Goal: Communication & Community: Ask a question

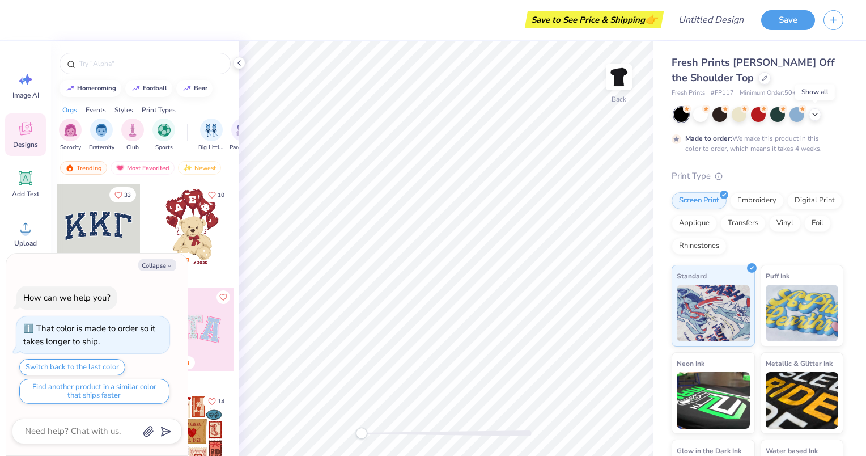
click at [815, 112] on icon at bounding box center [815, 114] width 9 height 9
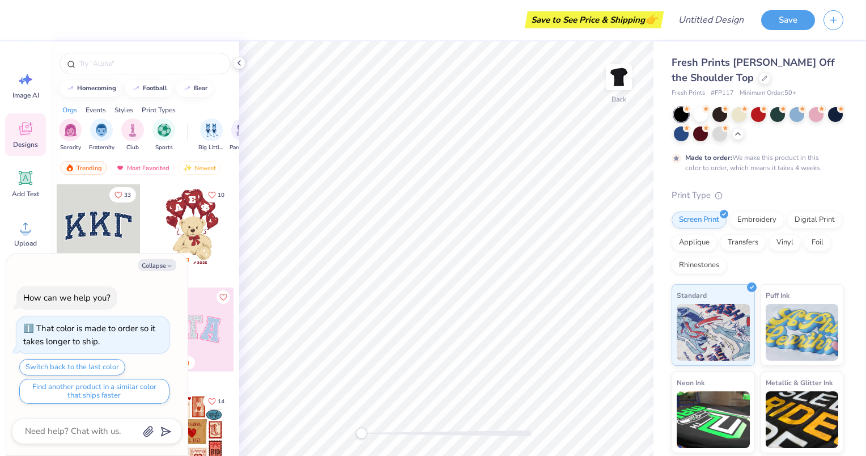
click at [165, 264] on button "Collapse" at bounding box center [157, 265] width 38 height 12
type textarea "x"
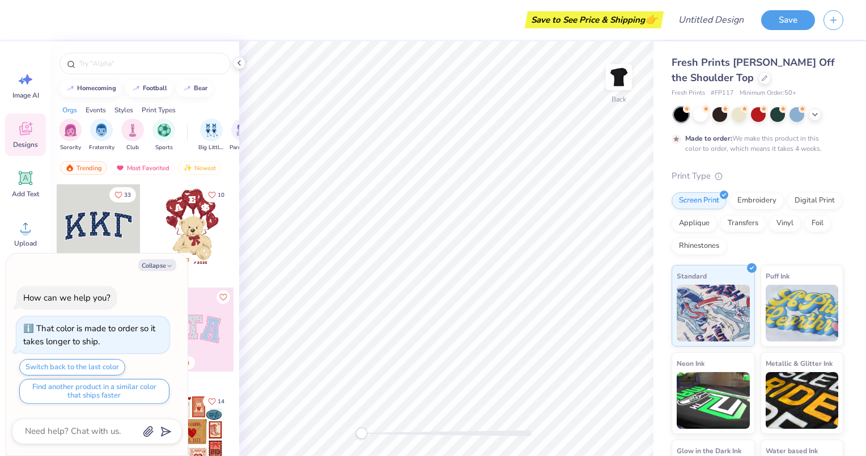
click at [788, 209] on div "Digital Print" at bounding box center [815, 200] width 55 height 17
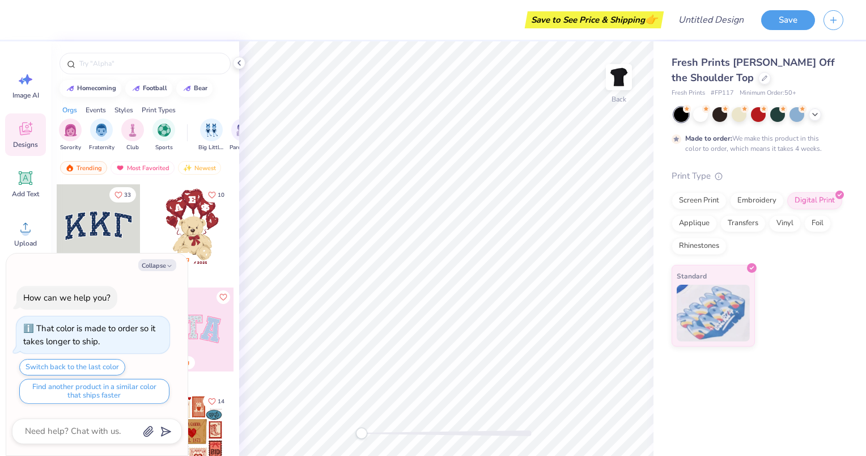
click at [756, 196] on div "Embroidery" at bounding box center [757, 200] width 54 height 17
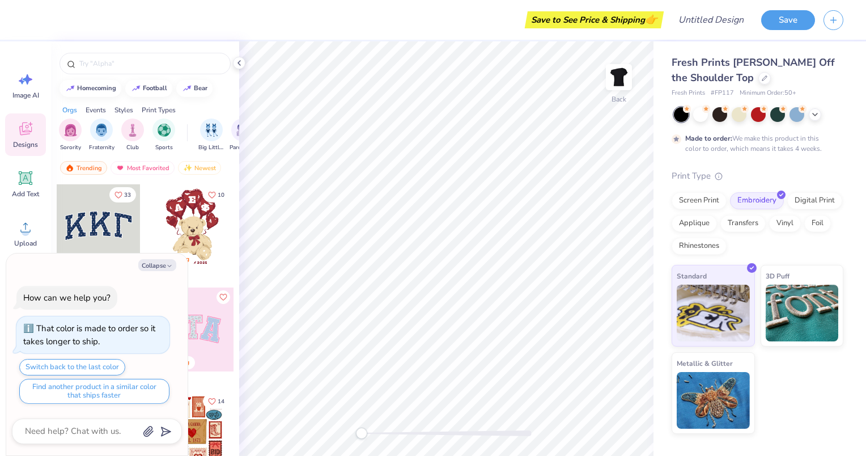
click at [693, 200] on div "Screen Print" at bounding box center [699, 200] width 55 height 17
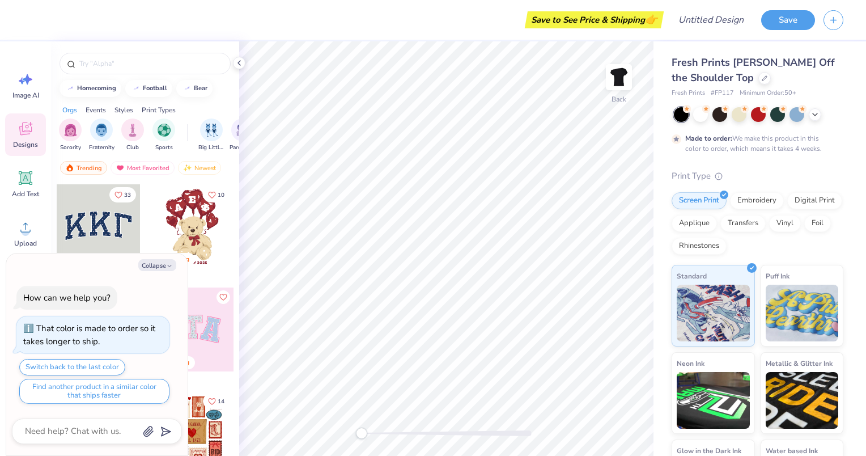
click at [788, 209] on div "Digital Print" at bounding box center [815, 200] width 55 height 17
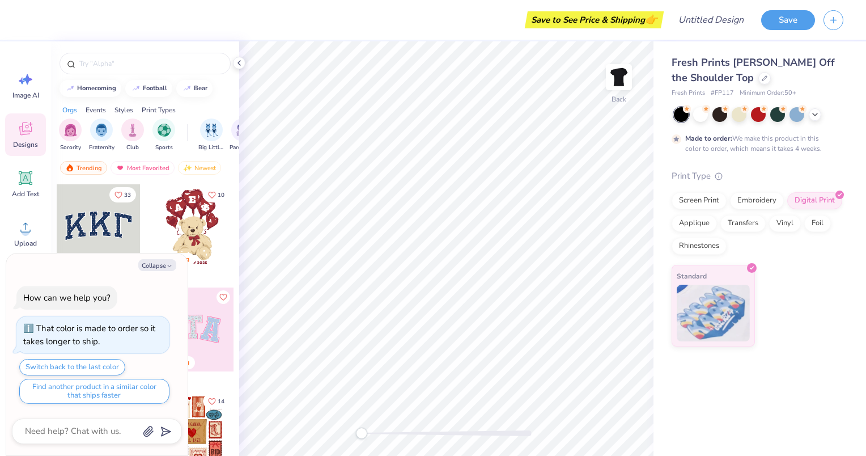
click at [754, 218] on div "Transfers" at bounding box center [743, 223] width 45 height 17
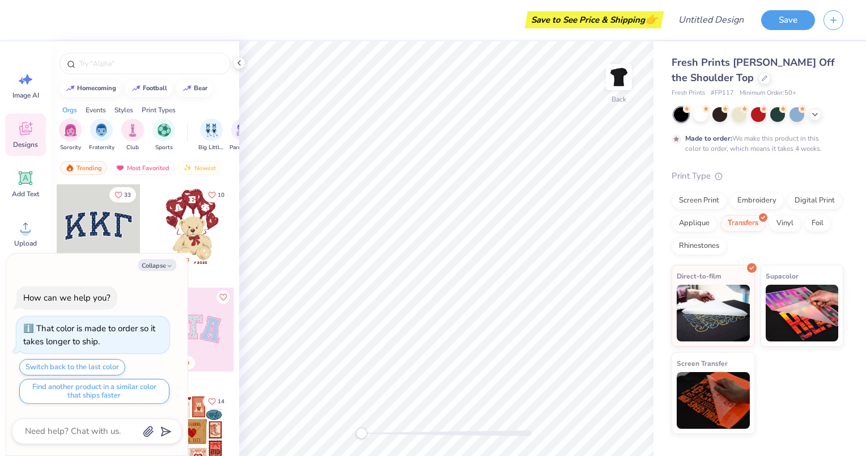
click at [778, 219] on div "Vinyl" at bounding box center [785, 223] width 32 height 17
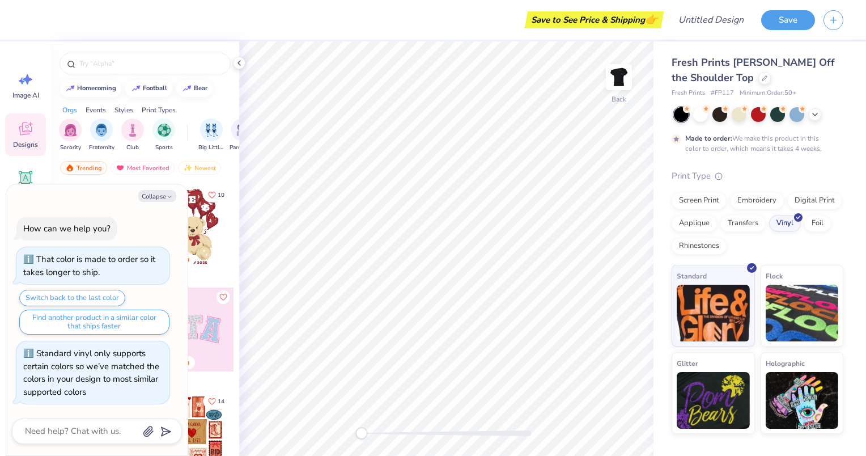
click at [814, 223] on div "Foil" at bounding box center [818, 223] width 27 height 17
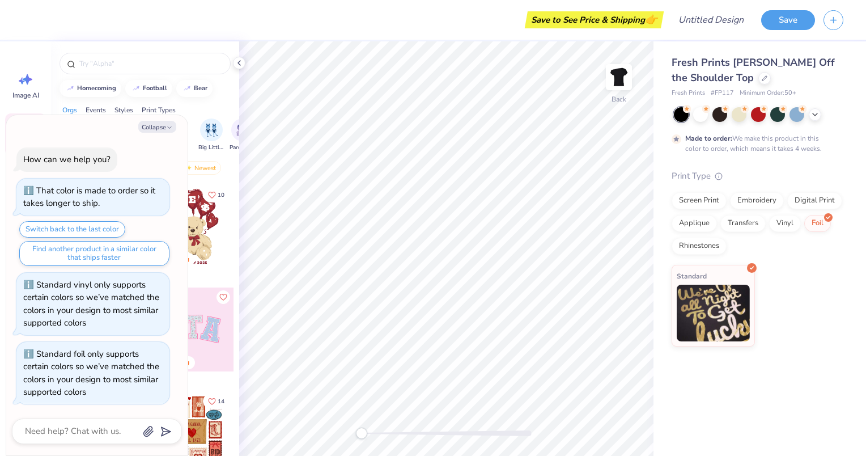
click at [712, 242] on div "Rhinestones" at bounding box center [699, 246] width 55 height 17
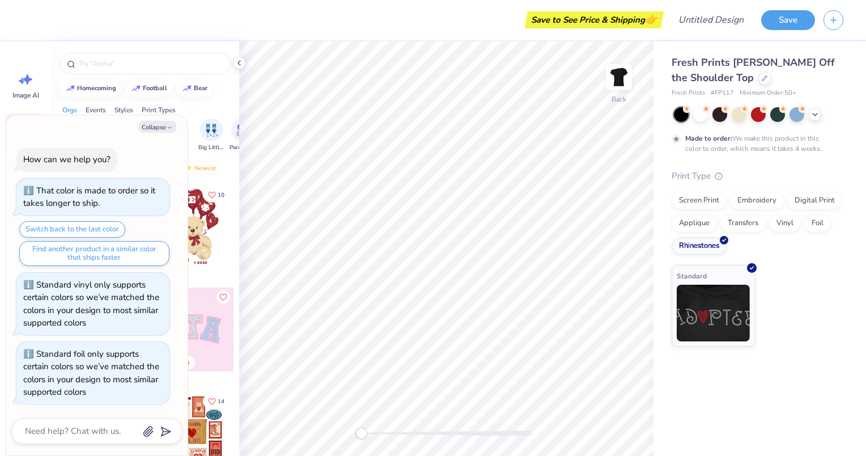
scroll to position [68, 0]
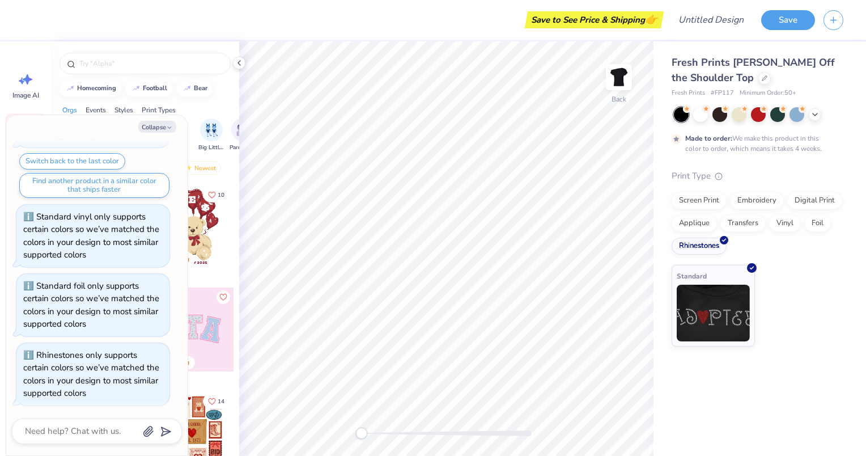
click at [808, 226] on div "Foil" at bounding box center [818, 223] width 27 height 17
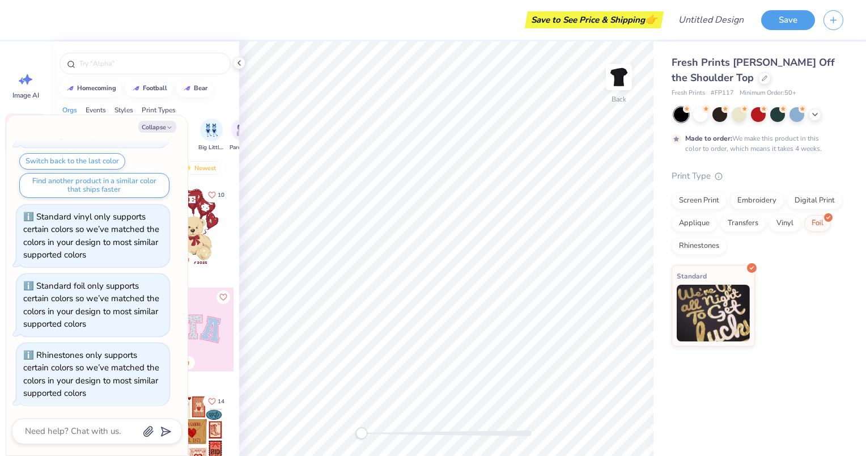
scroll to position [138, 0]
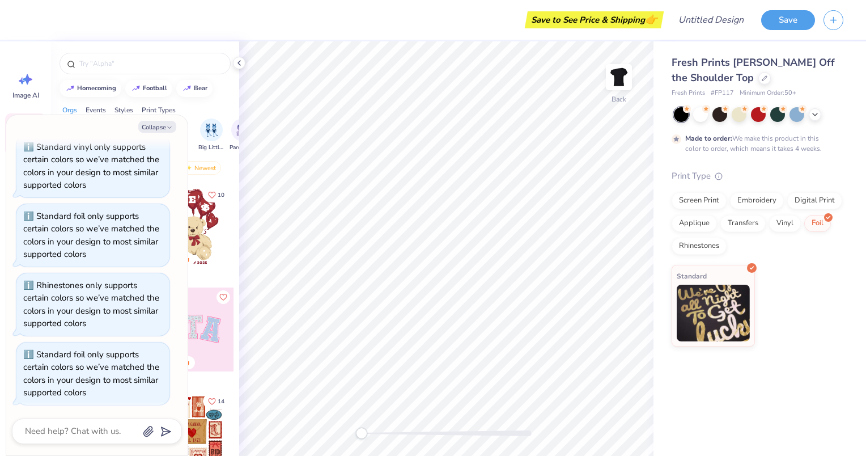
type textarea "x"
click at [68, 436] on textarea at bounding box center [81, 431] width 115 height 15
type textarea "c"
type textarea "x"
type textarea "ca"
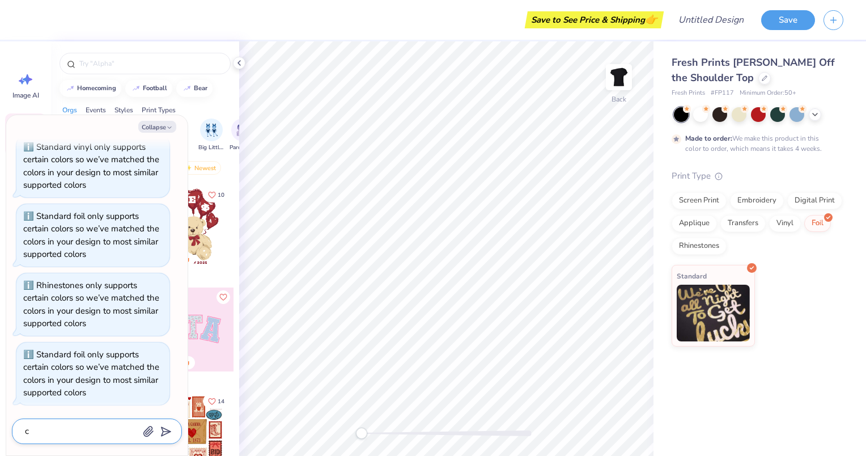
type textarea "x"
type textarea "can"
type textarea "x"
type textarea "can"
type textarea "x"
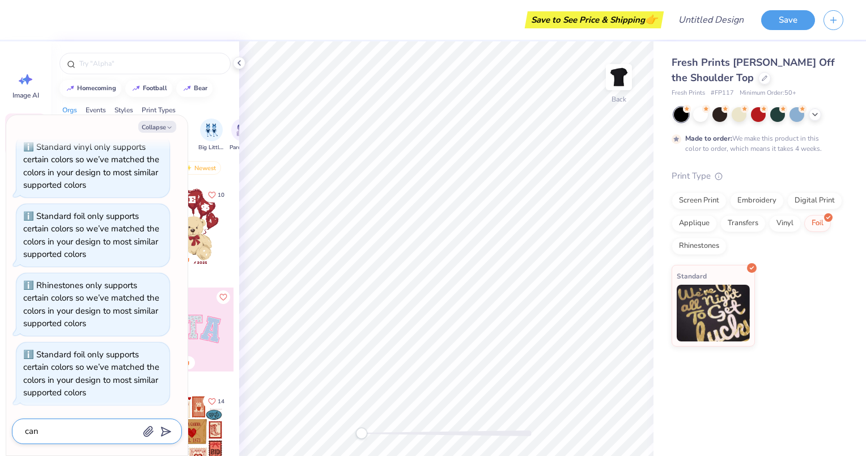
type textarea "can y"
type textarea "x"
type textarea "can yo"
type textarea "x"
type textarea "can you"
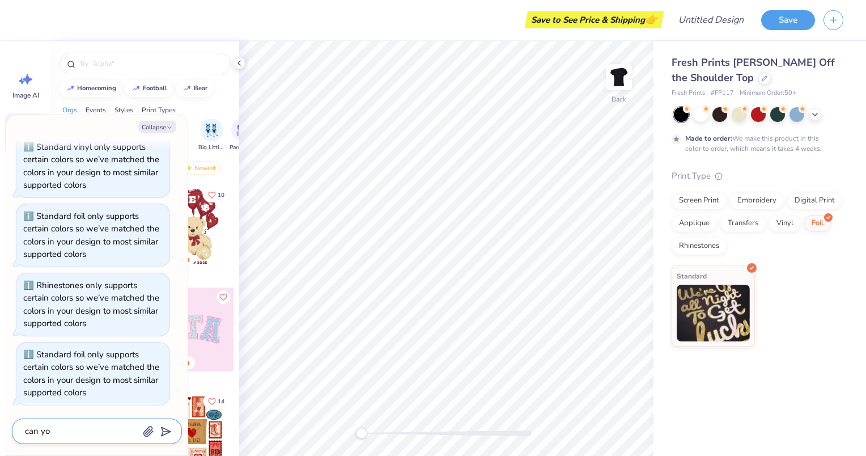
type textarea "x"
type textarea "can you"
type textarea "x"
type textarea "can you d"
type textarea "x"
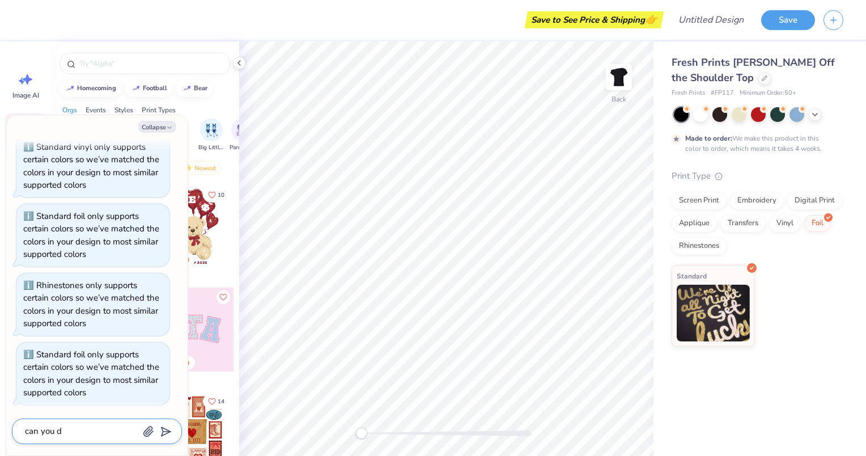
type textarea "can you do"
type textarea "x"
type textarea "can you do"
type textarea "x"
type textarea "can you do a"
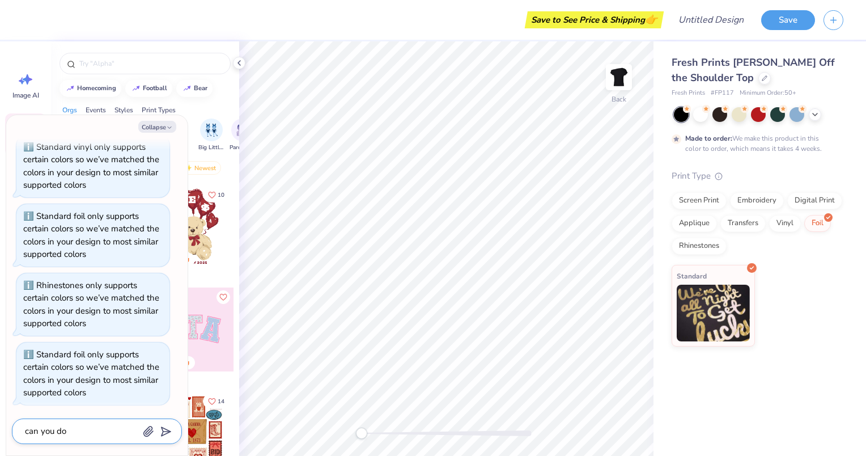
type textarea "x"
type textarea "can you do a"
type textarea "x"
type textarea "can you do a w"
type textarea "x"
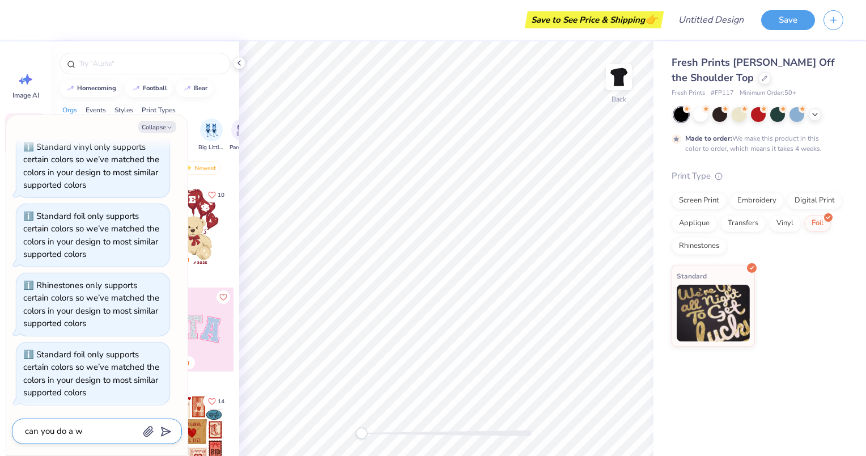
type textarea "can you do a wh"
type textarea "x"
type textarea "can you do a whi"
type textarea "x"
type textarea "can you do a whit"
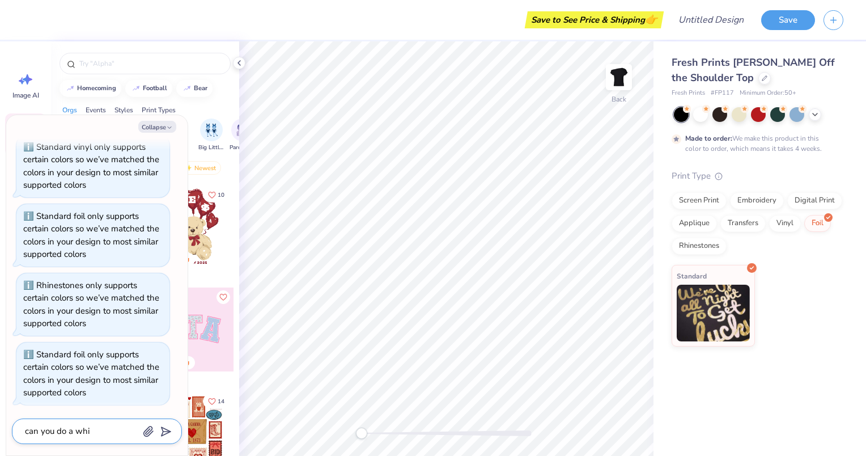
type textarea "x"
type textarea "can you do a white"
type textarea "x"
type textarea "can you do a white"
type textarea "x"
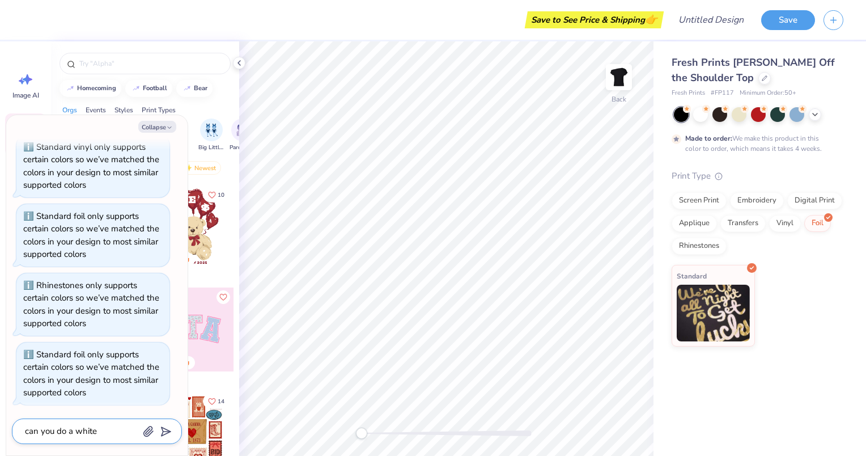
type textarea "can you do a white o"
type textarea "x"
type textarea "can you do a white ou"
type textarea "x"
type textarea "can you do a white out"
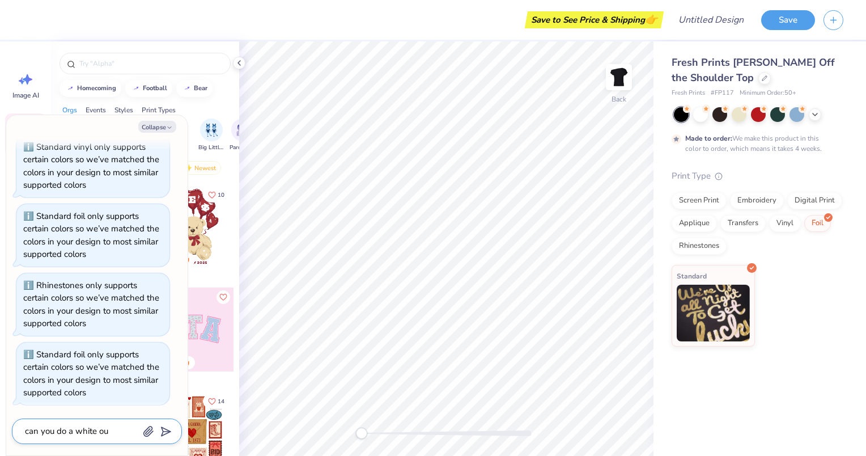
type textarea "x"
type textarea "can you do a white outl"
type textarea "x"
type textarea "can you do a white outli"
type textarea "x"
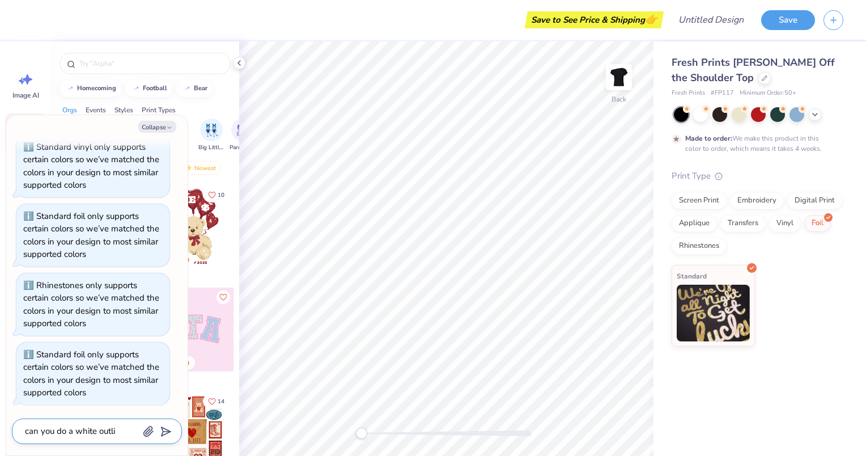
type textarea "can you do a white outlin"
type textarea "x"
type textarea "can you do a white outline"
type textarea "x"
type textarea "can you do a white outline"
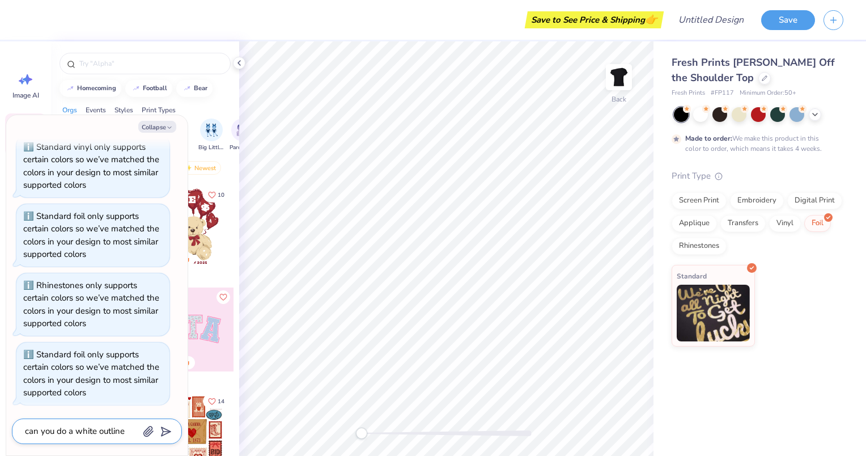
type textarea "x"
type textarea "can you do a white outline o"
type textarea "x"
type textarea "can you do a white outline on"
type textarea "x"
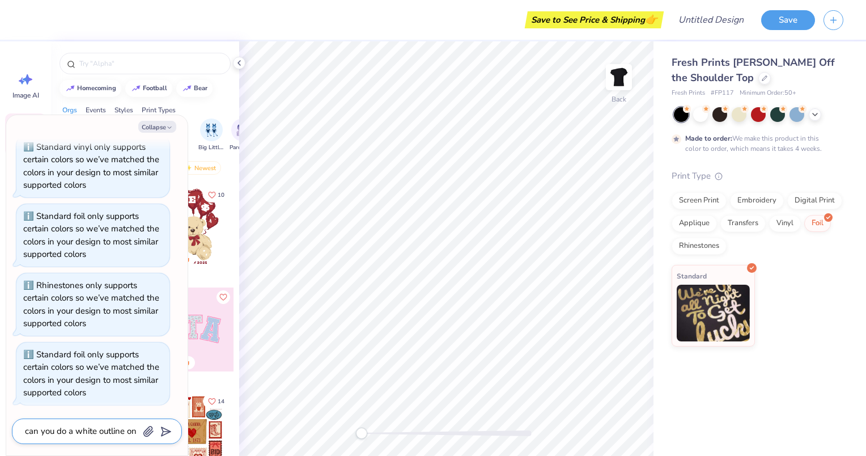
type textarea "can you do a white outline on"
type textarea "x"
type textarea "can you do a white outline on t"
type textarea "x"
type textarea "can you do a white outline on th"
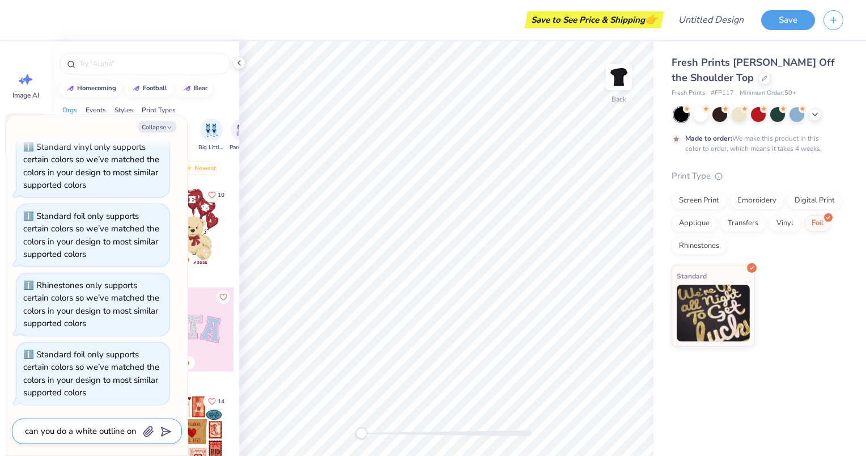
type textarea "x"
type textarea "can you do a white outline on the"
type textarea "x"
type textarea "can you do a white outline on the"
type textarea "x"
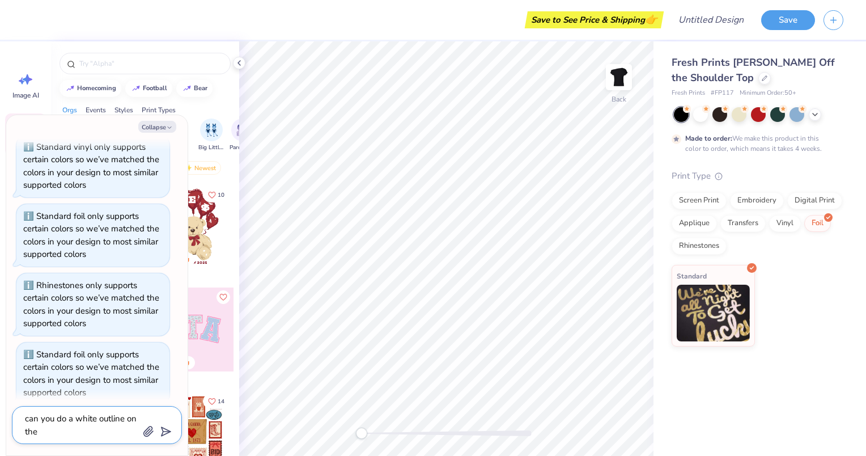
type textarea "can you do a white outline on the s"
type textarea "x"
type textarea "can you do a white outline on the sh"
type textarea "x"
type textarea "can you do a white outline on the shi"
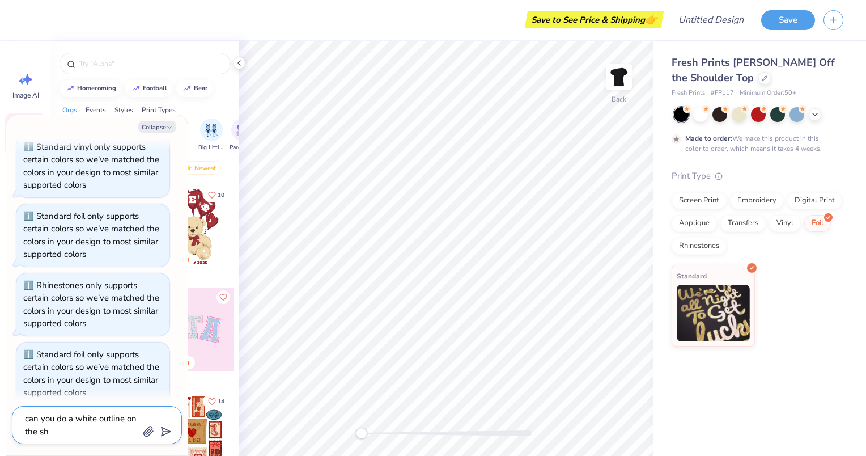
type textarea "x"
type textarea "can you do a white outline on the shir"
type textarea "x"
type textarea "can you do a white outline on the shirt"
type textarea "x"
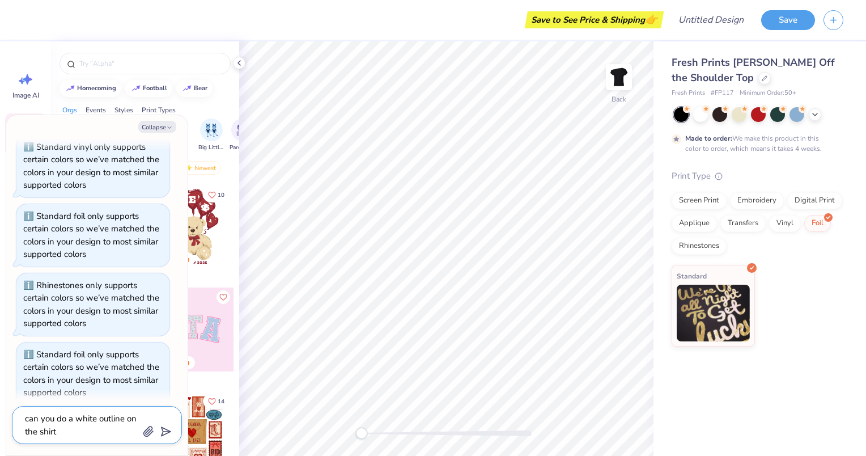
type textarea "can you do a white outline on the shirt"
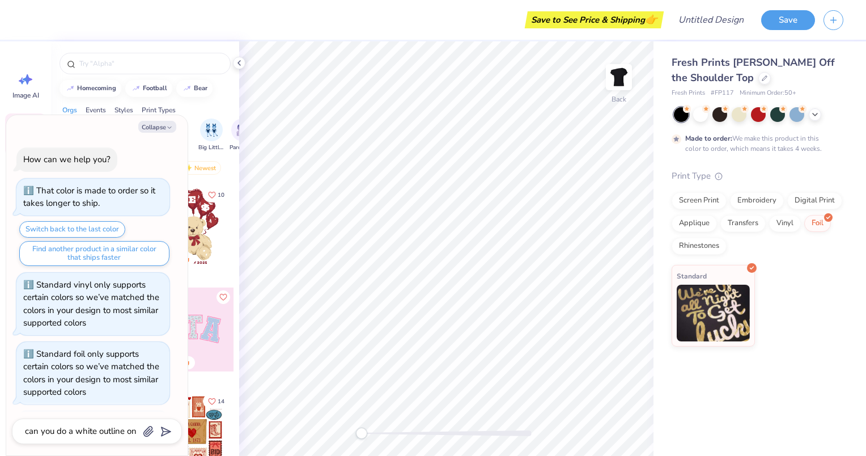
scroll to position [181, 0]
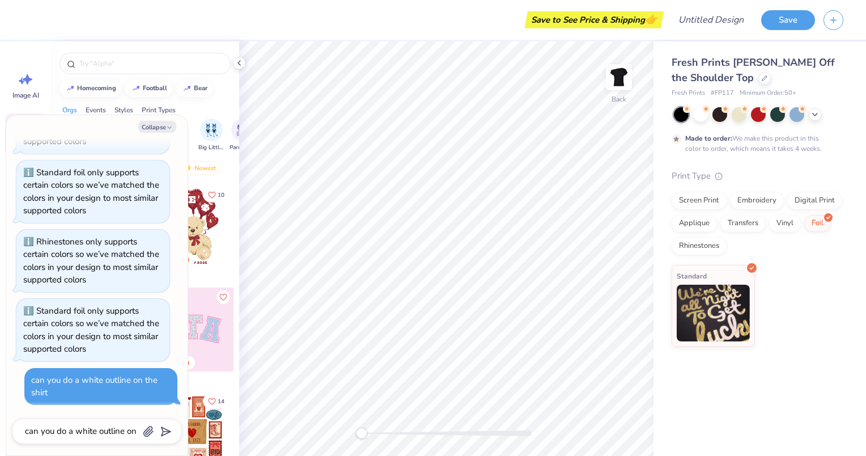
click at [167, 124] on button "Collapse" at bounding box center [157, 127] width 38 height 12
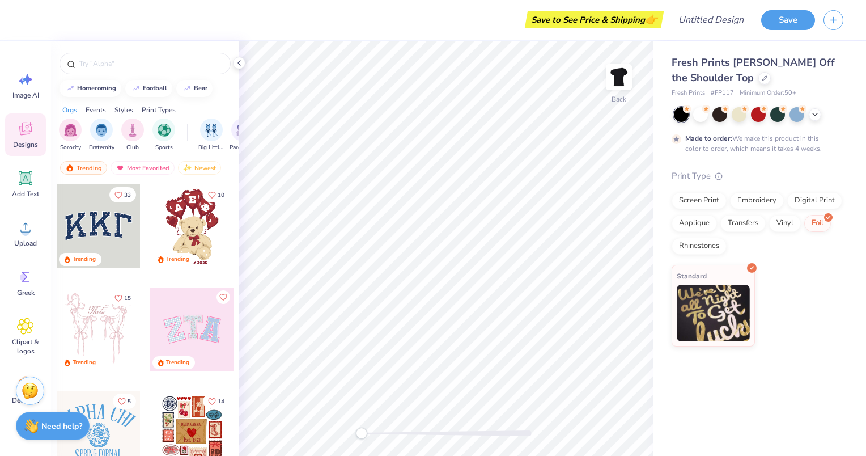
click at [70, 426] on strong "Need help?" at bounding box center [61, 426] width 41 height 11
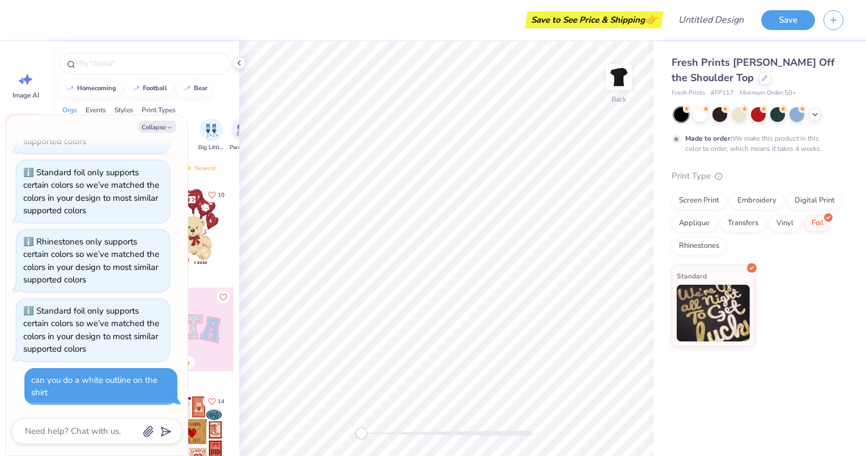
click at [166, 127] on icon "button" at bounding box center [169, 127] width 7 height 7
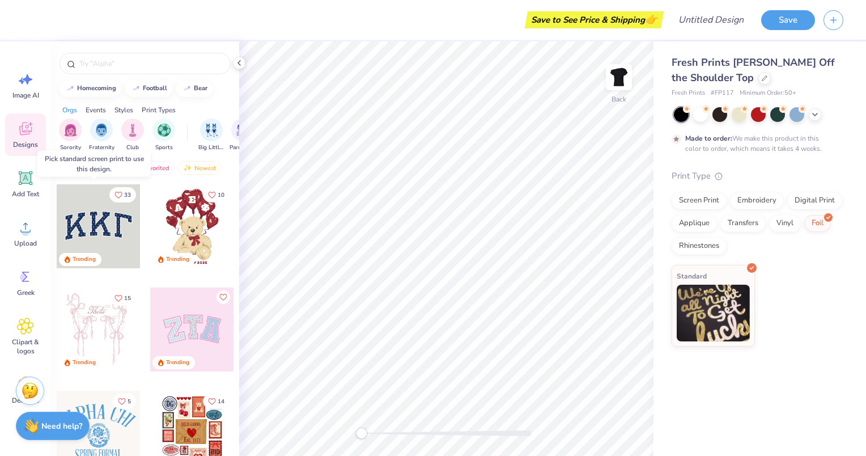
click at [98, 234] on div at bounding box center [99, 226] width 84 height 84
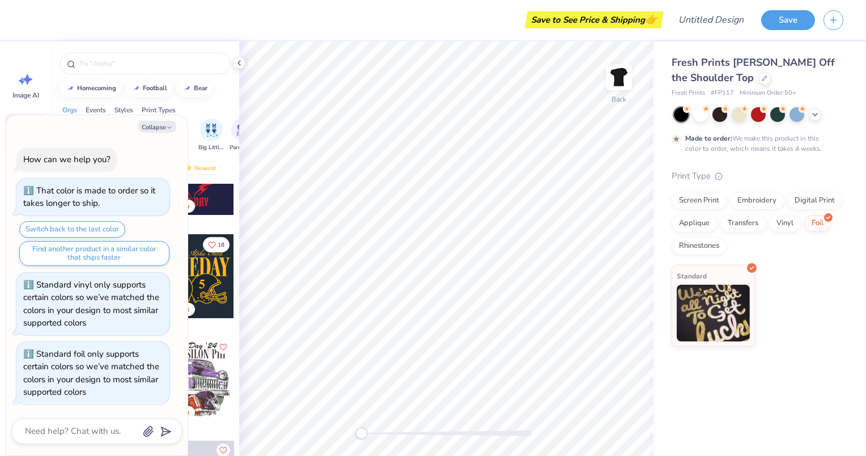
scroll to position [235, 0]
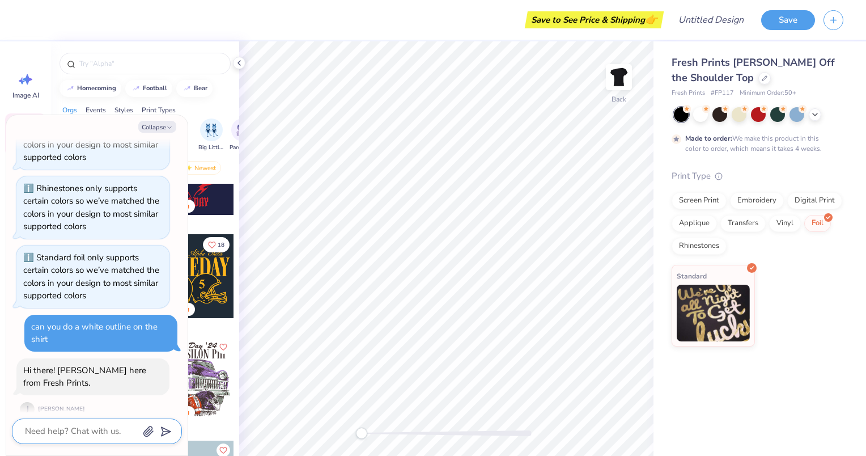
click at [109, 434] on textarea at bounding box center [81, 431] width 115 height 15
type textarea "x"
type textarea "h"
type textarea "x"
type textarea "hi"
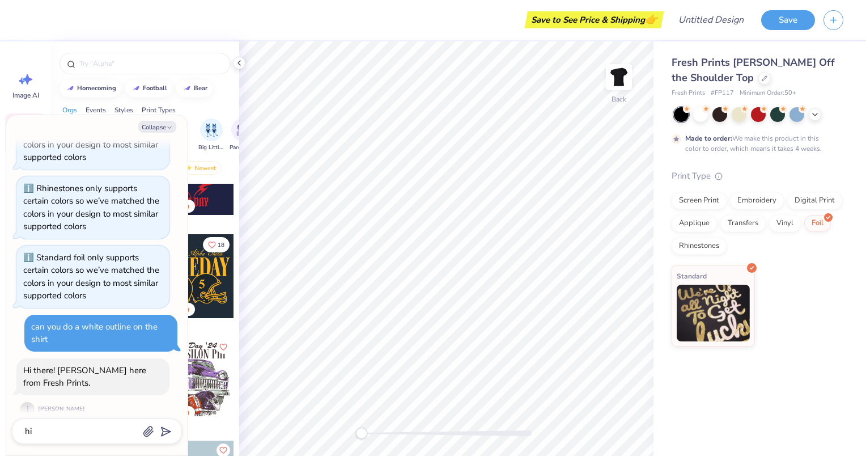
scroll to position [265, 0]
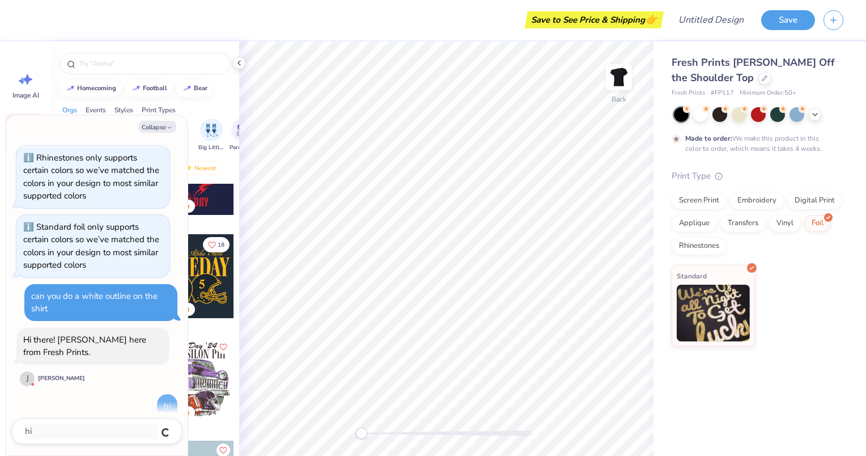
type textarea "x"
click at [164, 127] on button "Collapse" at bounding box center [157, 127] width 38 height 12
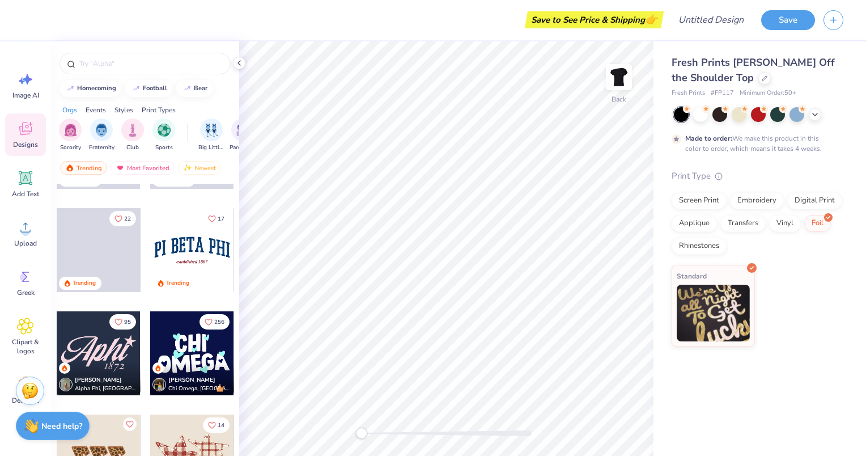
scroll to position [1299, 0]
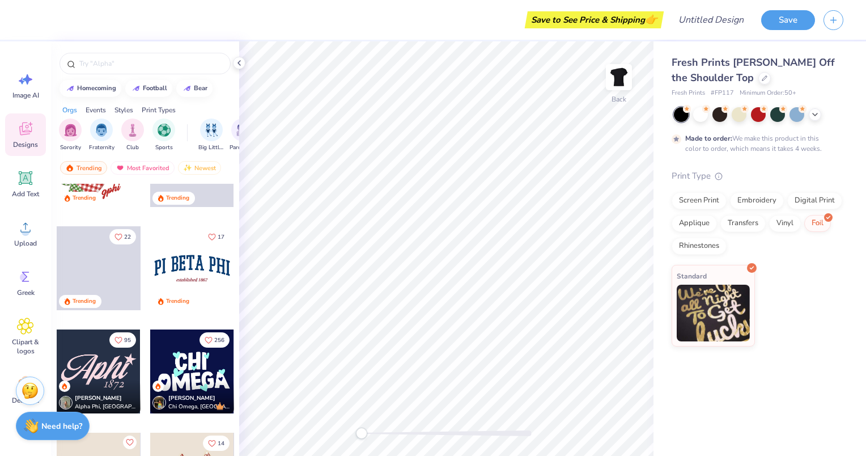
click at [46, 429] on div "Need help? Chat with us." at bounding box center [53, 426] width 74 height 28
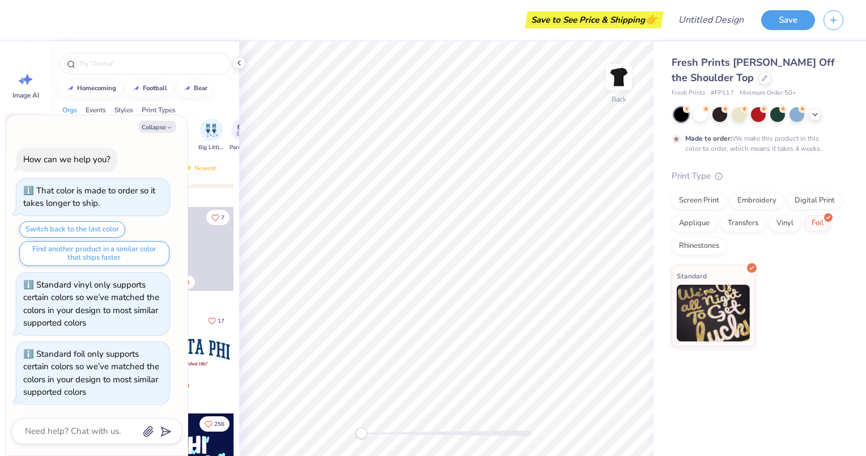
scroll to position [265, 0]
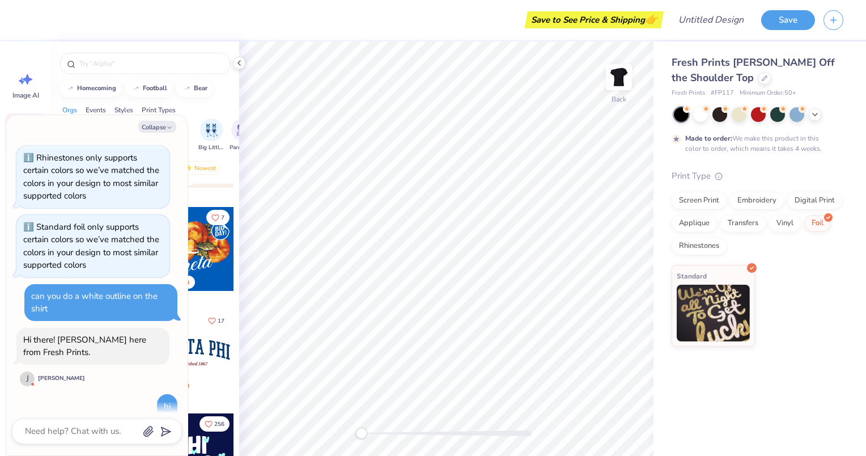
click at [166, 124] on button "Collapse" at bounding box center [157, 127] width 38 height 12
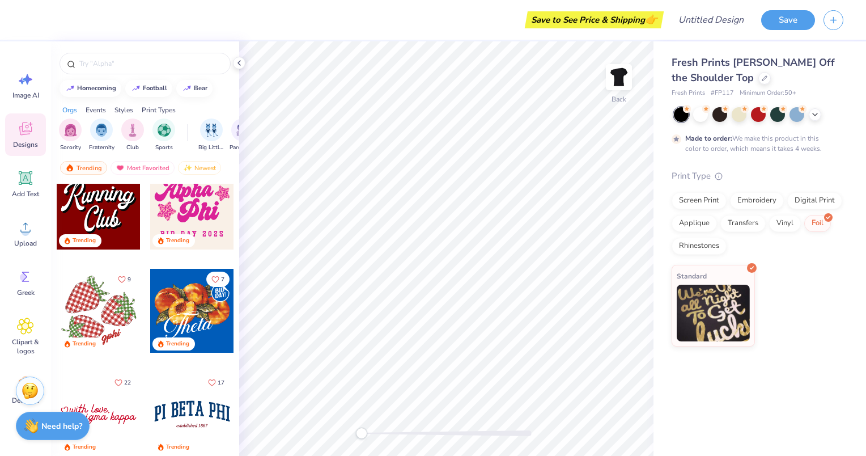
scroll to position [1101, 0]
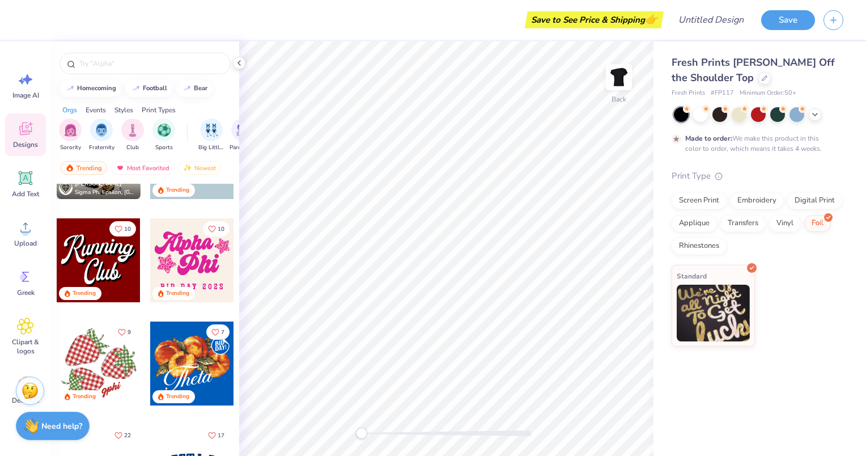
click at [12, 401] on span "Decorate" at bounding box center [25, 400] width 27 height 9
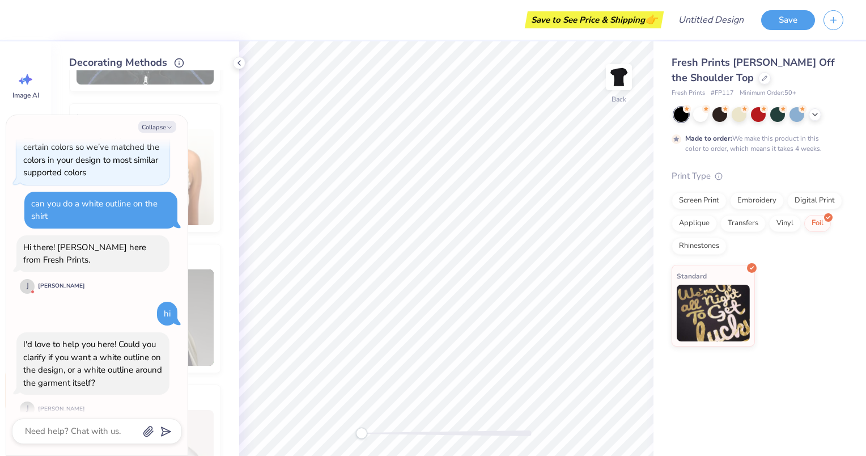
scroll to position [0, 0]
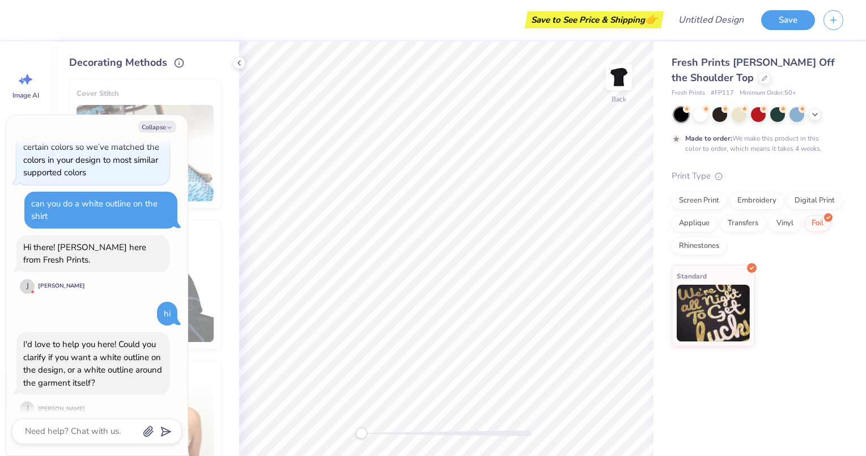
click at [170, 124] on button "Collapse" at bounding box center [157, 127] width 38 height 12
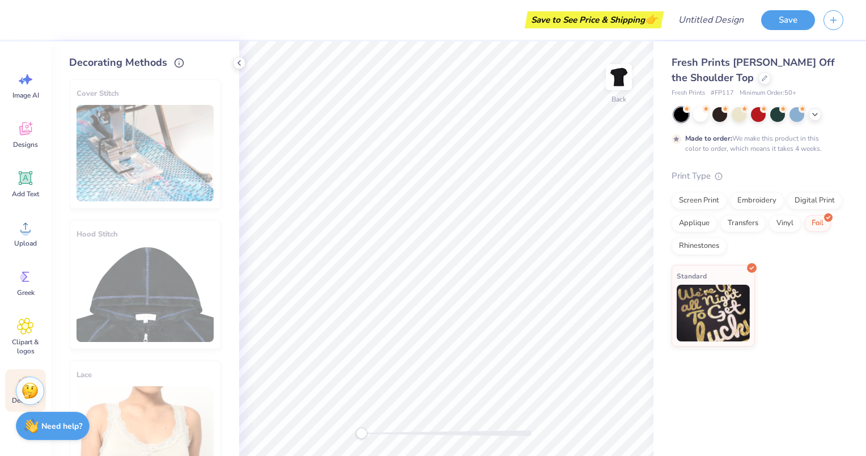
click at [43, 425] on strong "Need help?" at bounding box center [61, 426] width 41 height 11
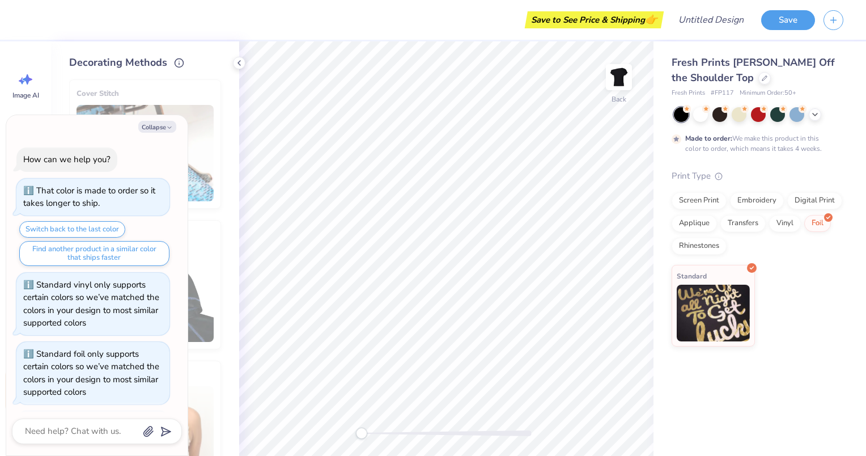
scroll to position [358, 0]
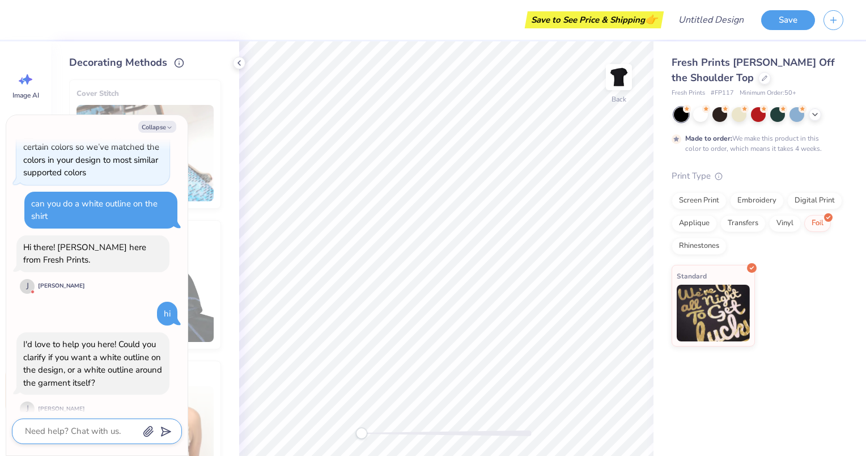
click at [70, 436] on textarea at bounding box center [81, 431] width 115 height 15
type textarea "x"
type textarea "a"
type textarea "x"
type textarea "ar"
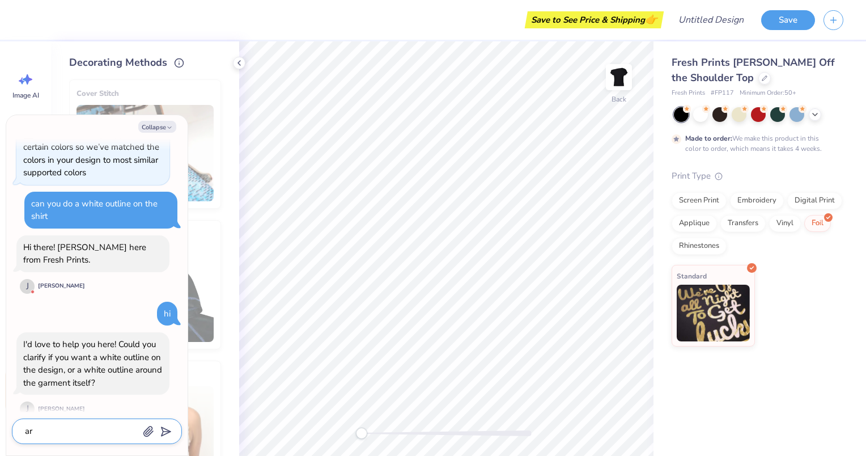
type textarea "x"
type textarea "aro"
type textarea "x"
type textarea "arou"
type textarea "x"
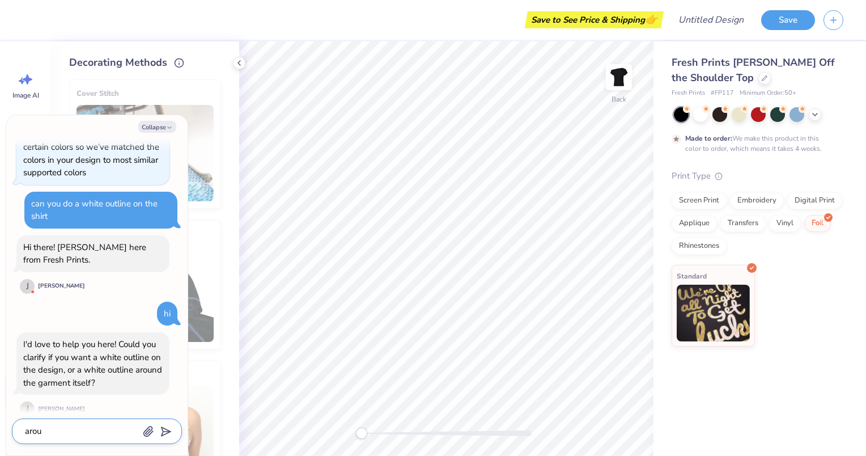
type textarea "aroun"
type textarea "x"
type textarea "around"
type textarea "x"
type textarea "around"
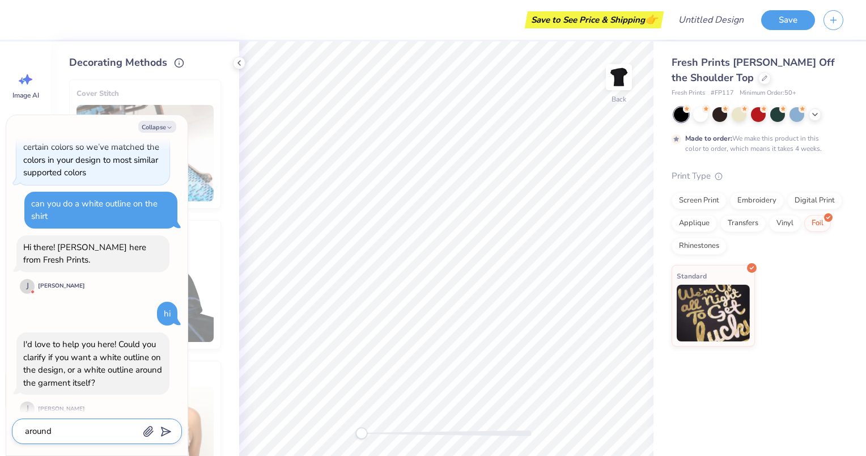
type textarea "x"
type textarea "around t"
type textarea "x"
type textarea "around th"
type textarea "x"
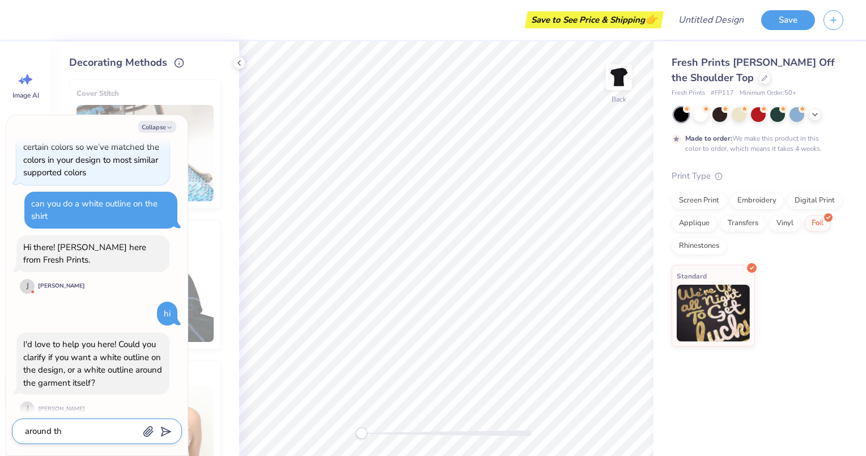
type textarea "around the"
type textarea "x"
type textarea "around the"
type textarea "x"
type textarea "around the g"
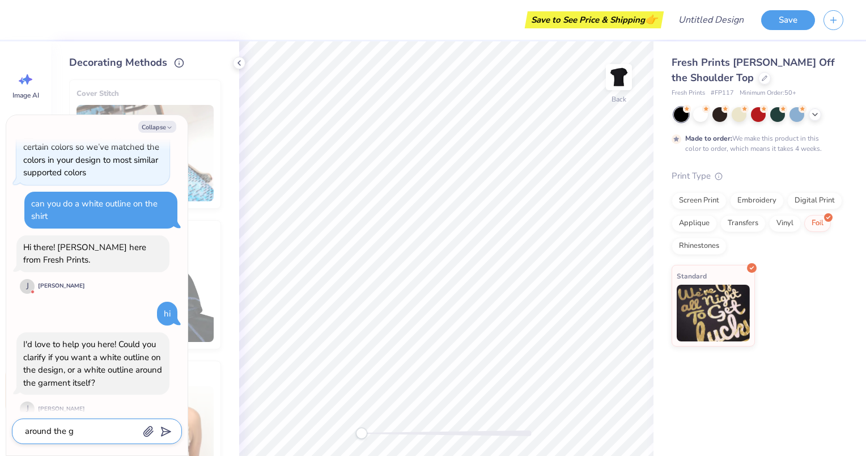
type textarea "x"
type textarea "around the ga"
type textarea "x"
type textarea "around the gar"
type textarea "x"
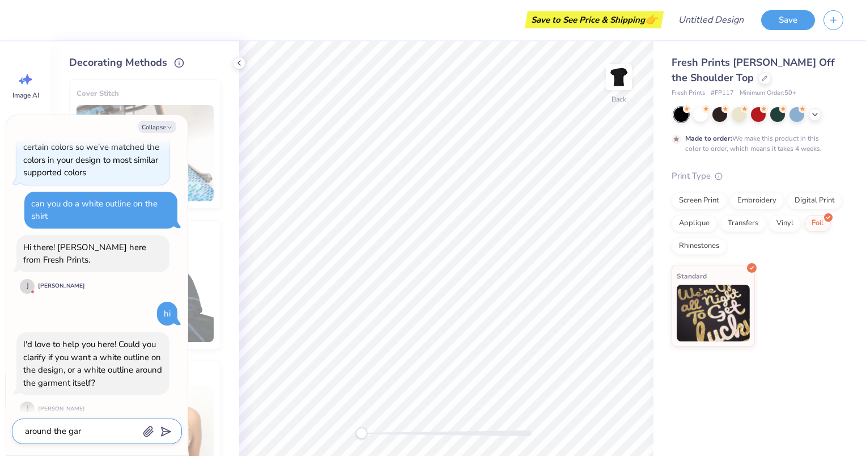
type textarea "around the garm"
type textarea "x"
type textarea "around the garme"
type textarea "x"
type textarea "around the garmet"
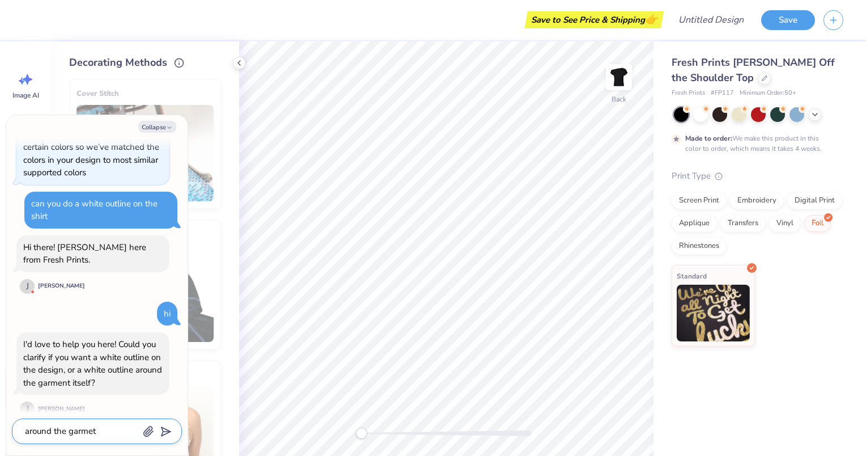
type textarea "x"
type textarea "around the garmet"
type textarea "x"
type textarea "around the garmet i"
type textarea "x"
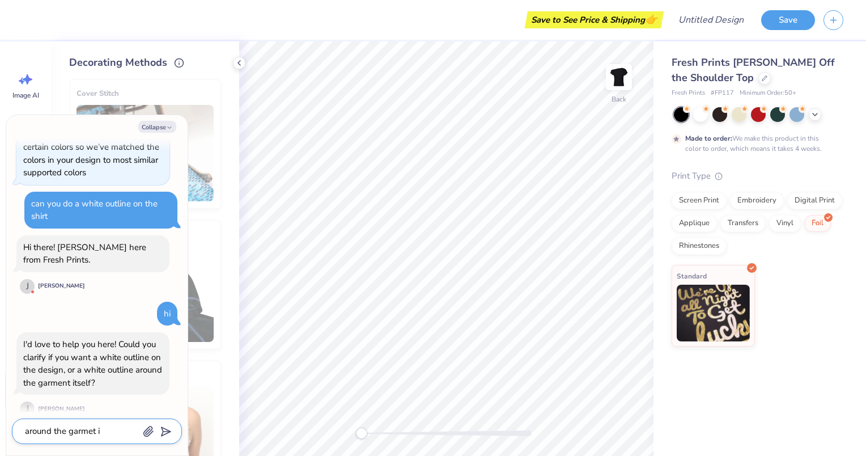
type textarea "around the garmet it"
type textarea "x"
type textarea "around the garmet its"
type textarea "x"
type textarea "around the garmet itse"
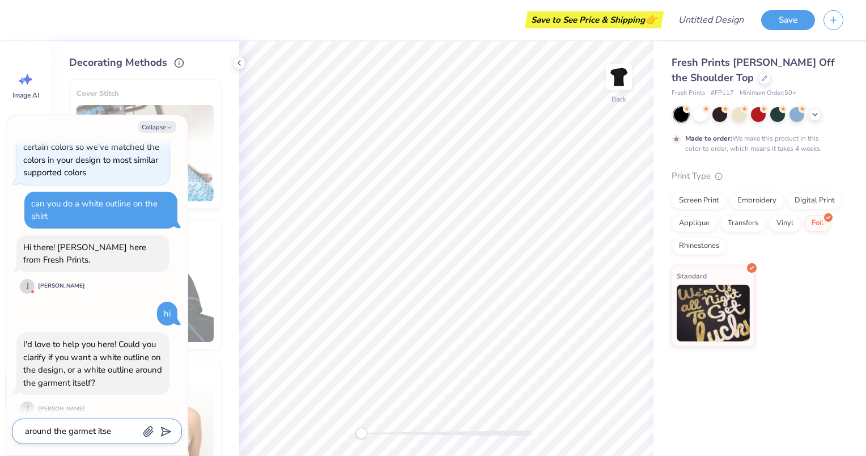
type textarea "x"
type textarea "around the garmet itsel"
type textarea "x"
type textarea "around the garmet itself"
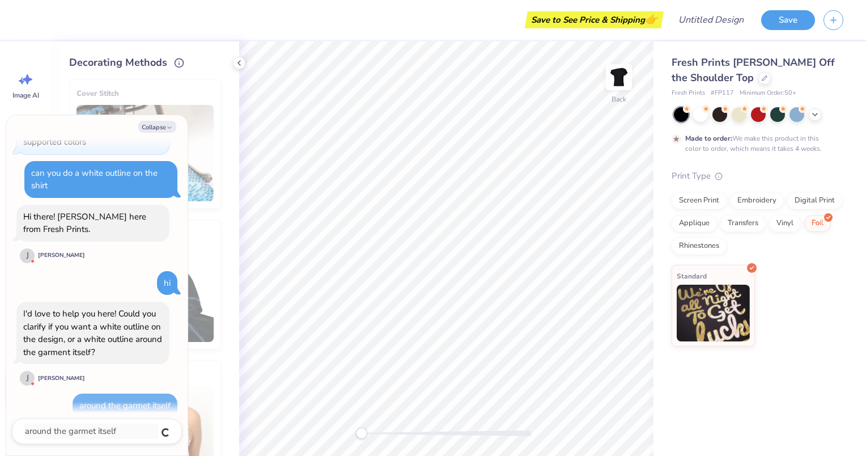
type textarea "x"
click at [115, 429] on textarea at bounding box center [81, 431] width 115 height 15
click at [154, 429] on icon "button" at bounding box center [148, 431] width 11 height 11
click at [120, 433] on textarea at bounding box center [81, 431] width 115 height 15
type textarea "x"
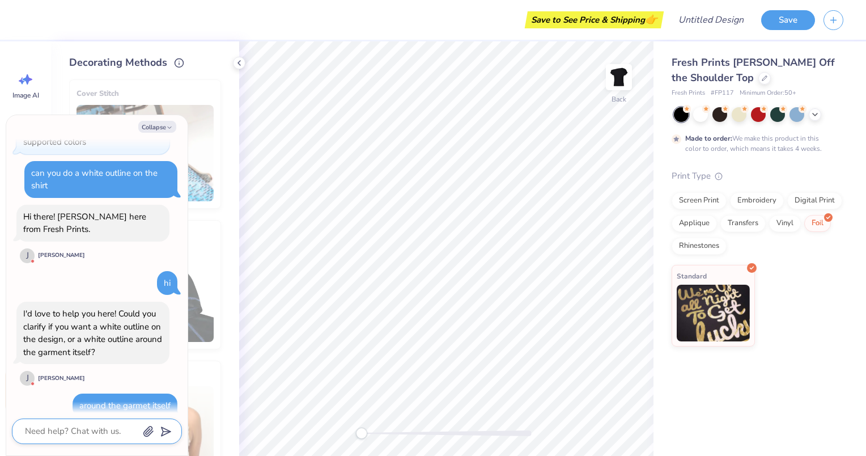
type textarea "d"
type textarea "x"
type textarea "do"
type textarea "x"
type textarea "do"
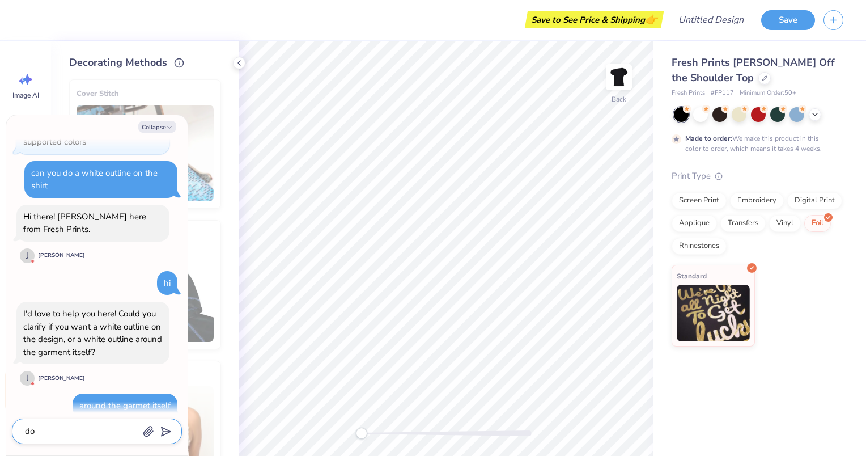
type textarea "x"
type textarea "do y"
type textarea "x"
type textarea "do yo"
type textarea "x"
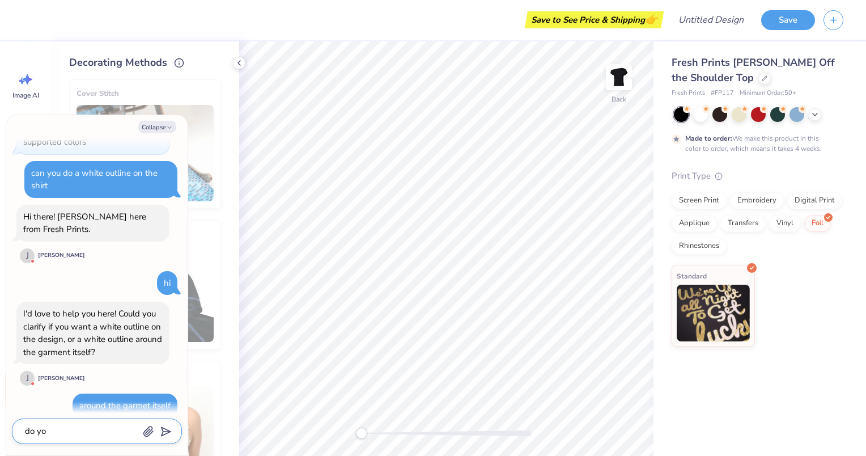
type textarea "do you"
type textarea "x"
type textarea "do you"
type textarea "x"
type textarea "do you h"
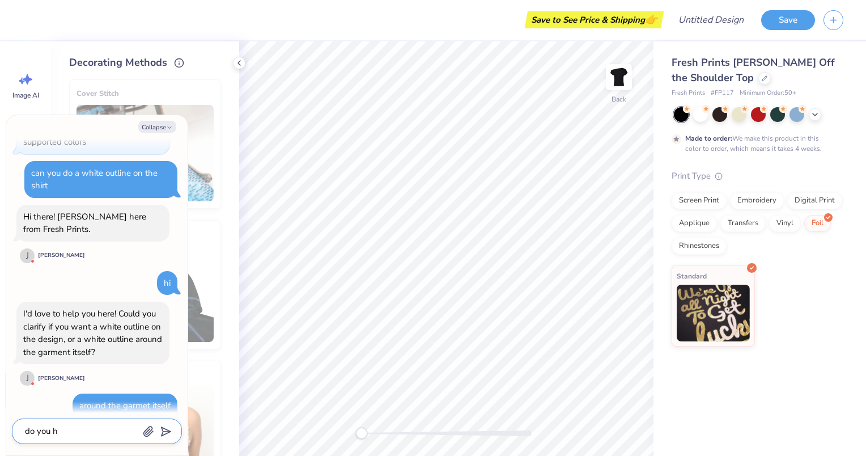
type textarea "x"
type textarea "do you ha"
type textarea "x"
type textarea "do you hav"
type textarea "x"
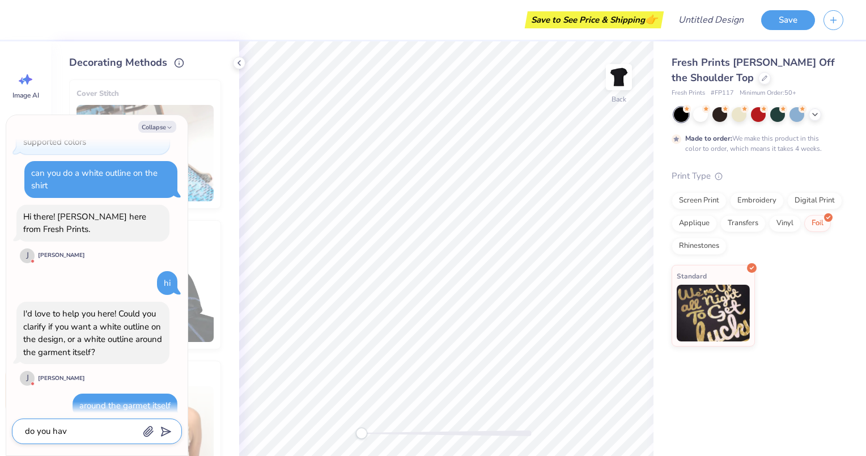
type textarea "do you have"
type textarea "x"
type textarea "do you have"
type textarea "x"
type textarea "do you have a"
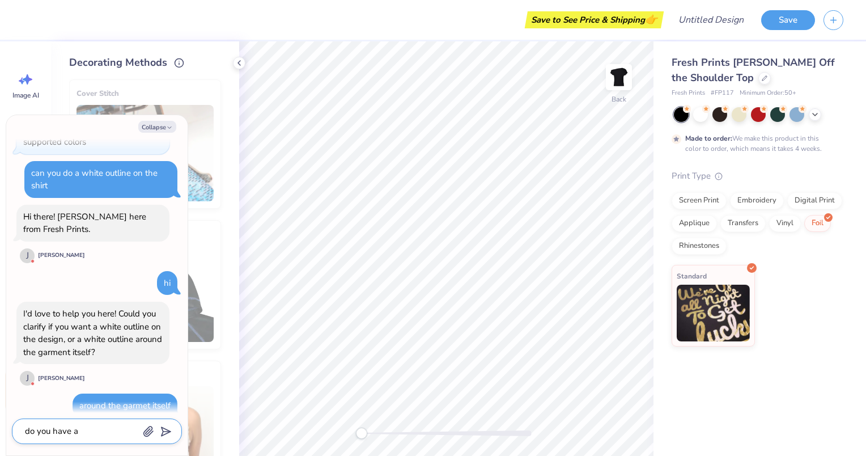
type textarea "x"
type textarea "do you have a"
type textarea "x"
type textarea "do you have a p"
type textarea "x"
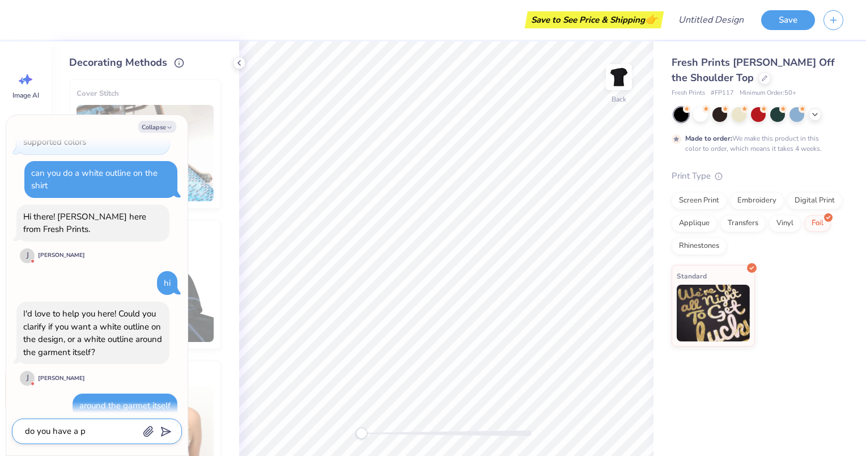
type textarea "do you have a pi"
type textarea "x"
type textarea "do you have a pic"
type textarea "x"
type textarea "do you have a pict"
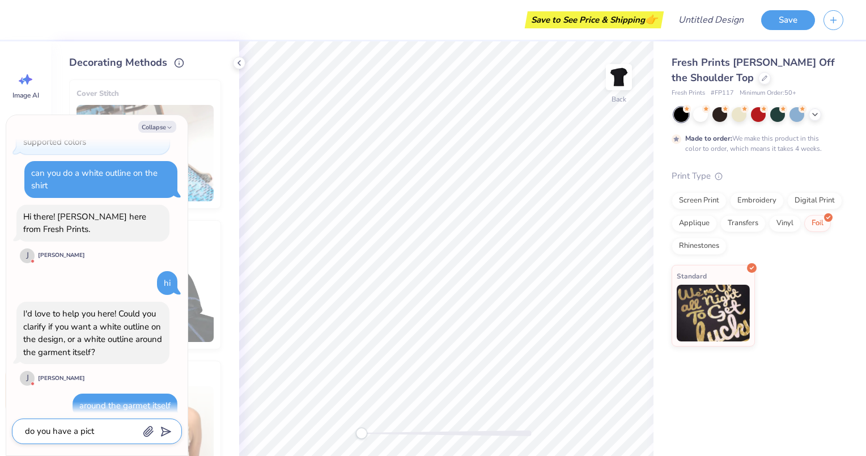
type textarea "x"
type textarea "do you have a pictu"
type textarea "x"
type textarea "do you have a pictur"
type textarea "x"
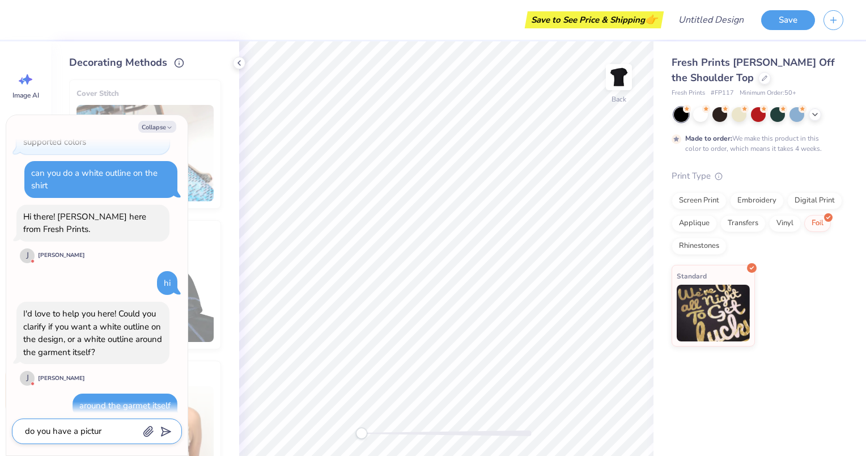
type textarea "do you have a picture"
type textarea "x"
type textarea "do you have a picture"
type textarea "x"
type textarea "do you have a picture o"
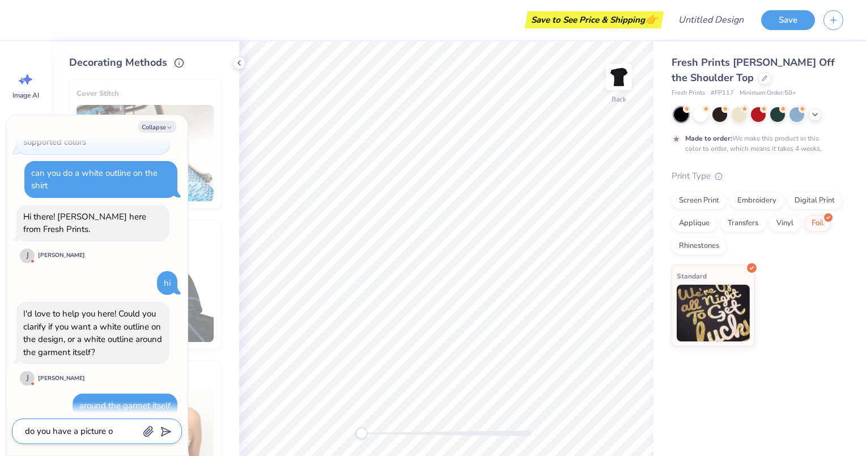
type textarea "x"
type textarea "do you have a picture of"
type textarea "x"
type textarea "do you have a picture of"
type textarea "x"
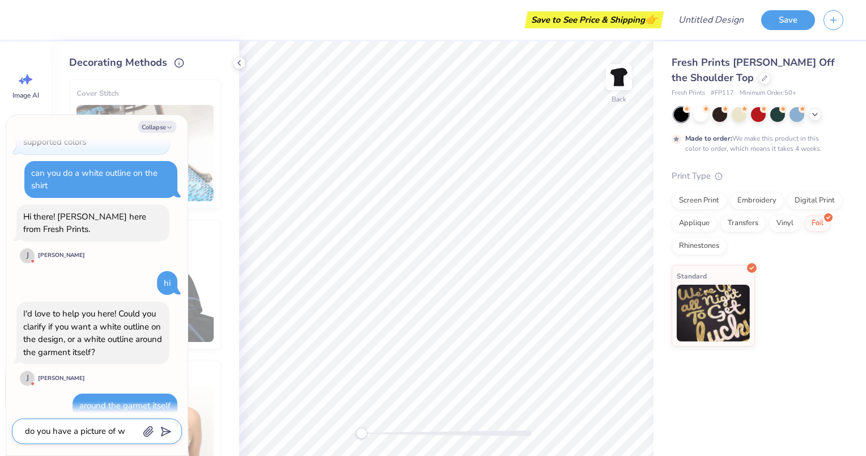
type textarea "do you have a picture of wh"
type textarea "x"
type textarea "do you have a picture of wha"
type textarea "x"
type textarea "do you have a picture of what"
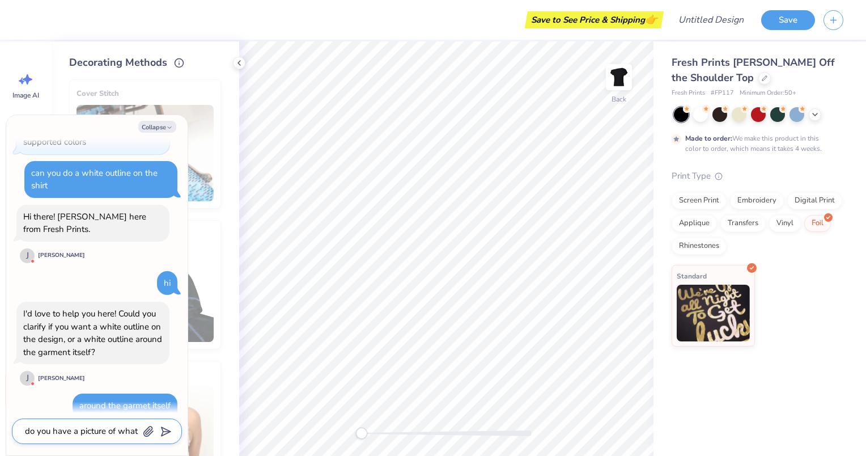
type textarea "x"
type textarea "do you have a picture of what"
type textarea "x"
type textarea "do you have a picture of what t"
type textarea "x"
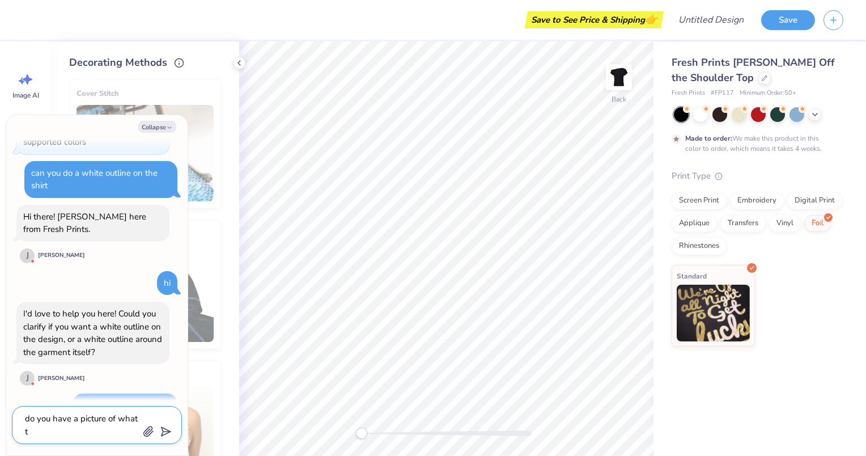
type textarea "do you have a picture of what th"
type textarea "x"
type textarea "do you have a picture of what tha"
click at [117, 420] on textarea "do you have a picture of what that would look like on a black off the shoulder" at bounding box center [81, 418] width 115 height 41
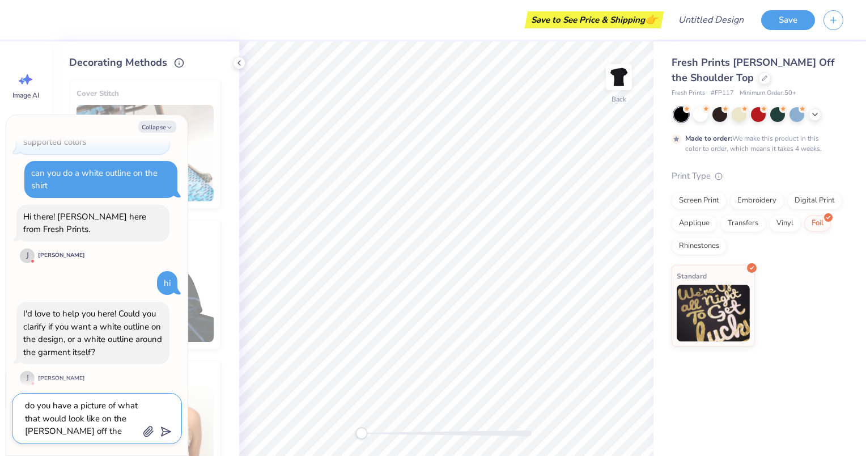
click at [134, 430] on textarea "do you have a picture of what that would look like on the chloe black off the s…" at bounding box center [81, 418] width 115 height 41
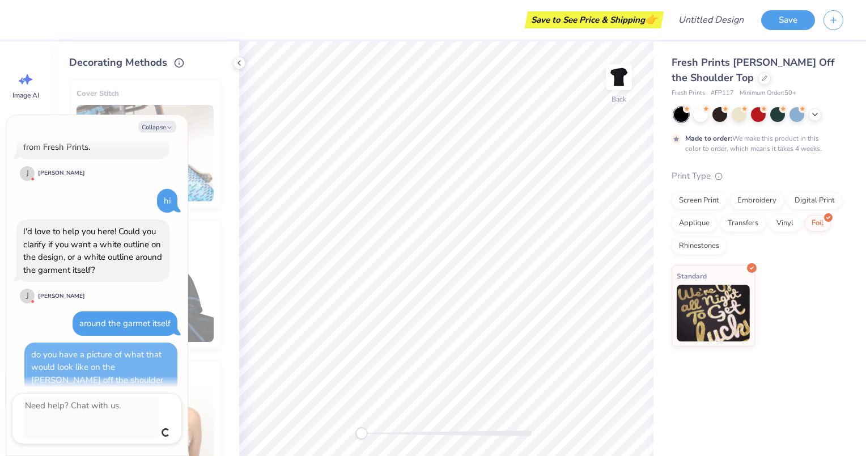
scroll to position [444, 0]
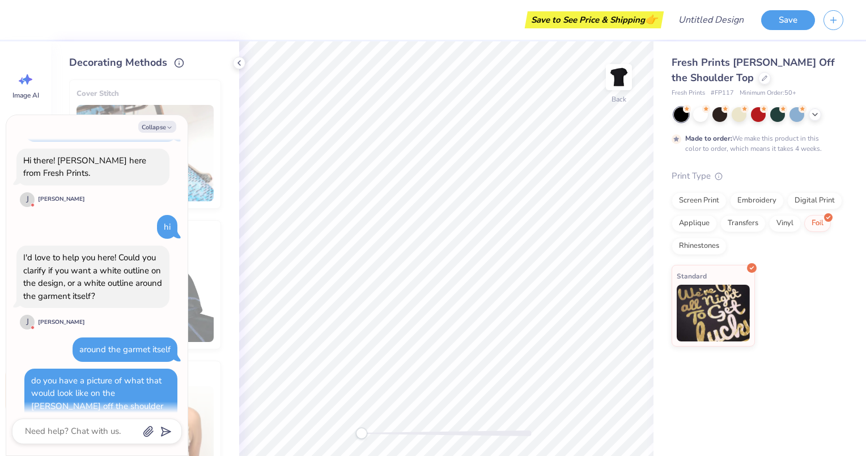
click at [710, 316] on img at bounding box center [713, 313] width 73 height 57
click at [38, 82] on div "Image AI" at bounding box center [25, 85] width 41 height 43
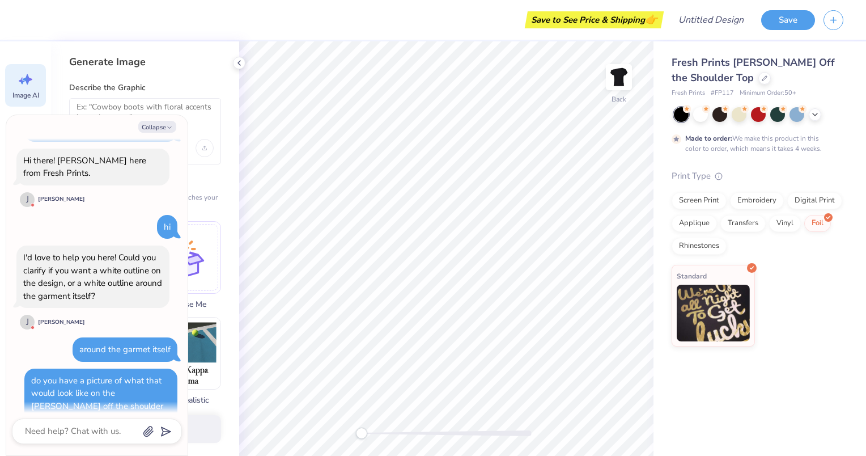
click at [163, 129] on button "Collapse" at bounding box center [157, 127] width 38 height 12
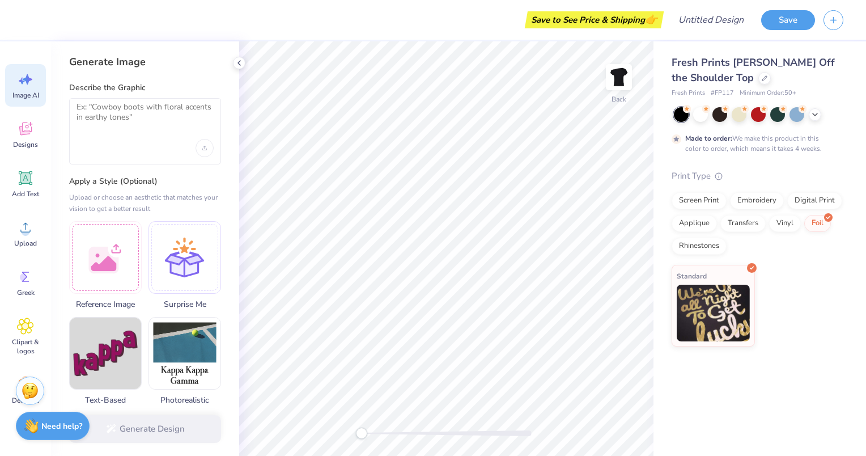
click at [29, 125] on icon at bounding box center [25, 128] width 17 height 17
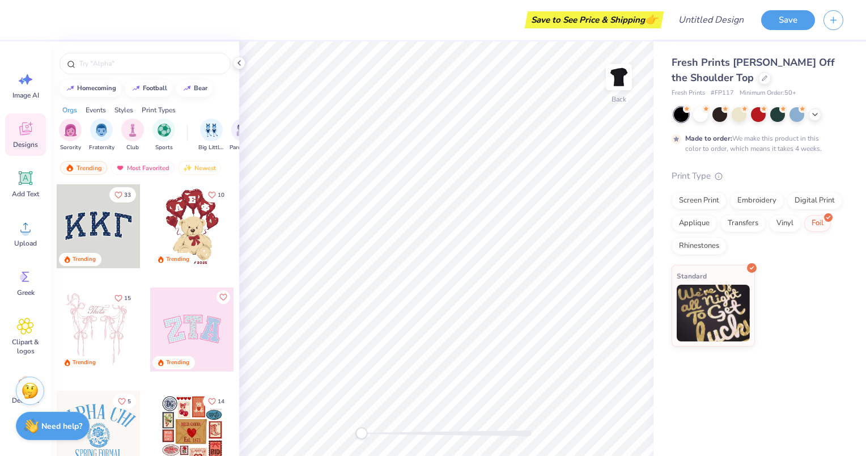
click at [27, 84] on icon at bounding box center [28, 79] width 10 height 10
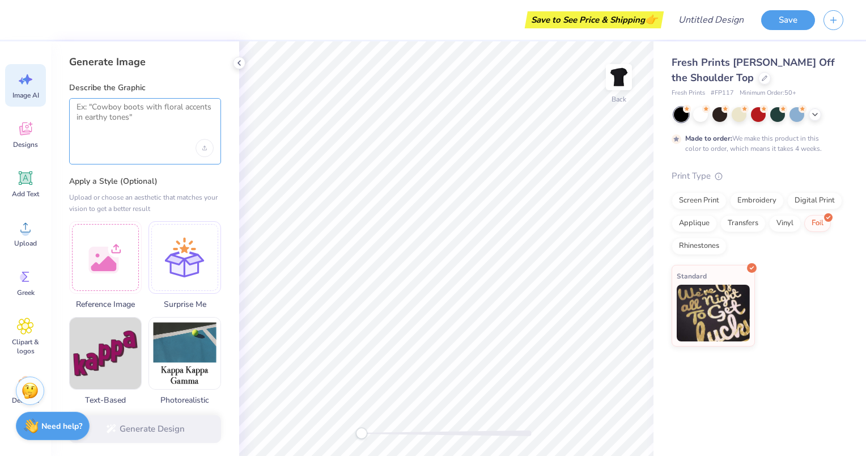
click at [145, 125] on textarea at bounding box center [145, 116] width 137 height 28
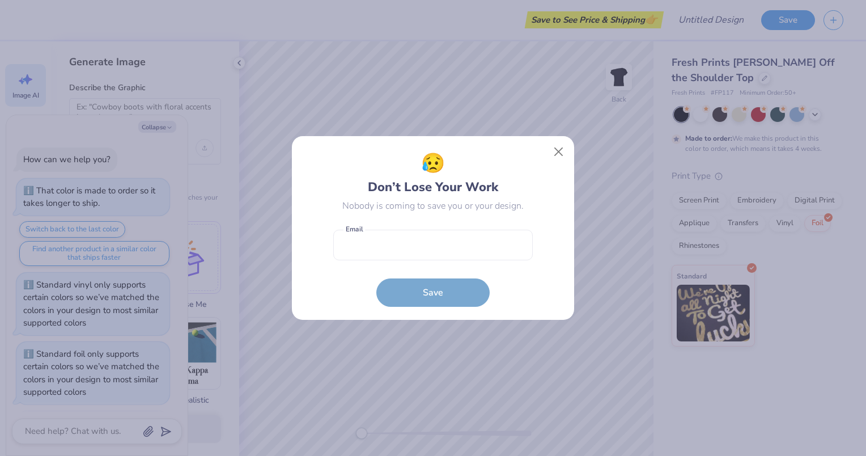
scroll to position [549, 0]
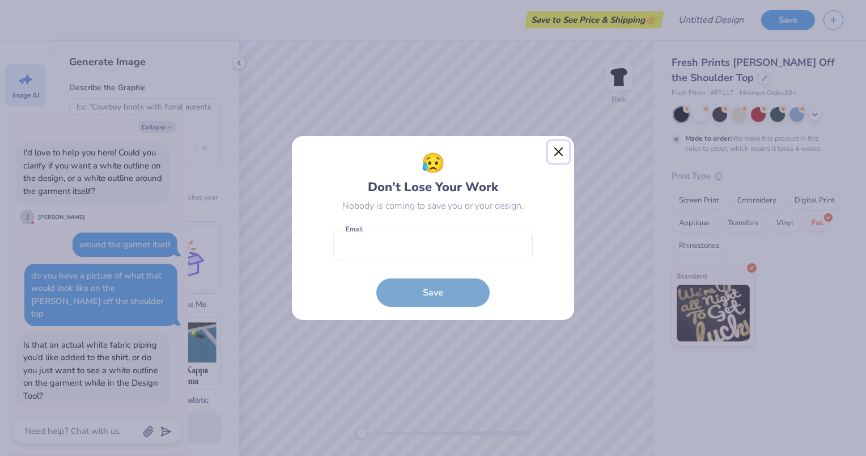
click at [564, 152] on button "Close" at bounding box center [559, 152] width 22 height 22
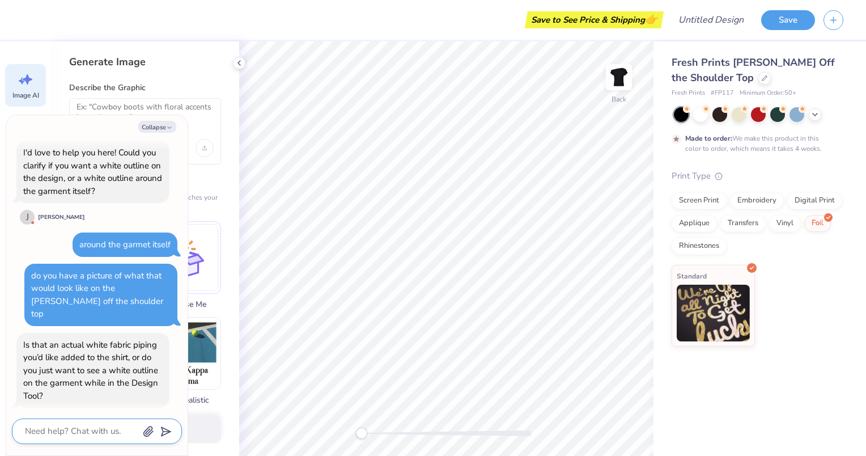
click at [73, 435] on textarea at bounding box center [81, 431] width 115 height 15
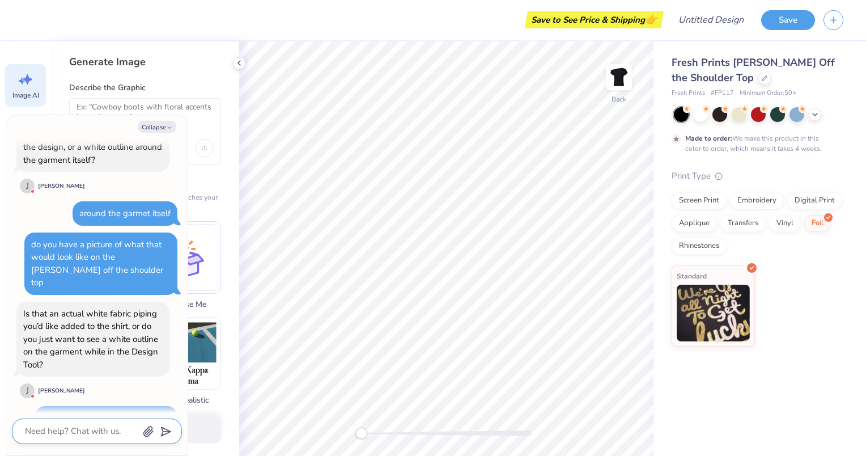
click at [77, 430] on textarea at bounding box center [81, 431] width 115 height 15
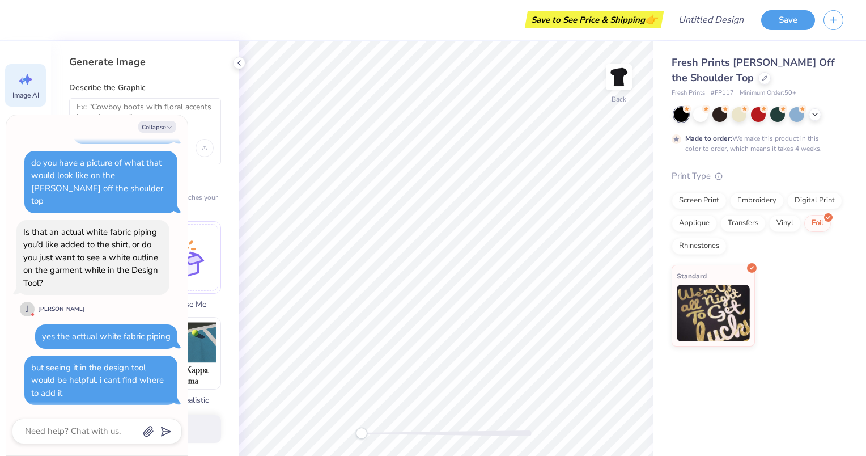
scroll to position [637, 0]
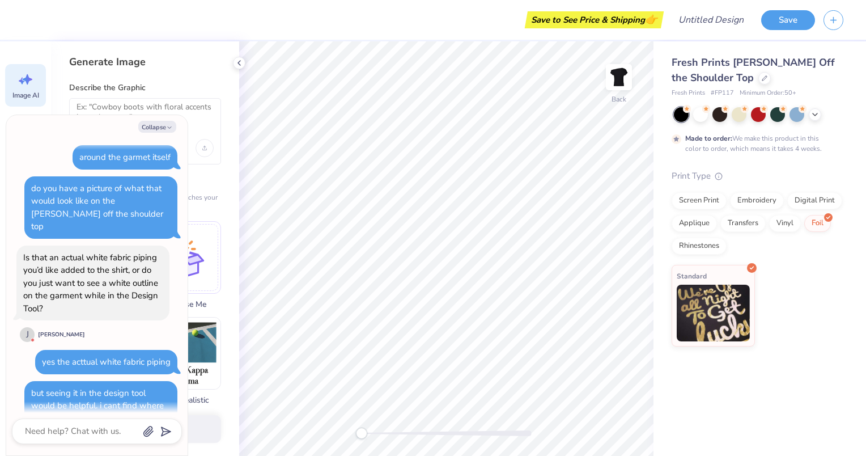
click at [26, 327] on div "J" at bounding box center [27, 334] width 15 height 15
click at [757, 196] on div "Embroidery" at bounding box center [757, 200] width 54 height 17
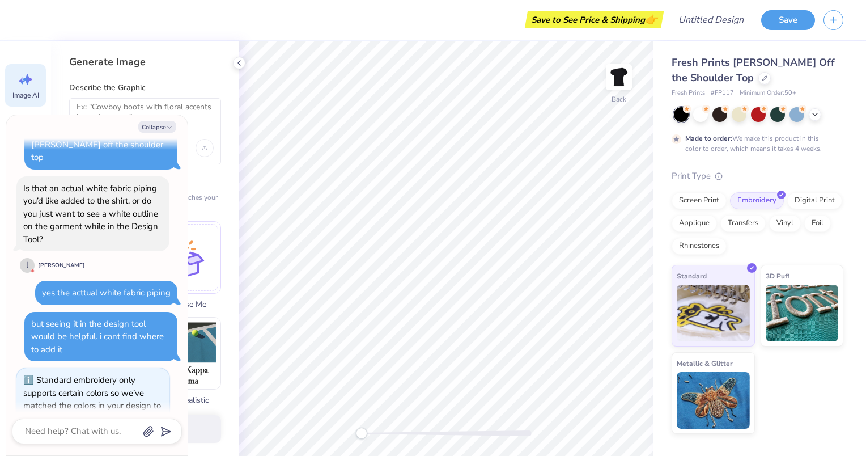
click at [794, 322] on img at bounding box center [802, 313] width 73 height 57
click at [737, 310] on img at bounding box center [713, 313] width 73 height 57
click at [722, 399] on img at bounding box center [713, 400] width 73 height 57
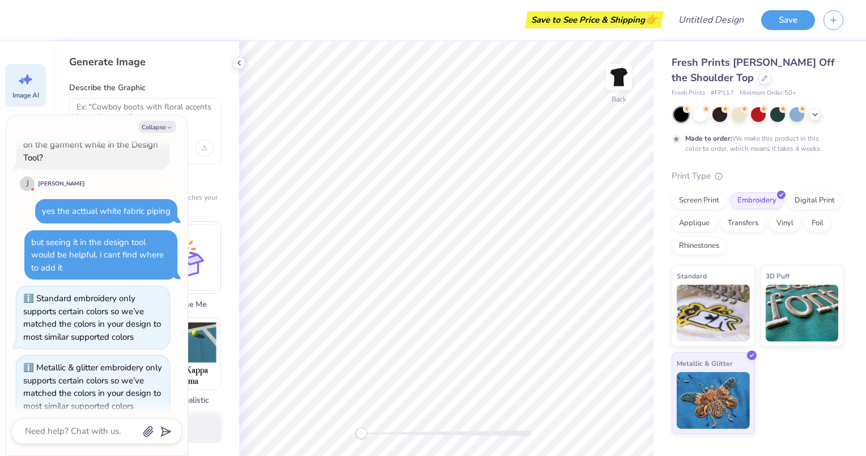
click at [722, 323] on img at bounding box center [713, 313] width 73 height 57
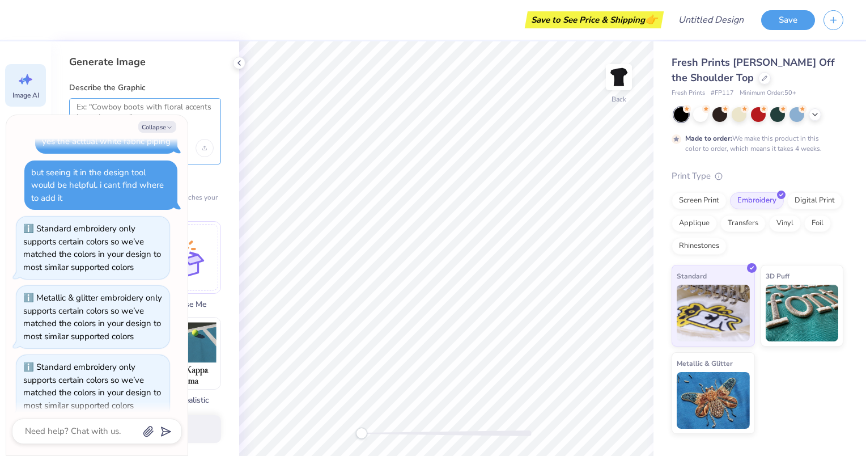
click at [197, 113] on textarea at bounding box center [145, 116] width 137 height 28
click at [208, 143] on div "Upload image" at bounding box center [205, 148] width 18 height 18
click at [156, 128] on button "Collapse" at bounding box center [157, 127] width 38 height 12
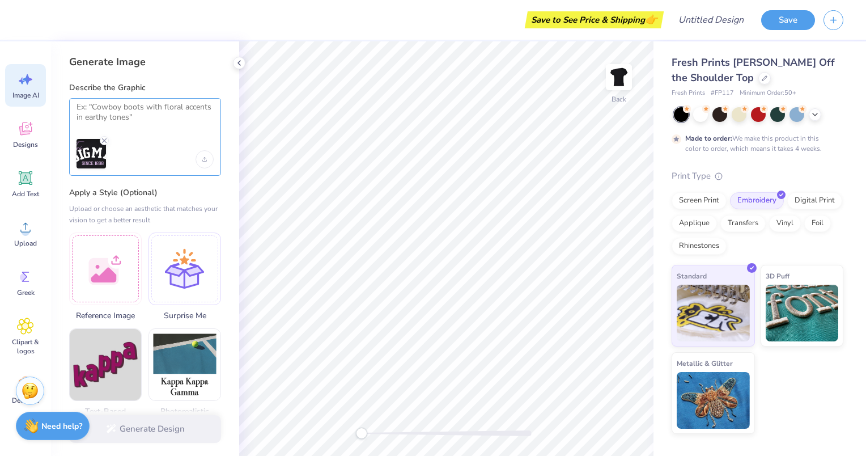
click at [161, 116] on textarea at bounding box center [145, 116] width 137 height 28
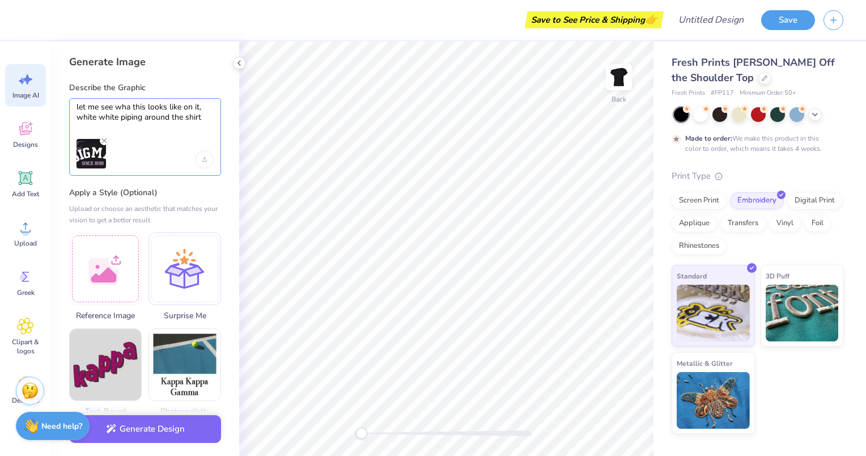
click at [89, 118] on textarea "let me see wha this looks like on it, white white piping around the shirt" at bounding box center [145, 116] width 137 height 28
click at [177, 425] on button "Generate Design" at bounding box center [145, 429] width 152 height 28
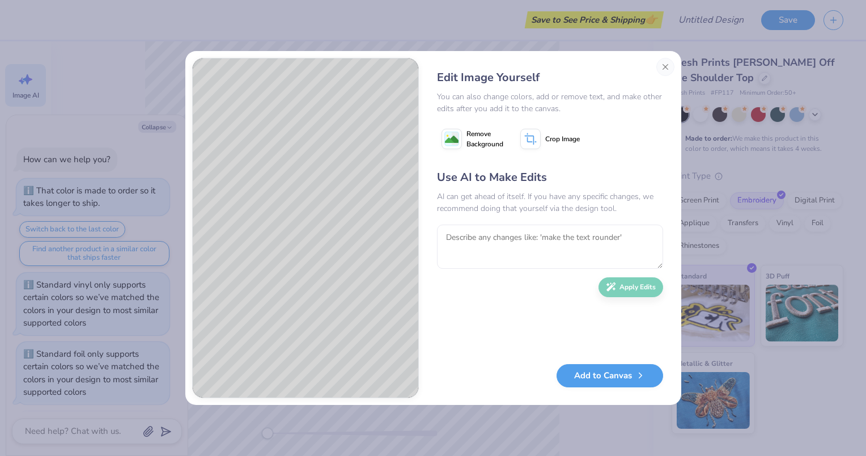
scroll to position [936, 0]
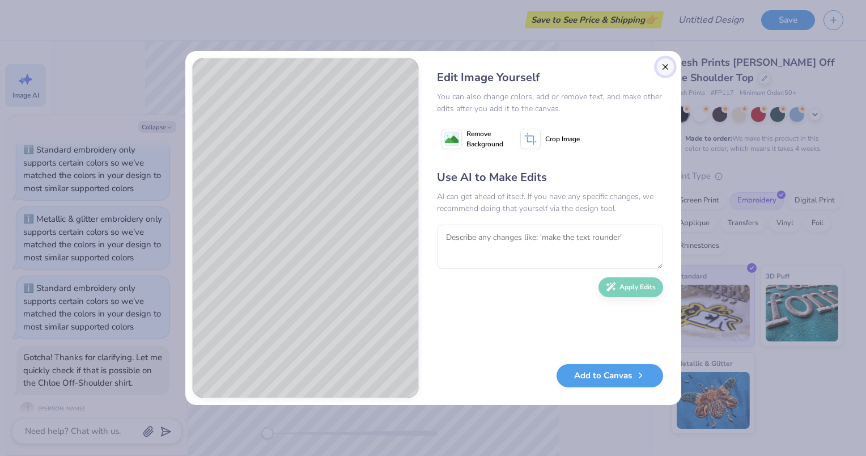
click at [662, 69] on button "Close" at bounding box center [666, 67] width 18 height 18
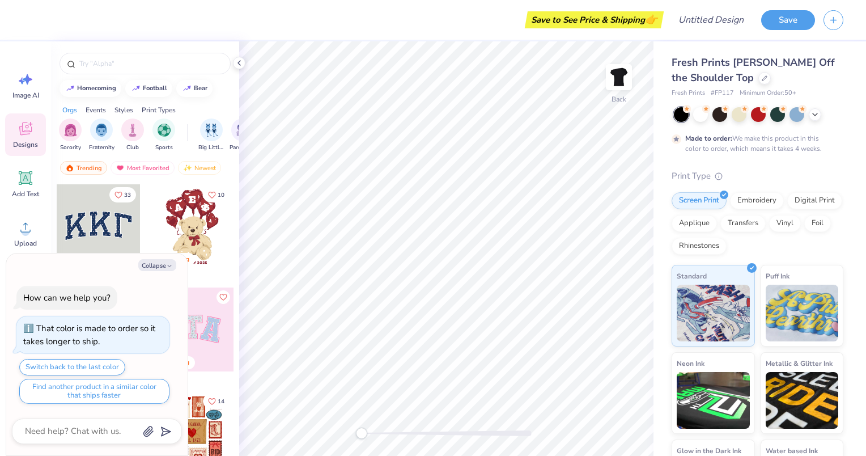
click at [149, 267] on button "Collapse" at bounding box center [157, 265] width 38 height 12
type textarea "x"
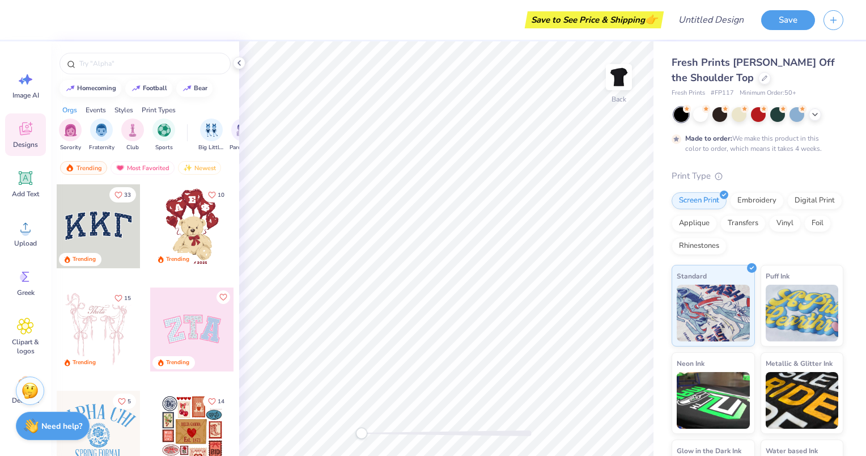
click at [29, 390] on img at bounding box center [30, 390] width 17 height 17
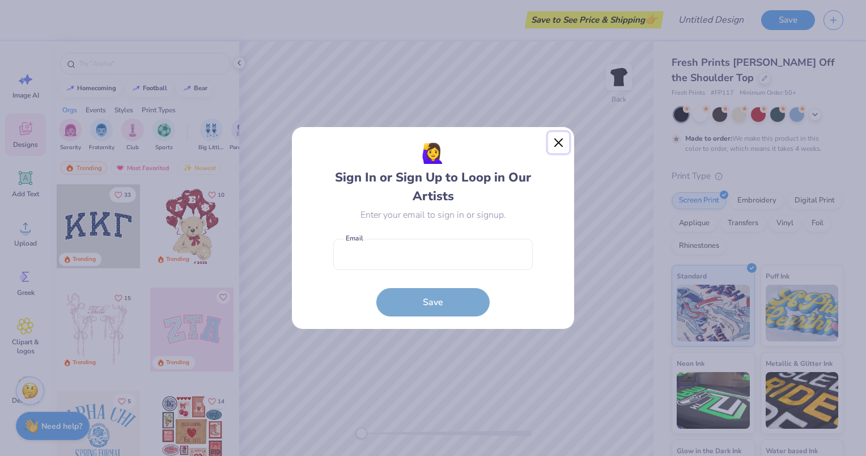
click at [558, 145] on button "Close" at bounding box center [559, 143] width 22 height 22
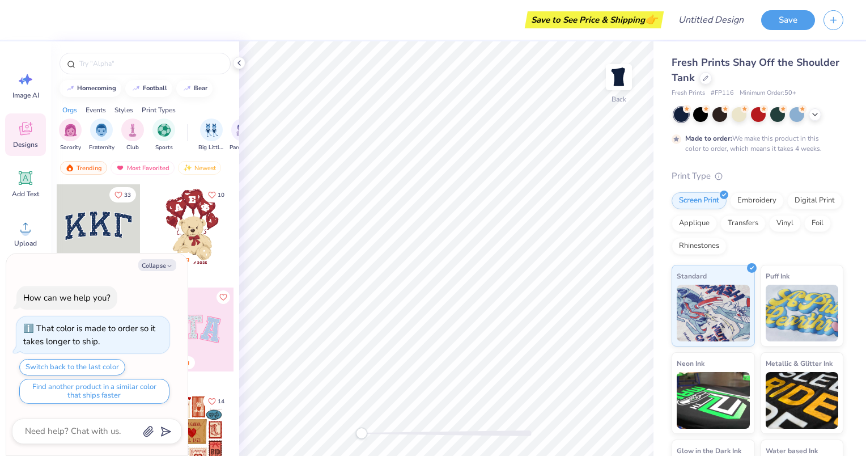
type textarea "x"
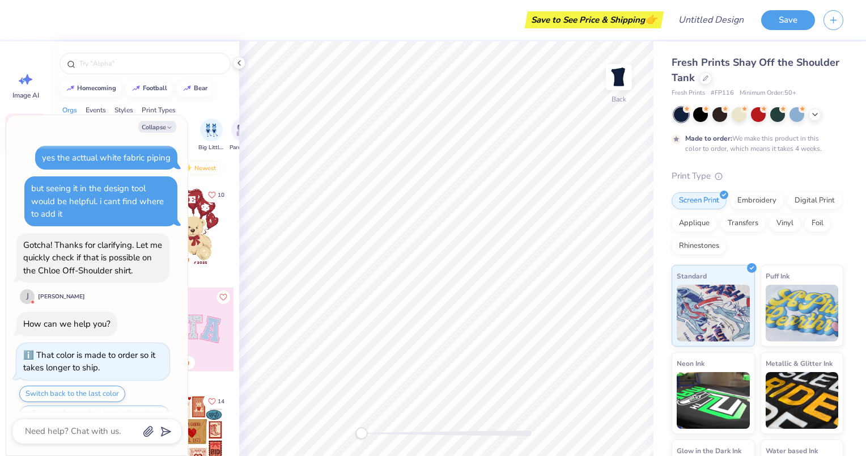
scroll to position [426, 0]
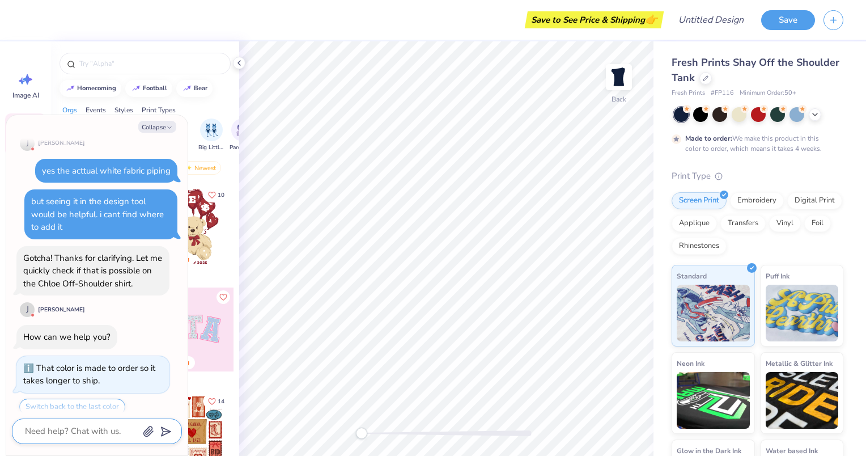
click at [54, 432] on textarea at bounding box center [81, 431] width 115 height 15
type textarea "s"
type textarea "x"
type textarea "so"
type textarea "x"
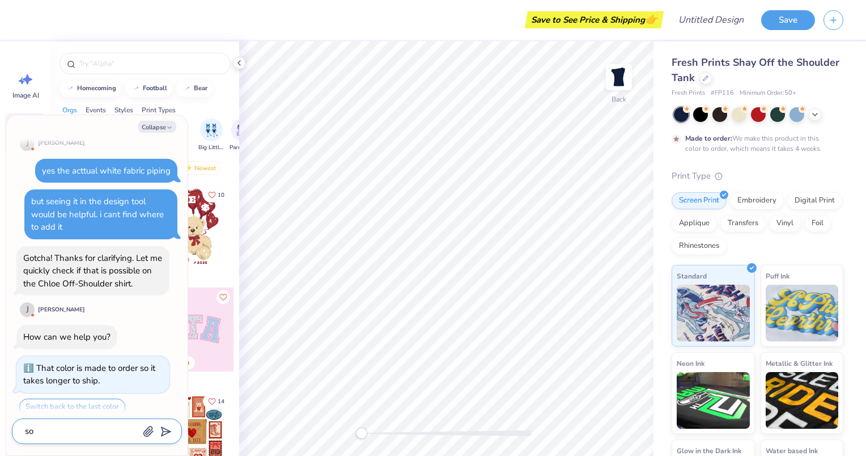
type textarea "sor"
type textarea "x"
type textarea "sorr"
type textarea "x"
type textarea "sorry"
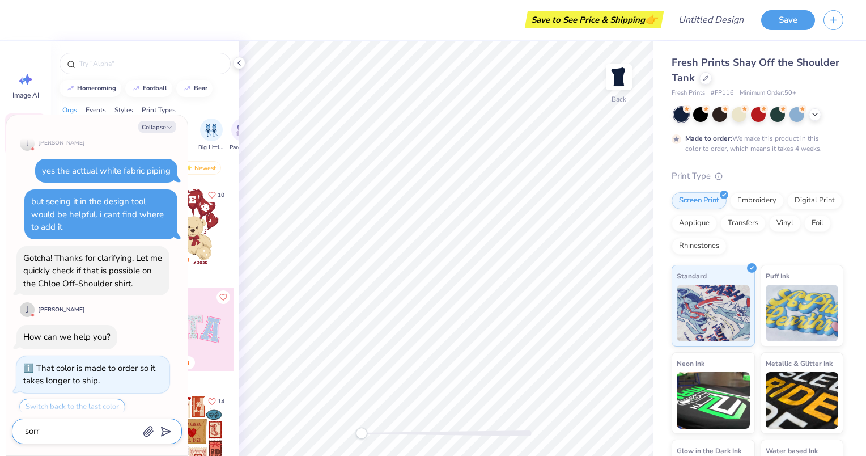
type textarea "x"
type textarea "sorry"
type textarea "x"
type textarea "sorry i"
type textarea "x"
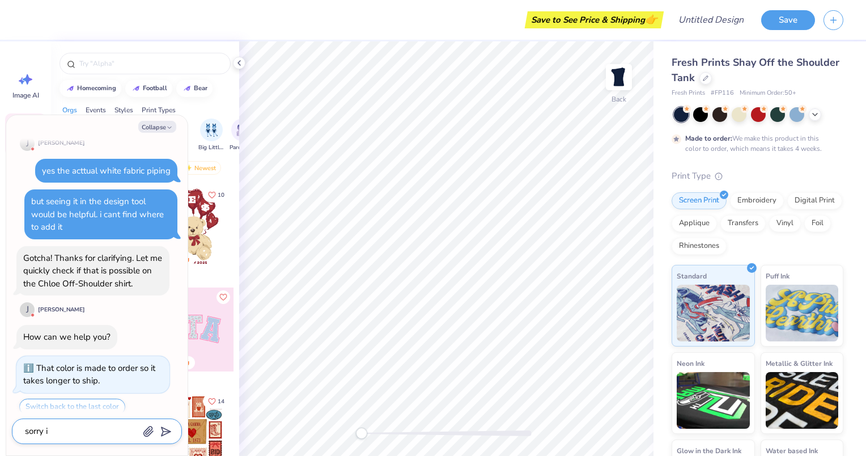
type textarea "sorry i"
type textarea "x"
type textarea "sorry i l"
type textarea "x"
type textarea "sorry i le"
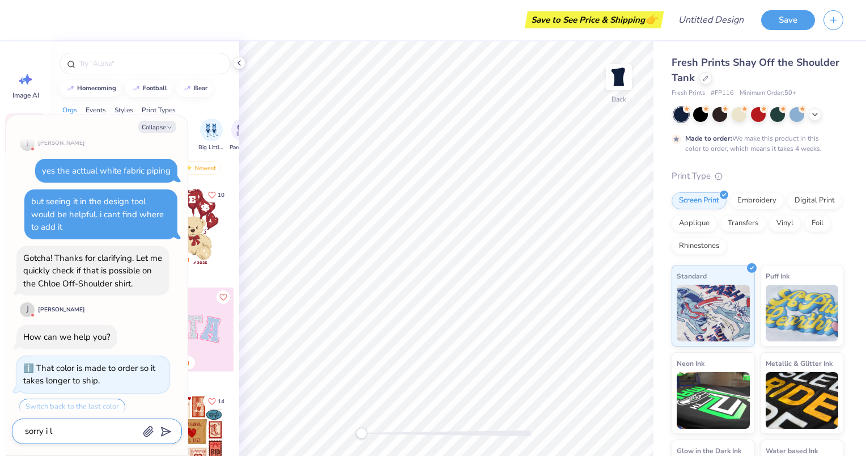
type textarea "x"
type textarea "sorry i lef"
type textarea "x"
type textarea "sorry i left"
type textarea "x"
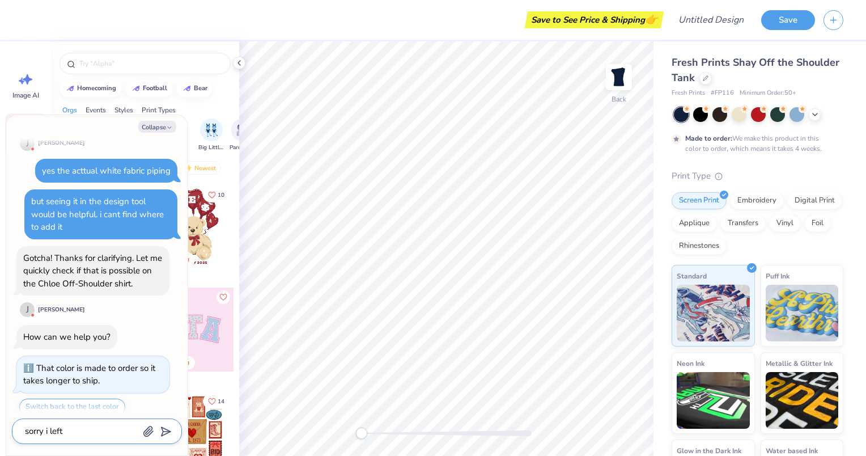
type textarea "sorry i left"
type textarea "x"
type textarea "sorry i left c"
type textarea "x"
type textarea "sorry i left ca"
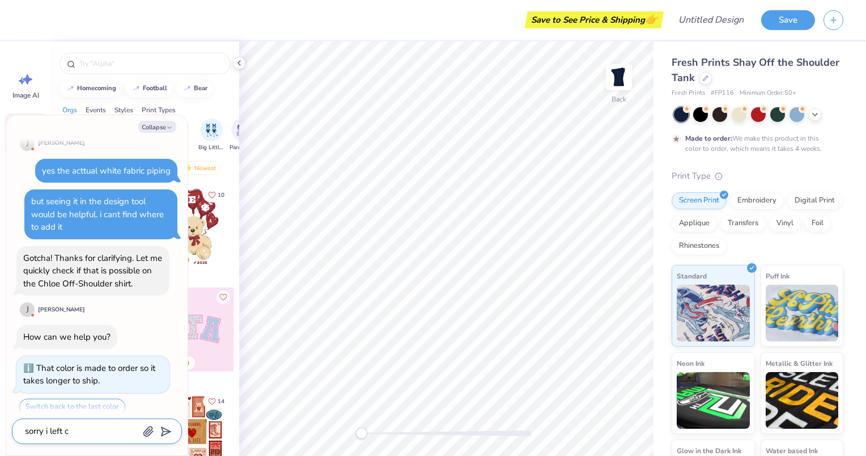
type textarea "x"
type textarea "sorry i left can"
type textarea "x"
type textarea "sorry i left can"
type textarea "x"
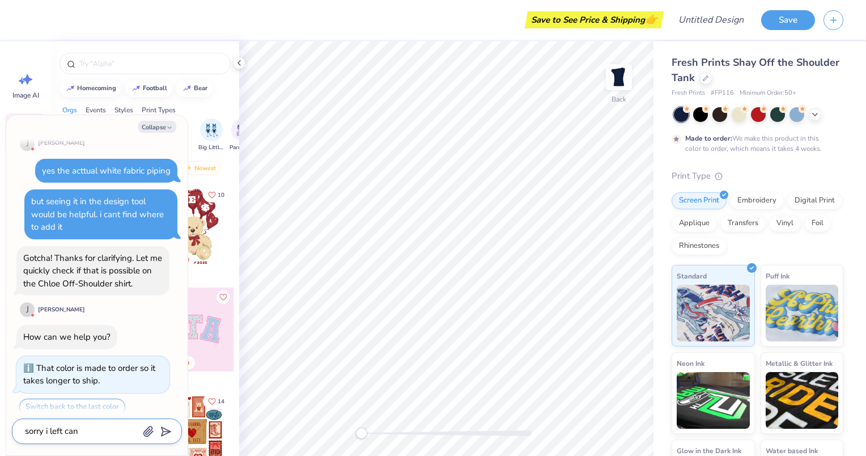
type textarea "sorry i left can y"
type textarea "x"
type textarea "sorry i left can yo"
type textarea "x"
type textarea "sorry i left can y"
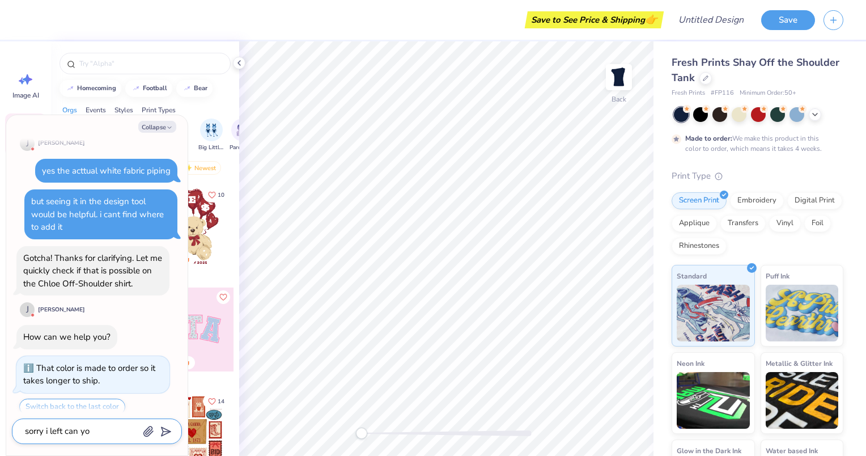
type textarea "x"
type textarea "sorry i left can"
type textarea "x"
type textarea "sorry i left can"
type textarea "x"
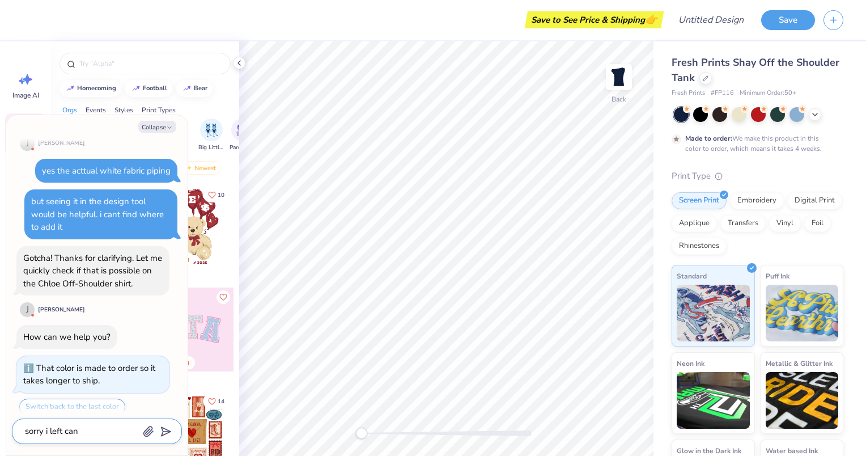
type textarea "sorry i left ca"
type textarea "x"
type textarea "sorry i left c"
type textarea "x"
type textarea "sorry i left"
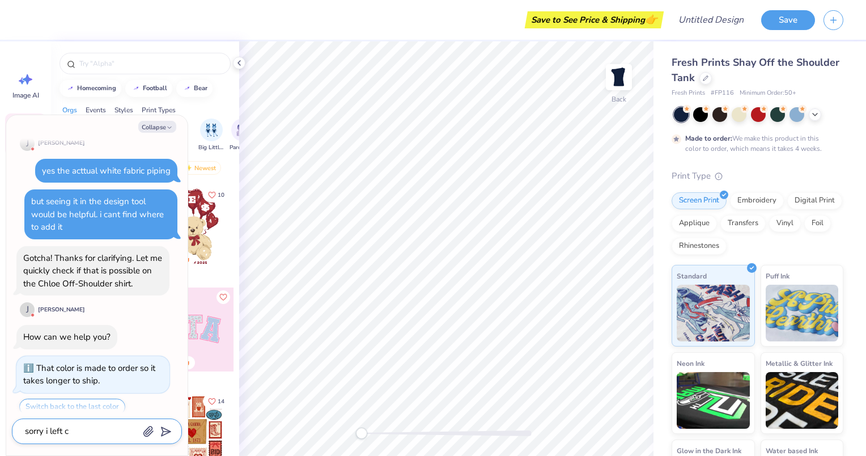
type textarea "x"
type textarea "sorry i left a"
type textarea "x"
type textarea "sorry i left ar"
type textarea "x"
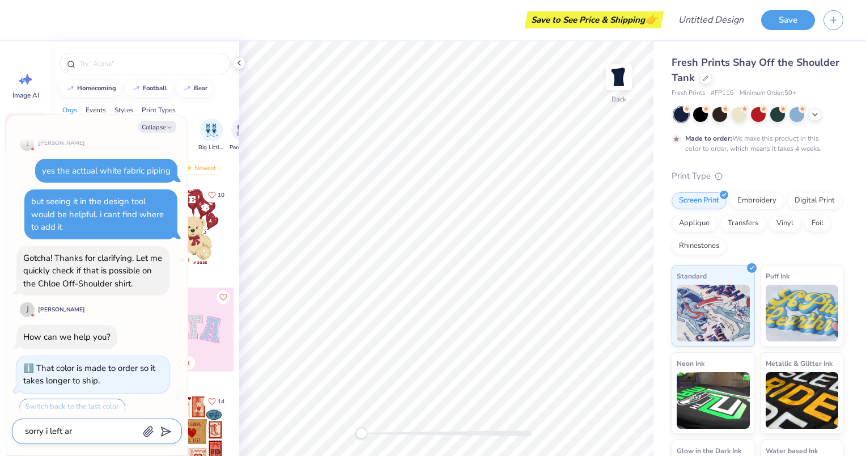
type textarea "sorry i left are"
type textarea "x"
type textarea "sorry i left are"
type textarea "x"
type textarea "sorry i left are w"
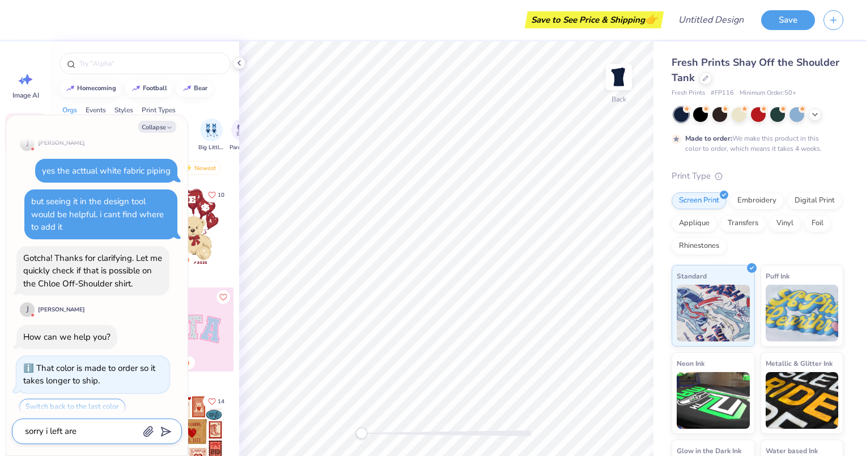
type textarea "x"
type textarea "sorry i left are we"
type textarea "x"
type textarea "sorry i left are we"
type textarea "x"
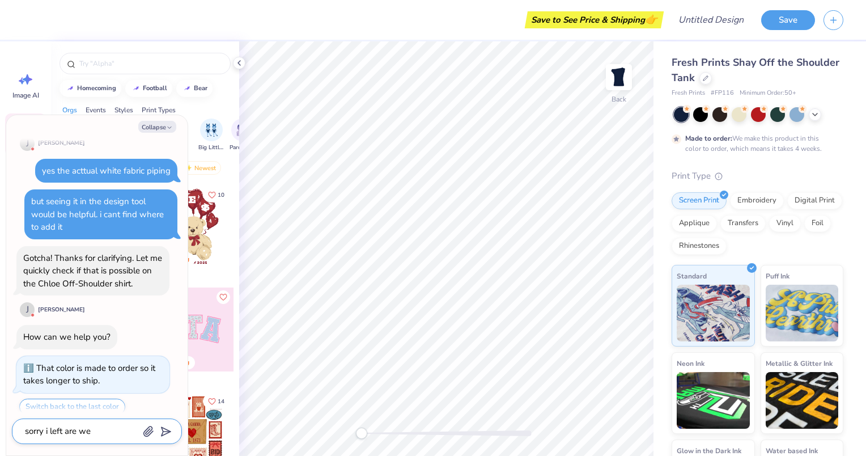
type textarea "sorry i left are we a"
type textarea "x"
type textarea "sorry i left are we"
type textarea "x"
type textarea "sorry i left are we s"
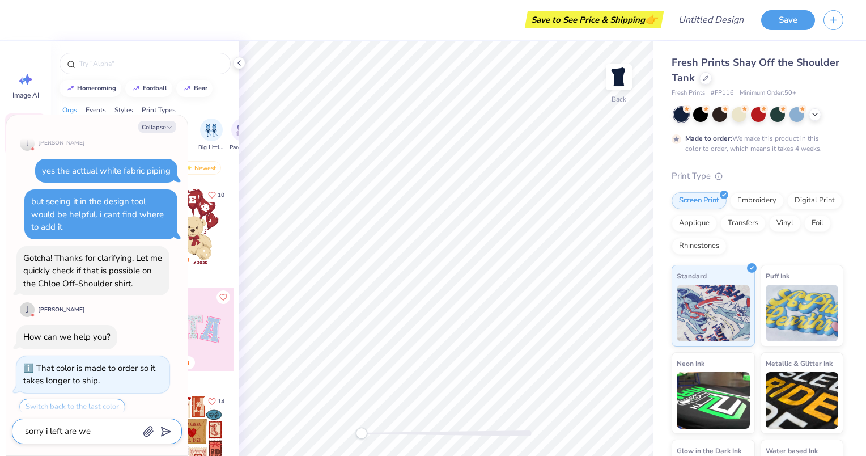
type textarea "x"
type textarea "sorry i left are we st"
type textarea "x"
type textarea "sorry i left are we sti"
type textarea "x"
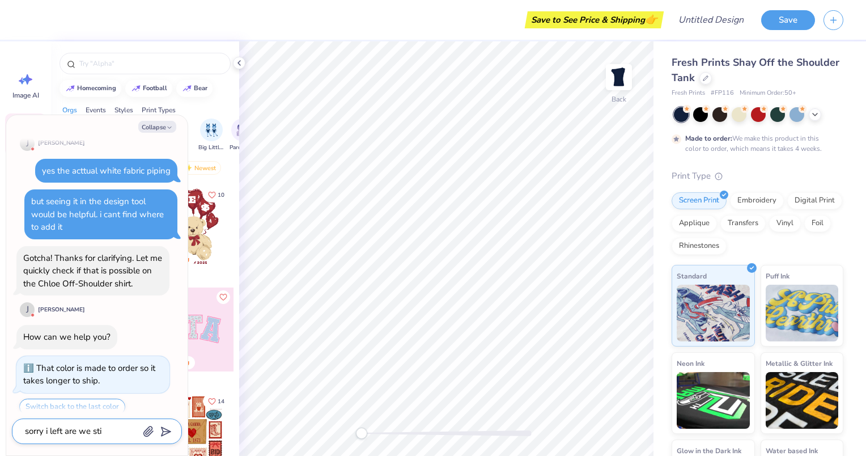
type textarea "sorry i left are we stil"
type textarea "x"
type textarea "sorry i left are we still"
type textarea "x"
type textarea "sorry i left are we still"
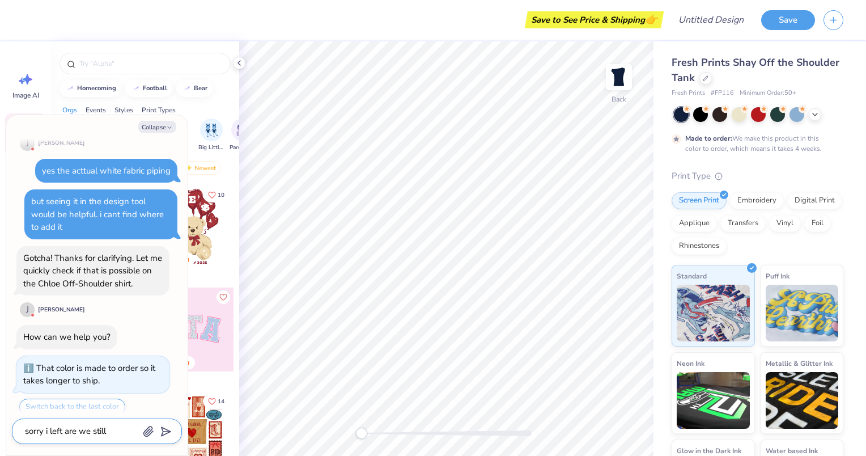
type textarea "x"
type textarea "sorry i left are we still c"
type textarea "x"
type textarea "sorry i left are we still co"
type textarea "x"
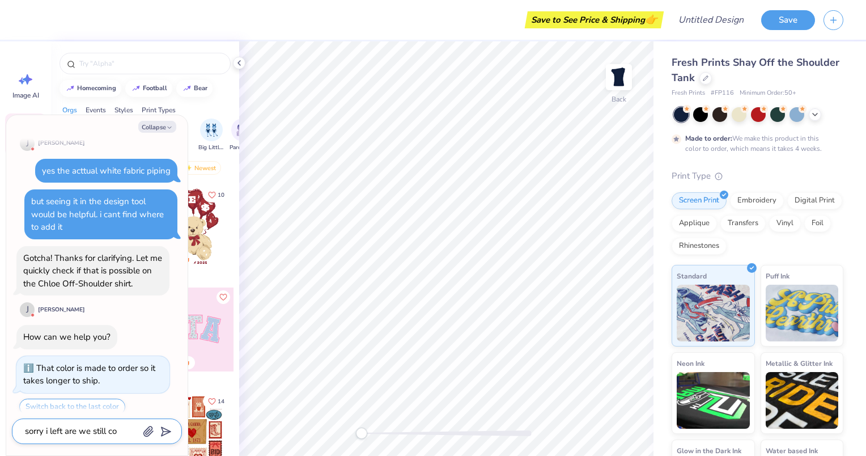
type textarea "sorry i left are we still con"
type textarea "x"
type textarea "sorry i left are we still conn"
type textarea "x"
type textarea "sorry i left are we still conne"
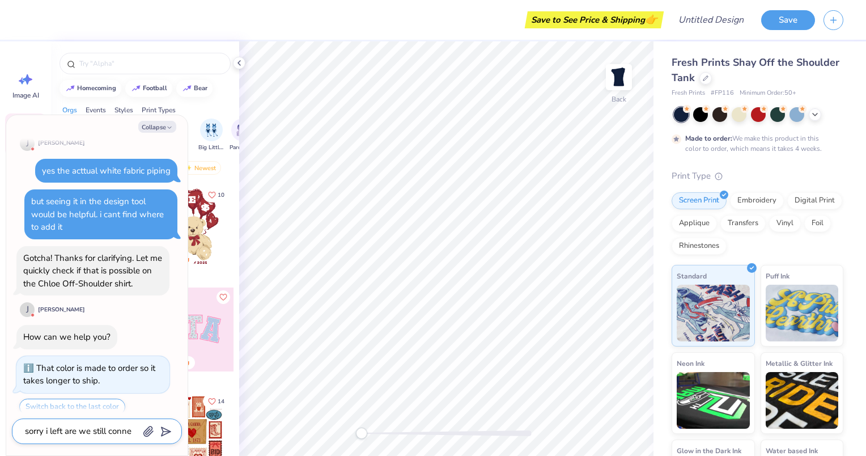
type textarea "x"
type textarea "sorry i left are we still connec"
type textarea "x"
type textarea "sorry i left are we still connect"
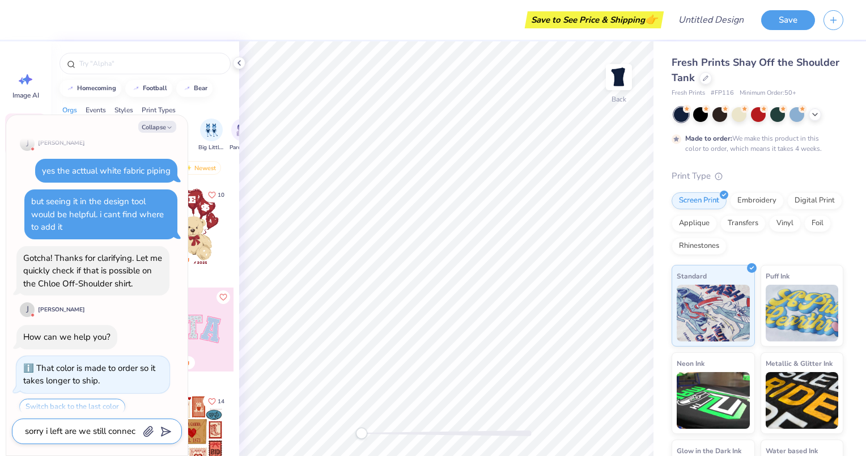
type textarea "x"
type textarea "sorry i left are we still connecte"
type textarea "x"
type textarea "sorry i left are we still connected"
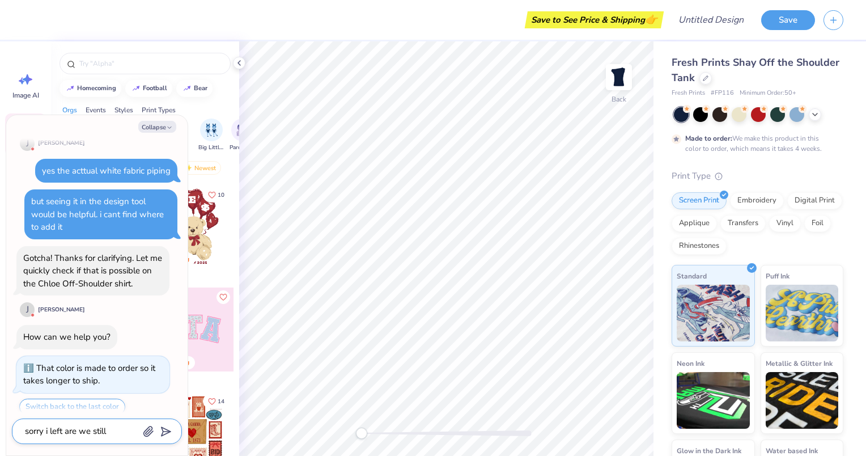
type textarea "x"
type textarea "sorry i left are we still connected"
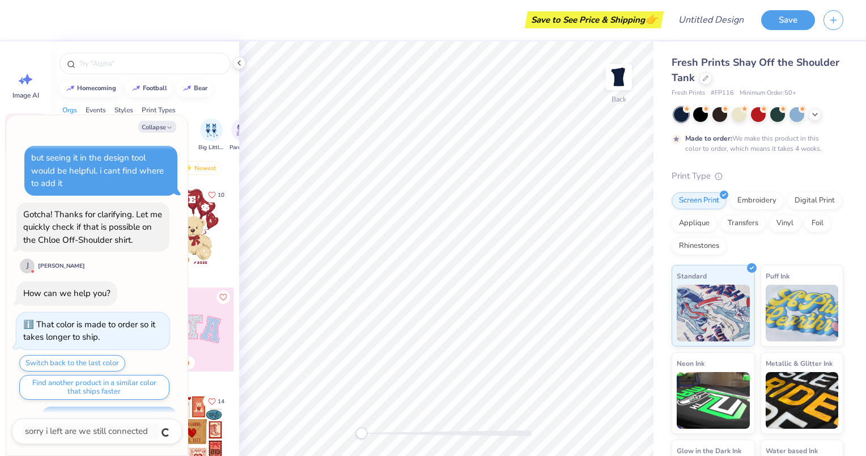
type textarea "x"
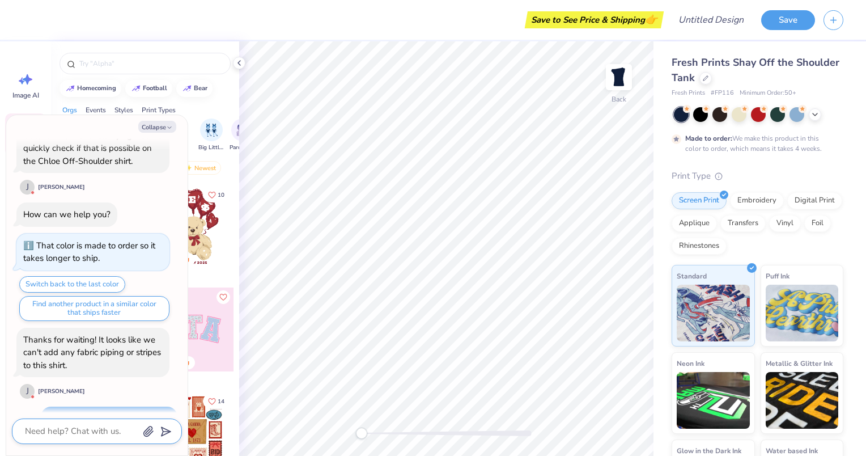
click at [68, 437] on textarea at bounding box center [81, 431] width 115 height 15
type textarea "o"
type textarea "x"
type textarea "oh"
type textarea "x"
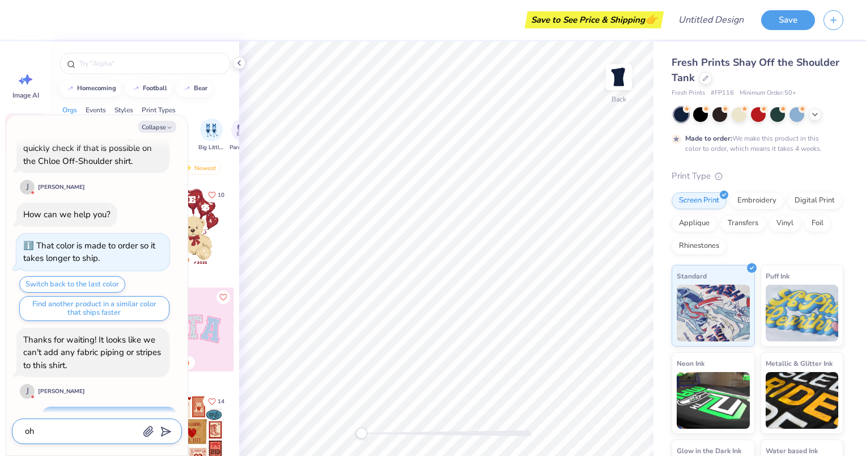
type textarea "oh"
type textarea "x"
type textarea "oh n"
type textarea "x"
type textarea "oh no"
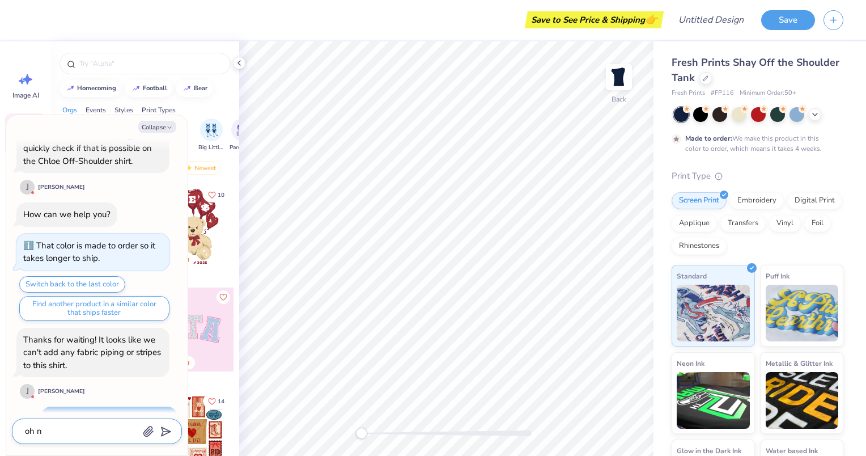
type textarea "x"
type textarea "oh no!"
type textarea "x"
type textarea "oh no!"
type textarea "x"
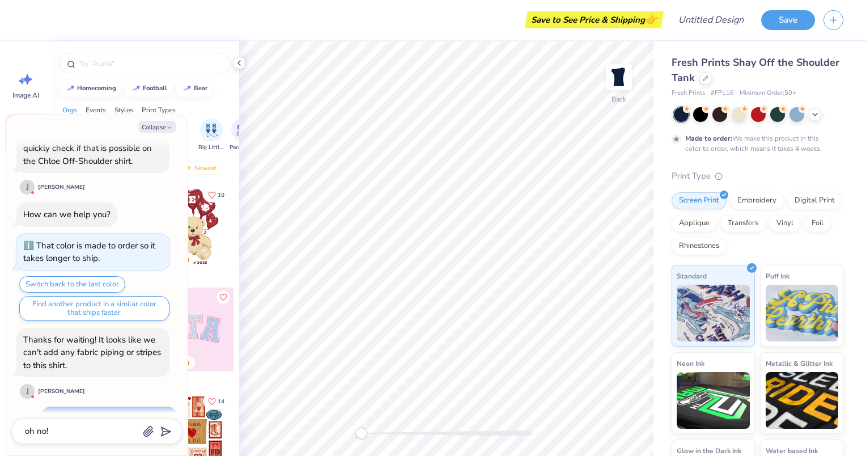
scroll to position [580, 0]
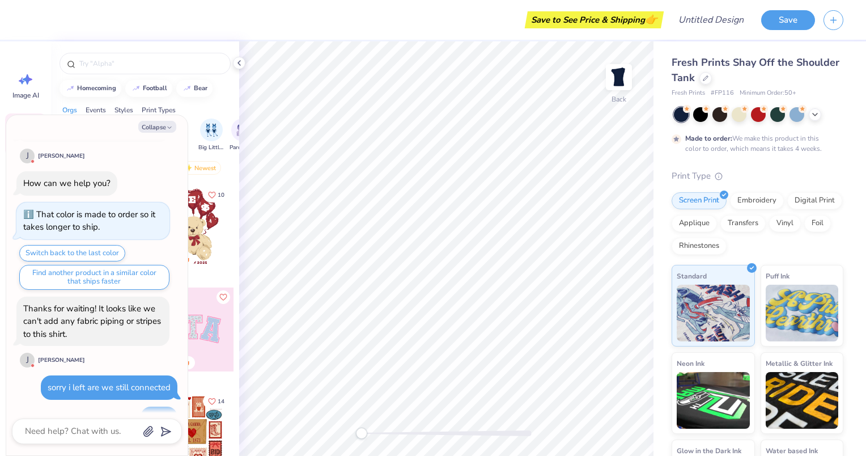
type textarea "x"
click at [70, 435] on textarea at bounding box center [81, 431] width 115 height 15
type textarea "I"
type textarea "x"
type textarea "IS"
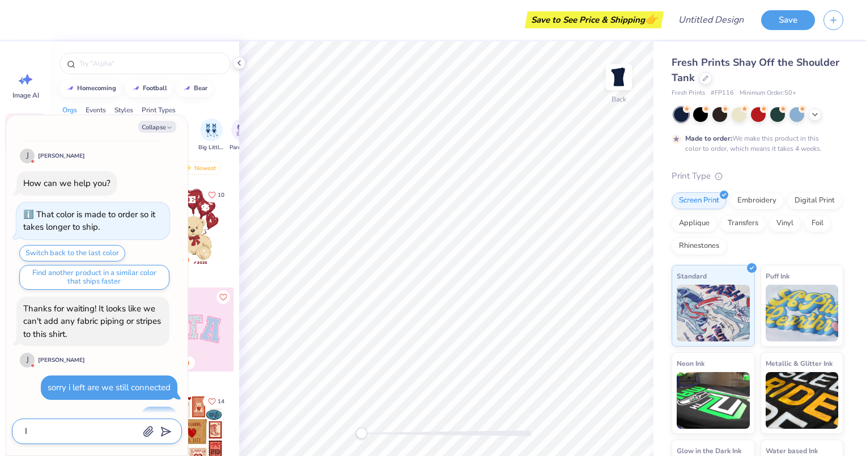
type textarea "x"
type textarea "IS"
type textarea "x"
type textarea "IS T"
type textarea "x"
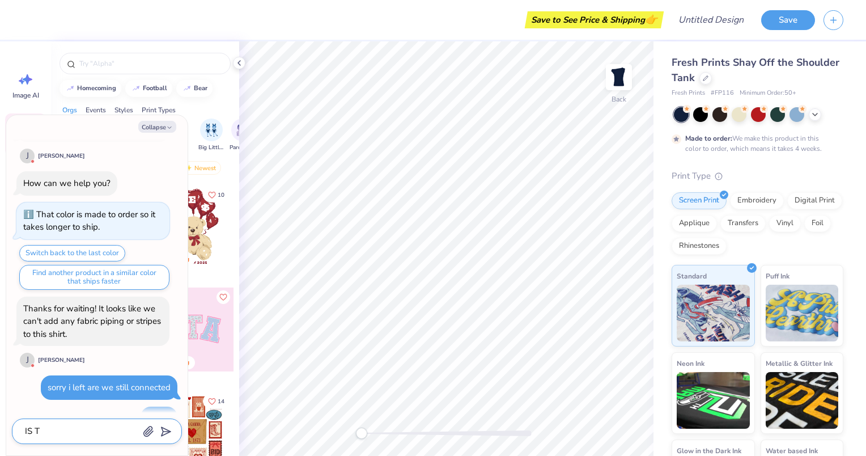
type textarea "IS TH"
type textarea "x"
type textarea "IS THE"
type textarea "x"
type textarea "IS THER"
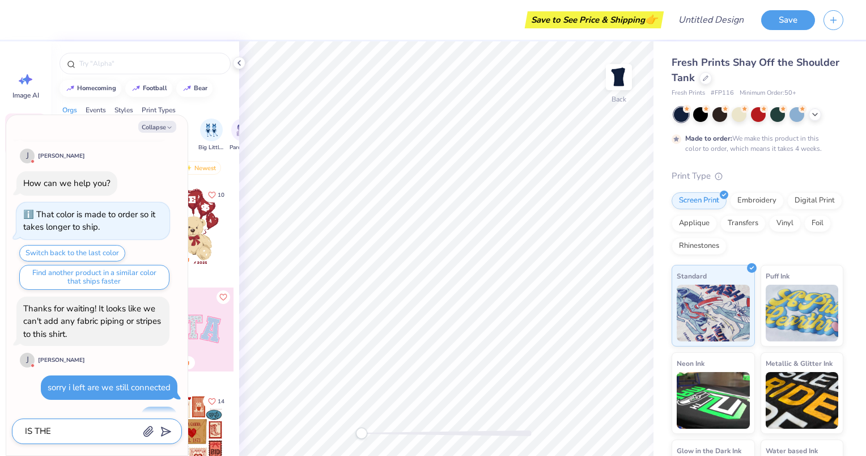
type textarea "x"
type textarea "IS THE"
type textarea "x"
type textarea "IS TH"
type textarea "x"
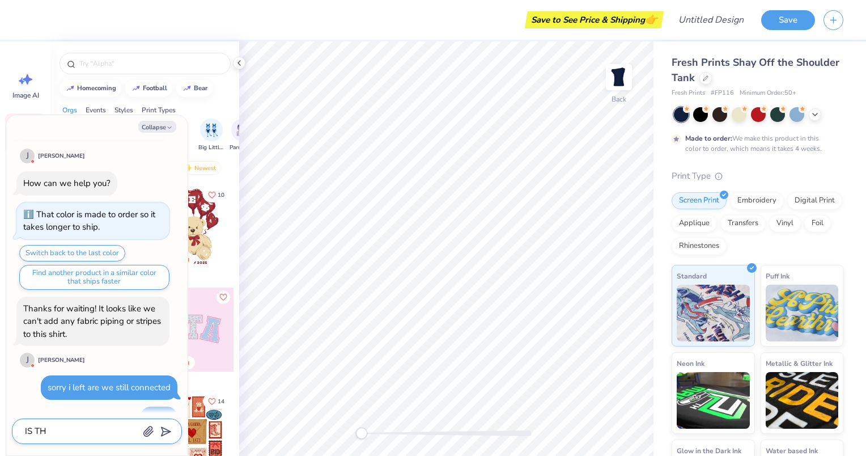
type textarea "IS T"
type textarea "x"
type textarea "IS"
type textarea "x"
type textarea "IS"
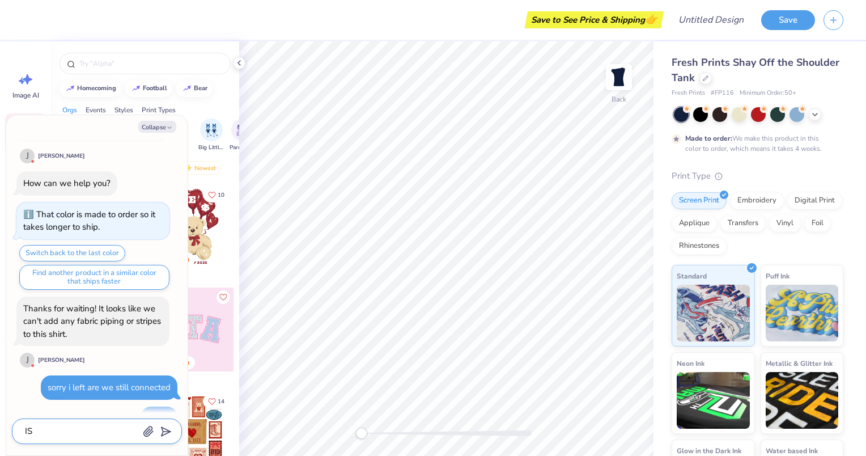
type textarea "x"
type textarea "I"
type textarea "x"
type textarea "Is"
type textarea "x"
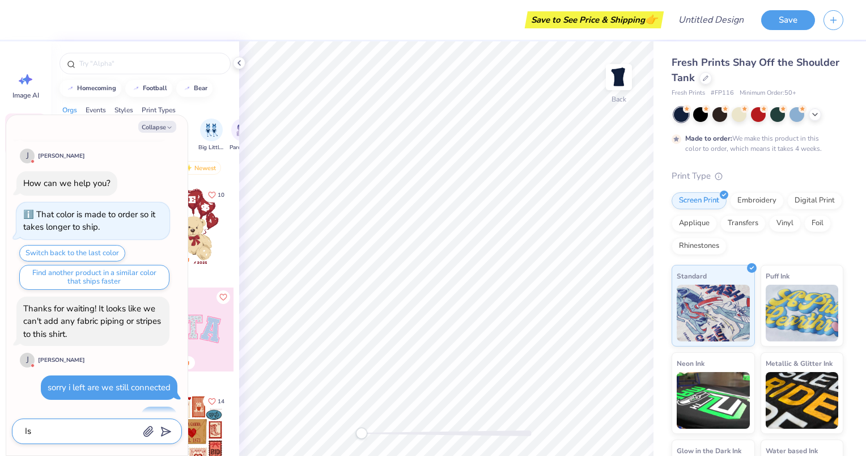
type textarea "Is"
type textarea "x"
type textarea "Is r"
type textarea "x"
type textarea "Is"
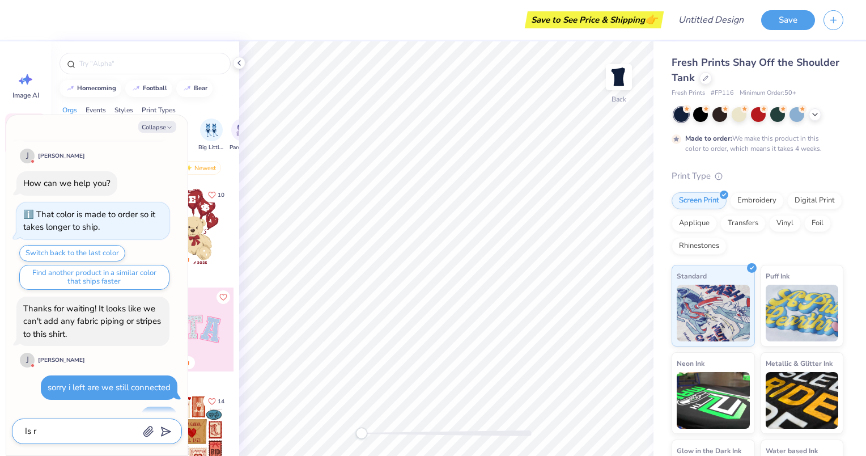
type textarea "x"
type textarea "Is t"
type textarea "x"
type textarea "Is th"
type textarea "x"
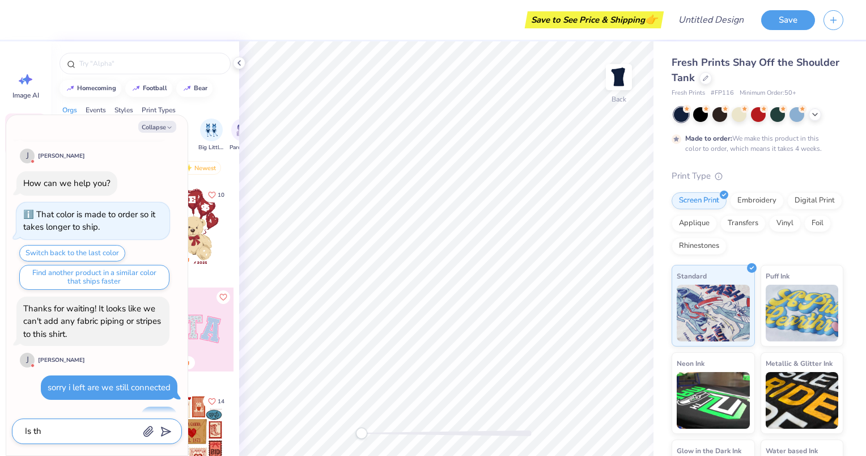
type textarea "Is the"
type textarea "x"
type textarea "Is ther"
type textarea "x"
type textarea "Is there"
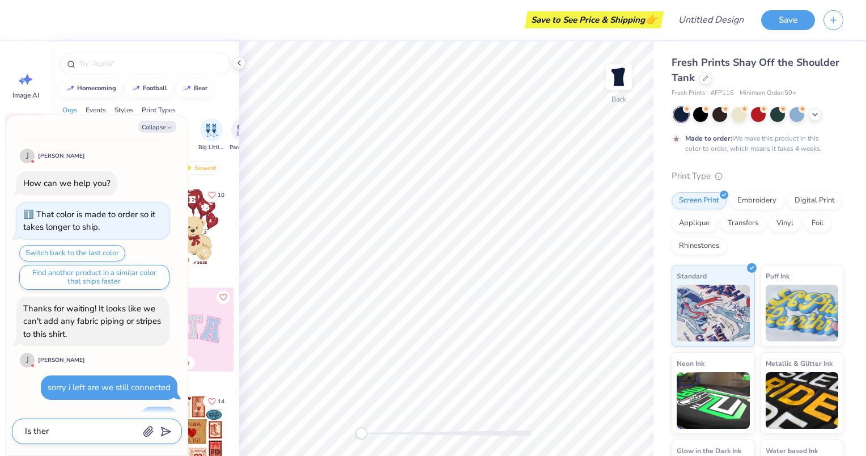
type textarea "x"
type textarea "Is there"
type textarea "x"
type textarea "Is there a"
type textarea "x"
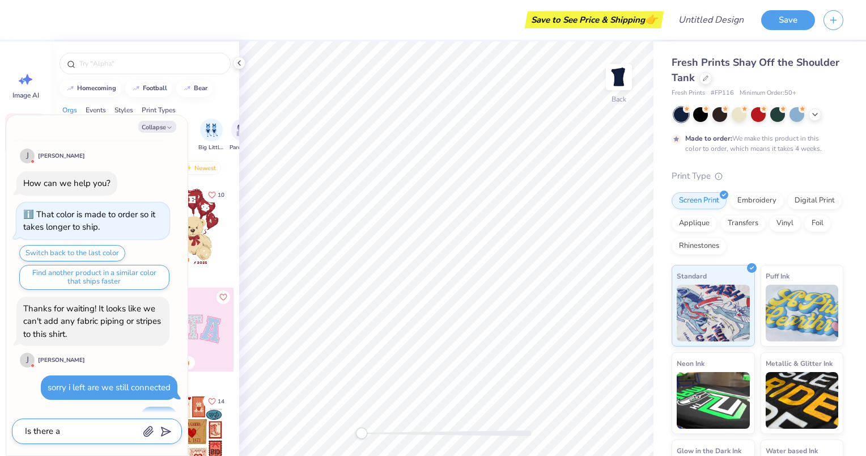
type textarea "Is there an"
type textarea "x"
type textarea "Is there ano"
type textarea "x"
type textarea "Is there anot"
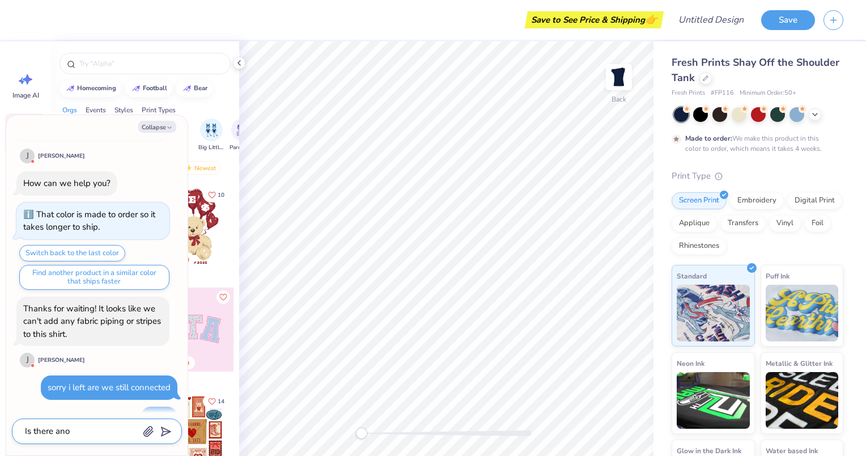
type textarea "x"
type textarea "Is there anoth"
type textarea "x"
type textarea "Is there anothe"
type textarea "x"
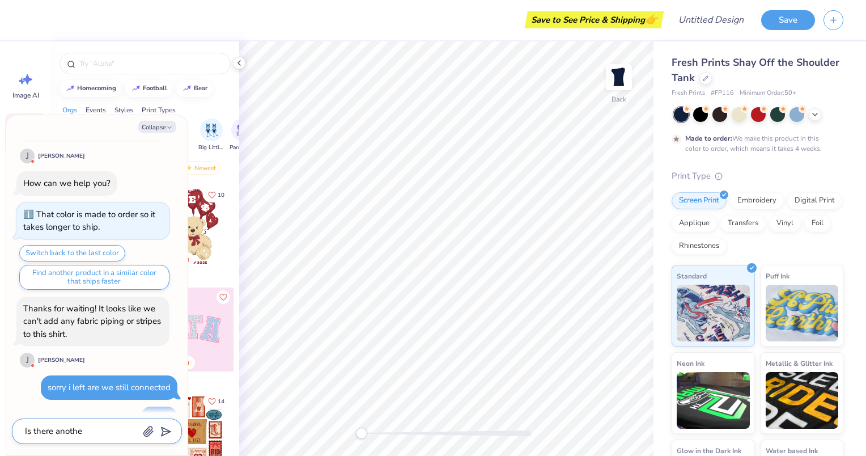
type textarea "Is there another"
type textarea "x"
type textarea "Is there another"
type textarea "x"
type textarea "Is there another o"
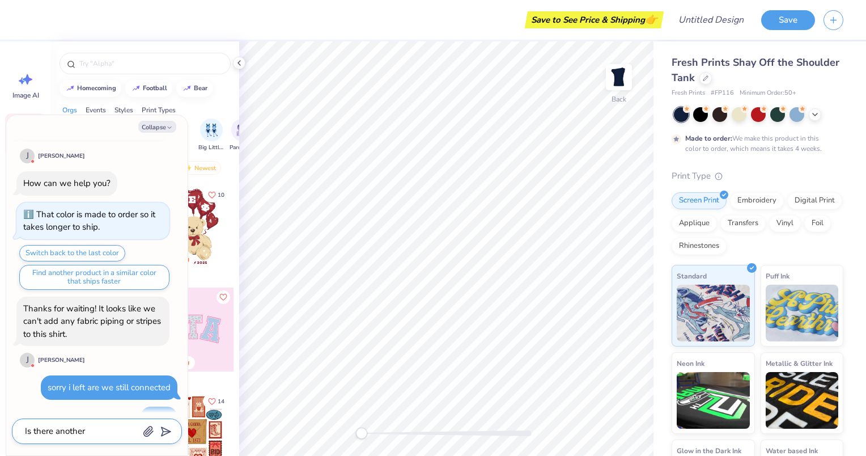
type textarea "x"
type textarea "Is there another of"
type textarea "x"
type textarea "Is there another of"
type textarea "x"
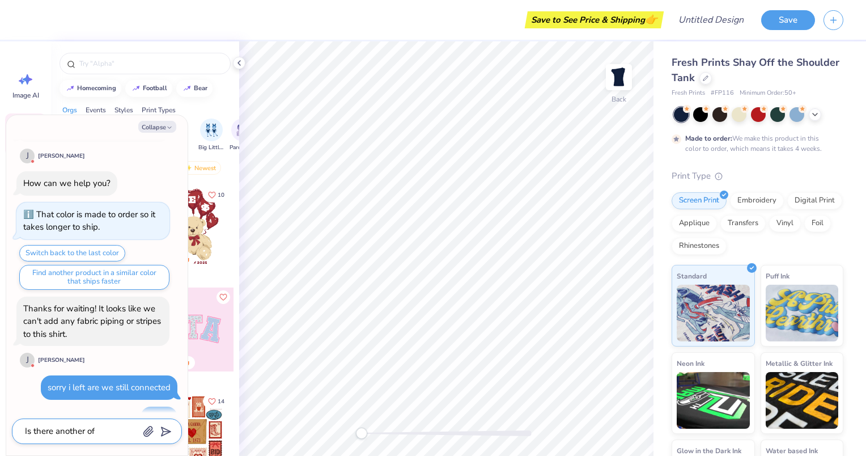
type textarea "Is there another of"
type textarea "x"
type textarea "Is there another off"
type textarea "x"
type textarea "Is there another off"
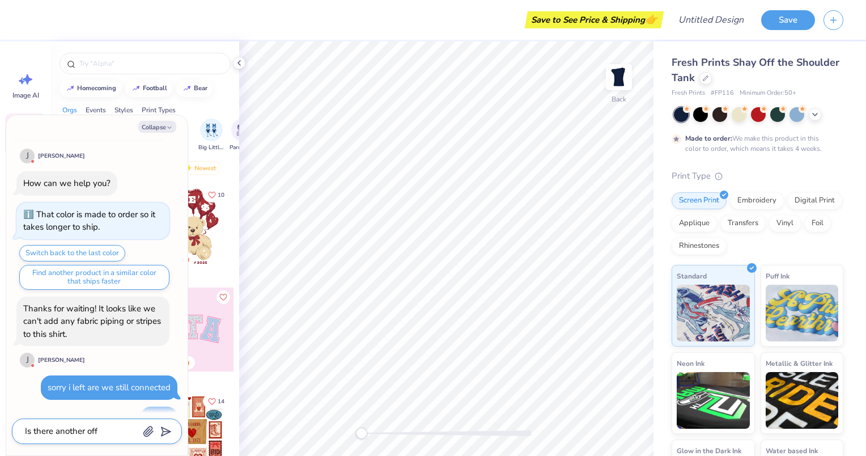
type textarea "x"
type textarea "Is there another off t"
type textarea "x"
type textarea "Is there another off th"
type textarea "x"
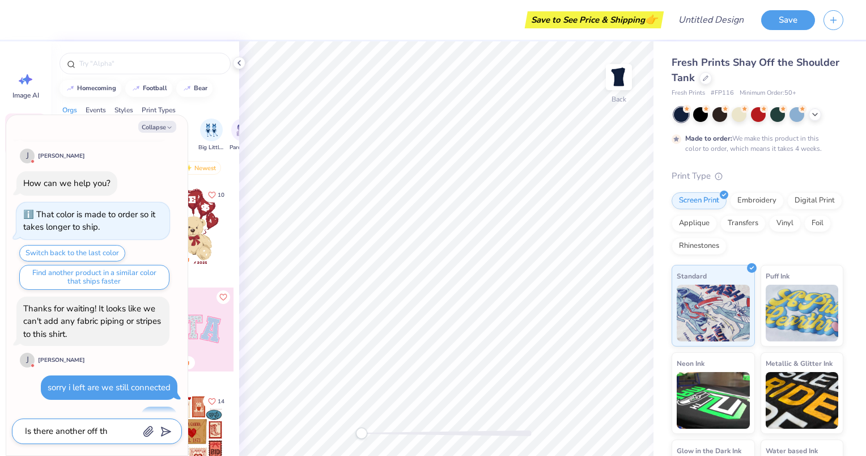
type textarea "Is there another off the"
type textarea "x"
type textarea "Is there another off the"
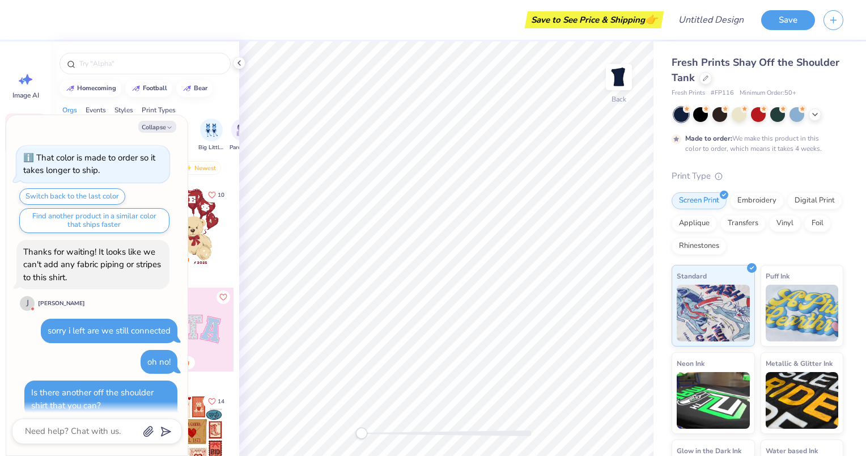
scroll to position [624, 0]
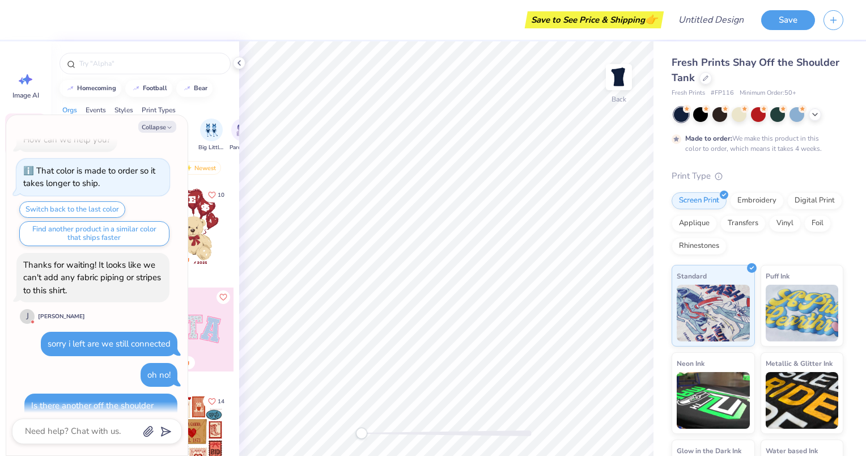
click at [163, 123] on button "Collapse" at bounding box center [157, 127] width 38 height 12
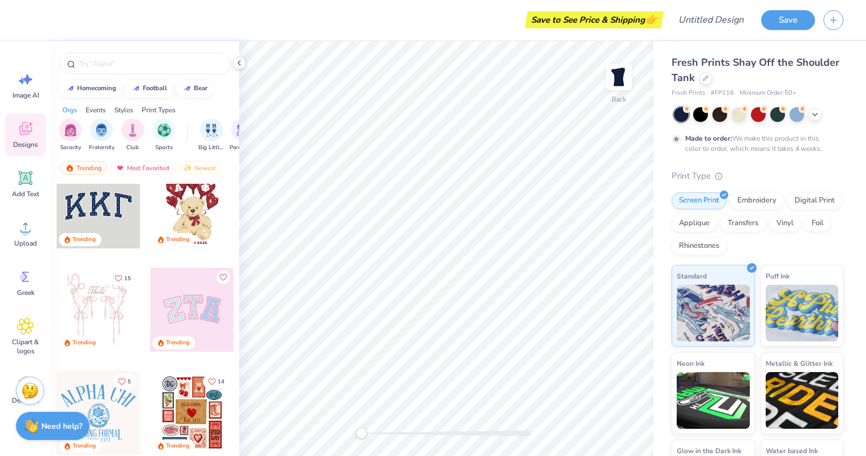
scroll to position [41, 0]
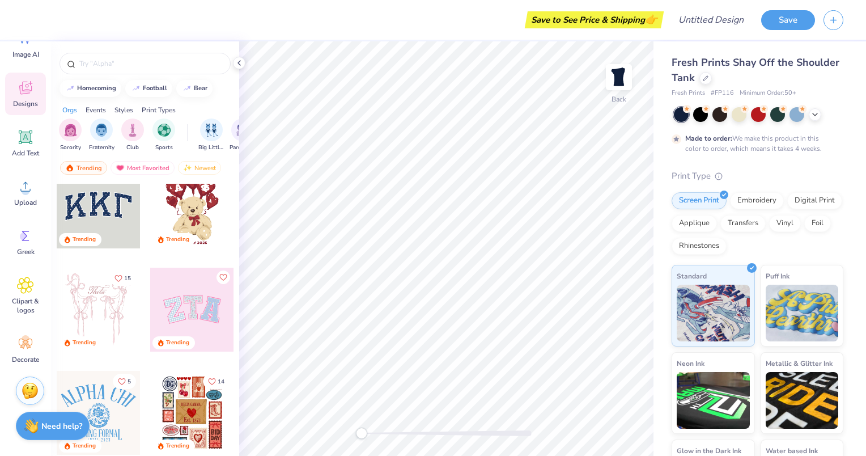
click at [30, 355] on span "Decorate" at bounding box center [25, 359] width 27 height 9
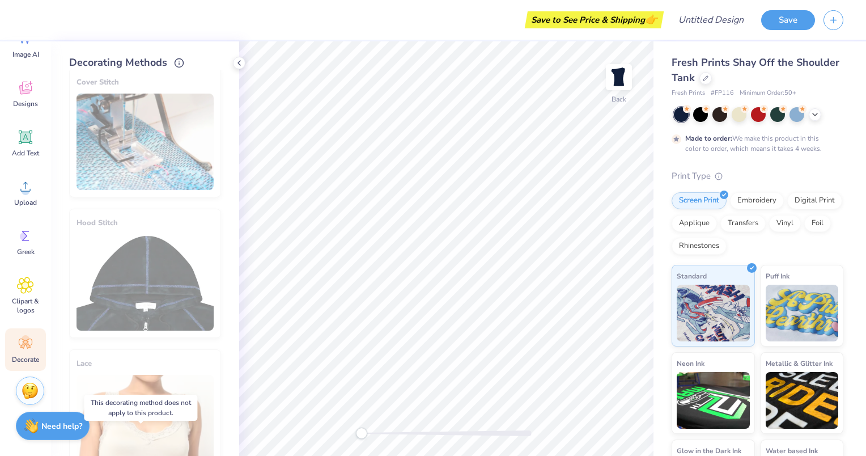
scroll to position [0, 0]
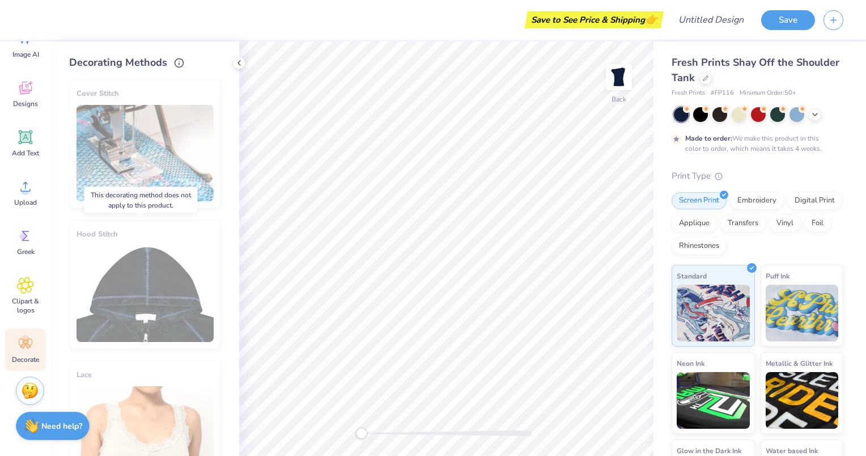
click at [132, 253] on div "Hood Stitch" at bounding box center [145, 284] width 152 height 129
click at [147, 161] on div "Cover Stitch" at bounding box center [145, 143] width 152 height 129
click at [41, 424] on strong "Need help?" at bounding box center [61, 426] width 41 height 11
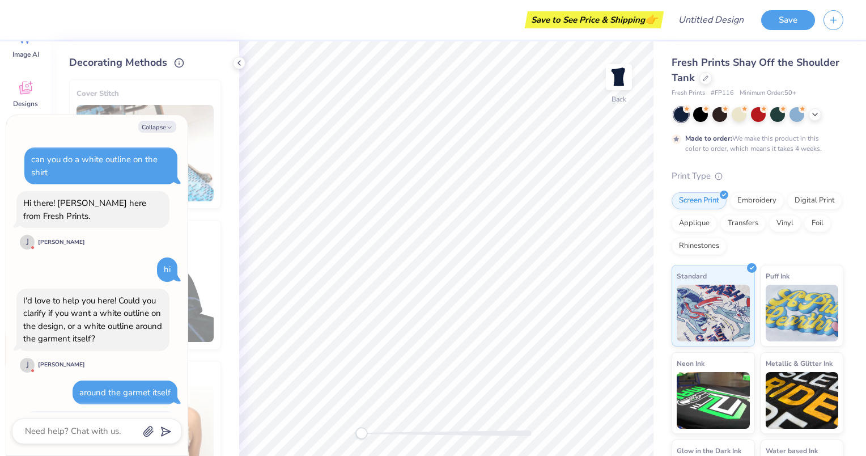
scroll to position [624, 0]
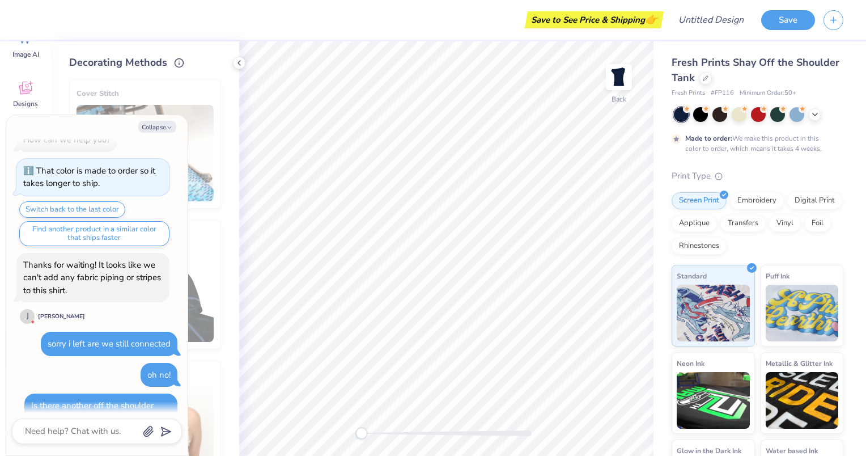
click at [717, 221] on div "Applique" at bounding box center [694, 223] width 45 height 17
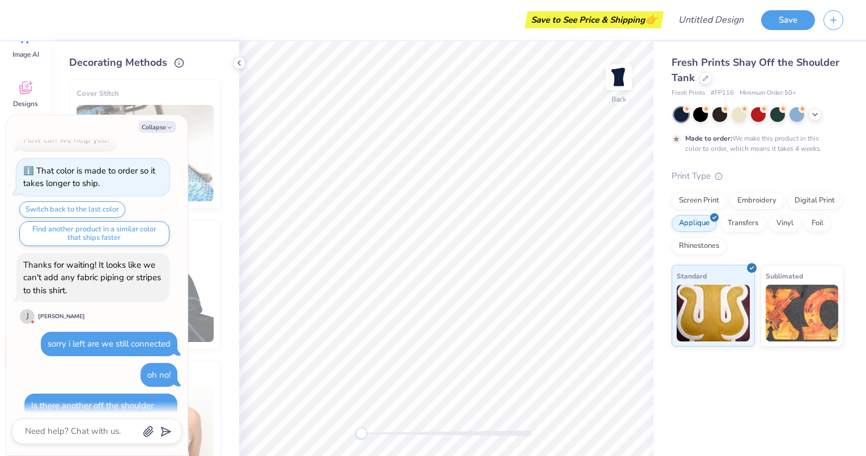
scroll to position [693, 0]
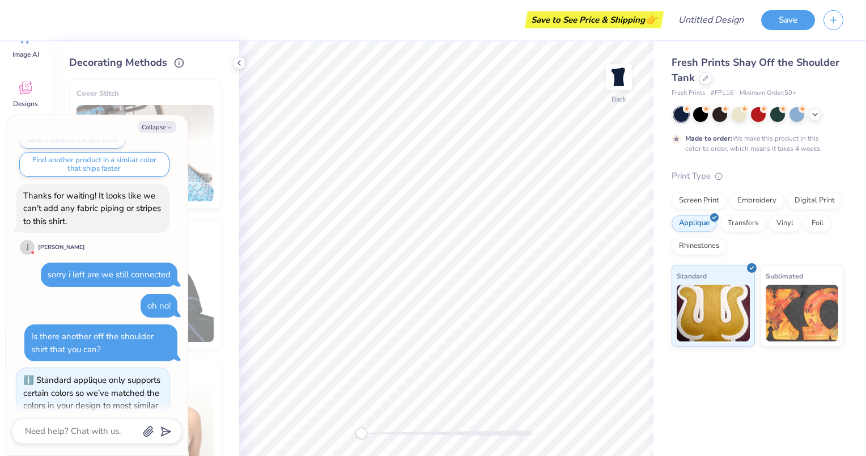
click at [758, 200] on div "Embroidery" at bounding box center [757, 200] width 54 height 17
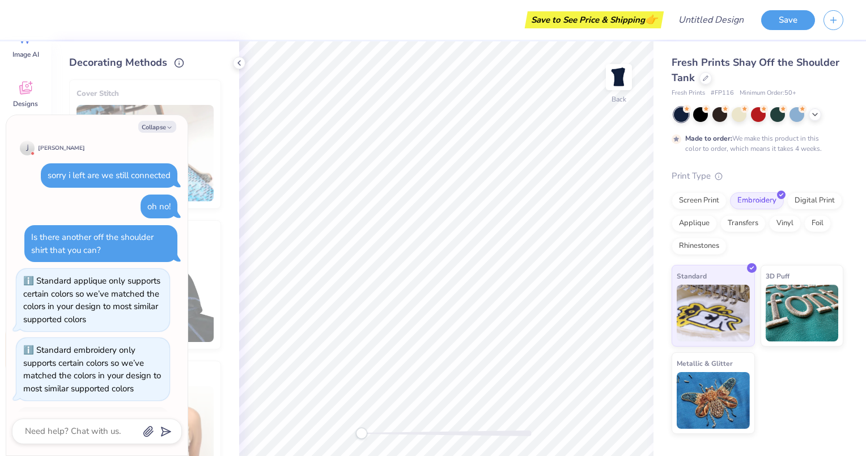
scroll to position [946, 0]
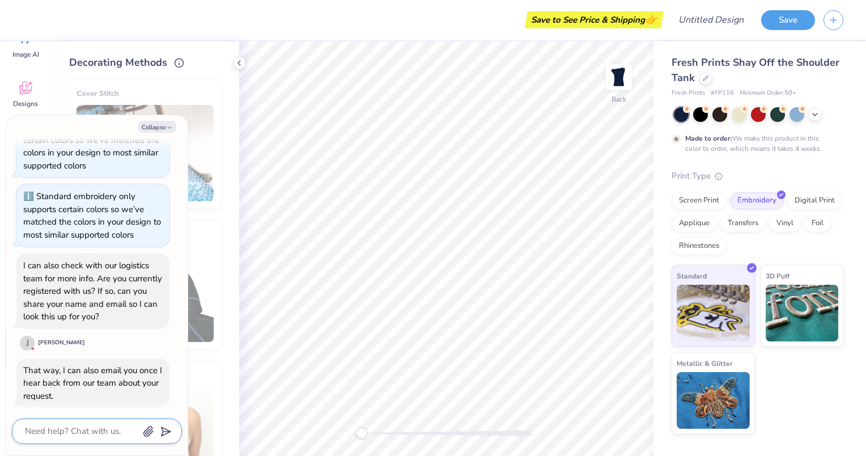
click at [66, 435] on textarea at bounding box center [81, 431] width 115 height 15
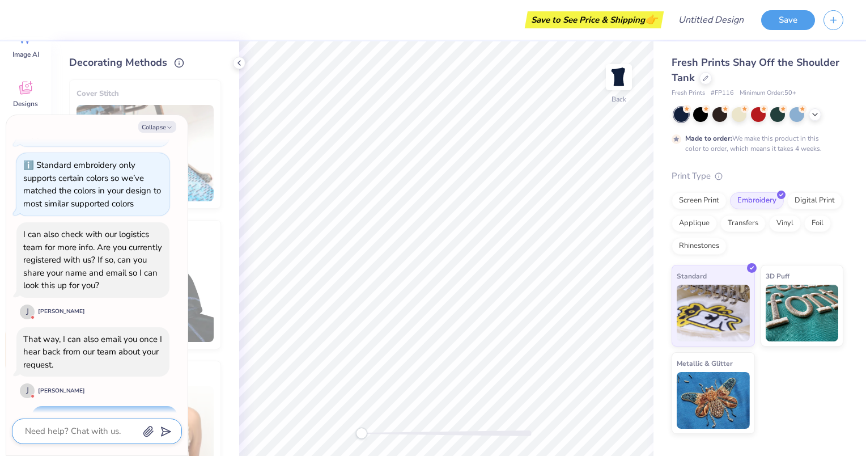
click at [105, 430] on textarea at bounding box center [81, 431] width 115 height 15
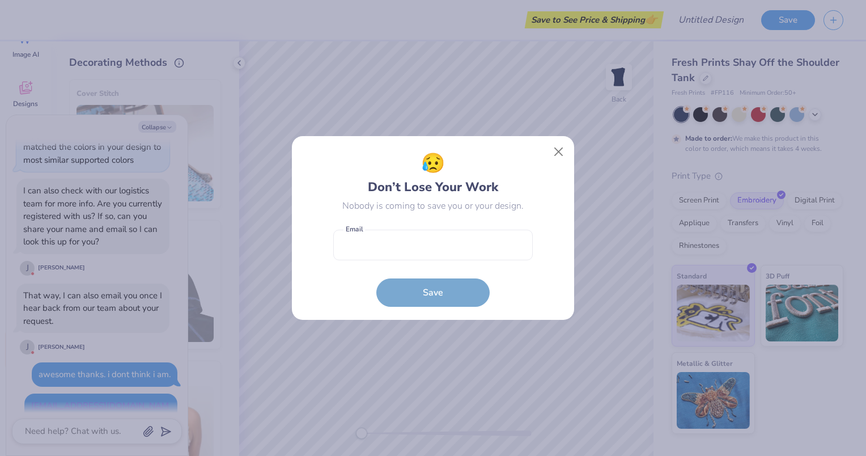
scroll to position [1112, 0]
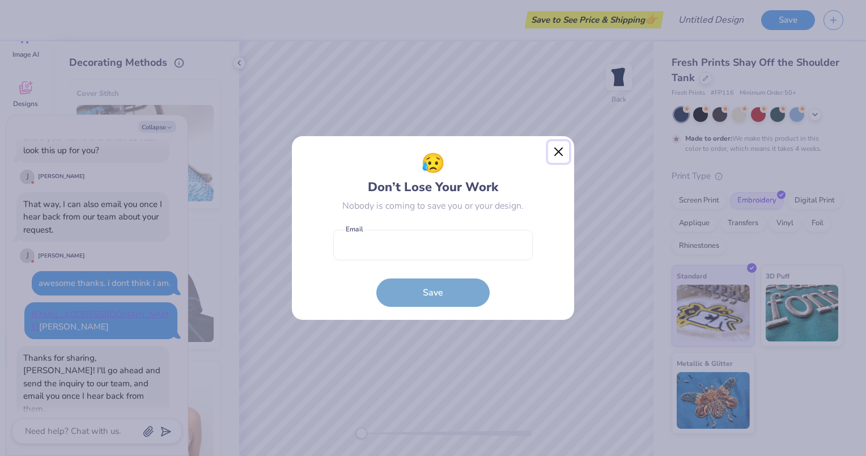
click at [562, 150] on button "Close" at bounding box center [559, 152] width 22 height 22
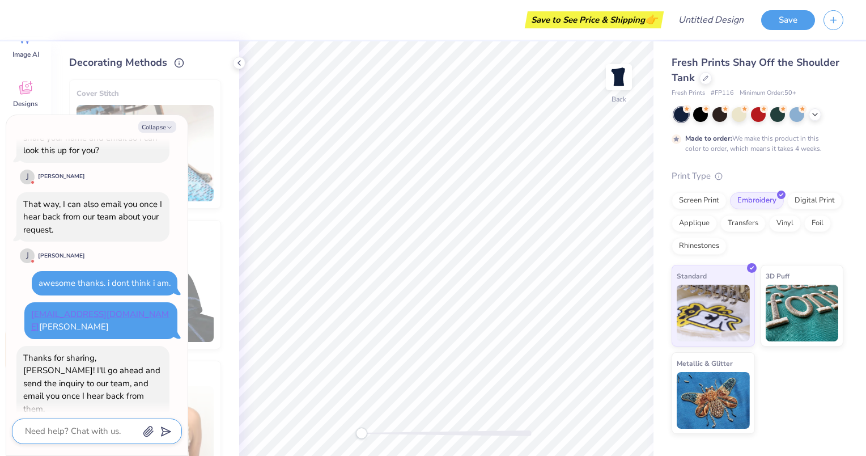
click at [84, 430] on textarea at bounding box center [81, 431] width 115 height 15
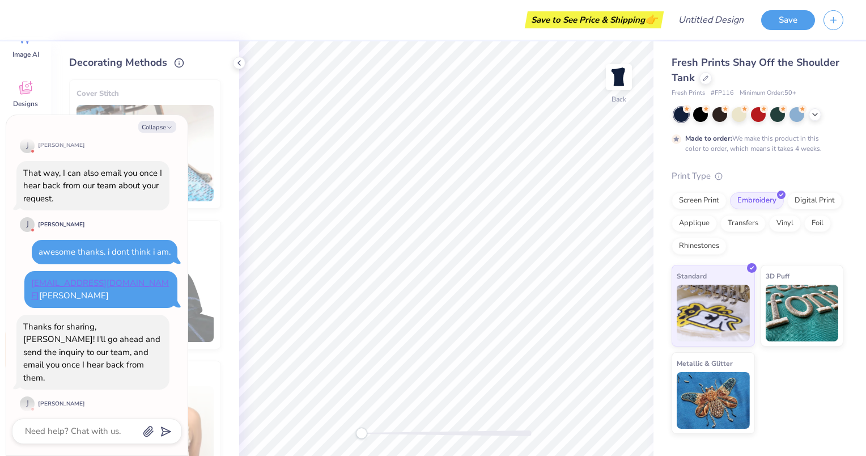
click at [147, 128] on button "Collapse" at bounding box center [157, 127] width 38 height 12
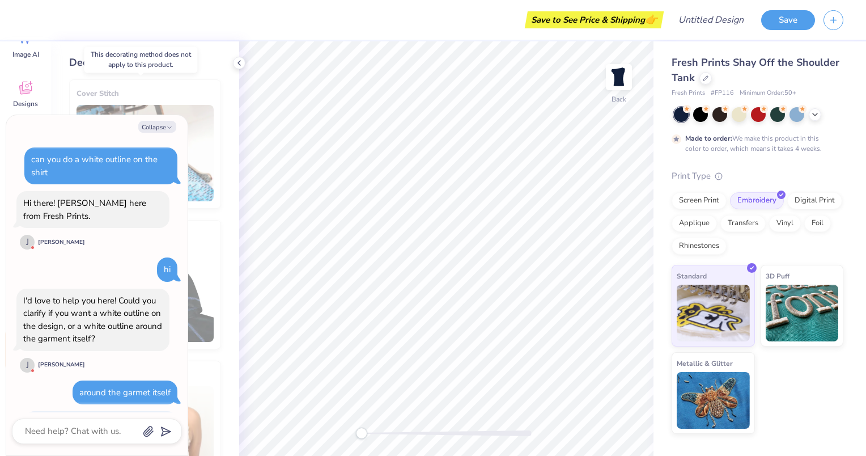
scroll to position [1235, 0]
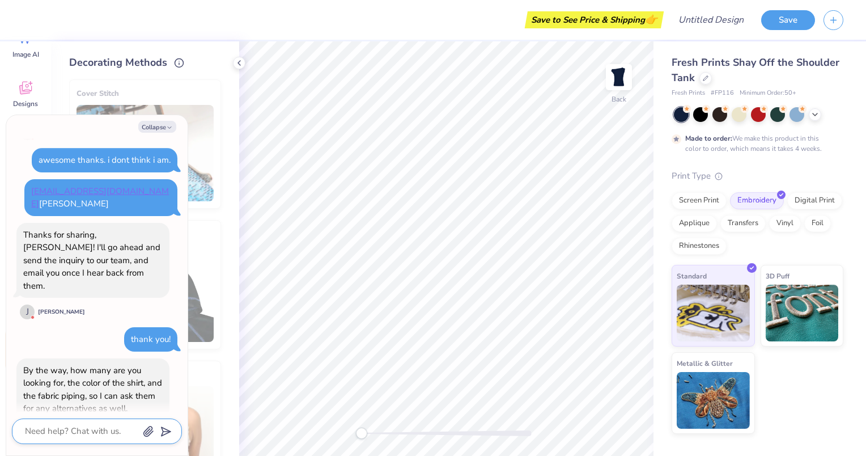
click at [107, 429] on textarea at bounding box center [81, 431] width 115 height 15
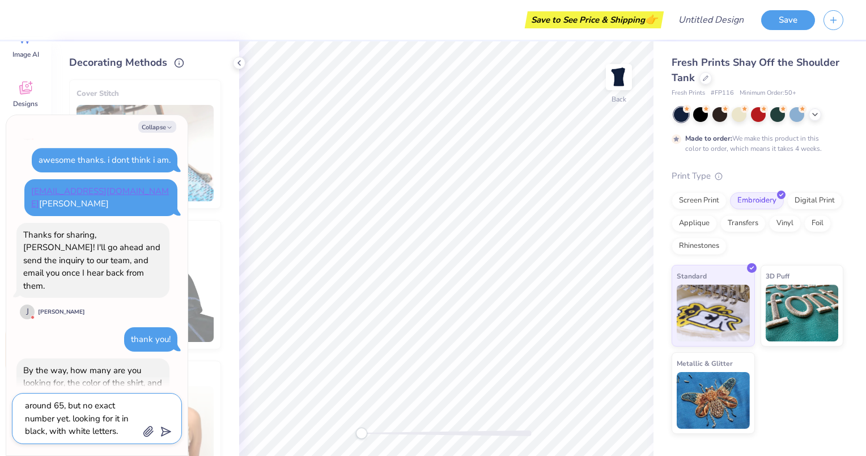
click at [45, 433] on textarea "around 65, but no exact number yet. looking for it in black, with white letters." at bounding box center [81, 418] width 115 height 41
click at [168, 433] on polygon "submit" at bounding box center [164, 432] width 14 height 14
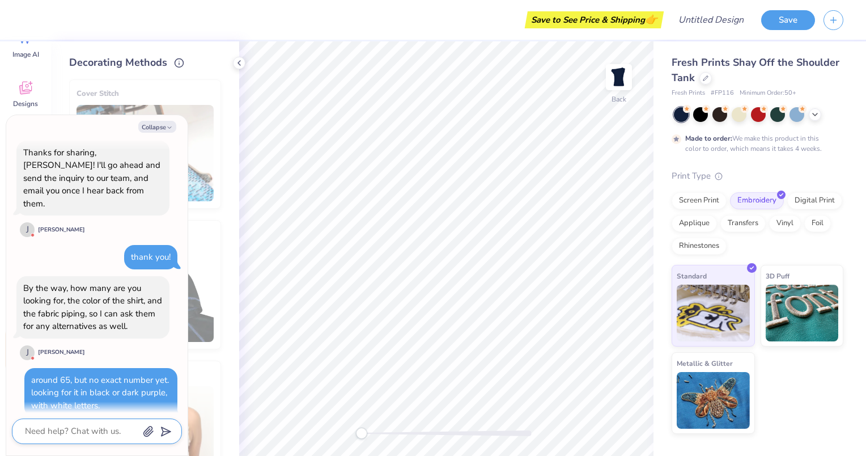
scroll to position [1291, 0]
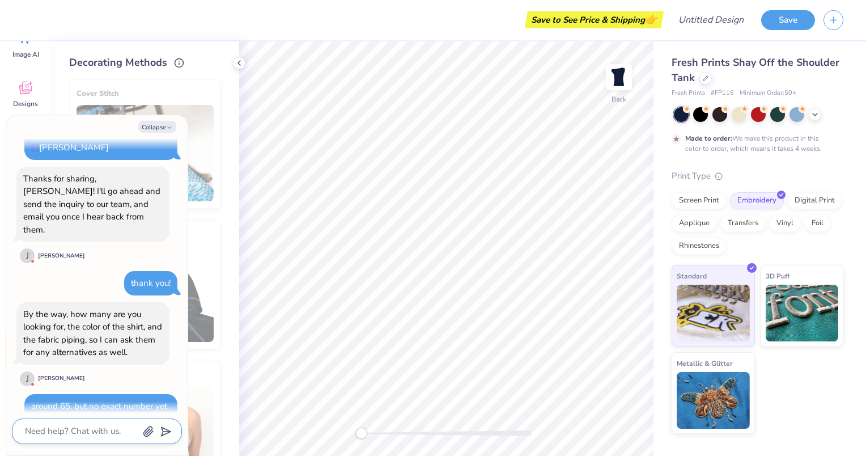
click at [163, 126] on button "Collapse" at bounding box center [157, 127] width 38 height 12
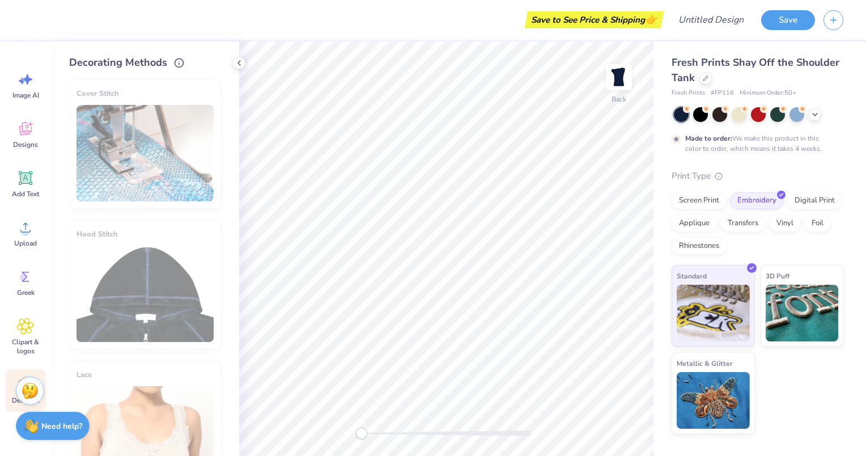
scroll to position [0, 0]
click at [18, 94] on span "Image AI" at bounding box center [25, 95] width 27 height 9
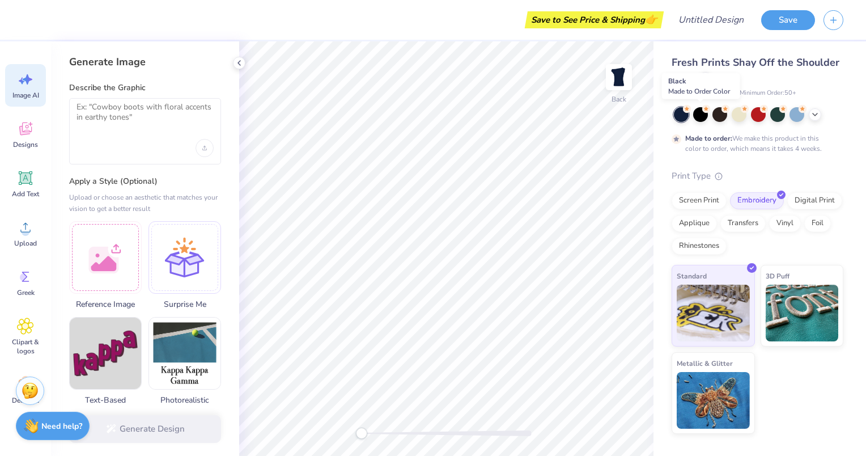
click at [697, 115] on div at bounding box center [700, 114] width 15 height 15
click at [738, 112] on div at bounding box center [739, 114] width 15 height 15
click at [814, 116] on icon at bounding box center [815, 114] width 9 height 9
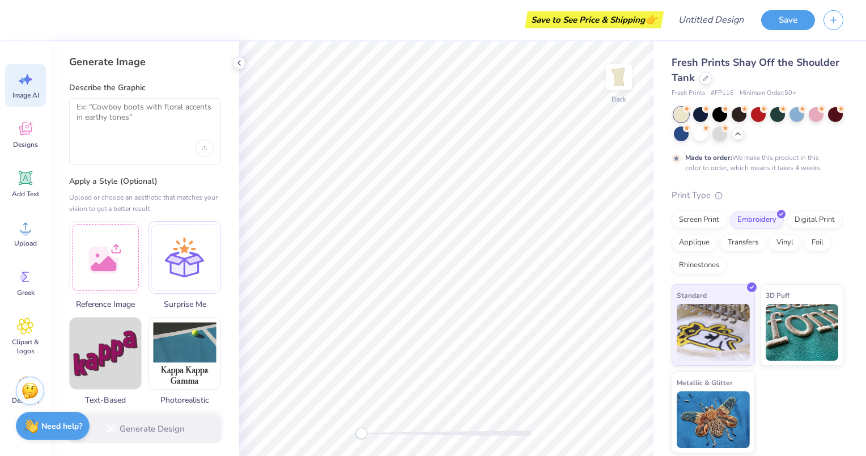
click at [206, 147] on icon "Upload image" at bounding box center [204, 148] width 5 height 5
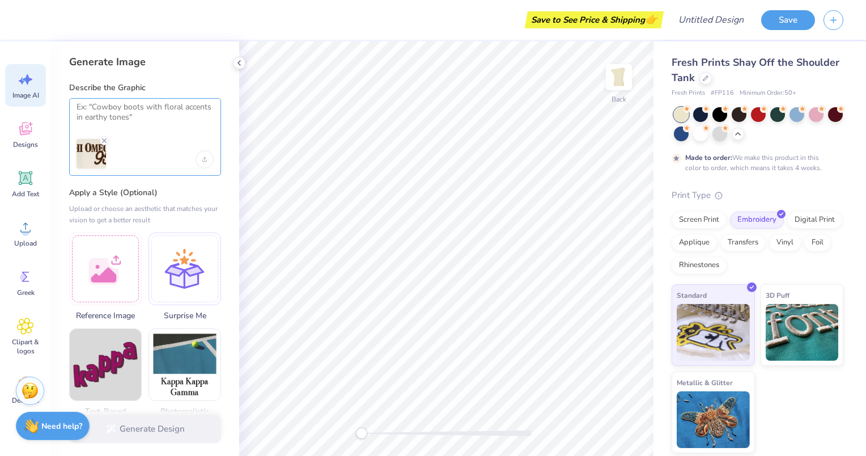
click at [107, 112] on textarea at bounding box center [145, 116] width 137 height 28
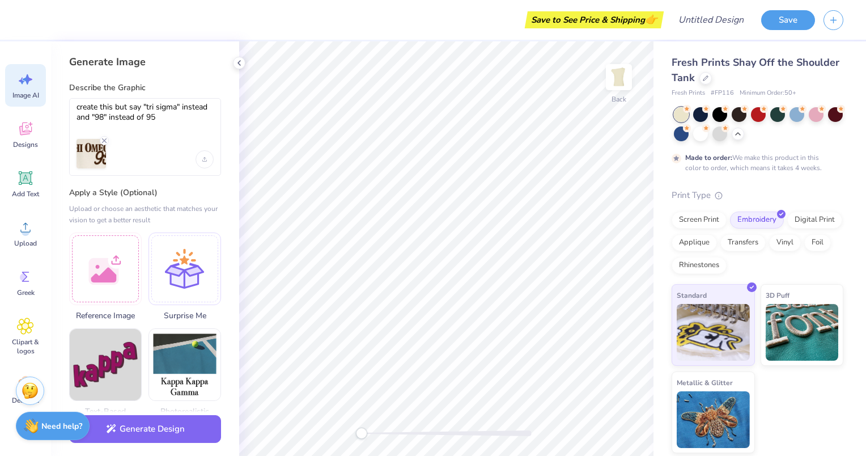
click at [143, 430] on button "Generate Design" at bounding box center [145, 429] width 152 height 28
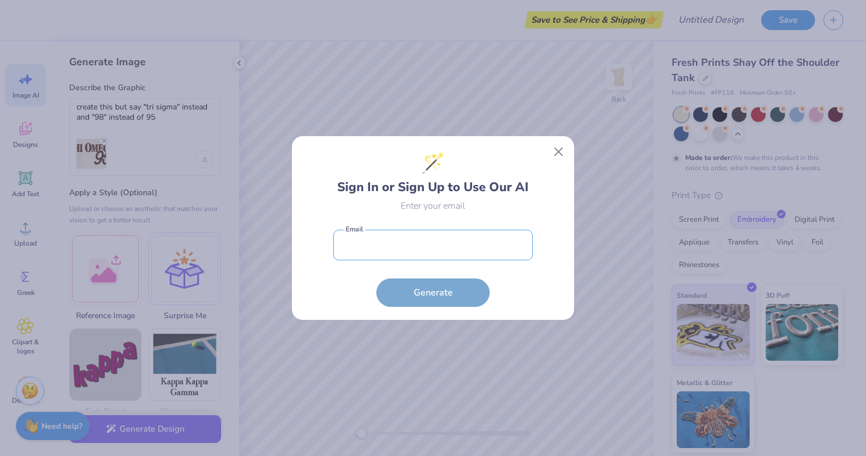
click at [439, 252] on input "email" at bounding box center [433, 245] width 200 height 31
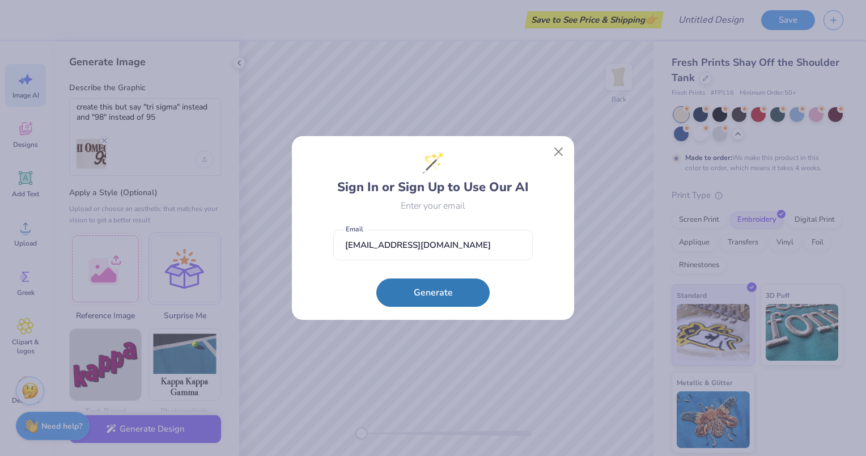
click at [418, 297] on button "Generate" at bounding box center [432, 292] width 113 height 28
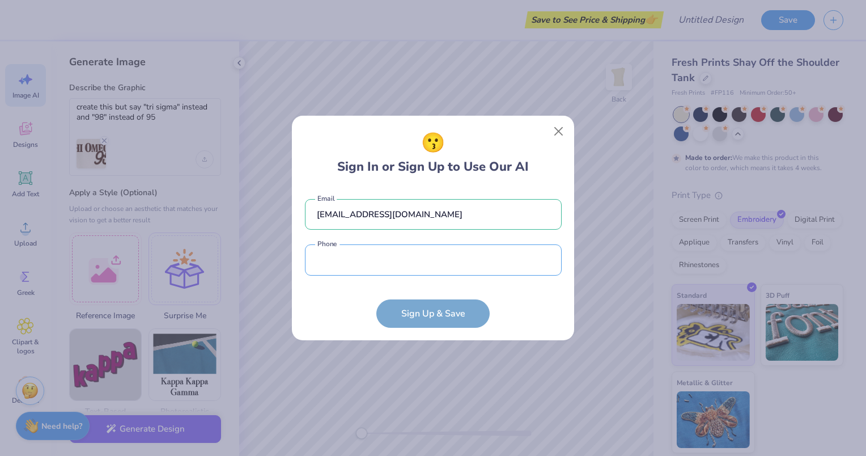
click at [414, 270] on input "tel" at bounding box center [433, 259] width 257 height 31
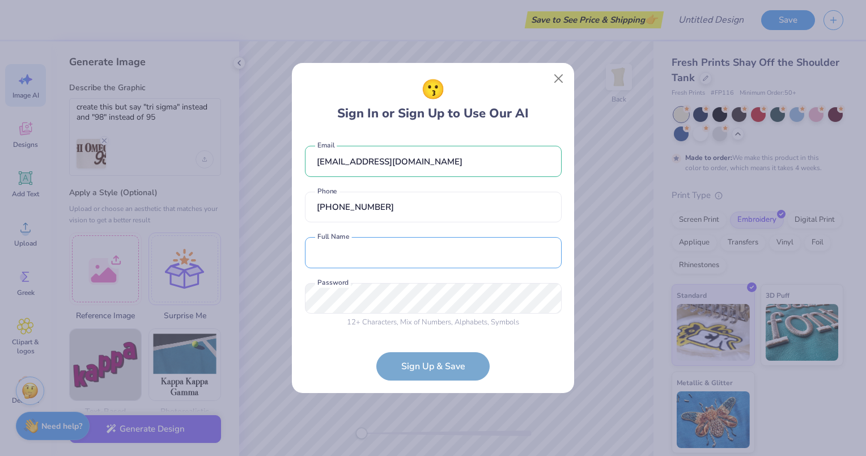
click at [393, 265] on input "text" at bounding box center [433, 252] width 257 height 31
click at [435, 361] on form "eo10791329@sju.edu Email (856) 371-1338 Phone Emma O'Neill Full Name 12 + Chara…" at bounding box center [433, 257] width 257 height 246
click at [457, 367] on form "eo10791329@sju.edu Email (856) 371-1338 Phone Emma O'Neill Full Name 12 + Chara…" at bounding box center [433, 257] width 257 height 246
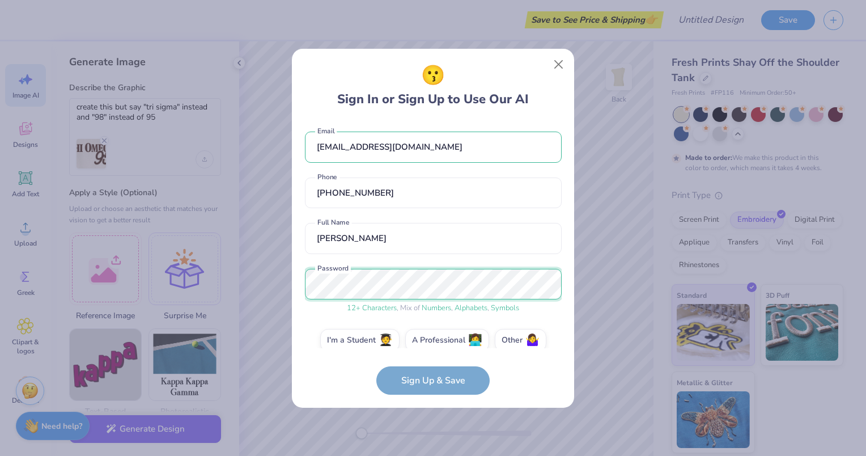
scroll to position [14, 0]
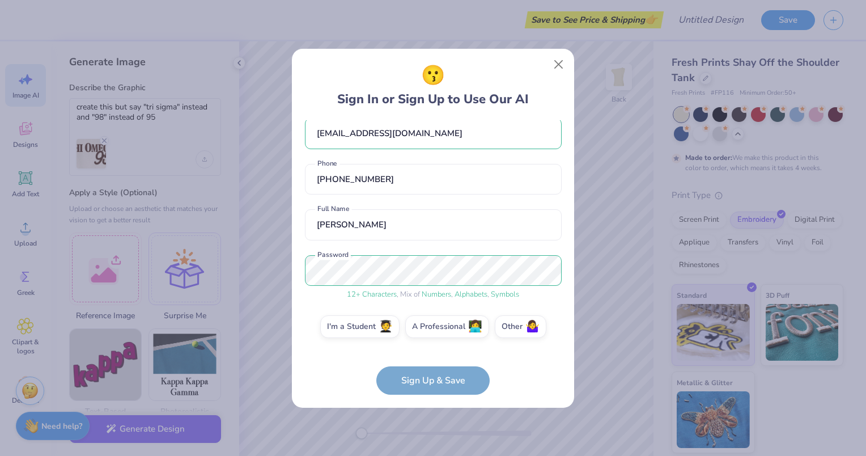
click at [432, 380] on form "eo10791329@sju.edu Email (856) 371-1338 Phone Emma O'Neill Full Name 12 + Chara…" at bounding box center [433, 257] width 257 height 274
click at [389, 320] on span "🧑‍🎓" at bounding box center [386, 326] width 14 height 13
click at [430, 339] on input "I'm a Student 🧑‍🎓" at bounding box center [433, 342] width 7 height 7
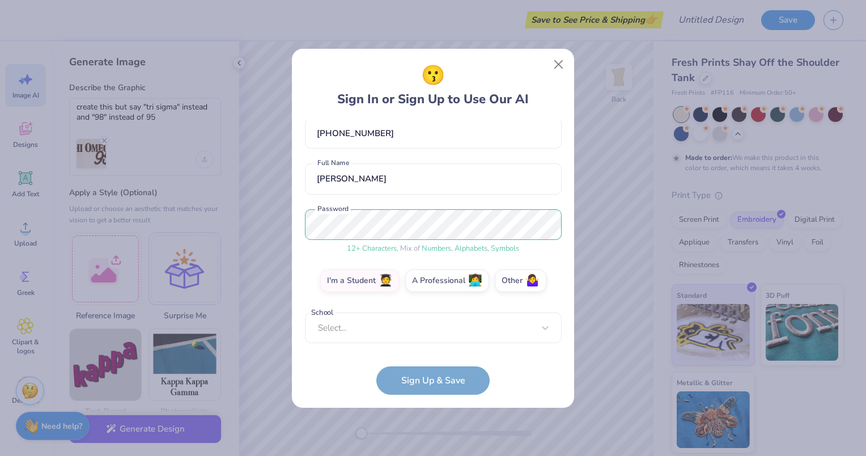
scroll to position [54, 0]
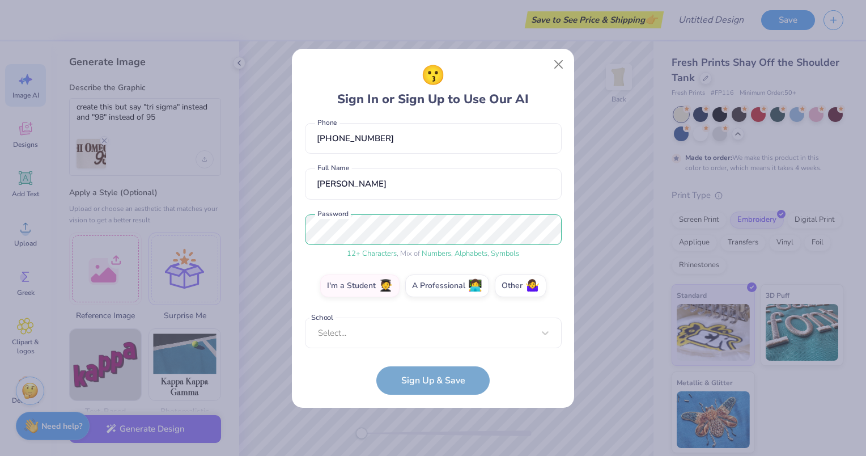
click at [438, 376] on form "eo10791329@sju.edu Email (856) 371-1338 Phone Emma O'Neill Full Name 12 + Chara…" at bounding box center [433, 257] width 257 height 274
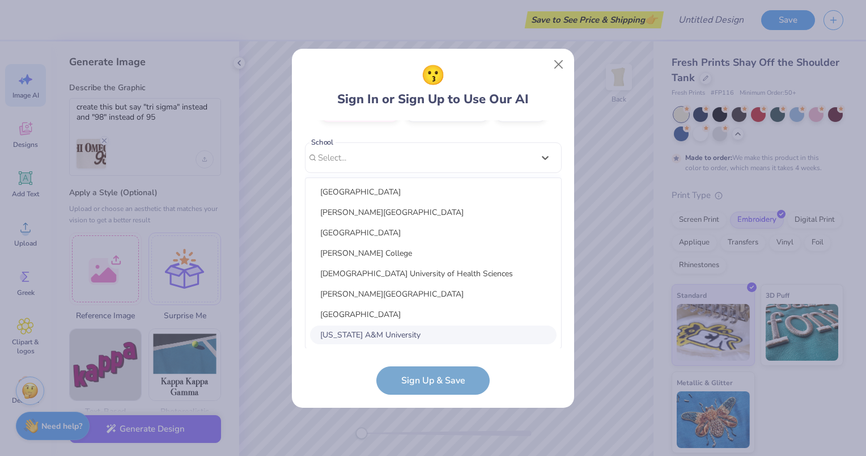
click at [422, 331] on div "option focused, 8 of 30. 30 results available. Use Up and Down to choose option…" at bounding box center [433, 245] width 257 height 207
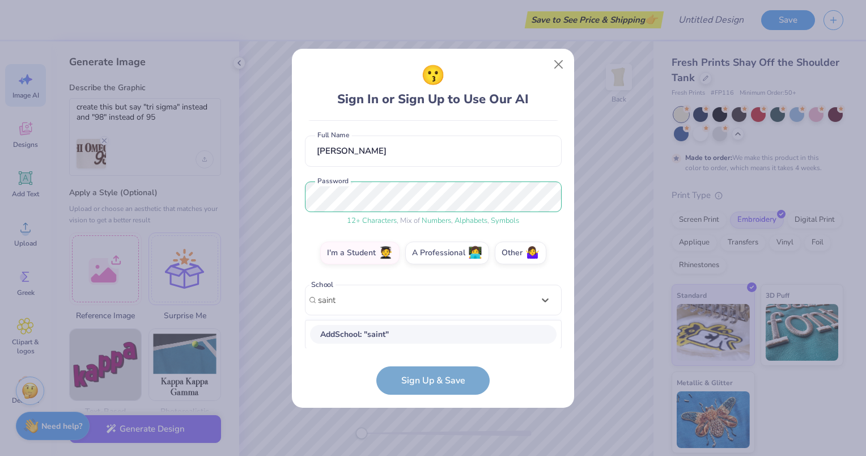
scroll to position [87, 0]
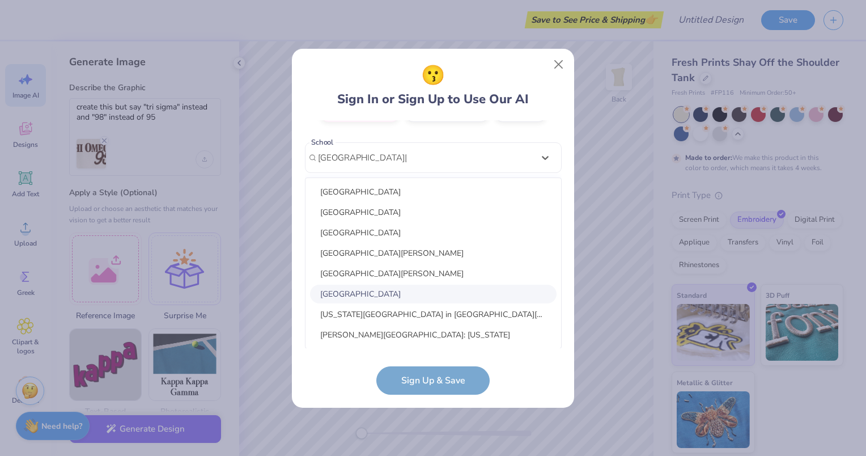
click at [364, 300] on div "Koc University" at bounding box center [433, 294] width 247 height 19
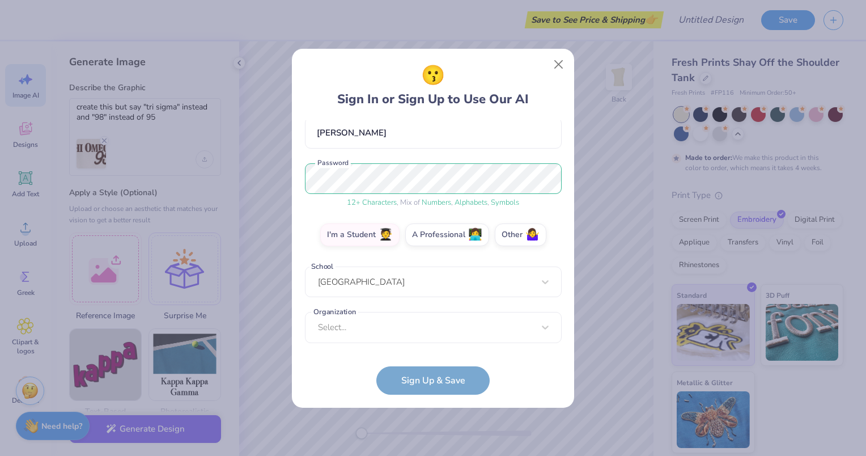
click at [379, 284] on div "Koc University" at bounding box center [433, 281] width 257 height 31
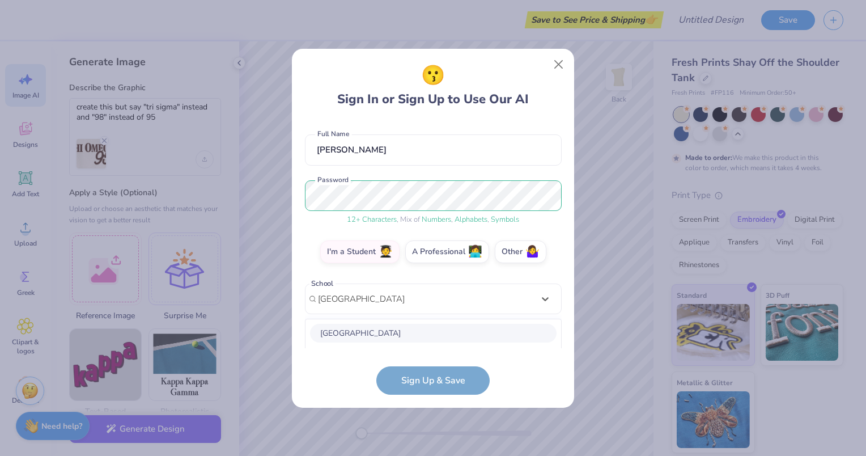
scroll to position [230, 0]
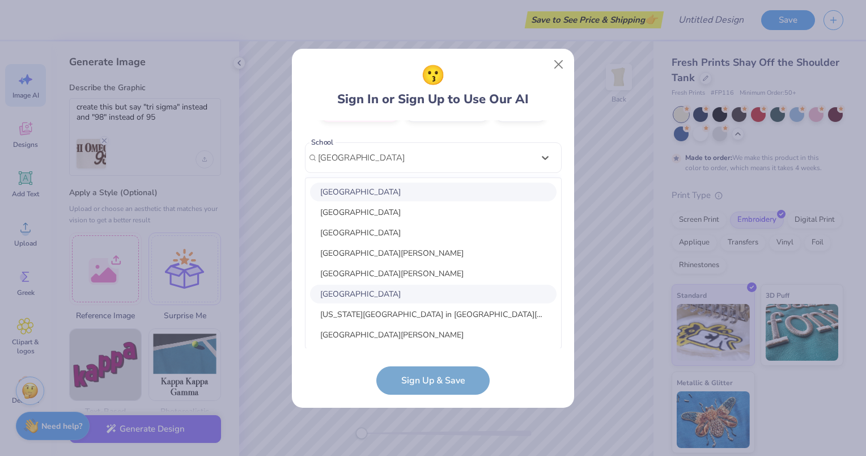
click at [417, 186] on div "Saint Joseph's University" at bounding box center [433, 192] width 247 height 19
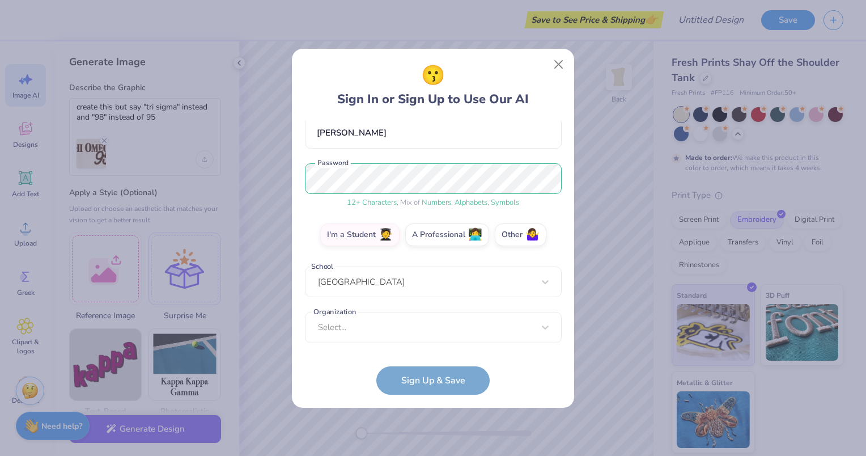
click at [347, 329] on div "Select..." at bounding box center [433, 327] width 257 height 31
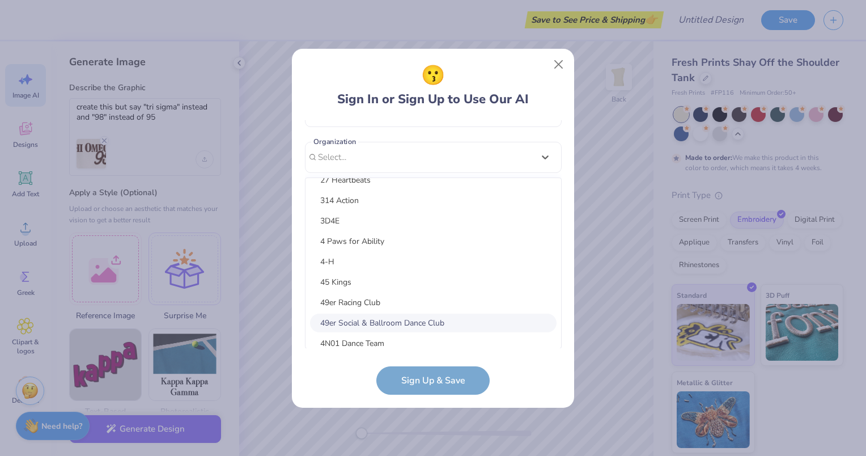
scroll to position [0, 0]
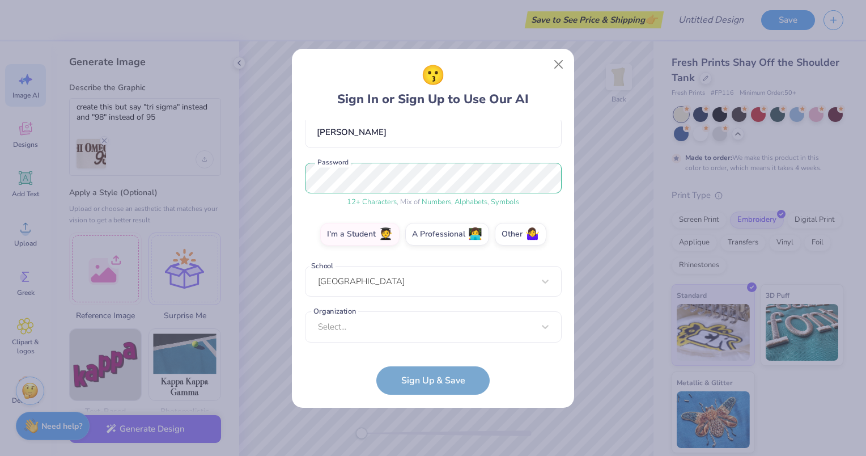
click at [329, 382] on form "eo10791329@sju.edu Email (856) 371-1338 Phone Emma O'Neill Full Name 12 + Chara…" at bounding box center [433, 257] width 257 height 274
click at [349, 332] on div "Select..." at bounding box center [433, 327] width 257 height 31
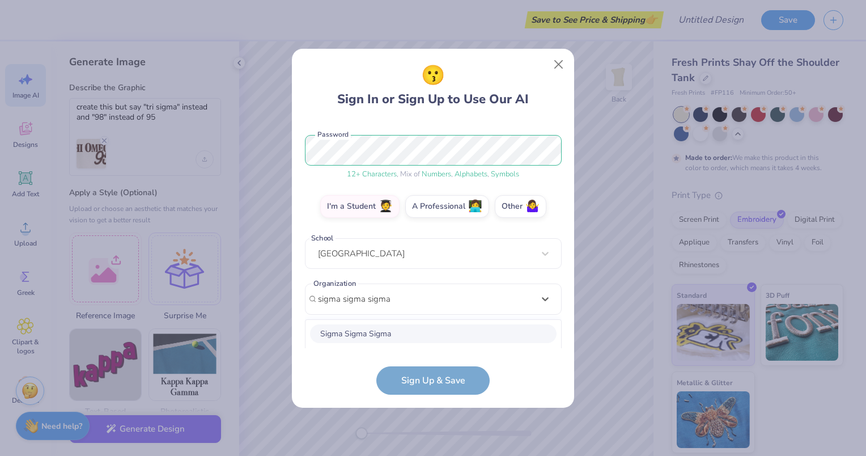
scroll to position [276, 0]
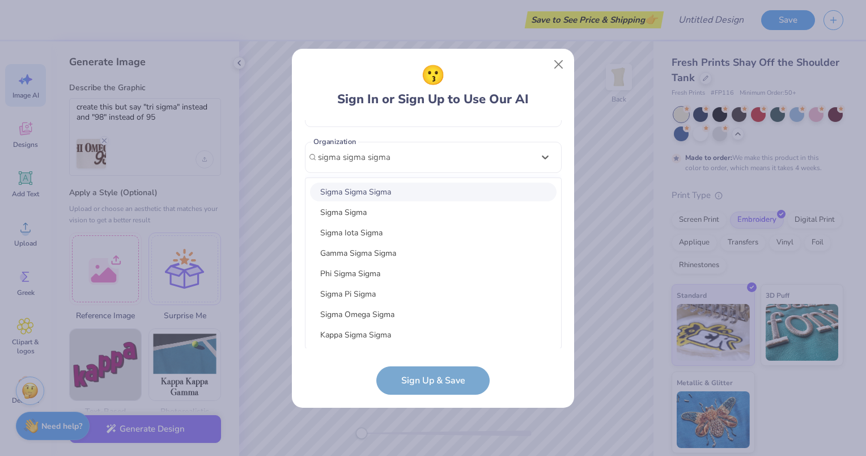
click at [399, 186] on div "Sigma Sigma Sigma" at bounding box center [433, 192] width 247 height 19
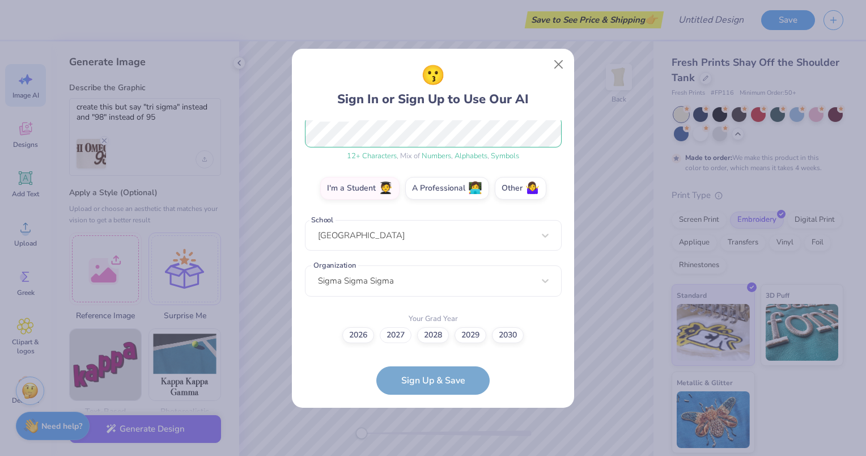
click at [395, 334] on label "2027" at bounding box center [396, 335] width 32 height 16
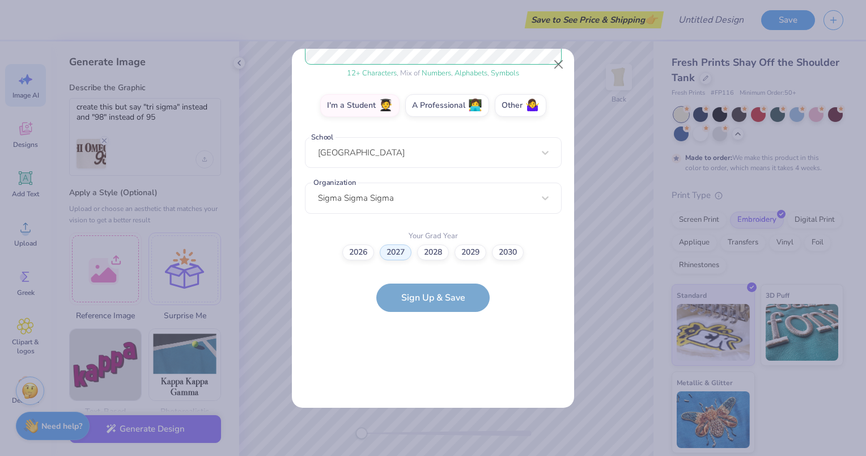
scroll to position [0, 0]
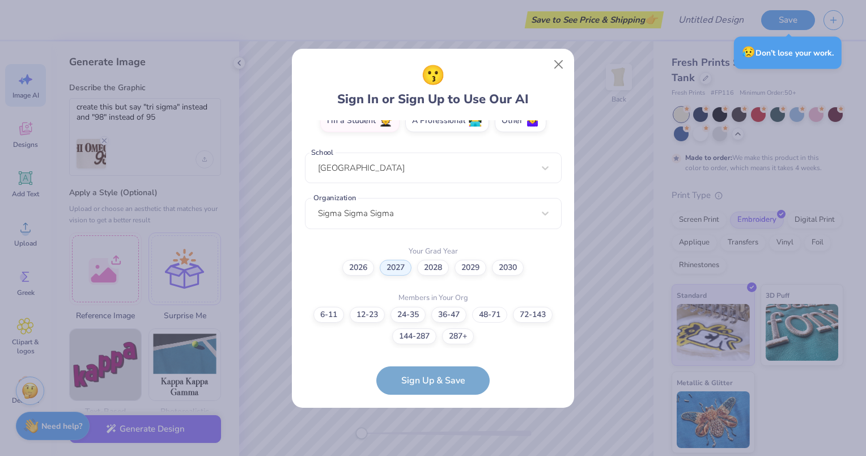
click at [498, 315] on label "48-71" at bounding box center [489, 315] width 35 height 16
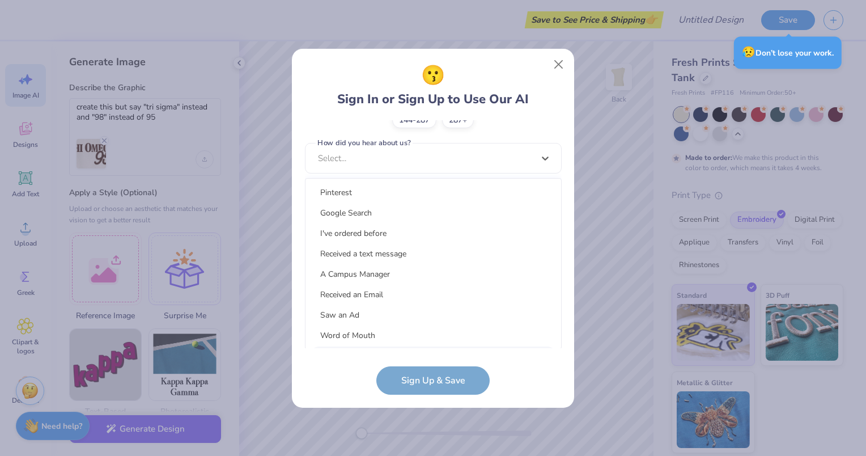
click at [468, 336] on div "option LinkedIn focused, 9 of 15. 15 results available. Use Up and Down to choo…" at bounding box center [433, 246] width 257 height 207
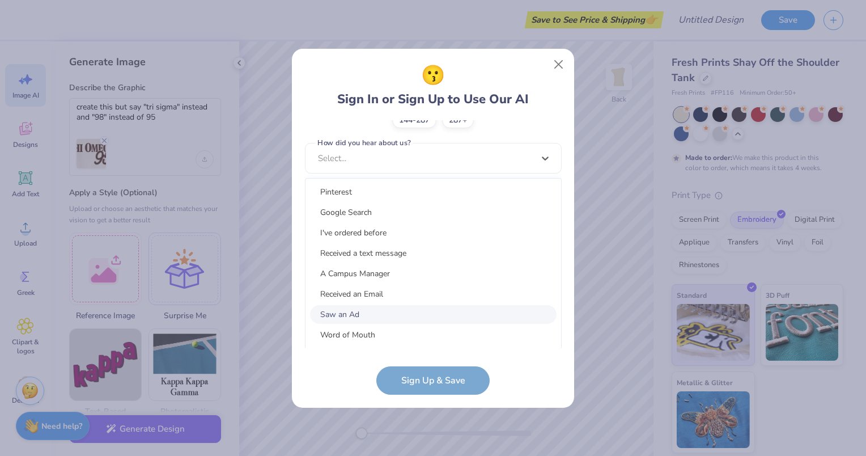
scroll to position [0, 0]
click at [391, 274] on div "A Campus Manager" at bounding box center [433, 274] width 247 height 19
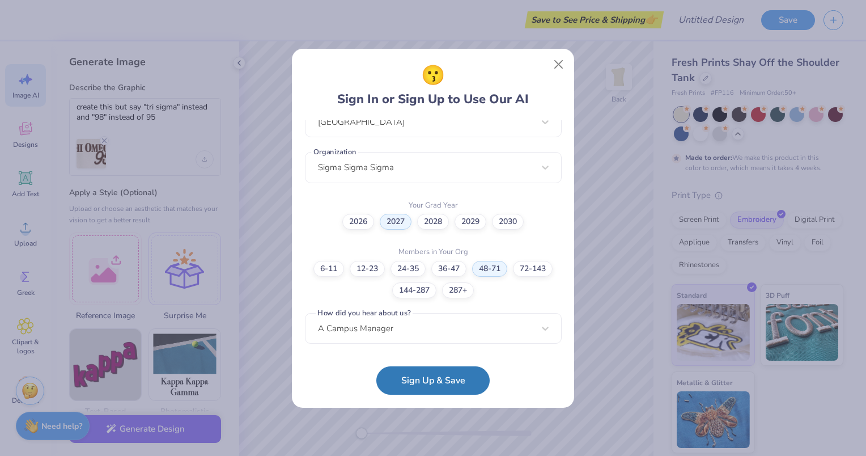
click at [414, 379] on button "Sign Up & Save" at bounding box center [432, 380] width 113 height 28
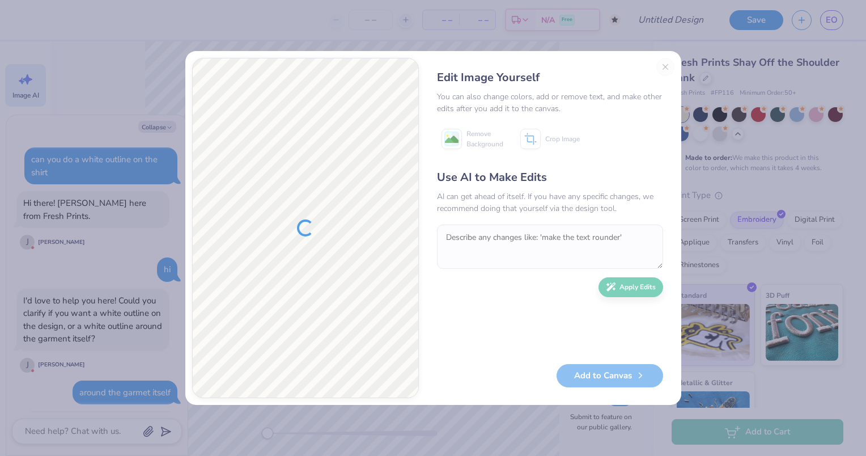
scroll to position [1408, 0]
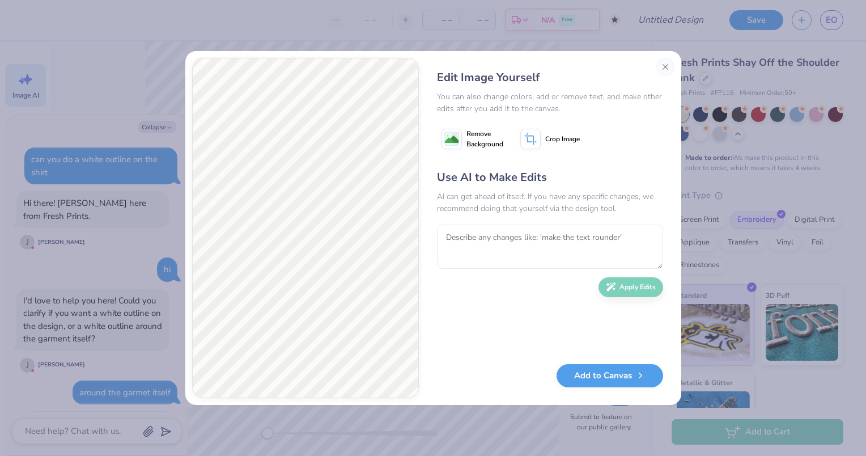
scroll to position [1408, 0]
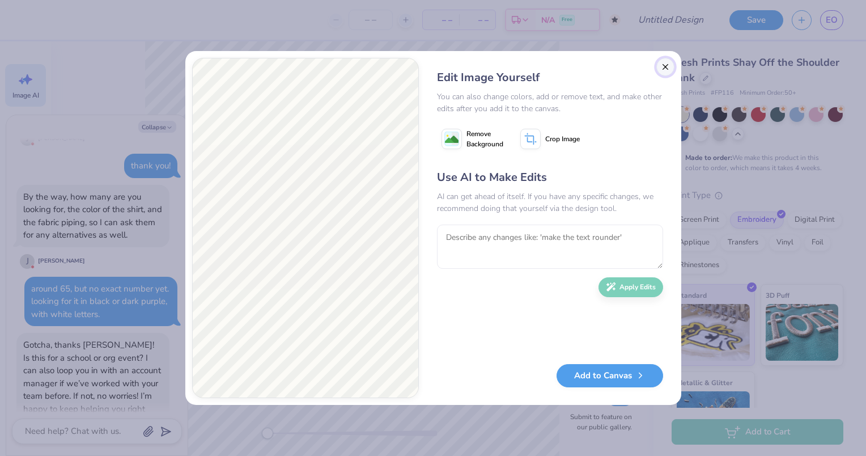
click at [664, 68] on button "Close" at bounding box center [666, 67] width 18 height 18
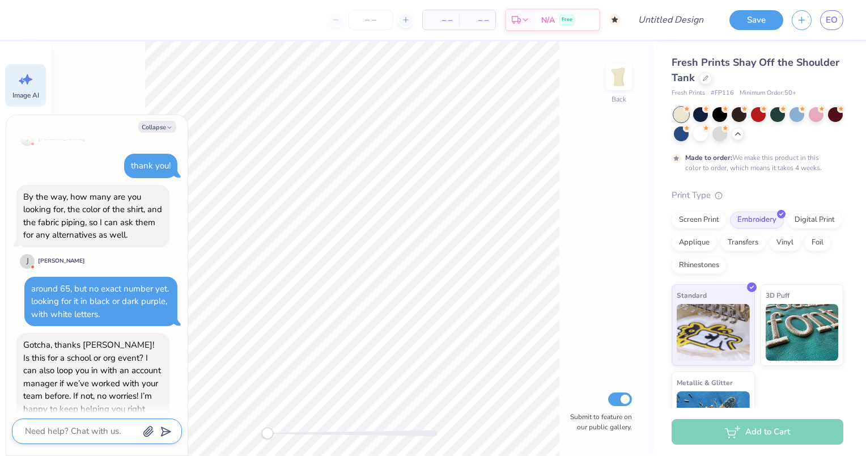
click at [75, 429] on textarea at bounding box center [81, 431] width 115 height 15
type textarea "x"
type textarea "y"
type textarea "x"
type textarea "ye"
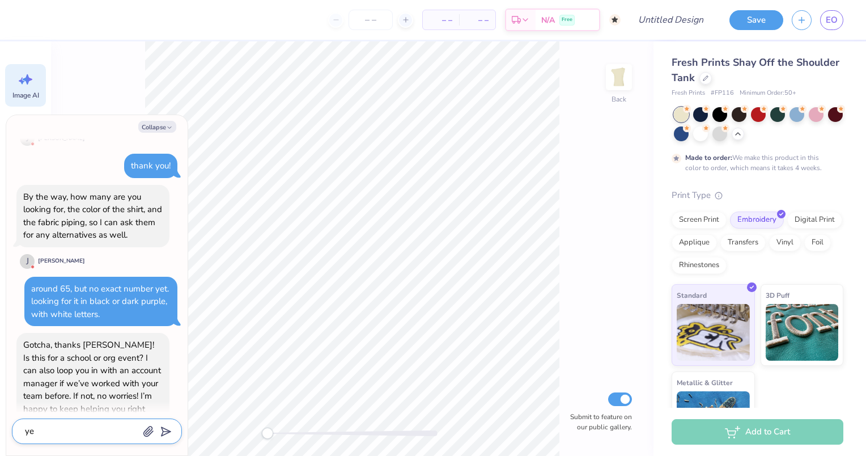
type textarea "x"
type textarea "yes"
type textarea "x"
type textarea "yes"
type textarea "x"
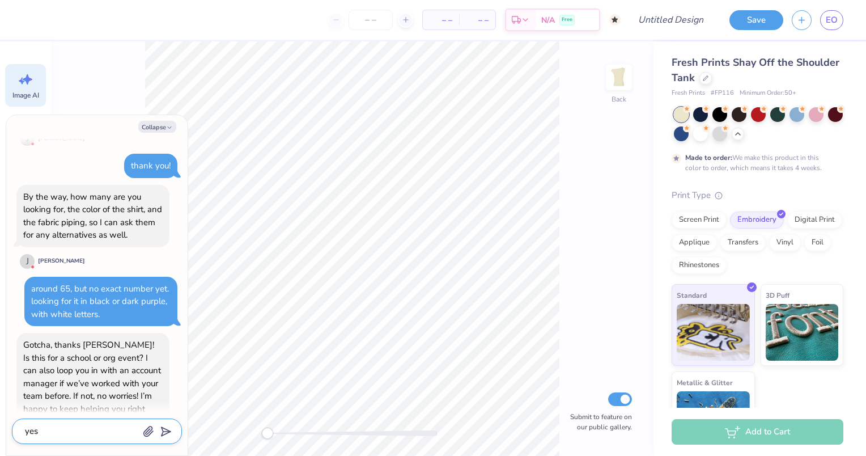
type textarea "yes f"
type textarea "x"
type textarea "yes fo"
type textarea "x"
type textarea "yes for"
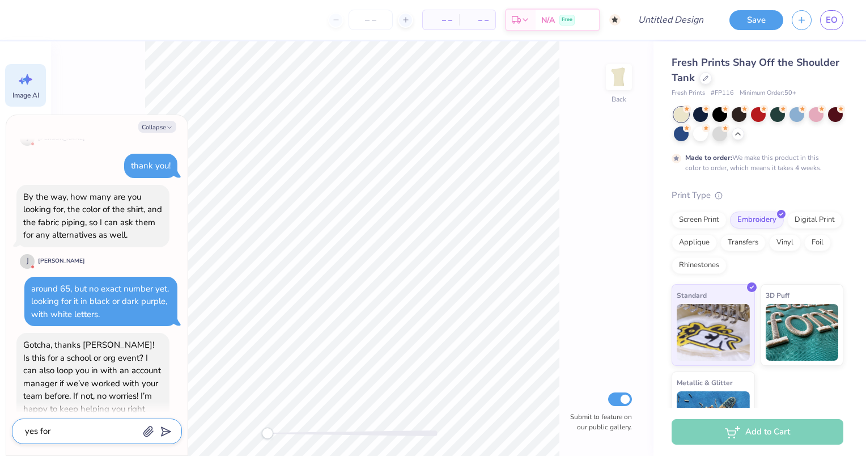
type textarea "x"
type textarea "yes for m"
type textarea "x"
type textarea "yes for my"
type textarea "x"
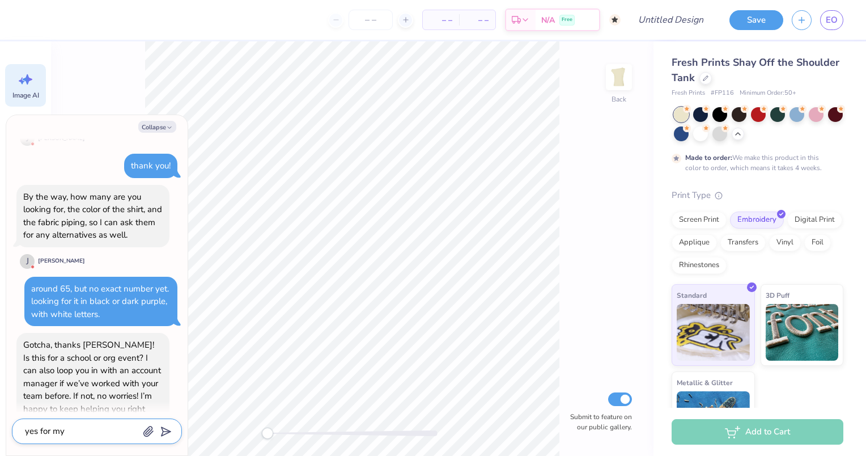
type textarea "yes for my"
type textarea "x"
type textarea "yes for my s"
type textarea "x"
type textarea "yes for my so"
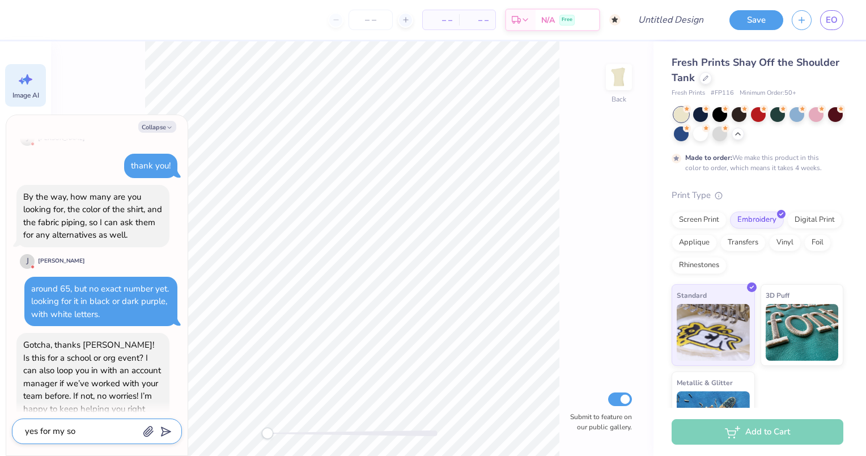
type textarea "x"
type textarea "yes for my sor"
type textarea "x"
type textarea "yes for my soro"
type textarea "x"
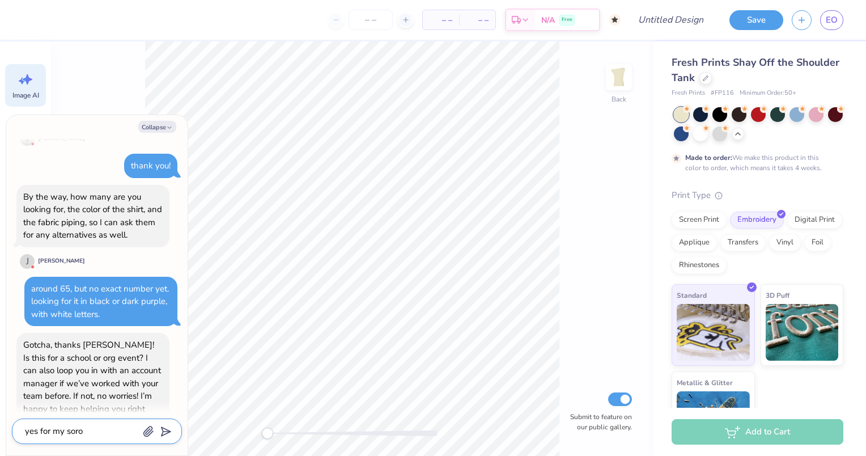
type textarea "yes for my soror"
type textarea "x"
type textarea "yes for my sorori"
type textarea "x"
type textarea "yes for my sororit"
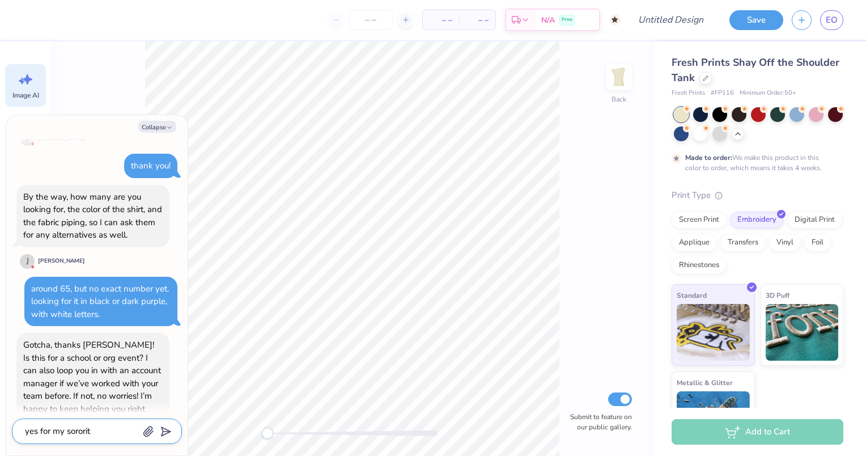
type textarea "x"
type textarea "yes for my sorority"
type textarea "x"
type textarea "yes for my sorority,"
type textarea "x"
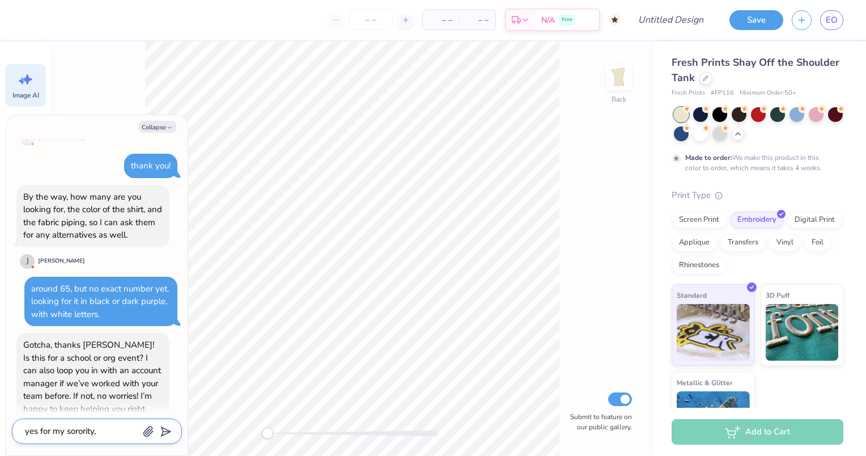
type textarea "yes for my sorority,"
type textarea "x"
type textarea "yes for my sorority,"
type textarea "x"
type textarea "yes for my sorority"
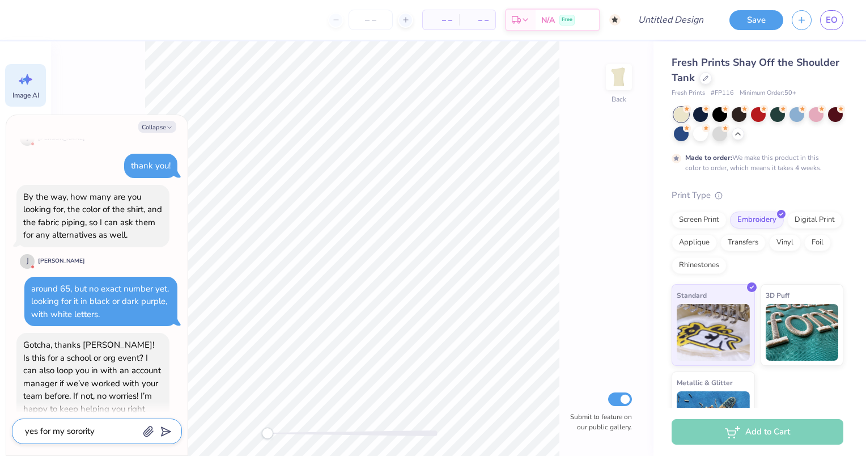
type textarea "x"
type textarea "yes for my sorority."
type textarea "x"
type textarea "yes for my sorority."
type textarea "x"
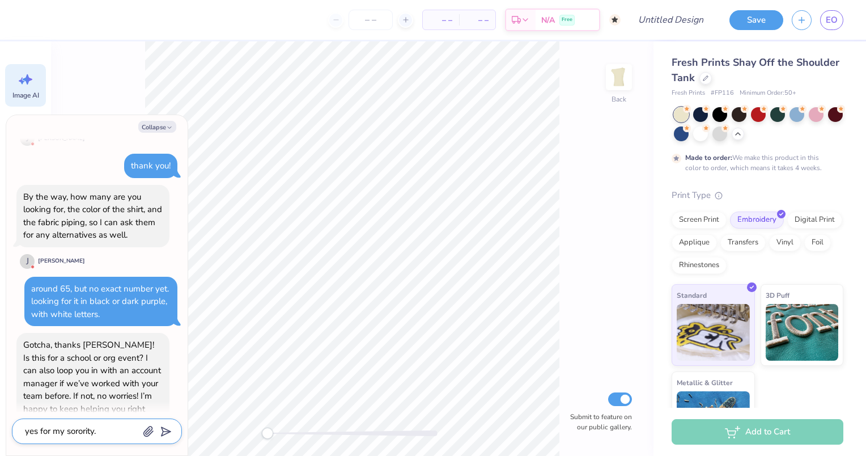
type textarea "yes for my sorority. j"
type textarea "x"
type textarea "yes for my sorority. ju"
type textarea "x"
type textarea "yes for my sorority. jus"
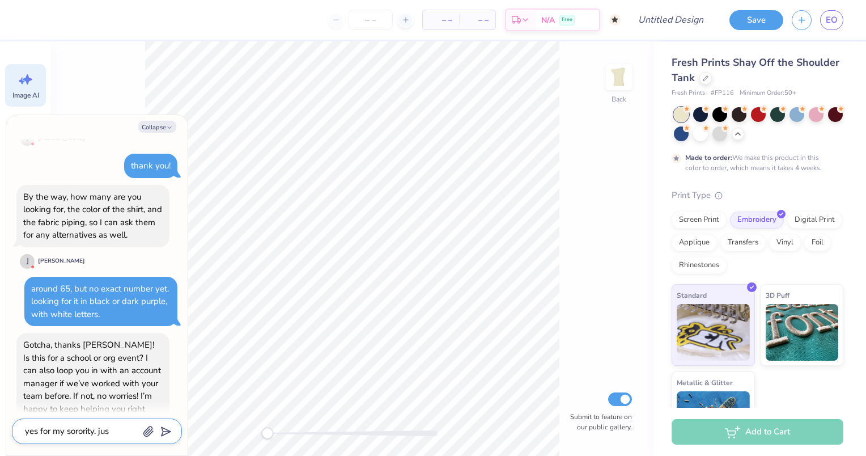
type textarea "x"
type textarea "yes for my sorority. just"
type textarea "x"
type textarea "yes for my sorority. just"
type textarea "x"
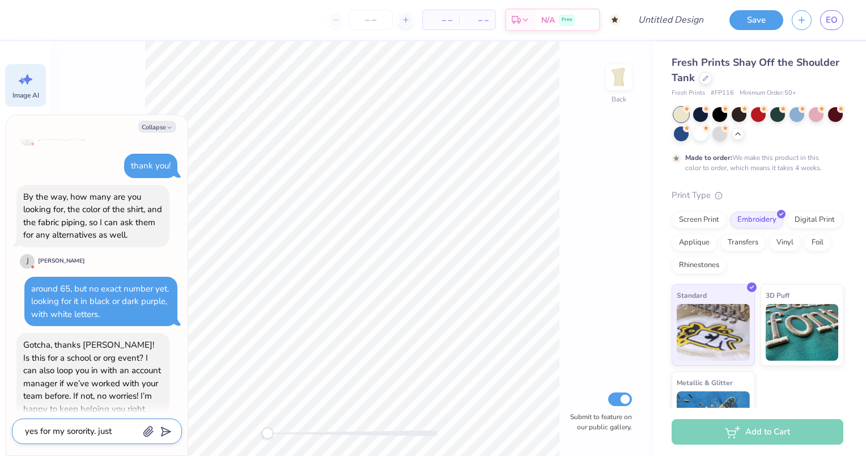
type textarea "yes for my sorority. just w"
type textarea "x"
type textarea "yes for my sorority. just wa"
type textarea "x"
type textarea "yes for my sorority. just was"
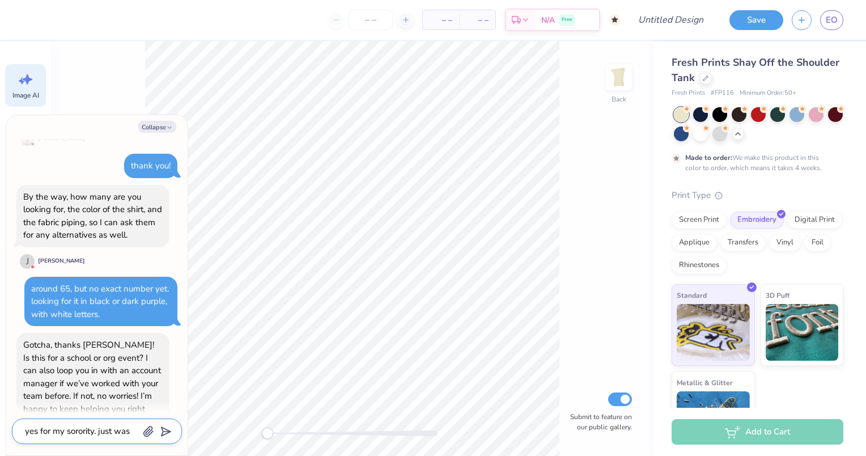
type textarea "x"
type textarea "yes for my sorority. just was"
type textarea "x"
type textarea "yes for my sorority. just was l"
type textarea "x"
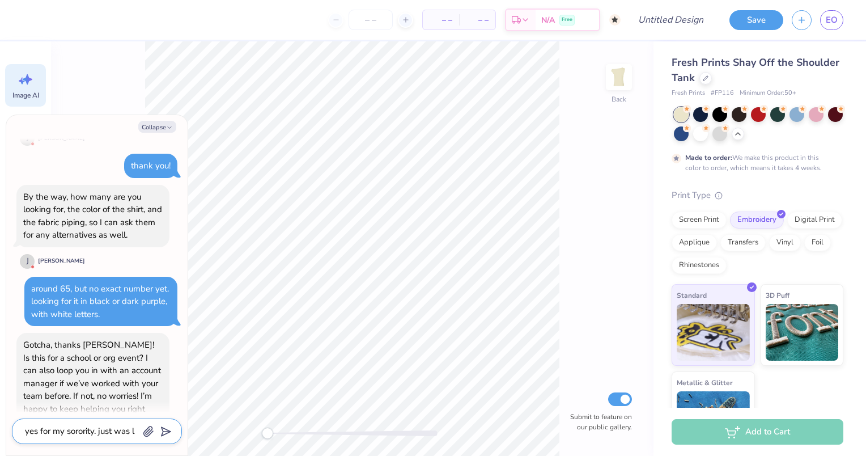
type textarea "yes for my sorority. just was lo"
type textarea "x"
type textarea "yes for my sorority. just was loo"
type textarea "x"
type textarea "yes for my sorority. just was look"
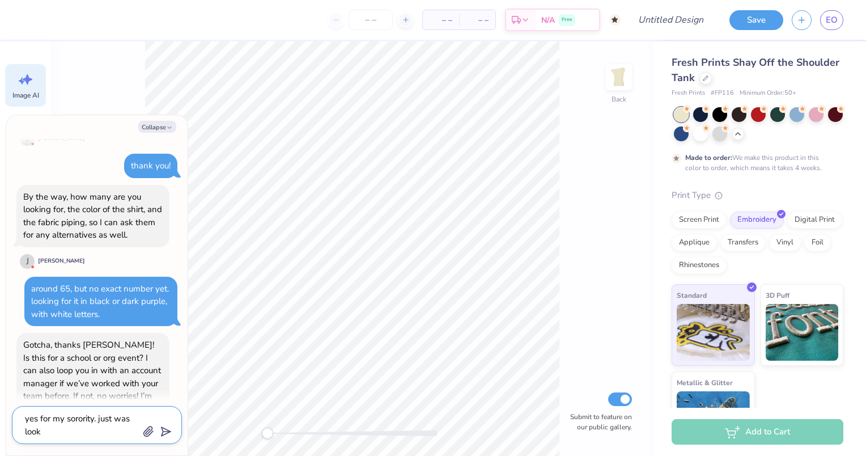
type textarea "x"
type textarea "yes for my sorority. just was looki"
type textarea "x"
type textarea "yes for my sorority. just was lookin"
type textarea "x"
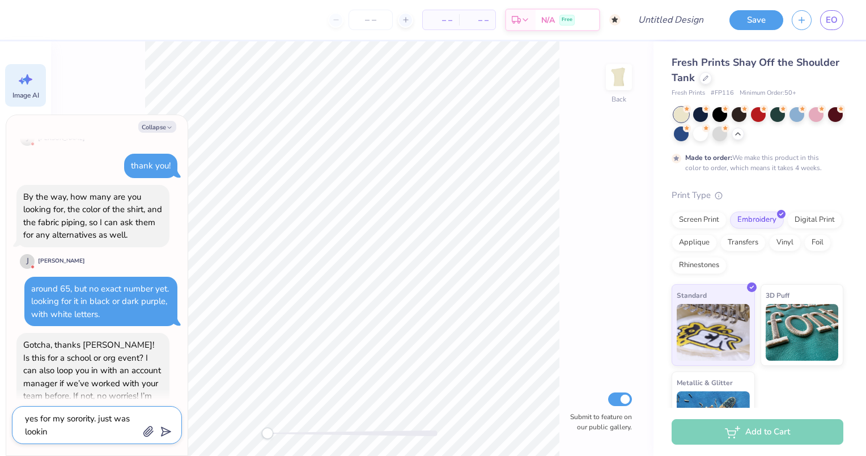
type textarea "yes for my sorority. just was looking"
type textarea "x"
type textarea "yes for my sorority. just was looking"
type textarea "x"
type textarea "yes for my sorority. just was looking a"
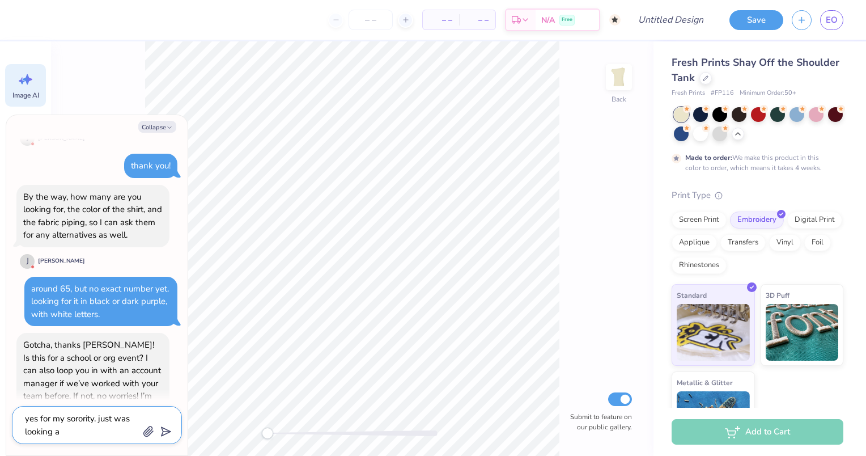
type textarea "x"
type textarea "yes for my sorority. just was looking at"
type textarea "x"
type textarea "yes for my sorority. just was looking at"
type textarea "x"
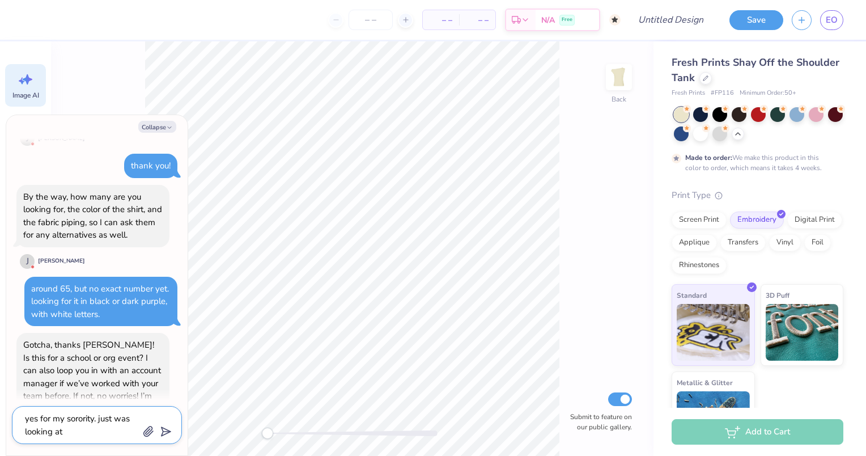
type textarea "yes for my sorority. just was looking at s"
type textarea "x"
type textarea "yes for my sorority. just was looking at so"
type textarea "x"
type textarea "yes for my sorority. just was looking at som"
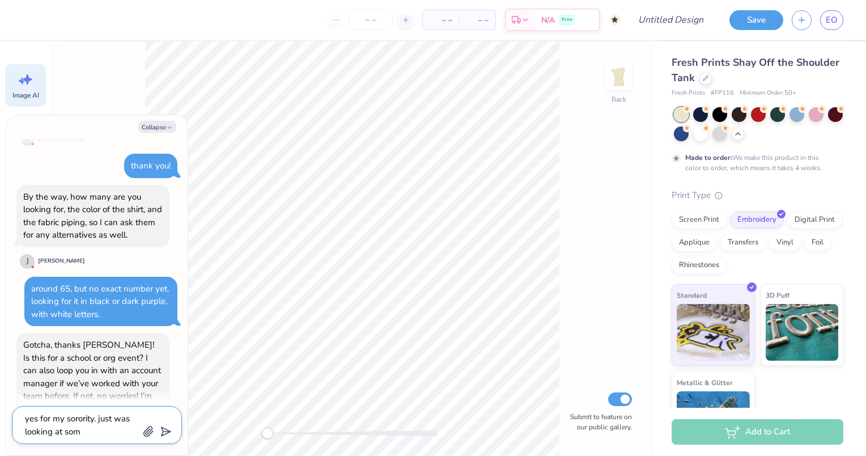
type textarea "x"
type textarea "yes for my sorority. just was looking at some"
type textarea "x"
type textarea "yes for my sorority. just was looking at some"
type textarea "x"
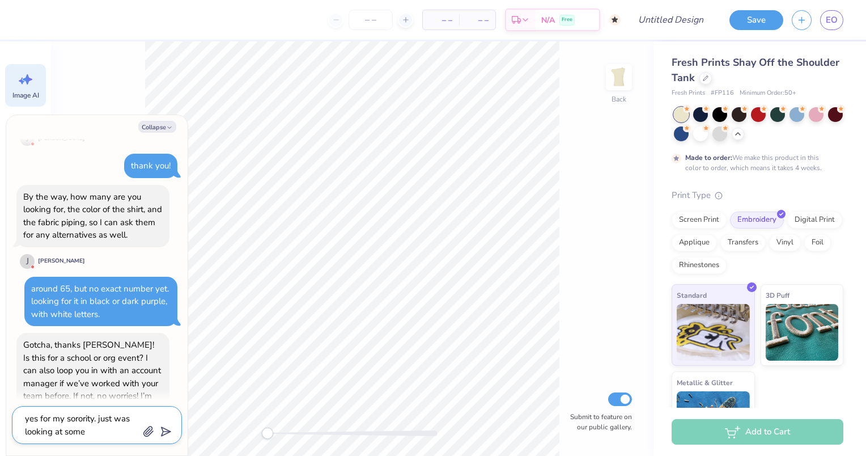
type textarea "yes for my sorority. just was looking at some o"
type textarea "x"
type textarea "yes for my sorority. just was looking at some op"
type textarea "x"
type textarea "yes for my sorority. just was looking at some opt"
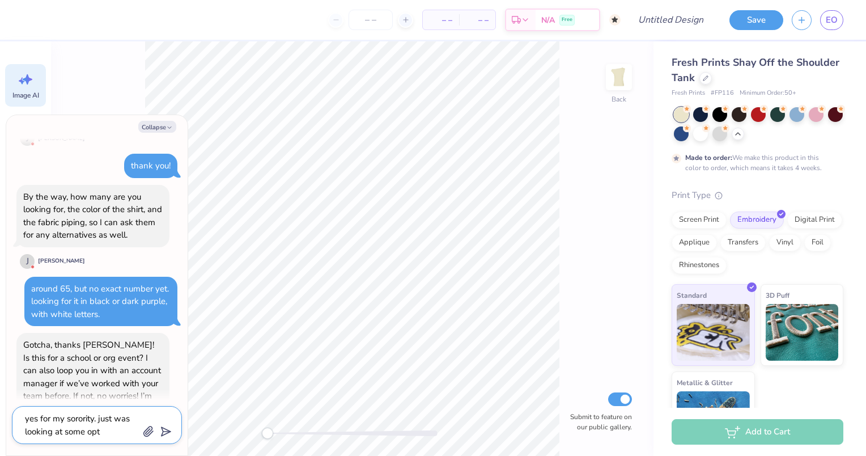
type textarea "x"
type textarea "yes for my sorority. just was looking at some opti"
type textarea "x"
type textarea "yes for my sorority. just was looking at some optio"
type textarea "x"
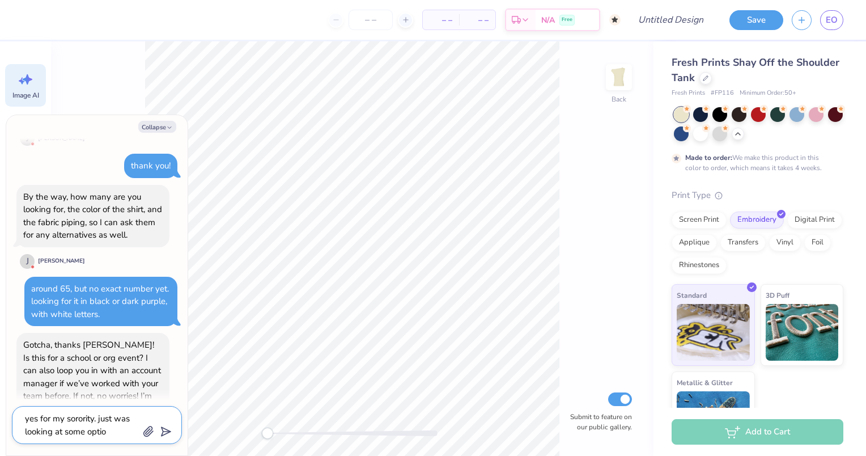
type textarea "yes for my sorority. just was looking at some option"
type textarea "x"
type textarea "yes for my sorority. just was looking at some options"
type textarea "x"
type textarea "yes for my sorority. just was looking at some options"
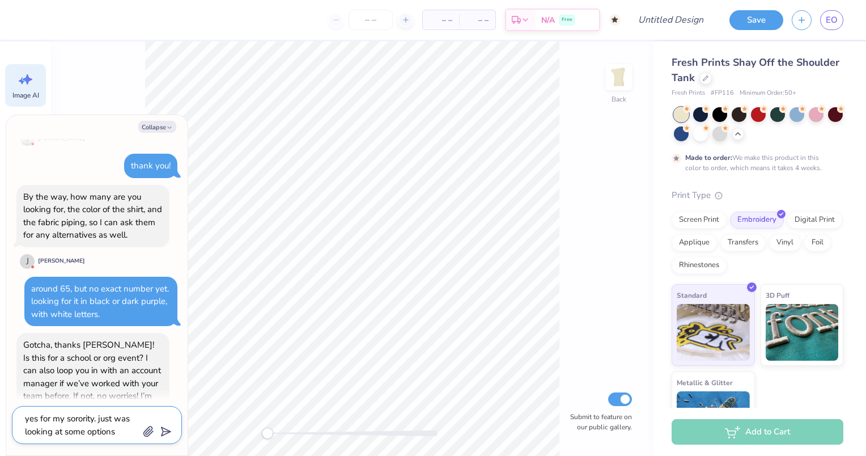
type textarea "x"
type textarea "yes for my sorority. just was looking at some options i"
type textarea "x"
type textarea "yes for my sorority. just was looking at some options i"
type textarea "x"
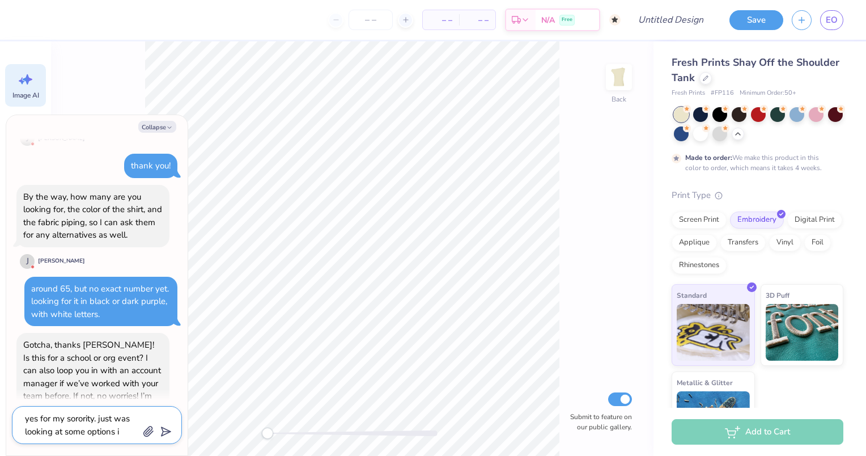
type textarea "yes for my sorority. just was looking at some options i a"
type textarea "x"
type textarea "yes for my sorority. just was looking at some options i am"
type textarea "x"
type textarea "yes for my sorority. just was looking at some options i am"
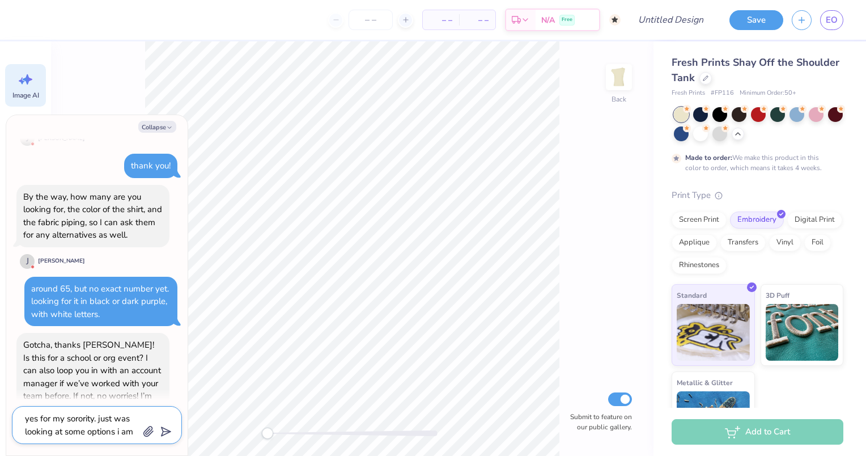
type textarea "x"
type textarea "yes for my sorority. just was looking at some options i am r"
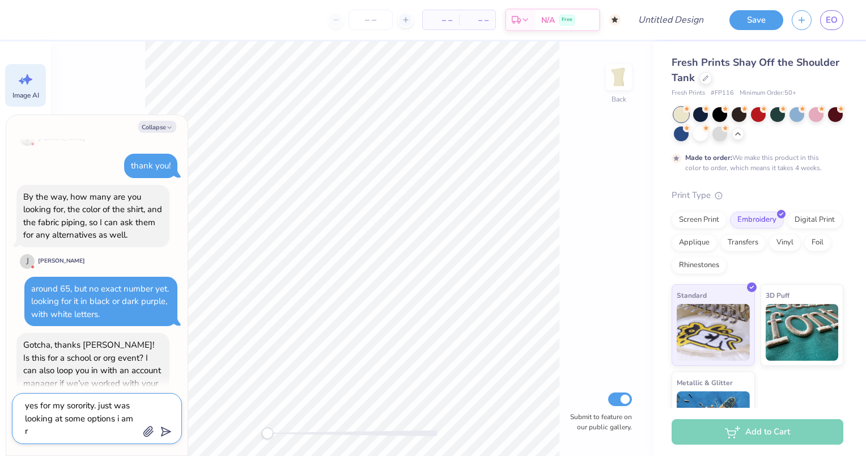
type textarea "x"
type textarea "yes for my sorority. just was looking at some options i am re"
type textarea "x"
type textarea "yes for my sorority. just was looking at some options i am rec"
type textarea "x"
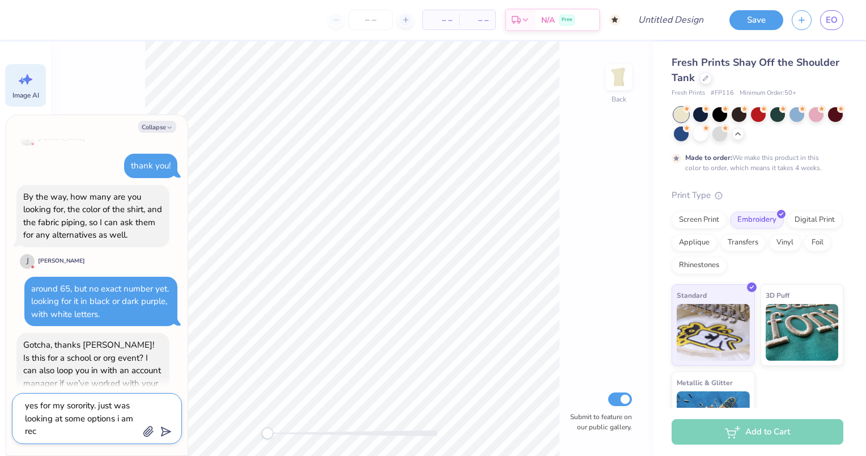
type textarea "yes for my sorority. just was looking at some options i am recr"
type textarea "x"
type textarea "yes for my sorority. just was looking at some options i am recru"
type textarea "x"
type textarea "yes for my sorority. just was looking at some options i am recrui"
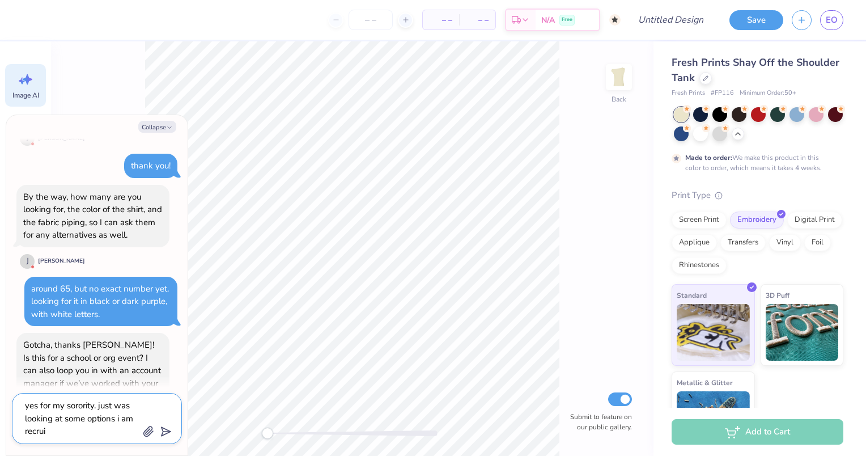
type textarea "x"
type textarea "yes for my sorority. just was looking at some options i am recruit"
type textarea "x"
type textarea "yes for my sorority. just was looking at some options i am recruitm"
type textarea "x"
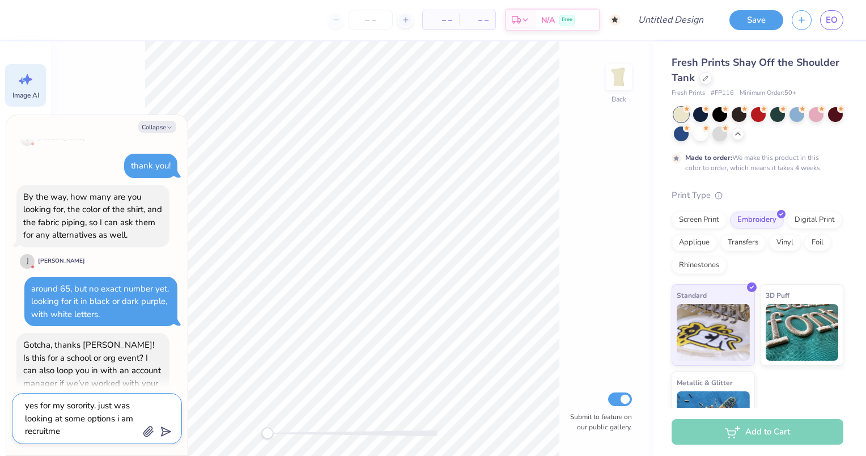
type textarea "yes for my sorority. just was looking at some options i am recruitmen"
type textarea "x"
type textarea "yes for my sorority. just was looking at some options i am recruitment"
type textarea "x"
type textarea "yes for my sorority. just was looking at some options i am recruitment"
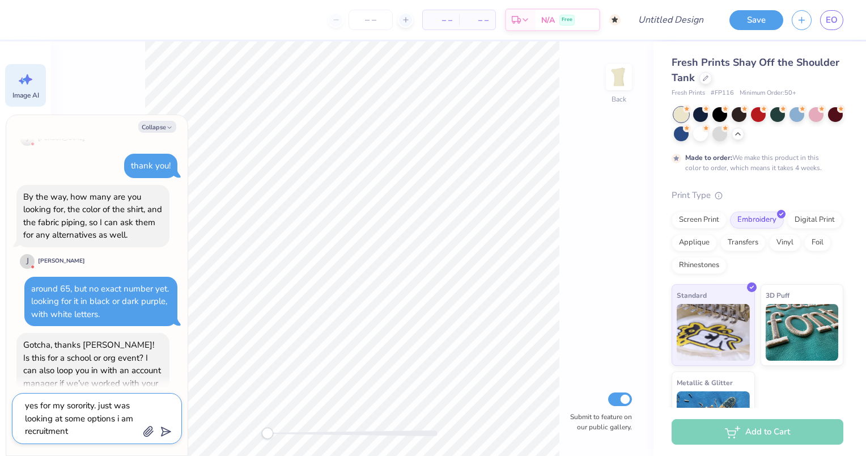
type textarea "x"
type textarea "yes for my sorority. just was looking at some options i am recruitment c"
type textarea "x"
type textarea "yes for my sorority. just was looking at some options i am recruitment ch"
type textarea "x"
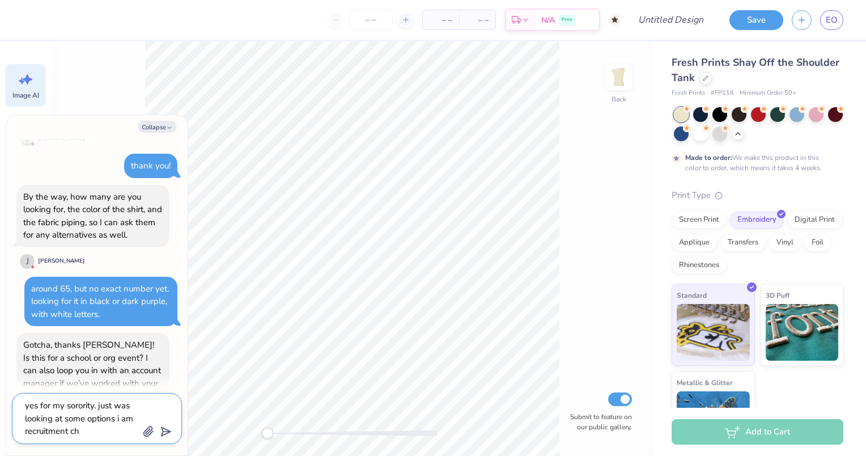
type textarea "yes for my sorority. just was looking at some options i am recruitment cha"
type textarea "x"
type textarea "yes for my sorority. just was looking at some options i am recruitment chai"
type textarea "x"
type textarea "yes for my sorority. just was looking at some options i am recruitment chair"
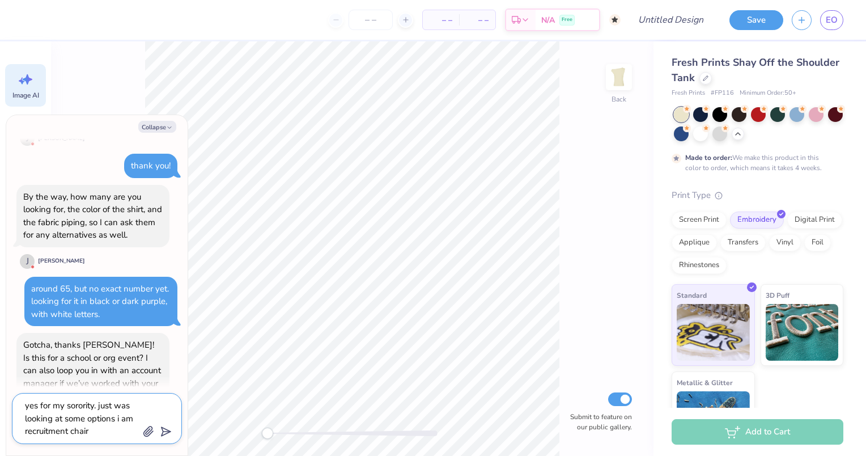
type textarea "x"
type textarea "yes for my sorority. just was looking at some options i am recruitment chair"
type textarea "x"
type textarea "yes for my sorority. just was looking at some options i am recruitment chair b"
type textarea "x"
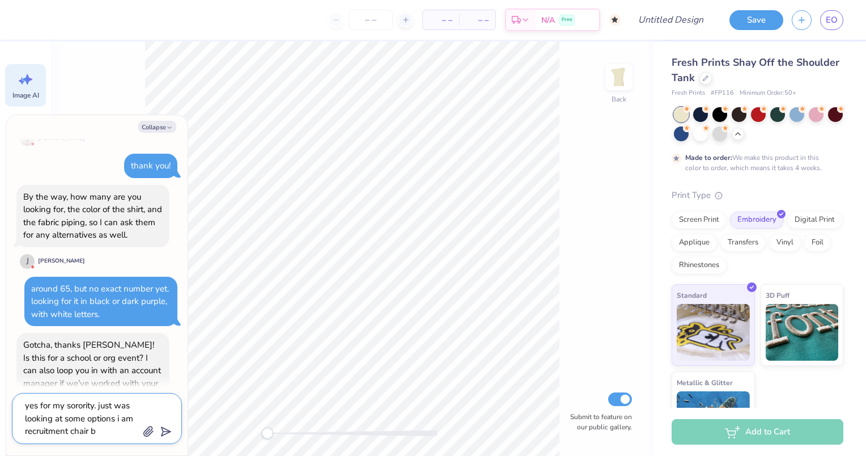
type textarea "yes for my sorority. just was looking at some options i am recruitment chair bu"
type textarea "x"
type textarea "yes for my sorority. just was looking at some options i am recruitment chair bu"
type textarea "x"
type textarea "yes for my sorority. just was looking at some options i am recruitment chair bu…"
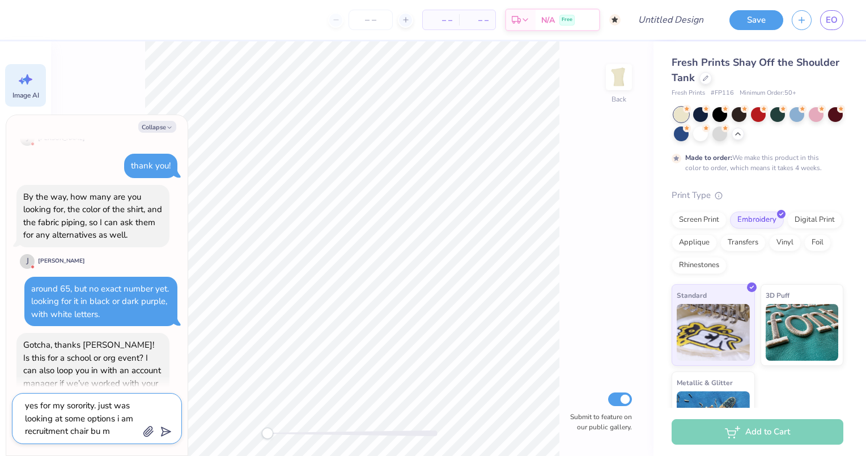
type textarea "x"
type textarea "yes for my sorority. just was looking at some options i am recruitment chair bu…"
type textarea "x"
type textarea "yes for my sorority. just was looking at some options i am recruitment chair bu…"
type textarea "x"
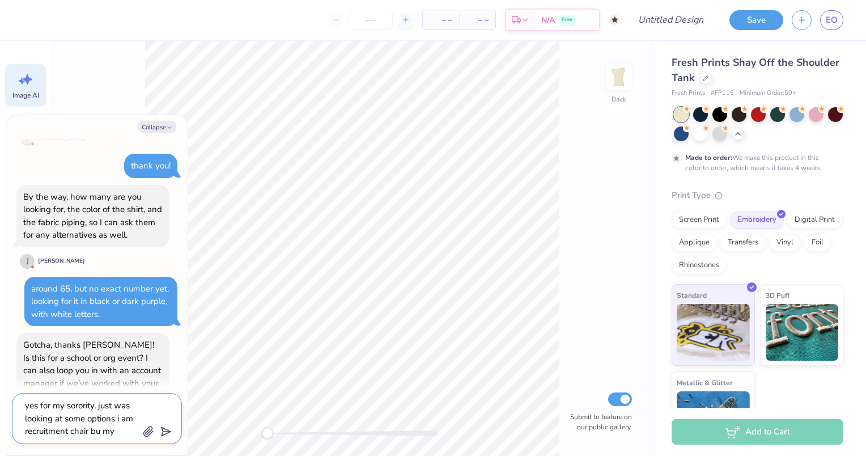
type textarea "yes for my sorority. just was looking at some options i am recruitment chair bu…"
type textarea "x"
type textarea "yes for my sorority. just was looking at some options i am recruitment chair bu…"
type textarea "x"
type textarea "yes for my sorority. just was looking at some options i am recruitment chair bu…"
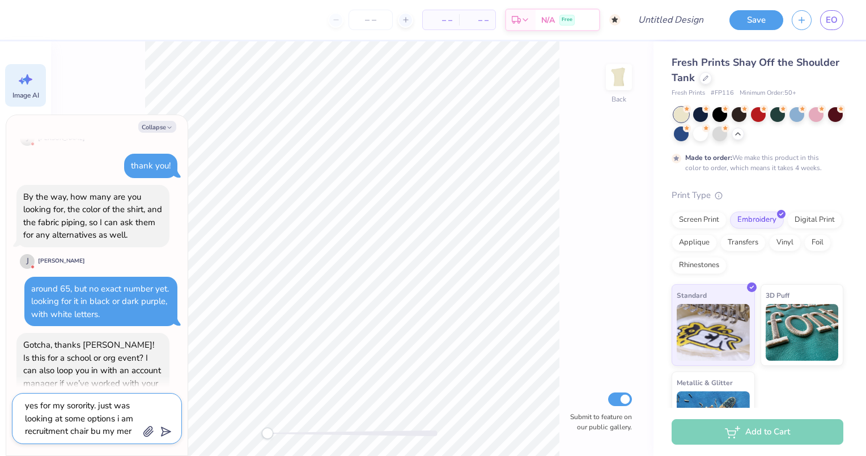
type textarea "x"
type textarea "yes for my sorority. just was looking at some options i am recruitment chair bu…"
type textarea "x"
type textarea "yes for my sorority. just was looking at some options i am recruitment chair bu…"
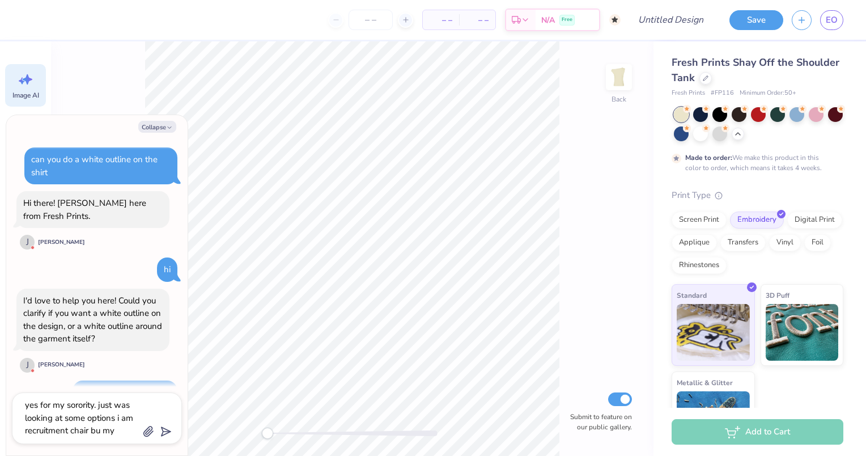
scroll to position [10, 0]
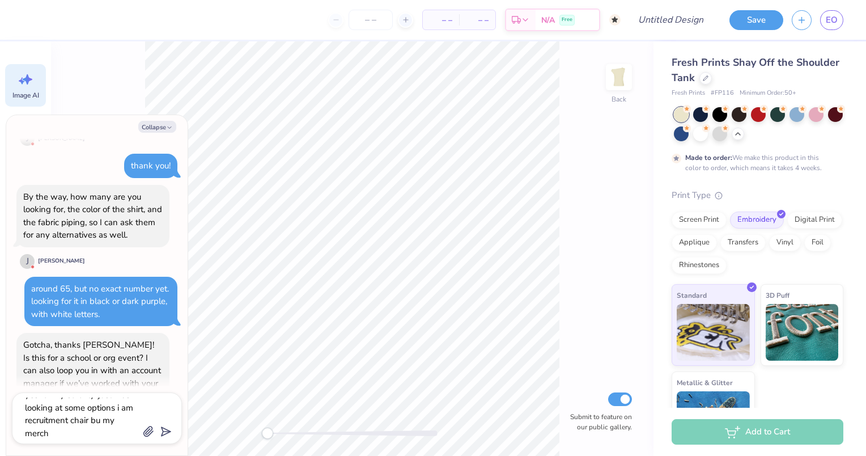
type textarea "x"
type textarea "yes for my sorority. just was looking at some options i am recruitment chair bu…"
type textarea "x"
type textarea "yes for my sorority. just was looking at some options i am recruitment chair bu…"
type textarea "x"
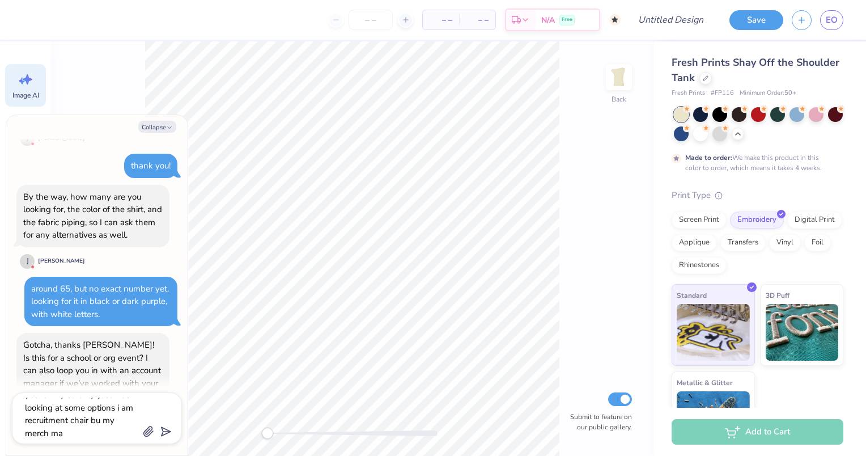
type textarea "yes for my sorority. just was looking at some options i am recruitment chair bu…"
type textarea "x"
type textarea "yes for my sorority. just was looking at some options i am recruitment chair bu…"
type textarea "x"
type textarea "yes for my sorority. just was looking at some options i am recruitment chair bu…"
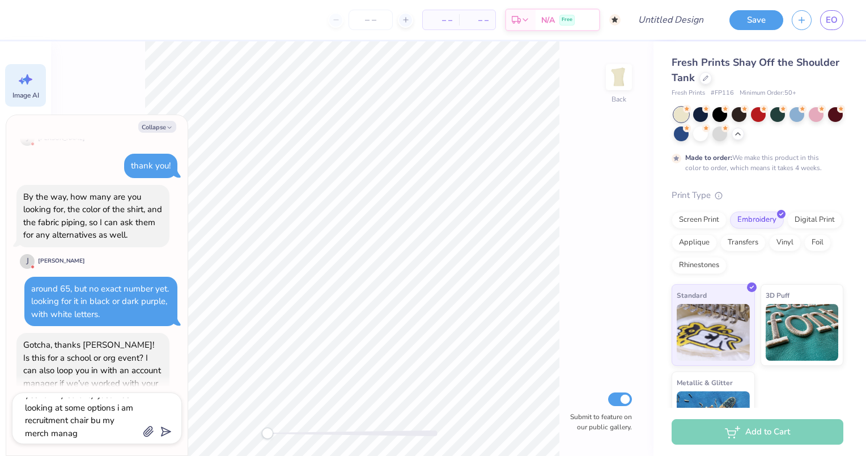
type textarea "x"
type textarea "yes for my sorority. just was looking at some options i am recruitment chair bu…"
type textarea "x"
type textarea "yes for my sorority. just was looking at some options i am recruitment chair bu…"
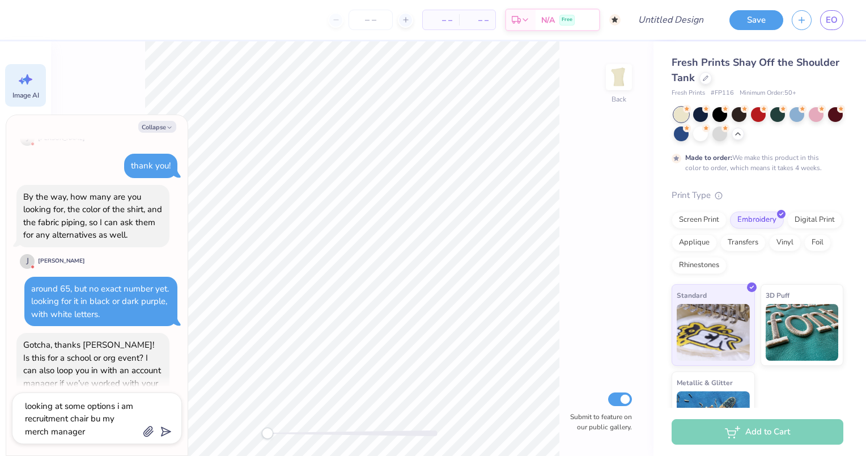
type textarea "x"
type textarea "yes for my sorority. just was looking at some options i am recruitment chair bu…"
type textarea "x"
type textarea "yes for my sorority. just was looking at some options i am recruitment chair bu…"
type textarea "x"
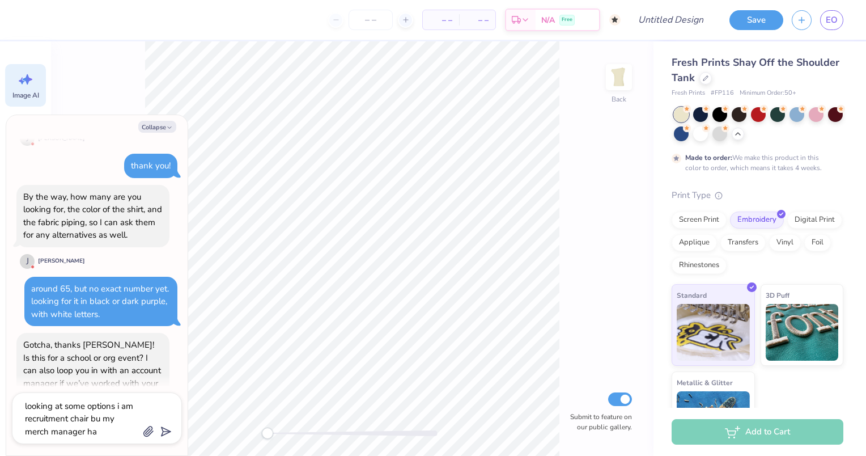
type textarea "yes for my sorority. just was looking at some options i am recruitment chair bu…"
type textarea "x"
type textarea "yes for my sorority. just was looking at some options i am recruitment chair bu…"
type textarea "x"
type textarea "yes for my sorority. just was looking at some options i am recruitment chair bu…"
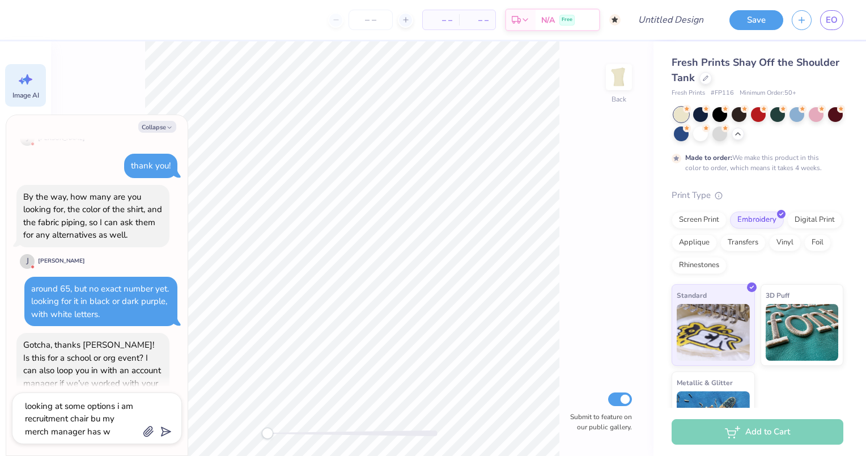
type textarea "x"
type textarea "yes for my sorority. just was looking at some options i am recruitment chair bu…"
type textarea "x"
type textarea "yes for my sorority. just was looking at some options i am recruitment chair bu…"
type textarea "x"
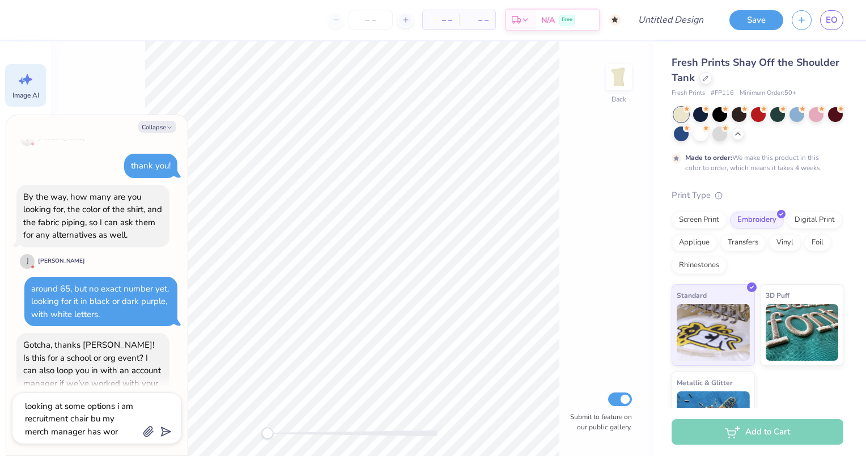
type textarea "yes for my sorority. just was looking at some options i am recruitment chair bu…"
type textarea "x"
type textarea "yes for my sorority. just was looking at some options i am recruitment chair bu…"
type textarea "x"
type textarea "yes for my sorority. just was looking at some options i am recruitment chair bu…"
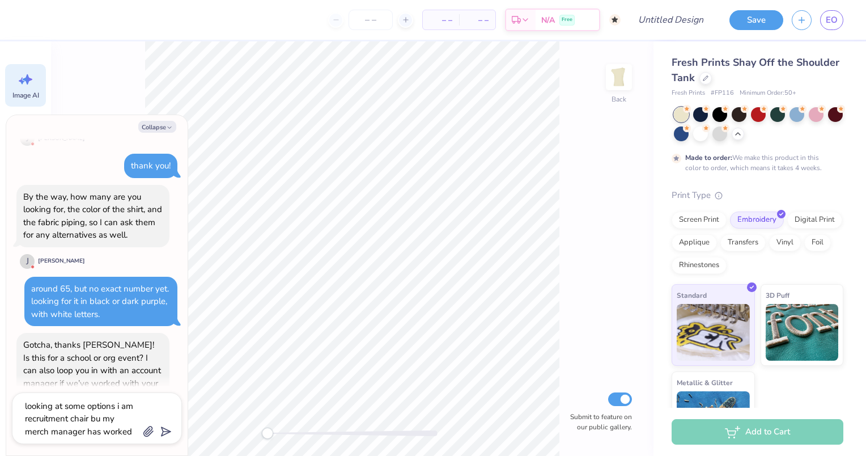
type textarea "x"
type textarea "yes for my sorority. just was looking at some options i am recruitment chair bu…"
type textarea "x"
type textarea "yes for my sorority. just was looking at some options i am recruitment chair bu…"
type textarea "x"
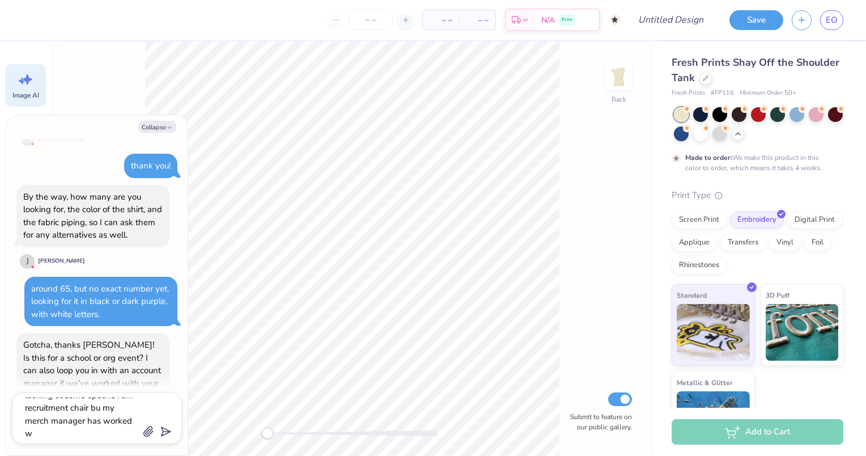
type textarea "yes for my sorority. just was looking at some options i am recruitment chair bu…"
type textarea "x"
type textarea "yes for my sorority. just was looking at some options i am recruitment chair bu…"
type textarea "x"
type textarea "yes for my sorority. just was looking at some options i am recruitment chair bu…"
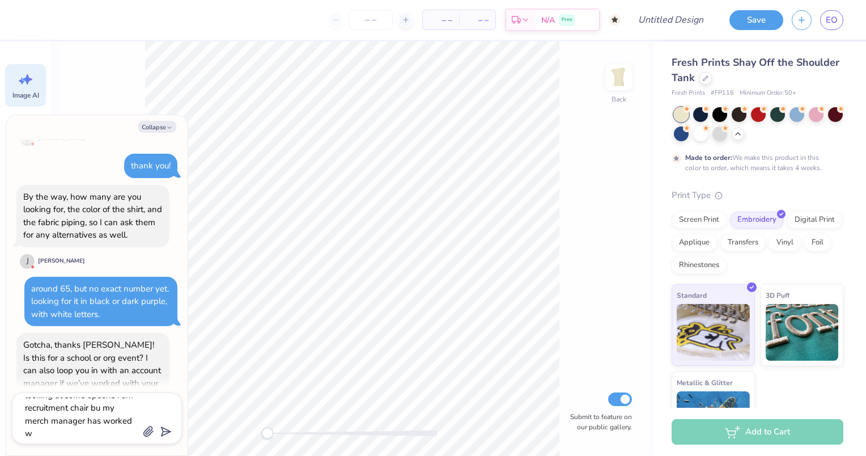
type textarea "x"
type textarea "yes for my sorority. just was looking at some options i am recruitment chair bu…"
type textarea "x"
type textarea "yes for my sorority. just was looking at some options i am recruitment chair bu…"
type textarea "x"
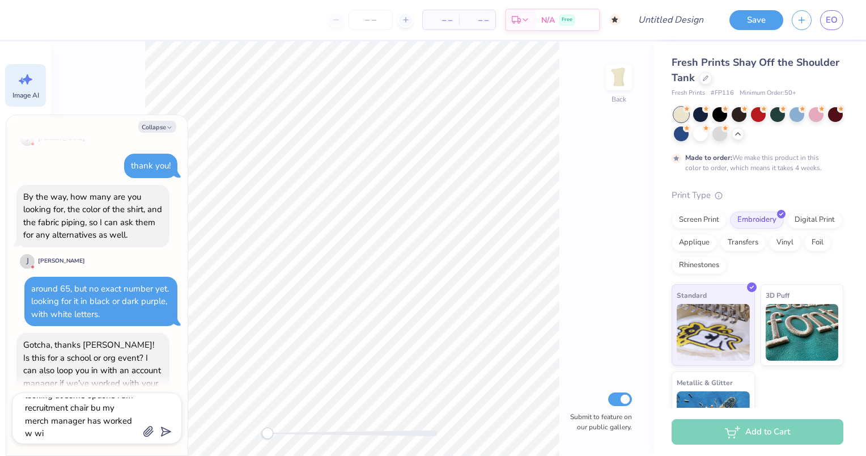
type textarea "yes for my sorority. just was looking at some options i am recruitment chair bu…"
type textarea "x"
type textarea "yes for my sorority. just was looking at some options i am recruitment chair bu…"
type textarea "x"
type textarea "yes for my sorority. just was looking at some options i am recruitment chair bu…"
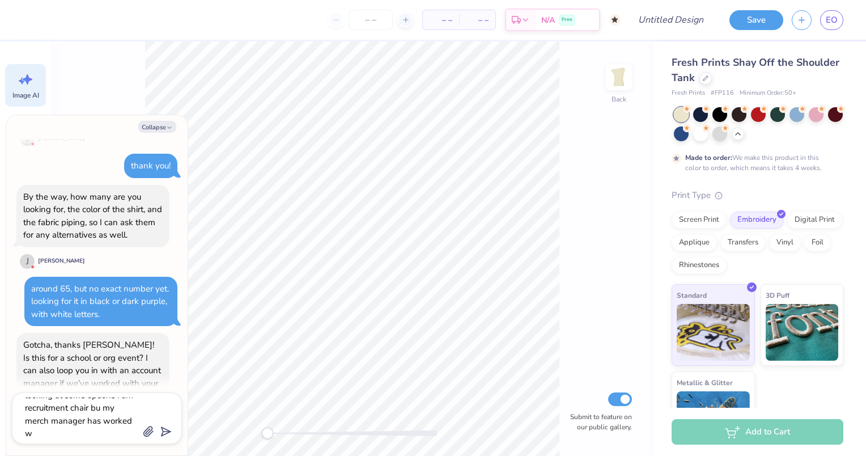
type textarea "x"
type textarea "yes for my sorority. just was looking at some options i am recruitment chair bu…"
type textarea "x"
type textarea "yes for my sorority. just was looking at some options i am recruitment chair bu…"
type textarea "x"
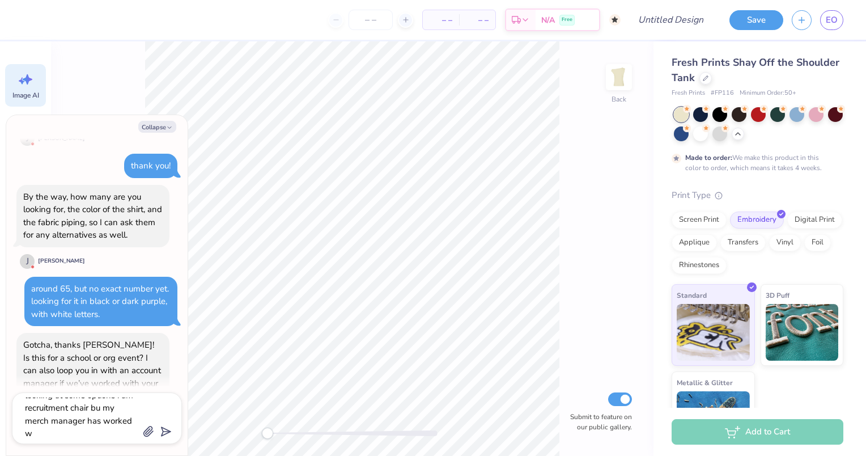
type textarea "yes for my sorority. just was looking at some options i am recruitment chair bu…"
type textarea "x"
type textarea "yes for my sorority. just was looking at some options i am recruitment chair bu…"
type textarea "x"
type textarea "yes for my sorority. just was looking at some options i am recruitment chair bu…"
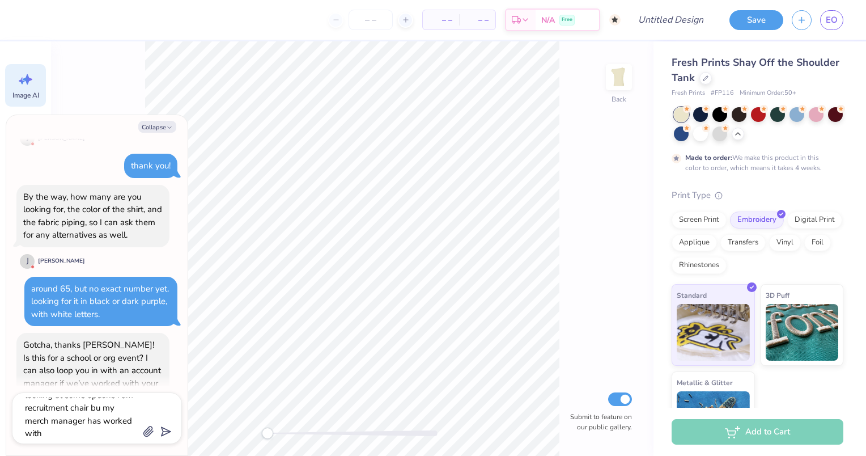
type textarea "x"
type textarea "yes for my sorority. just was looking at some options i am recruitment chair bu…"
type textarea "x"
type textarea "yes for my sorority. just was looking at some options i am recruitment chair bu…"
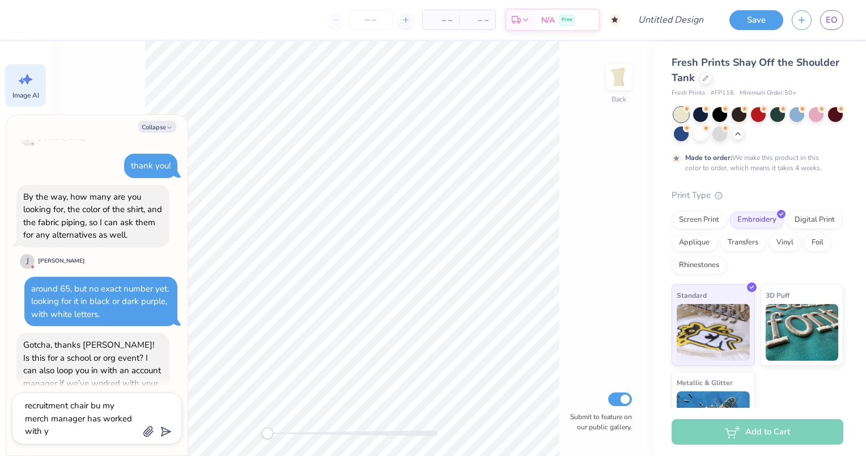
type textarea "x"
type textarea "yes for my sorority. just was looking at some options i am recruitment chair bu…"
type textarea "x"
type textarea "yes for my sorority. just was looking at some options i am recruitment chair bu…"
type textarea "x"
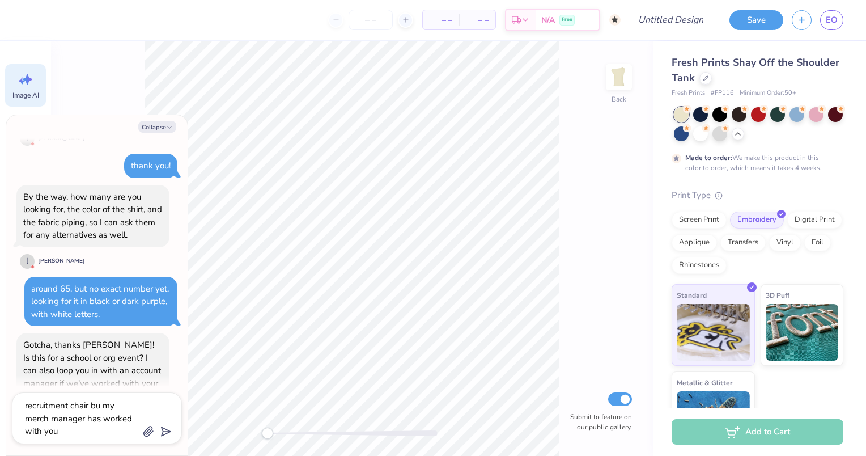
type textarea "yes for my sorority. just was looking at some options i am recruitment chair bu…"
type textarea "x"
type textarea "yes for my sorority. just was looking at some options i am recruitment chair bu…"
type textarea "x"
type textarea "yes for my sorority. just was looking at some options i am recruitment chair bu…"
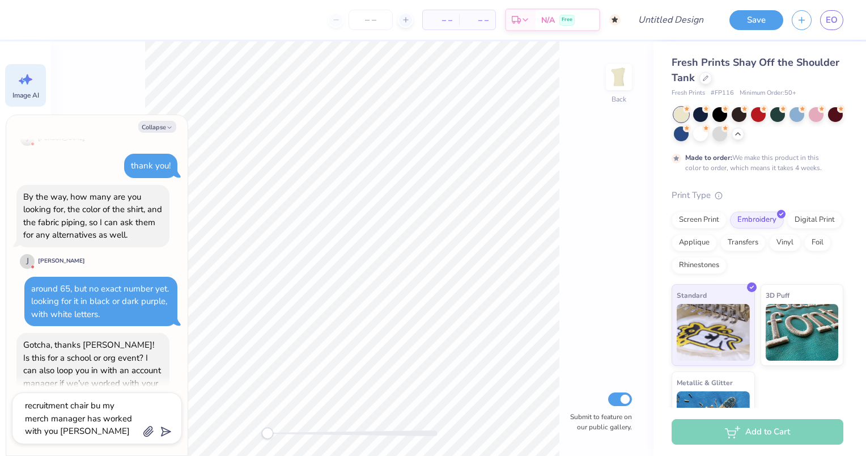
type textarea "x"
type textarea "yes for my sorority. just was looking at some options i am recruitment chair bu…"
type textarea "x"
type textarea "yes for my sorority. just was looking at some options i am recruitment chair bu…"
type textarea "x"
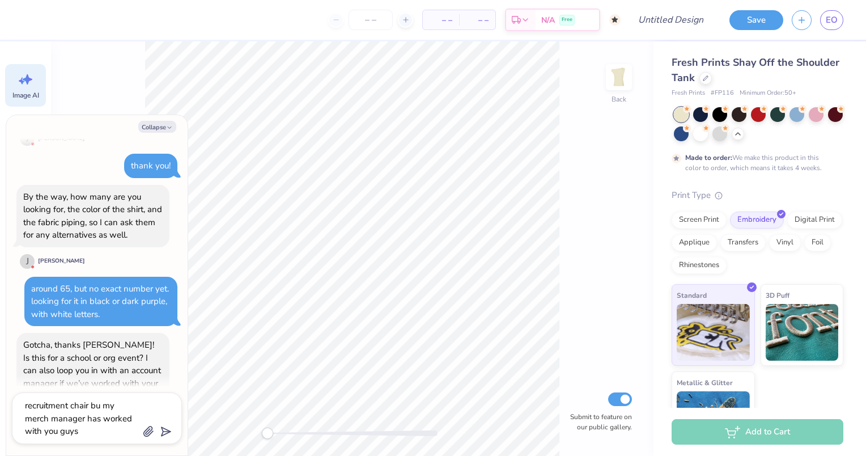
type textarea "yes for my sorority. just was looking at some options i am recruitment chair bu…"
type textarea "x"
type textarea "yes for my sorority. just was looking at some options i am recruitment chair bu…"
type textarea "x"
type textarea "yes for my sorority. just was looking at some options i am recruitment chair bu…"
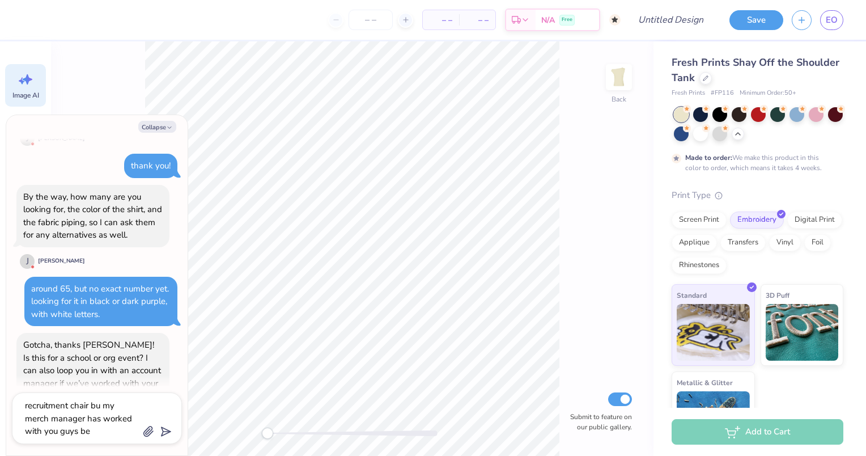
type textarea "x"
type textarea "yes for my sorority. just was looking at some options i am recruitment chair bu…"
type textarea "x"
type textarea "yes for my sorority. just was looking at some options i am recruitment chair bu…"
type textarea "x"
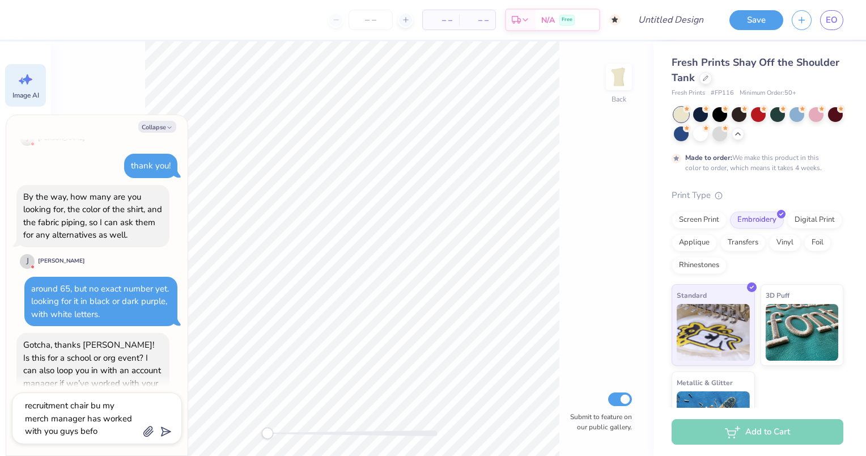
type textarea "yes for my sorority. just was looking at some options i am recruitment chair bu…"
type textarea "x"
type textarea "yes for my sorority. just was looking at some options i am recruitment chair bu…"
type textarea "x"
type textarea "yes for my sorority. just was looking at some options i am recruitment chair bu…"
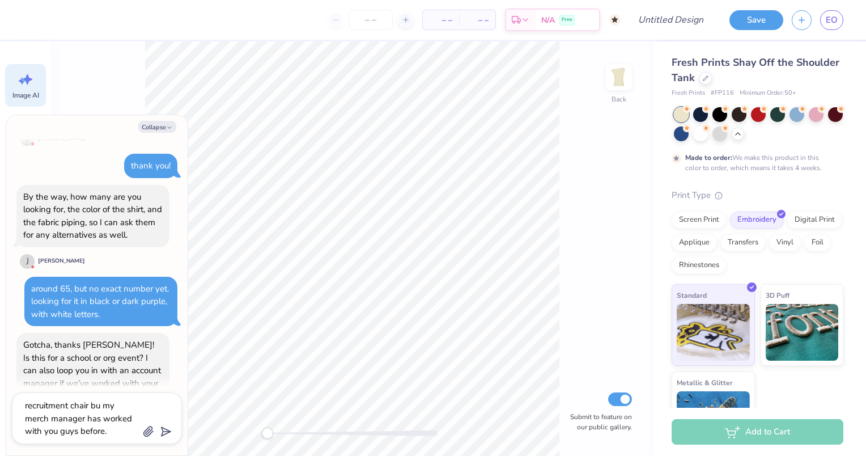
type textarea "x"
type textarea "yes for my sorority. just was looking at some options i am recruitment chair bu…"
type textarea "x"
type textarea "yes for my sorority. just was looking at some options i am recruitment chair bu…"
type textarea "x"
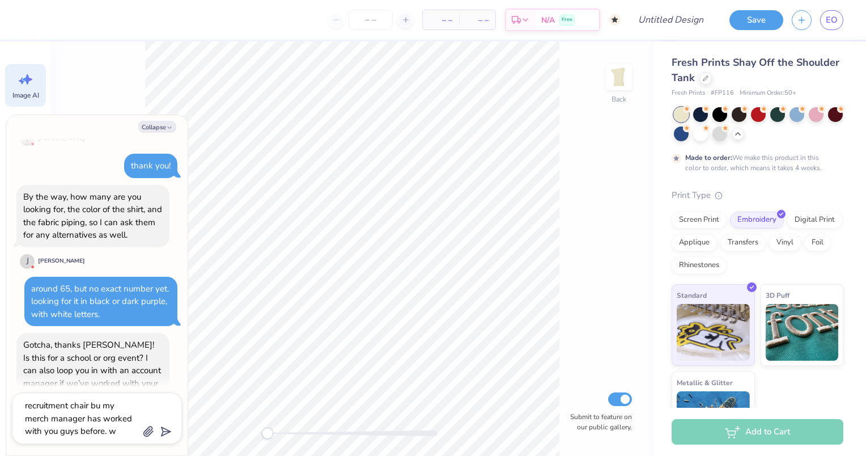
type textarea "yes for my sorority. just was looking at some options i am recruitment chair bu…"
type textarea "x"
type textarea "yes for my sorority. just was looking at some options i am recruitment chair bu…"
type textarea "x"
type textarea "yes for my sorority. just was looking at some options i am recruitment chair bu…"
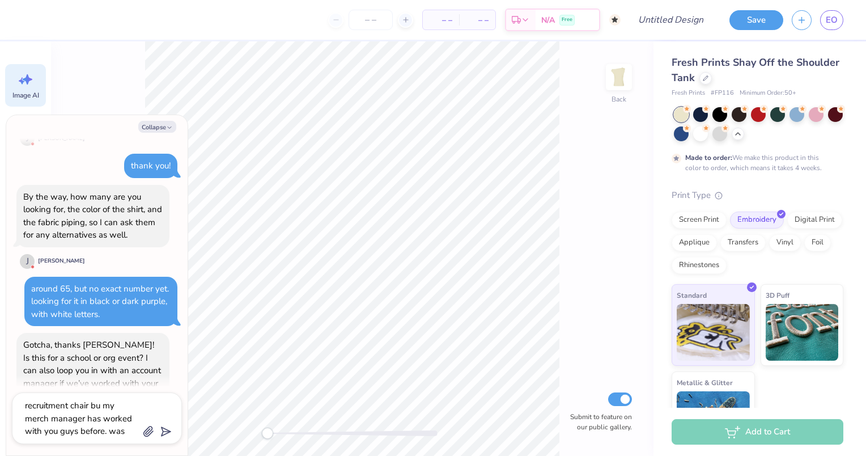
type textarea "x"
type textarea "yes for my sorority. just was looking at some options i am recruitment chair bu…"
type textarea "x"
type textarea "yes for my sorority. just was looking at some options i am recruitment chair bu…"
type textarea "x"
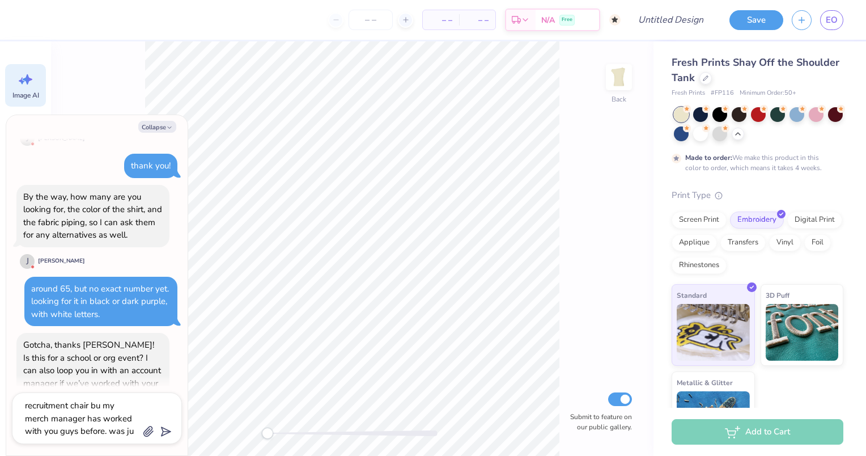
type textarea "yes for my sorority. just was looking at some options i am recruitment chair bu…"
type textarea "x"
type textarea "yes for my sorority. just was looking at some options i am recruitment chair bu…"
type textarea "x"
type textarea "yes for my sorority. just was looking at some options i am recruitment chair bu…"
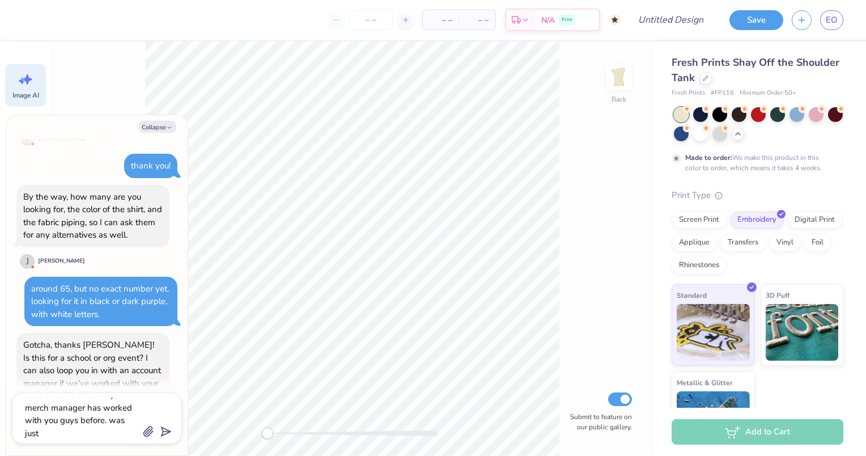
type textarea "x"
type textarea "yes for my sorority. just was looking at some options i am recruitment chair bu…"
type textarea "x"
type textarea "yes for my sorority. just was looking at some options i am recruitment chair bu…"
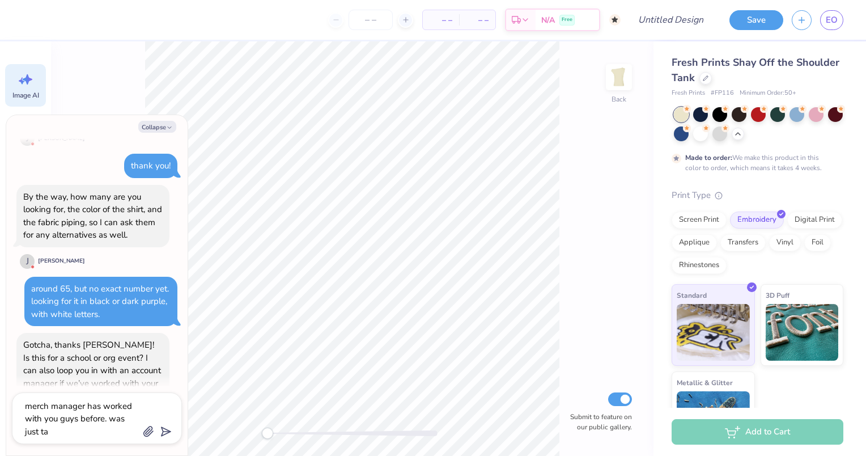
type textarea "x"
type textarea "yes for my sorority. just was looking at some options i am recruitment chair bu…"
type textarea "x"
type textarea "yes for my sorority. just was looking at some options i am recruitment chair bu…"
type textarea "x"
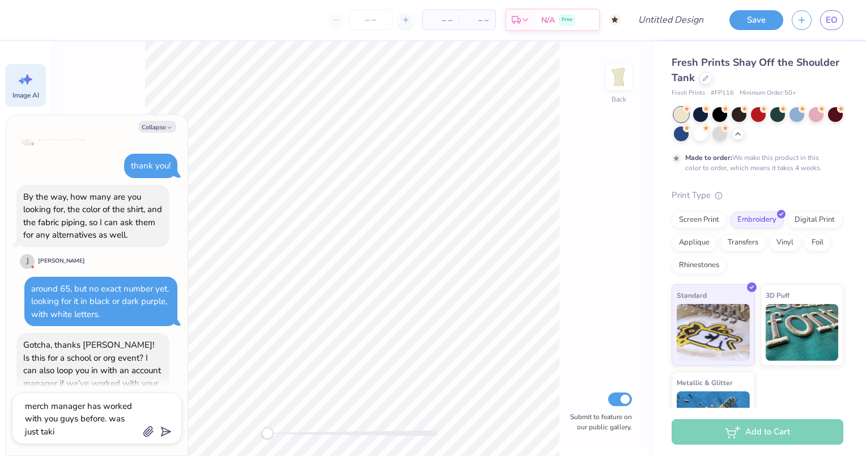
type textarea "yes for my sorority. just was looking at some options i am recruitment chair bu…"
type textarea "x"
type textarea "yes for my sorority. just was looking at some options i am recruitment chair bu…"
type textarea "x"
type textarea "yes for my sorority. just was looking at some options i am recruitment chair bu…"
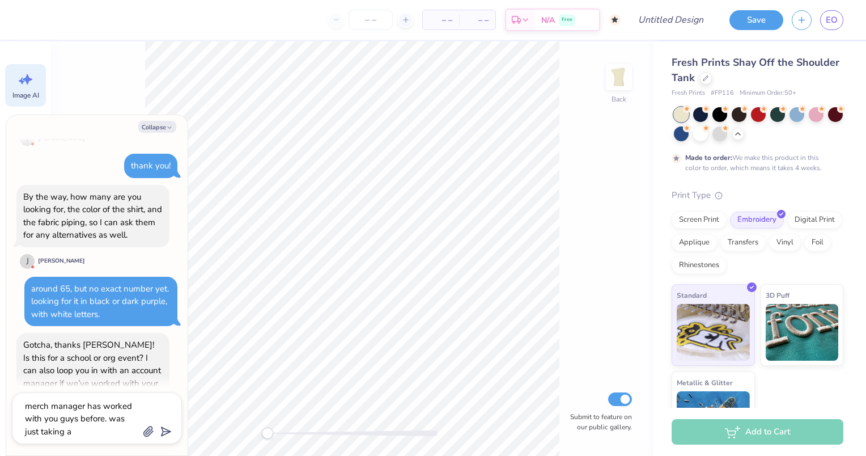
type textarea "x"
type textarea "yes for my sorority. just was looking at some options i am recruitment chair bu…"
type textarea "x"
type textarea "yes for my sorority. just was looking at some options i am recruitment chair bu…"
type textarea "x"
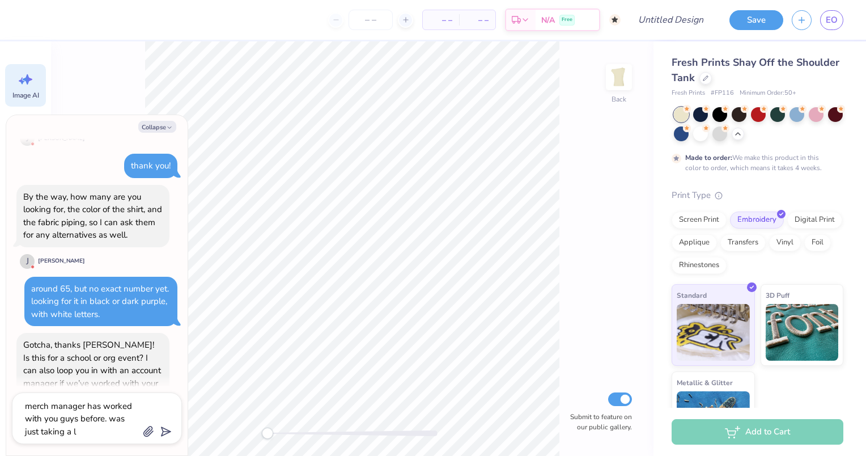
type textarea "yes for my sorority. just was looking at some options i am recruitment chair bu…"
type textarea "x"
type textarea "yes for my sorority. just was looking at some options i am recruitment chair bu…"
type textarea "x"
type textarea "yes for my sorority. just was looking at some options i am recruitment chair bu…"
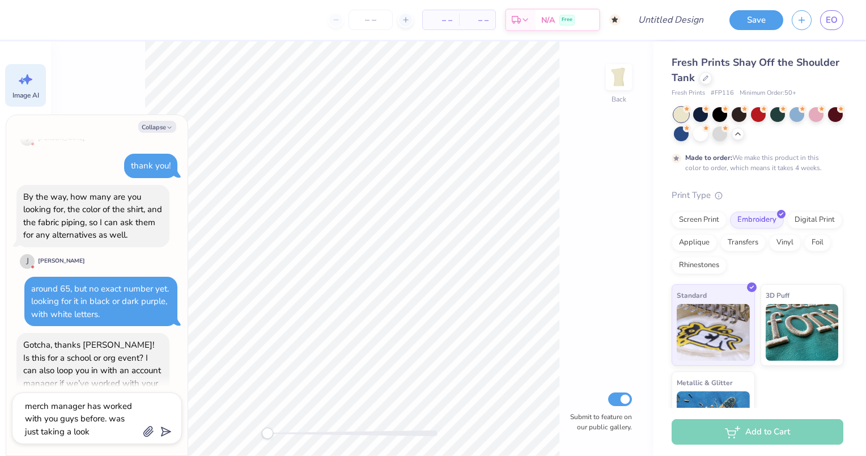
type textarea "x"
type textarea "yes for my sorority. just was looking at some options i am recruitment chair bu…"
type textarea "x"
type textarea "yes for my sorority. just was looking at some options i am recruitment chair bu…"
type textarea "x"
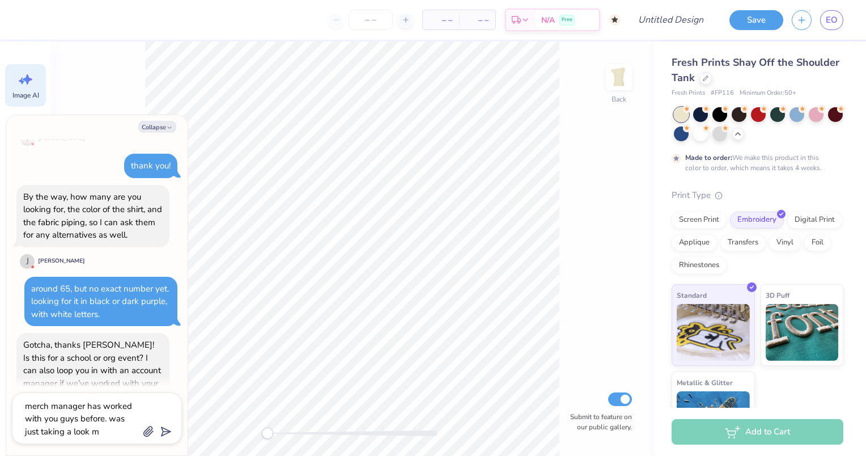
type textarea "yes for my sorority. just was looking at some options i am recruitment chair bu…"
type textarea "x"
type textarea "yes for my sorority. just was looking at some options i am recruitment chair bu…"
type textarea "x"
type textarea "yes for my sorority. just was looking at some options i am recruitment chair bu…"
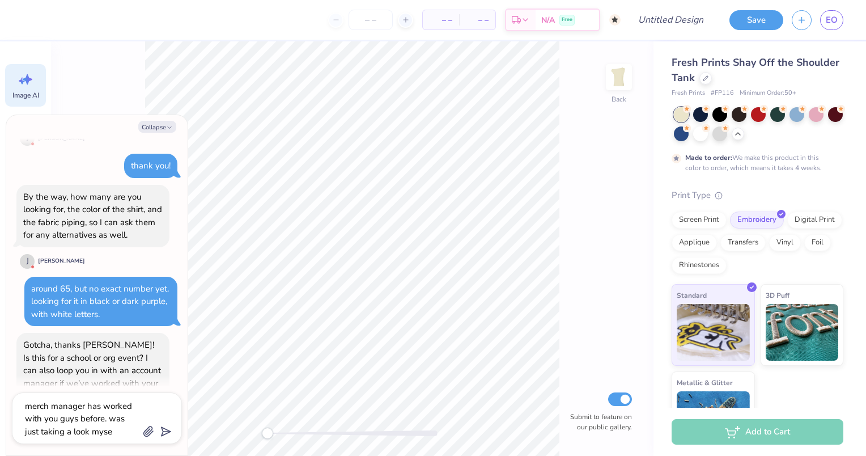
type textarea "x"
type textarea "yes for my sorority. just was looking at some options i am recruitment chair bu…"
type textarea "x"
type textarea "yes for my sorority. just was looking at some options i am recruitment chair bu…"
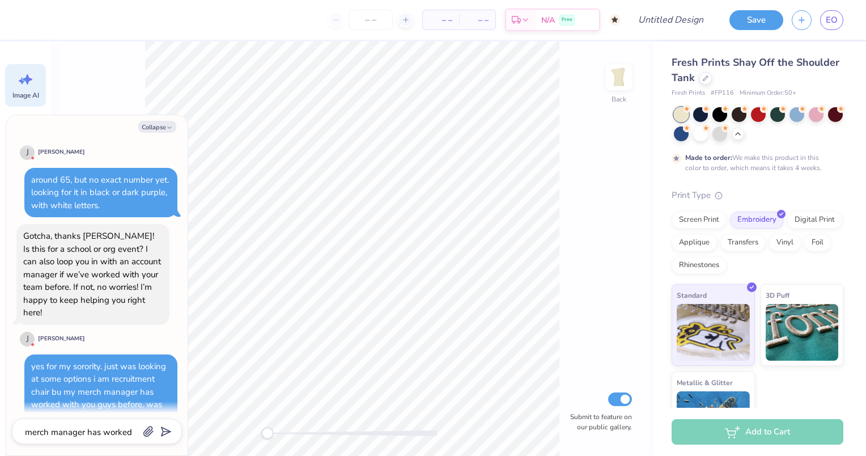
scroll to position [1491, 0]
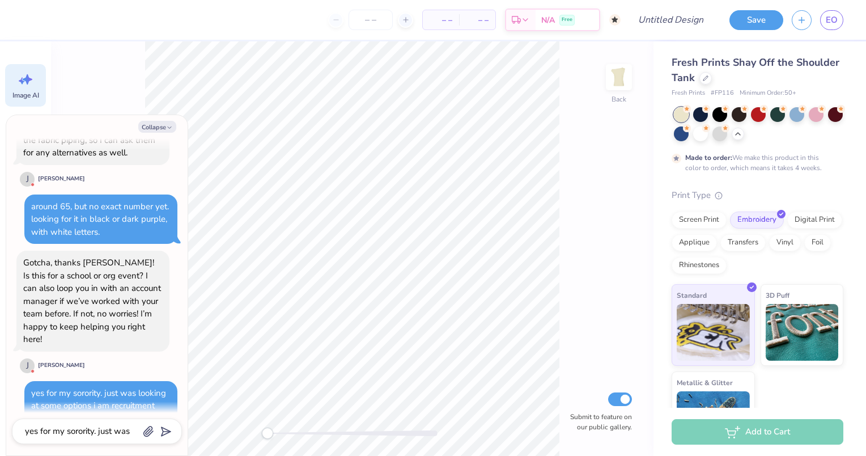
type textarea "x"
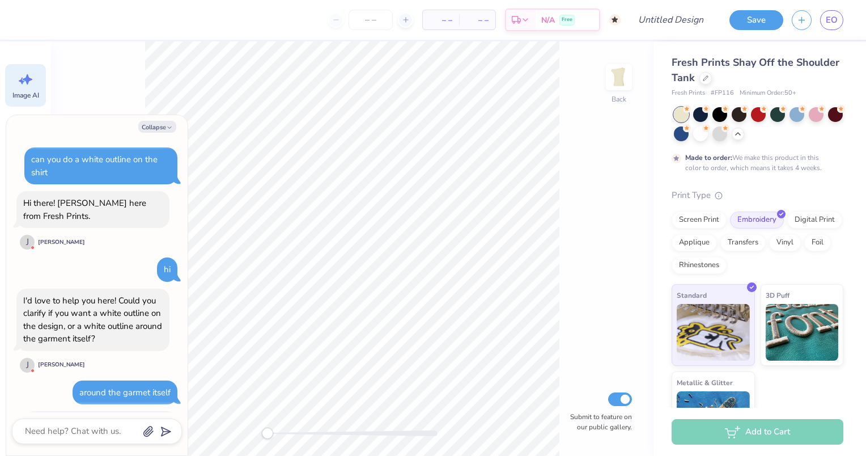
scroll to position [1595, 0]
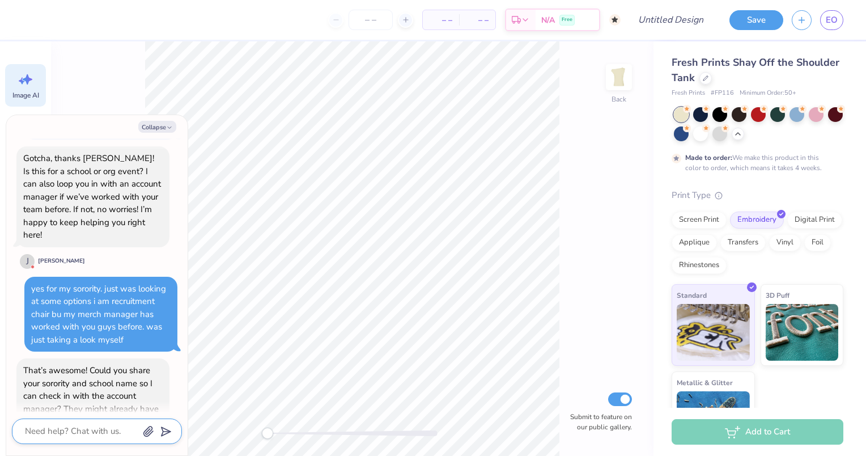
click at [84, 431] on textarea at bounding box center [81, 431] width 115 height 15
type textarea "x"
type textarea "s"
type textarea "x"
type textarea "si"
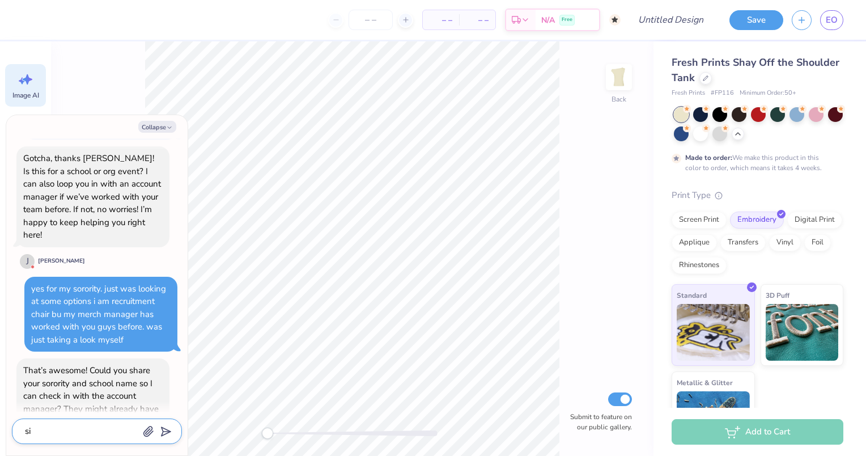
type textarea "x"
type textarea "sig"
type textarea "x"
type textarea "sigm"
type textarea "x"
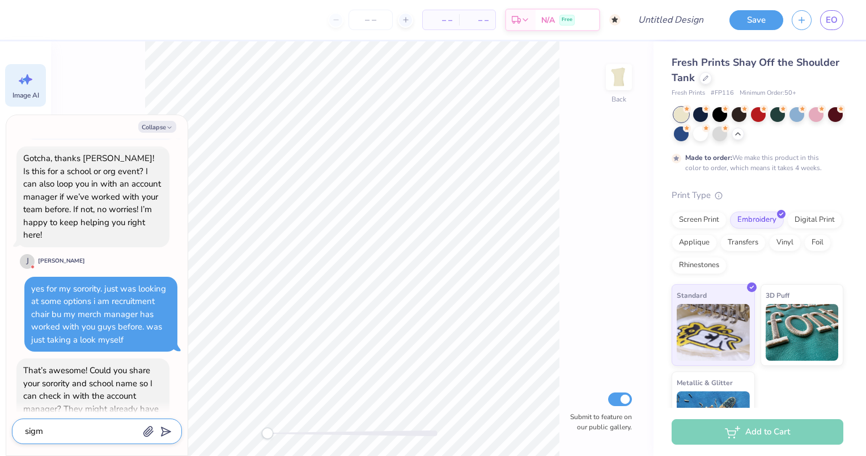
type textarea "sigma"
type textarea "x"
type textarea "sigma"
type textarea "x"
type textarea "sigma s"
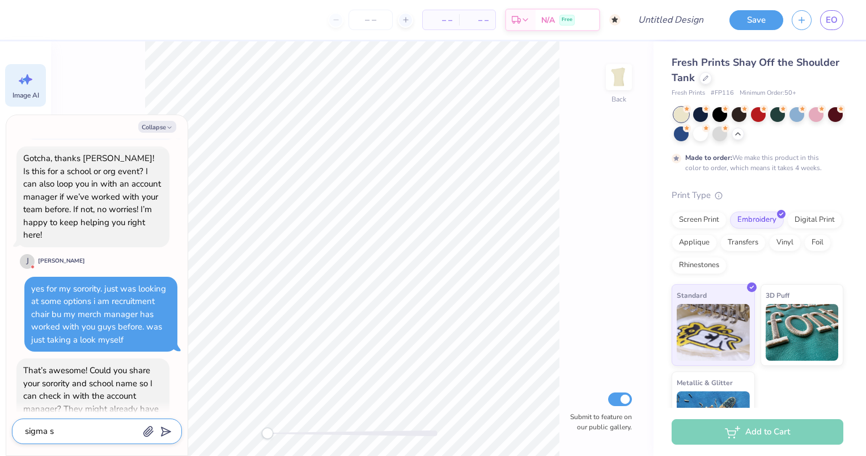
type textarea "x"
type textarea "sigma si"
type textarea "x"
type textarea "sigma sig"
type textarea "x"
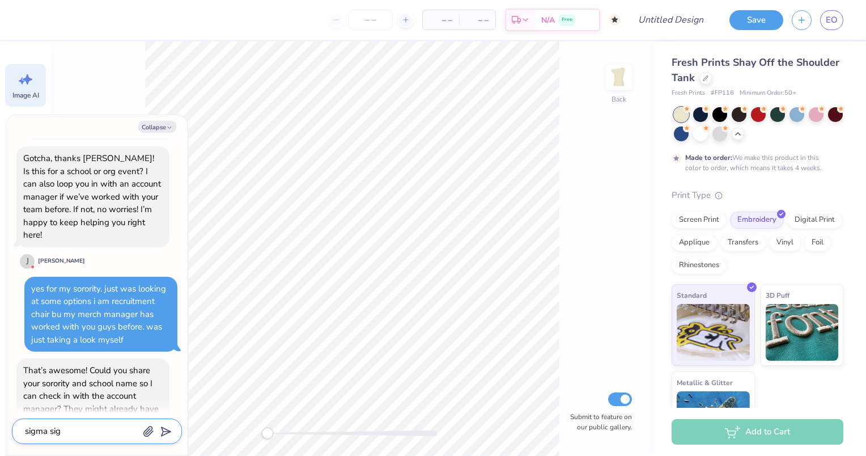
type textarea "sigma sigm"
type textarea "x"
type textarea "sigma sigma"
type textarea "x"
type textarea "sigma sigma"
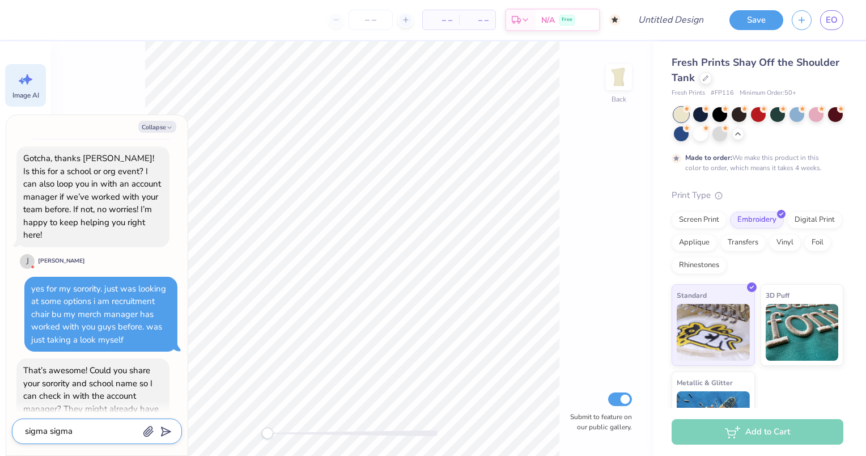
type textarea "x"
type textarea "sigma sigma s"
type textarea "x"
type textarea "sigma sigma si"
type textarea "x"
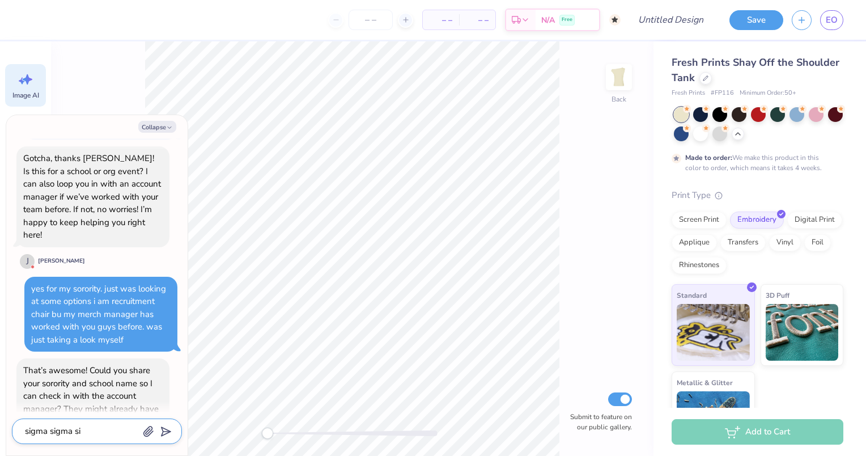
type textarea "sigma sigma sig"
type textarea "x"
type textarea "sigma sigma sigm"
type textarea "x"
type textarea "sigma sigma sigma"
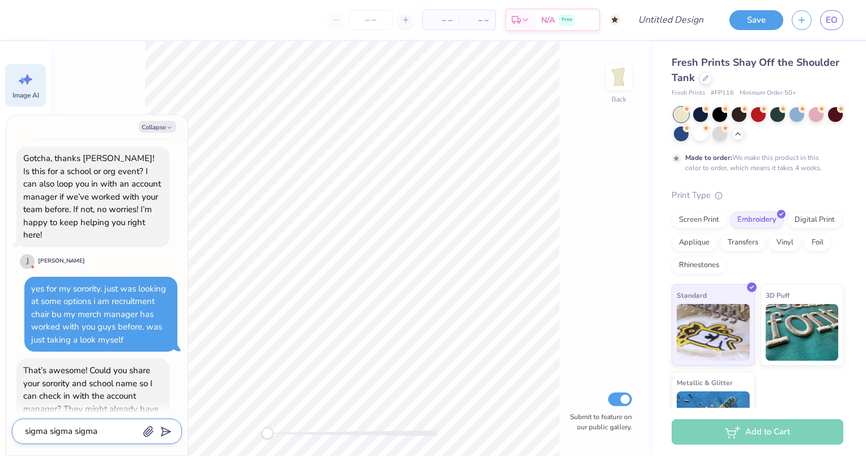
type textarea "x"
type textarea "sigma sigma sigma,"
type textarea "x"
type textarea "sigma sigma sigma,"
type textarea "x"
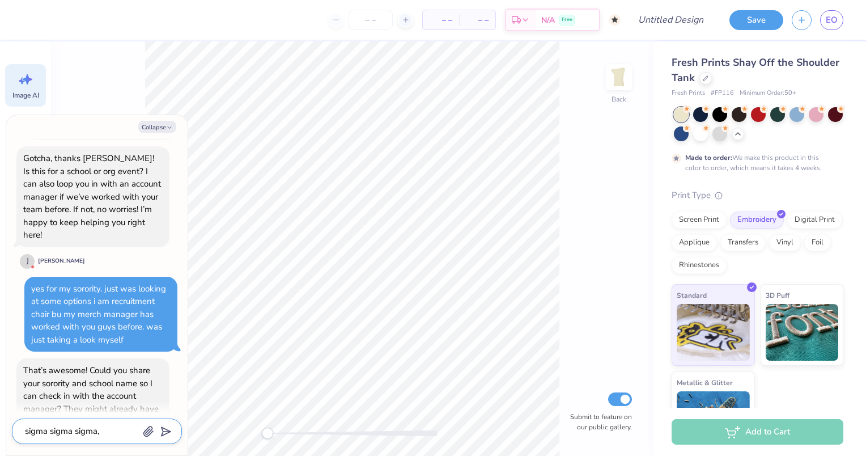
type textarea "sigma sigma sigma, s"
type textarea "x"
type textarea "sigma sigma sigma, sa"
type textarea "x"
type textarea "sigma sigma sigma, sai"
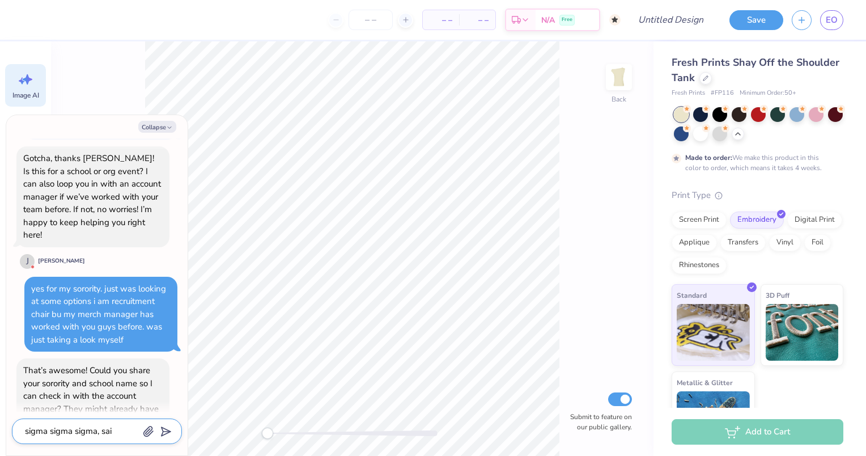
type textarea "x"
type textarea "sigma sigma sigma, [PERSON_NAME]"
type textarea "x"
type textarea "sigma sigma sigma, saint"
type textarea "x"
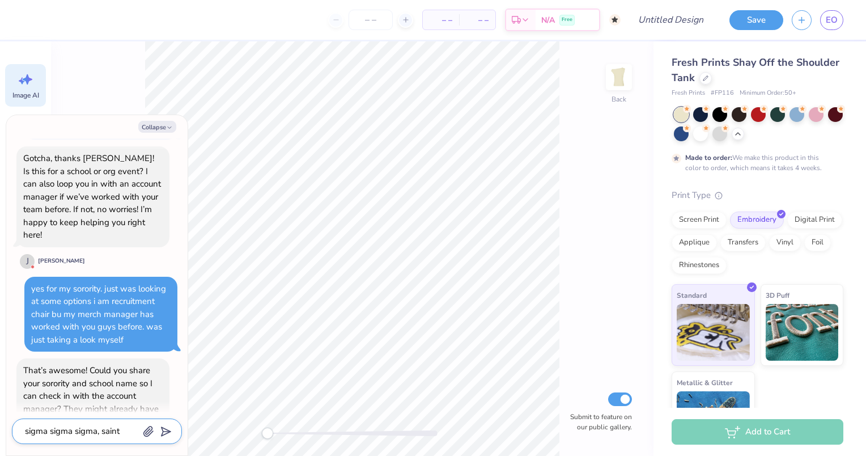
type textarea "sigma sigma sigma, saint"
type textarea "x"
type textarea "sigma sigma sigma, saint j"
type textarea "x"
type textarea "sigma sigma sigma, saint jo"
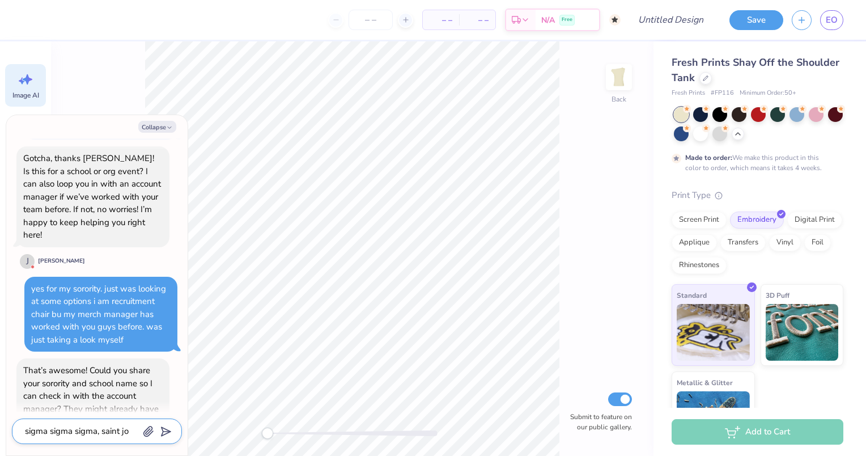
type textarea "x"
type textarea "sigma sigma sigma, saint [PERSON_NAME]"
type textarea "x"
type textarea "sigma sigma sigma, [GEOGRAPHIC_DATA][PERSON_NAME]"
type textarea "x"
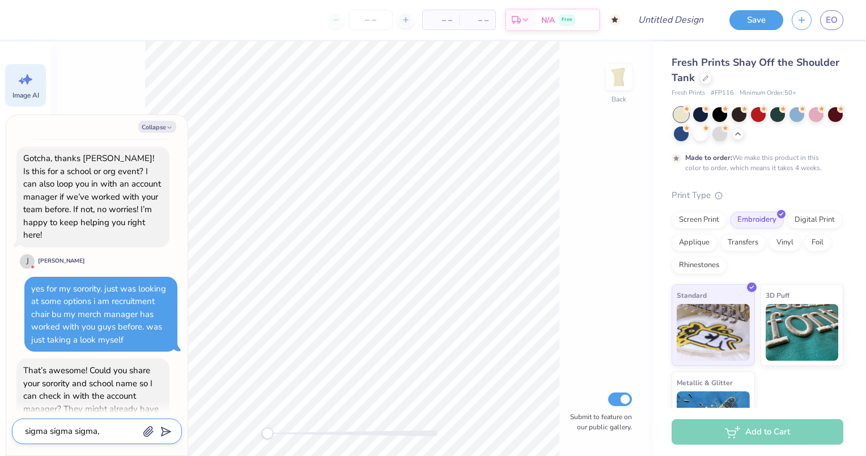
type textarea "sigma sigma sigma, saint josep"
type textarea "x"
type textarea "sigma sigma sigma, saint [PERSON_NAME]"
type textarea "x"
type textarea "sigma sigma sigma, saint [PERSON_NAME]"
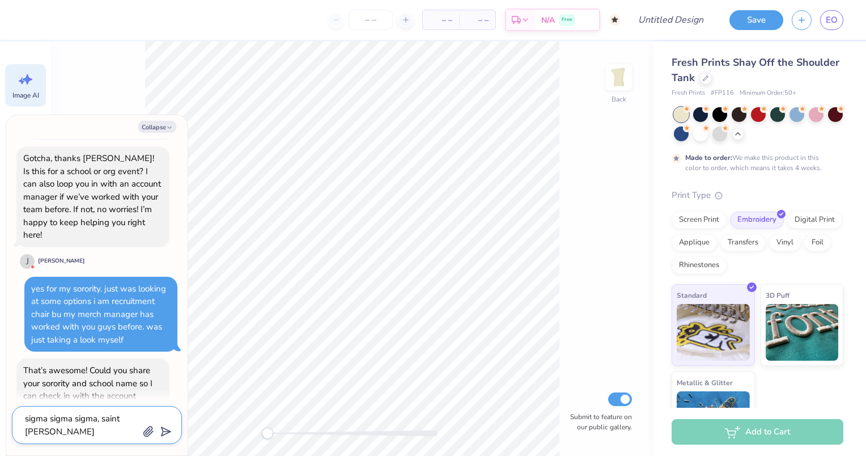
type textarea "x"
type textarea "sigma sigma sigma, saint [PERSON_NAME]"
type textarea "x"
type textarea "sigma sigma sigma, saint [PERSON_NAME] u"
type textarea "x"
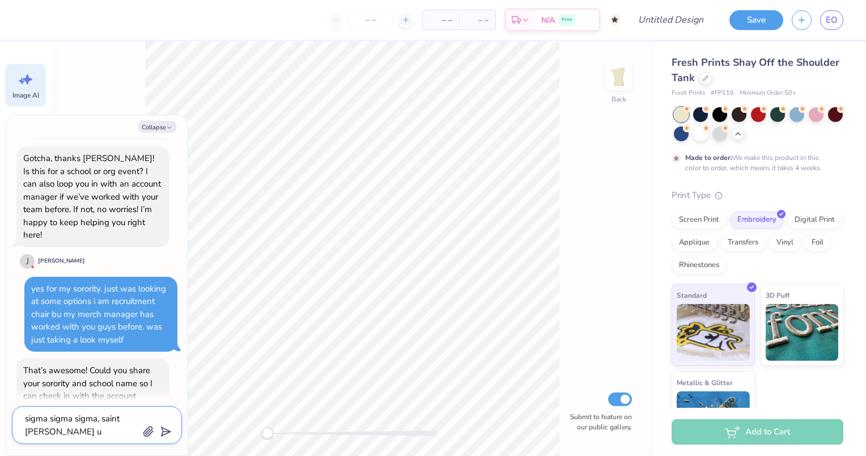
type textarea "sigma sigma sigma, saint [PERSON_NAME] un"
type textarea "x"
type textarea "sigma sigma sigma, saint [PERSON_NAME] uni"
type textarea "x"
type textarea "sigma sigma sigma, [GEOGRAPHIC_DATA][PERSON_NAME]"
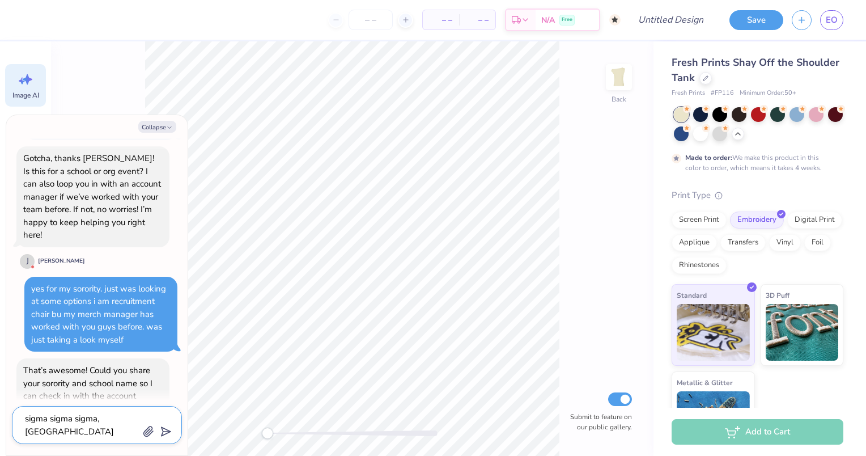
type textarea "x"
type textarea "sigma sigma sigma, [GEOGRAPHIC_DATA][PERSON_NAME]"
type textarea "x"
type textarea "sigma sigma sigma, [GEOGRAPHIC_DATA][PERSON_NAME]"
type textarea "x"
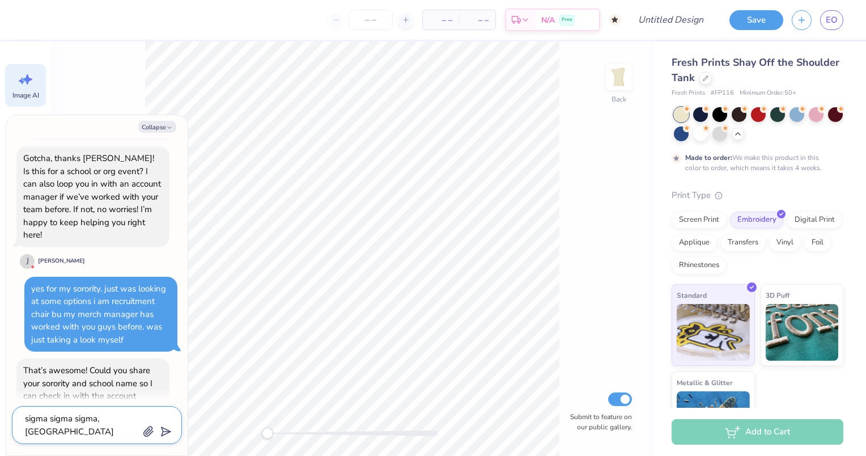
type textarea "sigma sigma sigma, saint [PERSON_NAME] univers"
type textarea "x"
type textarea "sigma sigma sigma, saint [PERSON_NAME] universi"
type textarea "x"
type textarea "sigma sigma sigma, saint [PERSON_NAME] universit"
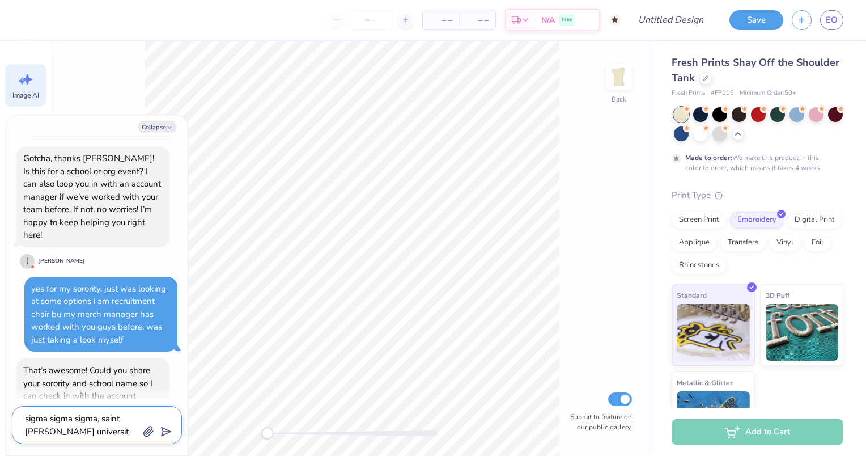
type textarea "x"
type textarea "sigma sigma sigma, [GEOGRAPHIC_DATA][PERSON_NAME]"
type textarea "x"
type textarea "sigma sigma sigma, saint josephs university."
type textarea "x"
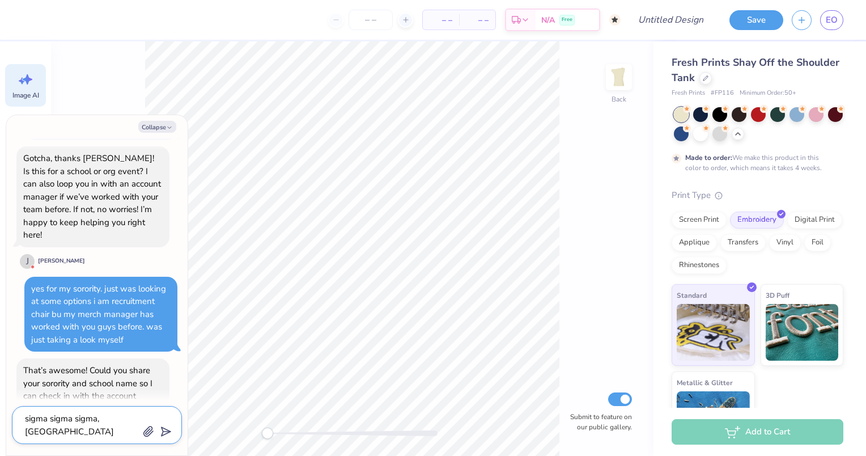
type textarea "sigma sigma sigma, saint josephs university."
type textarea "x"
type textarea "sigma sigma sigma, saint josephs university. i"
type textarea "x"
type textarea "sigma sigma sigma, saint josephs university. if"
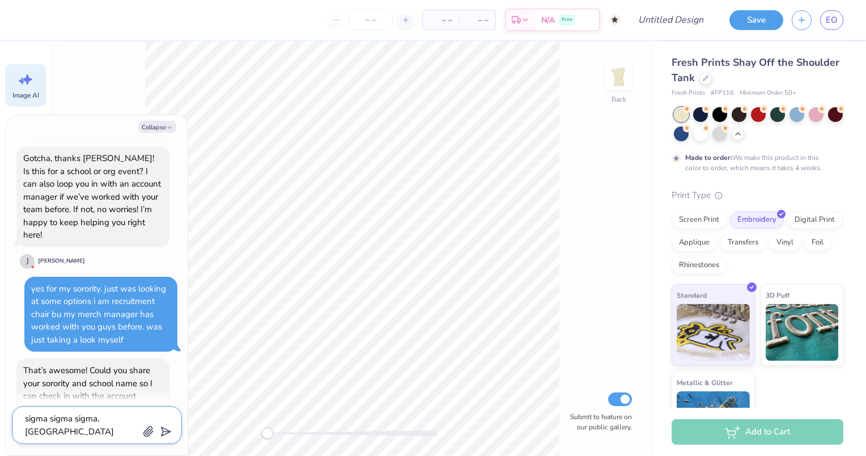
type textarea "x"
type textarea "sigma sigma sigma, saint josephs university. if"
type textarea "x"
type textarea "sigma sigma sigma, saint josephs university. if i"
type textarea "x"
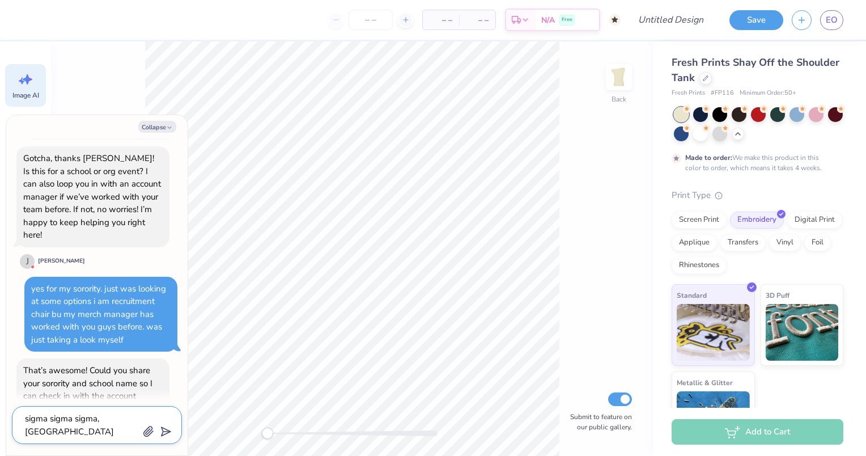
type textarea "sigma sigma sigma, saint josephs university. if i"
type textarea "x"
type textarea "sigma sigma sigma, saint josephs university. if i c"
type textarea "x"
type textarea "sigma sigma sigma, saint josephs university. if i co"
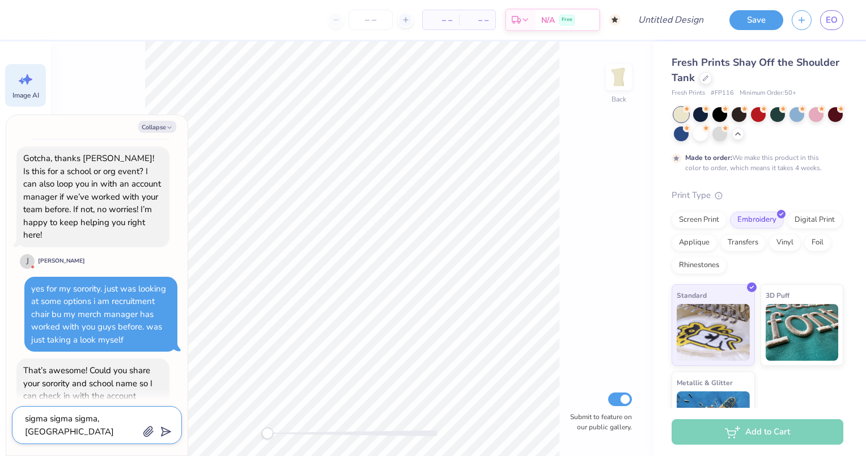
type textarea "x"
type textarea "sigma sigma sigma, saint josephs university. if i cou"
type textarea "x"
type textarea "sigma sigma sigma, saint josephs university. if i coul"
type textarea "x"
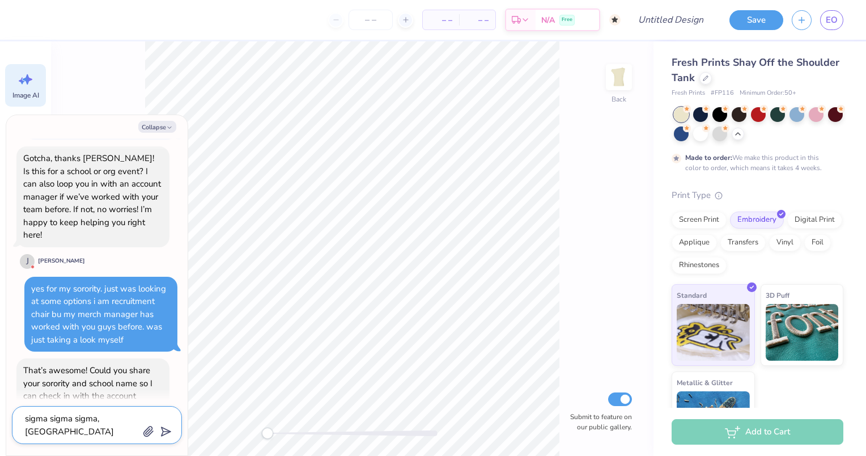
type textarea "sigma sigma sigma, saint josephs university. if i could"
type textarea "x"
type textarea "sigma sigma sigma, saint josephs university. if i could"
type textarea "x"
type textarea "sigma sigma sigma, saint josephs university. if i could b"
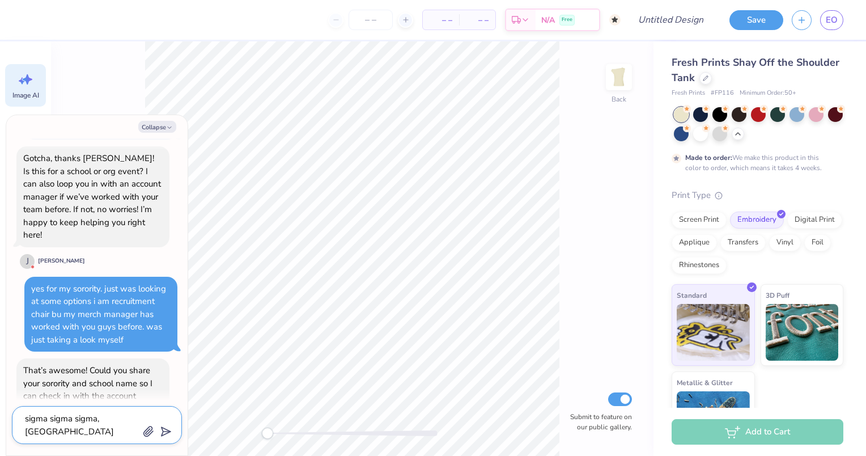
type textarea "x"
type textarea "sigma sigma sigma, saint josephs university. if i could be"
type textarea "x"
type textarea "sigma sigma sigma, saint josephs university. if i could be"
type textarea "x"
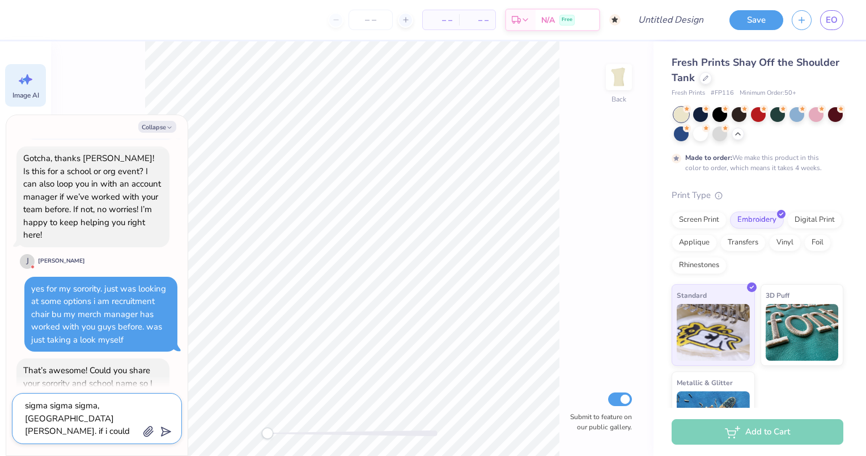
type textarea "sigma sigma sigma, saint josephs university. if i could be i"
type textarea "x"
type textarea "sigma sigma sigma, saint josephs university. if i could be in"
type textarea "x"
type textarea "sigma sigma sigma, saint josephs university. if i could be inc"
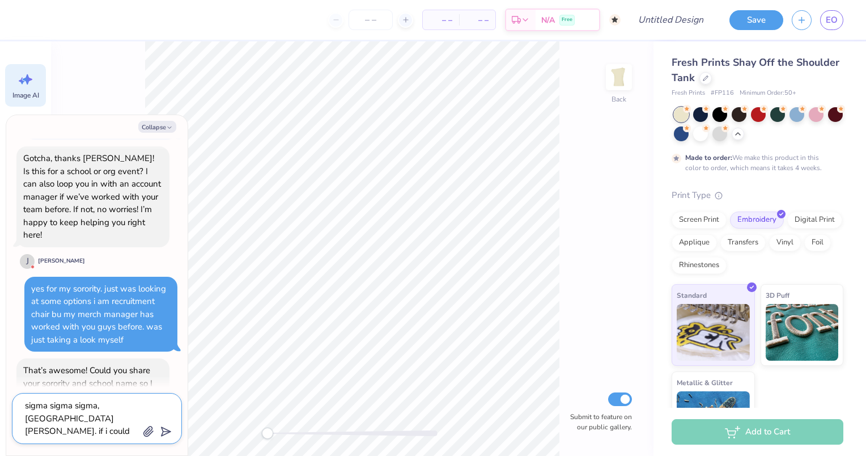
type textarea "x"
type textarea "sigma sigma sigma, saint josephs university. if i could be incl"
type textarea "x"
type textarea "sigma sigma sigma, saint josephs university. if i could be inclu"
type textarea "x"
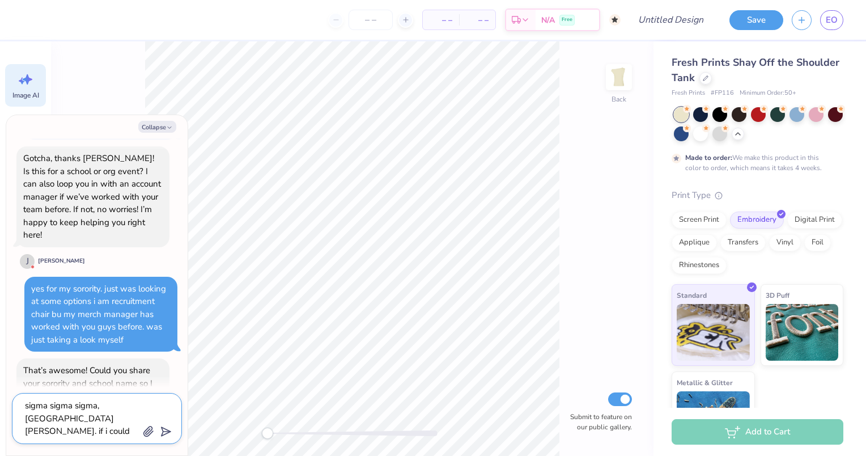
type textarea "sigma sigma sigma, saint josephs university. if i could be includ"
type textarea "x"
type textarea "sigma sigma sigma, saint josephs university. if i could be include"
type textarea "x"
type textarea "sigma sigma sigma, saint josephs university. if i could be included"
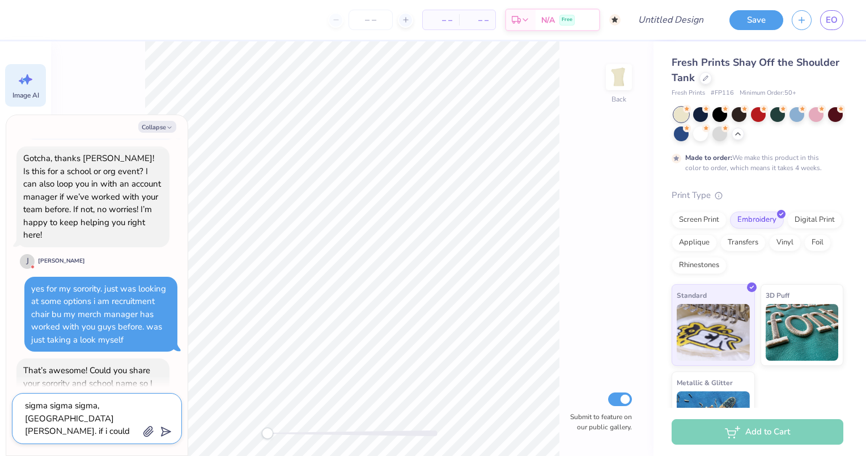
type textarea "x"
type textarea "sigma sigma sigma, saint josephs university. if i could be included"
type textarea "x"
type textarea "sigma sigma sigma, saint josephs university. if i could be included o"
type textarea "x"
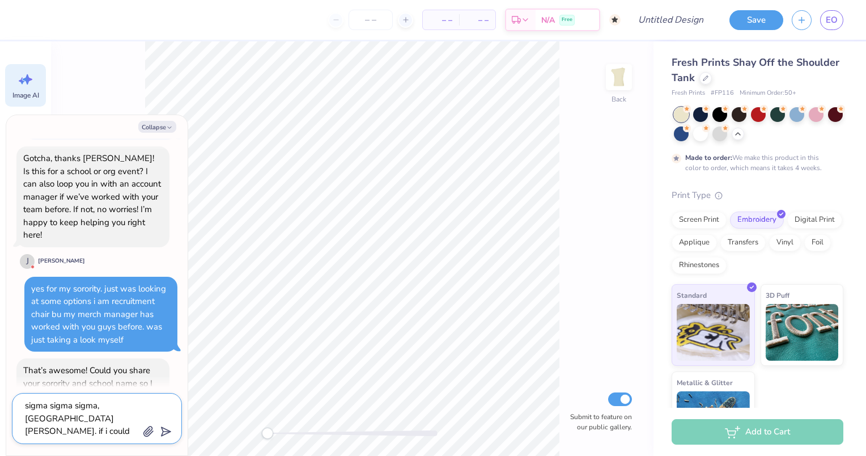
type textarea "sigma sigma sigma, saint josephs university. if i could be included on"
type textarea "x"
type textarea "sigma sigma sigma, saint josephs university. if i could be included on"
type textarea "x"
type textarea "sigma sigma sigma, saint josephs university. if i could be included on t"
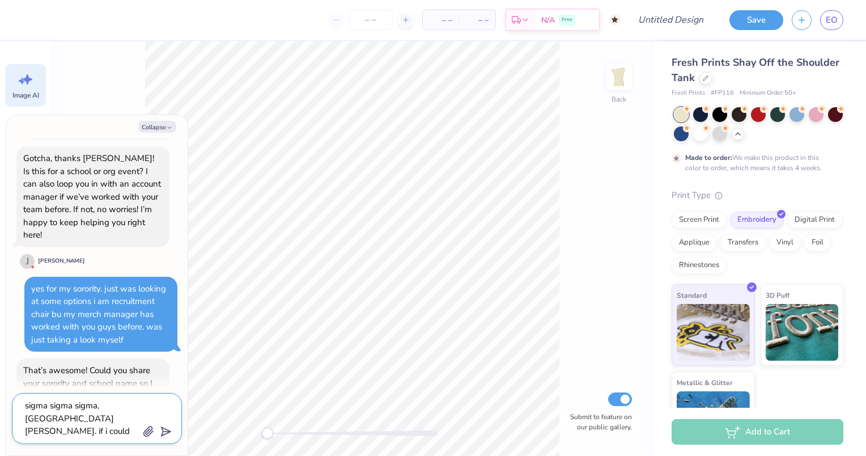
type textarea "x"
type textarea "sigma sigma sigma, saint josephs university. if i could be included on th"
type textarea "x"
type textarea "sigma sigma sigma, saint josephs university. if i could be included on the"
type textarea "x"
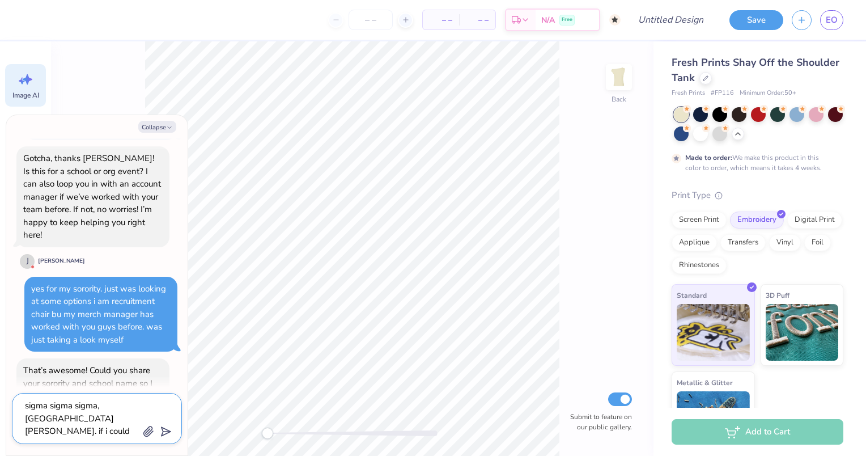
type textarea "sigma sigma sigma, saint josephs university. if i could be included on the"
type textarea "x"
type textarea "sigma sigma sigma, saint josephs university. if i could be included on the e"
type textarea "x"
type textarea "sigma sigma sigma, saint josephs university. if i could be included on the em"
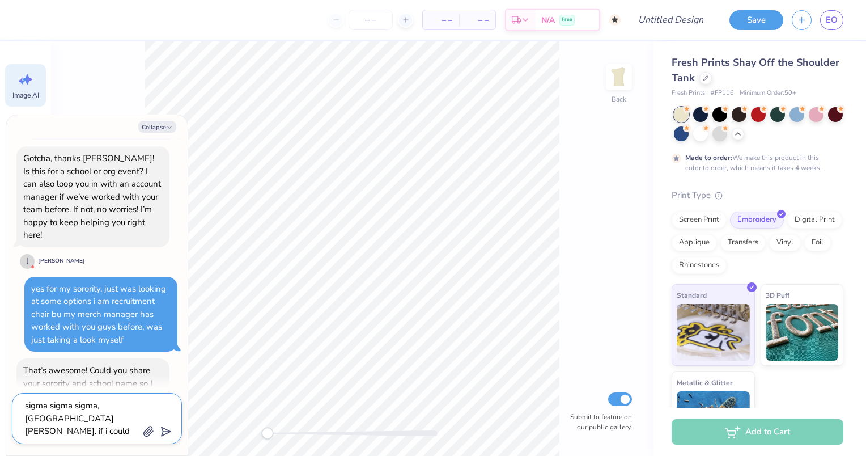
type textarea "x"
type textarea "sigma sigma sigma, saint josephs university. if i could be included on the ema"
type textarea "x"
type textarea "sigma sigma sigma, saint josephs university. if i could be included on the emai"
type textarea "x"
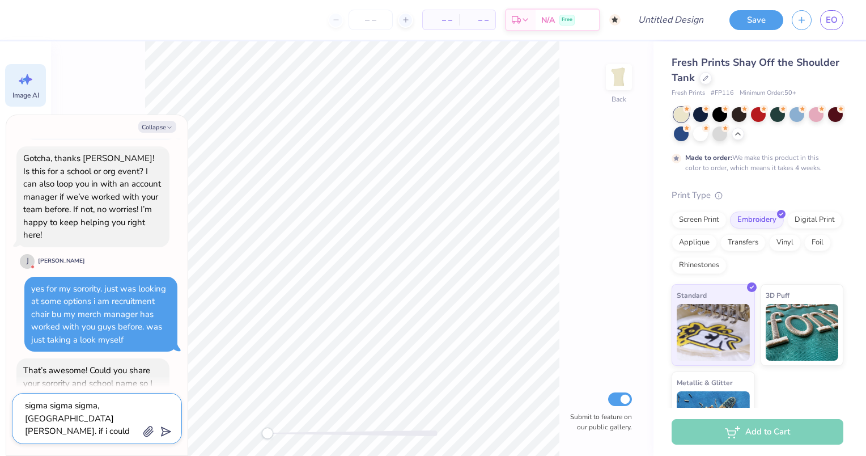
type textarea "sigma sigma sigma, saint josephs university. if i could be included on the email"
type textarea "x"
type textarea "sigma sigma sigma, saint josephs university. if i could be included on the emai…"
type textarea "x"
type textarea "sigma sigma sigma, saint josephs university. if i could be included on the emai…"
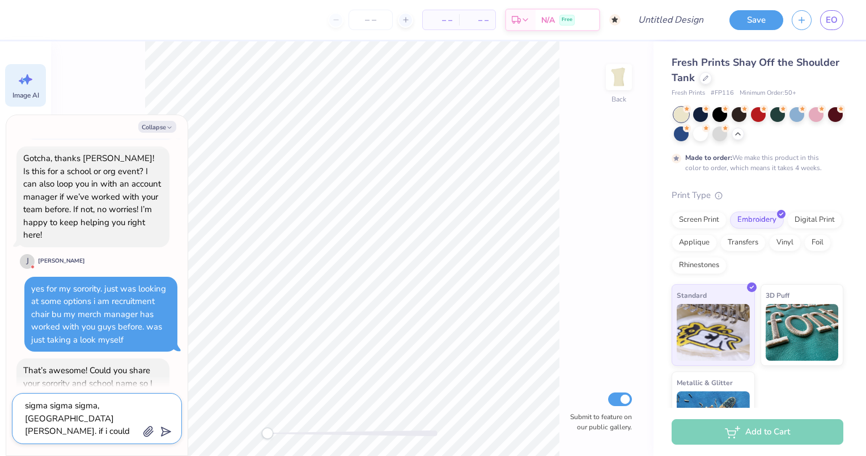
type textarea "x"
type textarea "sigma sigma sigma, saint josephs university. if i could be included on the emai…"
type textarea "x"
type textarea "sigma sigma sigma, saint josephs university. if i could be included on the emai…"
type textarea "x"
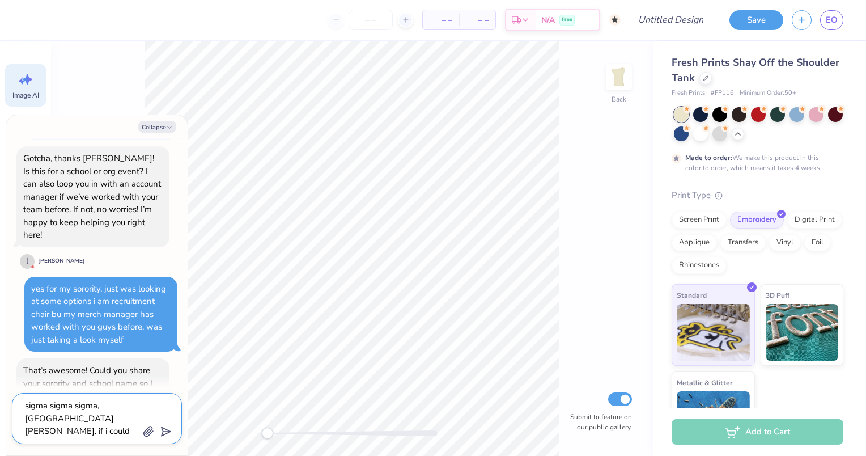
type textarea "sigma sigma sigma, saint josephs university. if i could be included on the emai…"
type textarea "x"
type textarea "sigma sigma sigma, saint josephs university. if i could be included on the emai…"
type textarea "x"
type textarea "sigma sigma sigma, saint josephs university. if i could be included on the emai…"
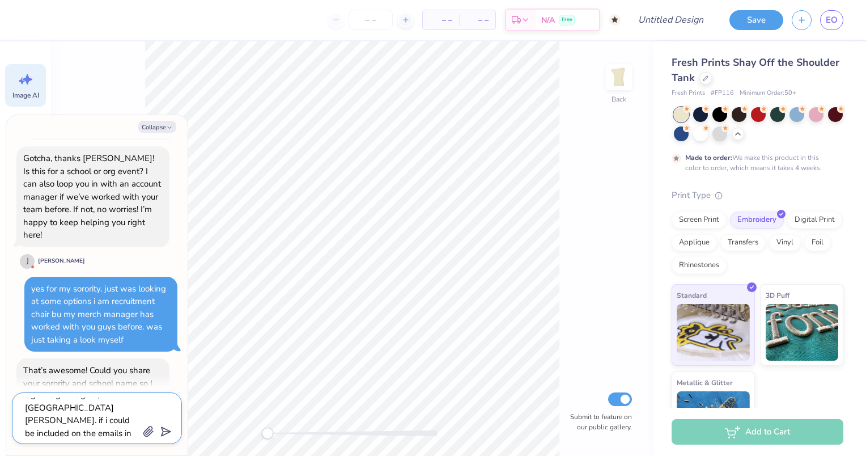
type textarea "x"
type textarea "sigma sigma sigma, saint josephs university. if i could be included on the emai…"
type textarea "x"
type textarea "sigma sigma sigma, saint josephs university. if i could be included on the emai…"
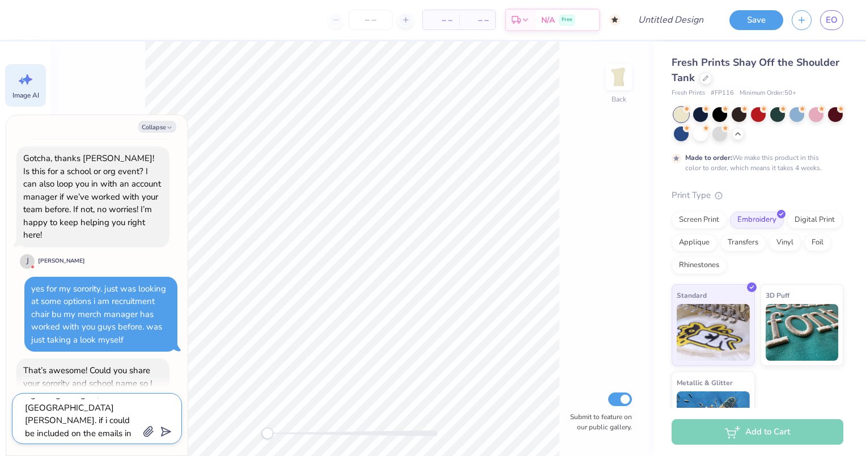
type textarea "x"
type textarea "sigma sigma sigma, saint josephs university. if i could be included on the emai…"
type textarea "x"
type textarea "sigma sigma sigma, saint josephs university. if i could be included on the emai…"
type textarea "x"
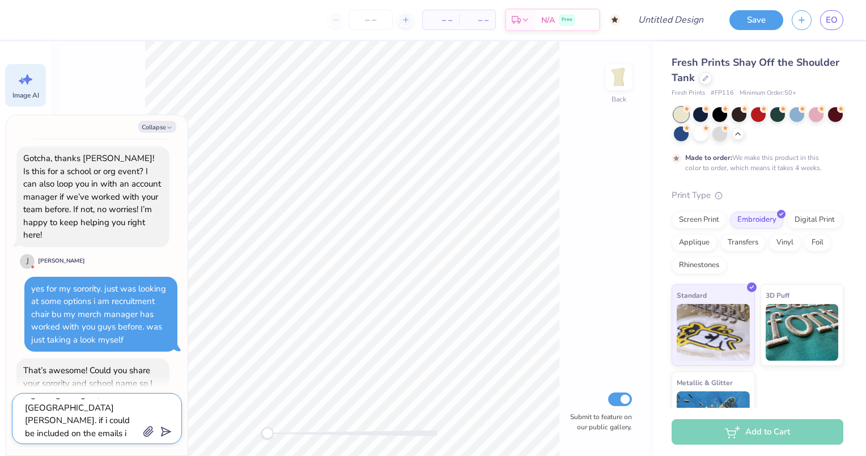
type textarea "sigma sigma sigma, saint josephs university. if i could be included on the emai…"
type textarea "x"
type textarea "sigma sigma sigma, saint josephs university. if i could be included on the emai…"
type textarea "x"
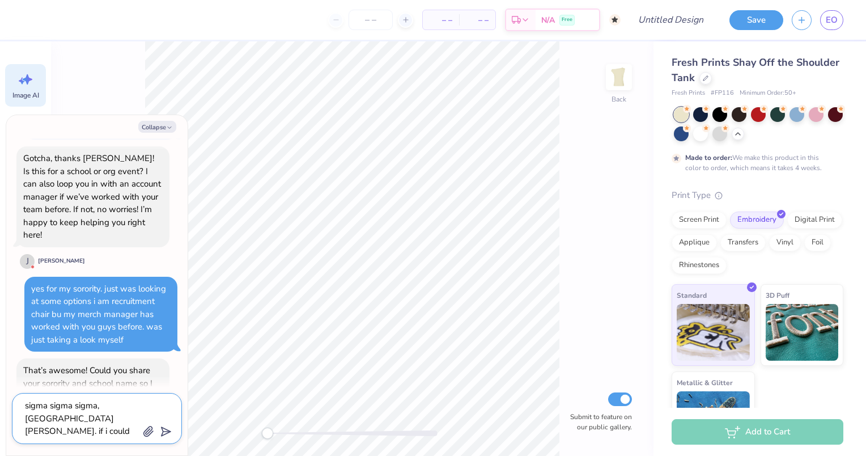
type textarea "sigma sigma sigma, saint josephs university. if i could be included on the email"
type textarea "x"
type textarea "sigma sigma sigma, saint josephs university. if i could be included on the emai"
type textarea "x"
type textarea "sigma sigma sigma, saint josephs university. if i could be included on the ema"
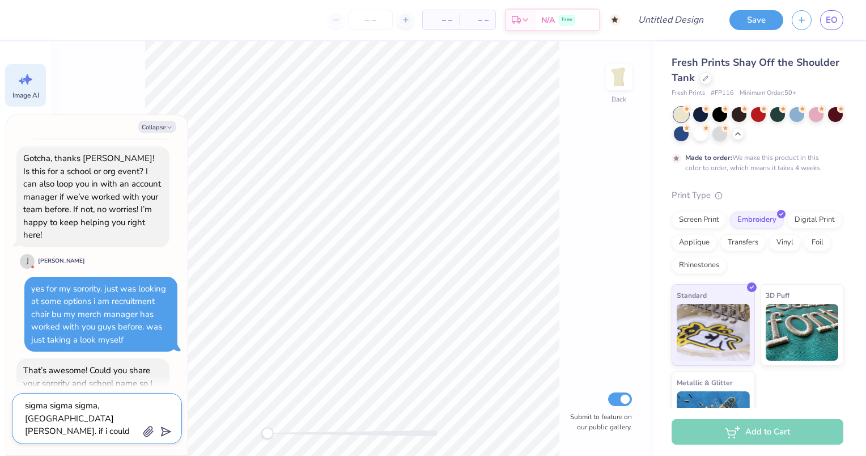
type textarea "x"
type textarea "sigma sigma sigma, saint josephs university. if i could be included on the em"
type textarea "x"
type textarea "sigma sigma sigma, saint josephs university. if i could be included on the e"
type textarea "x"
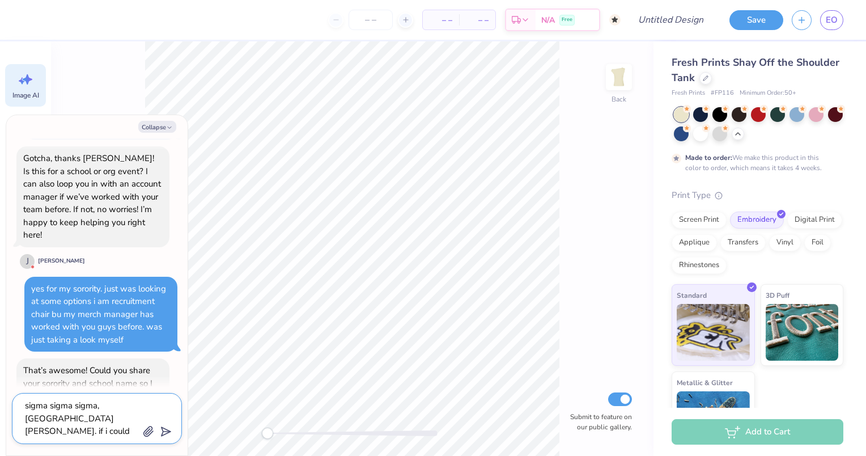
type textarea "sigma sigma sigma, saint josephs university. if i could be included on the"
type textarea "x"
type textarea "sigma sigma sigma, saint josephs university. if i could be included on the"
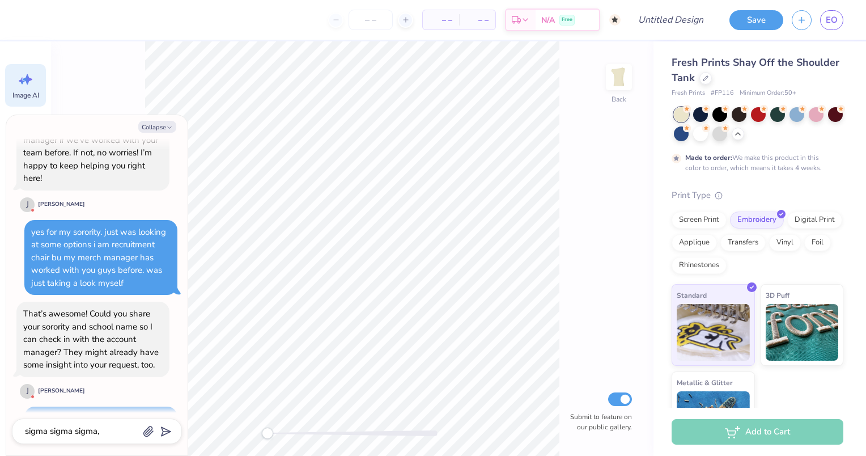
scroll to position [1639, 0]
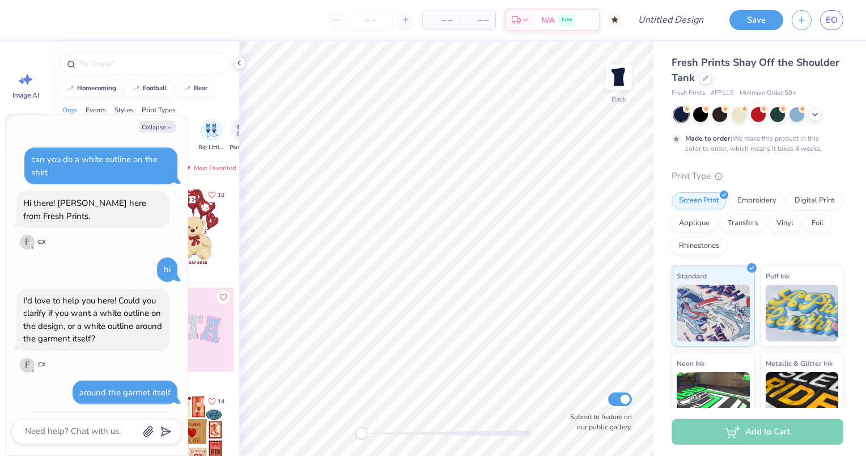
scroll to position [1501, 0]
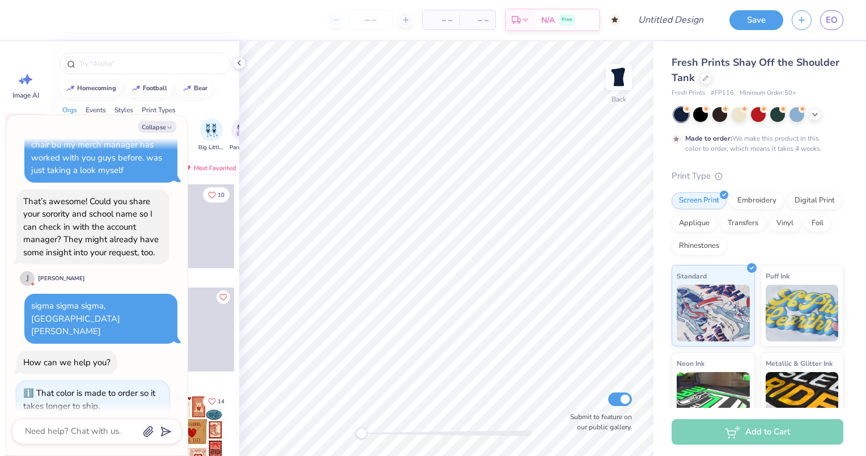
click at [242, 63] on icon at bounding box center [239, 62] width 9 height 9
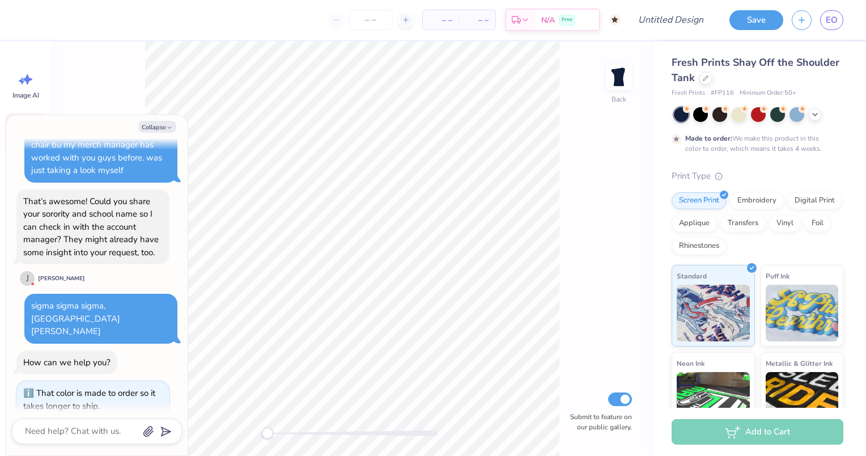
type textarea "x"
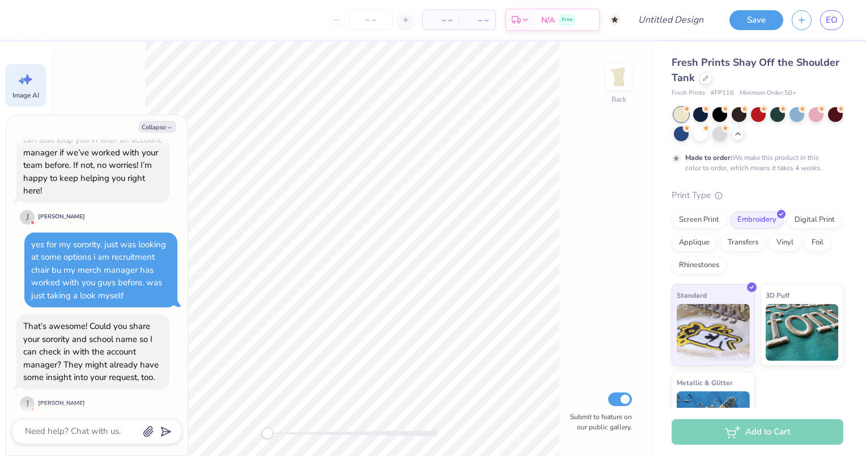
scroll to position [1784, 0]
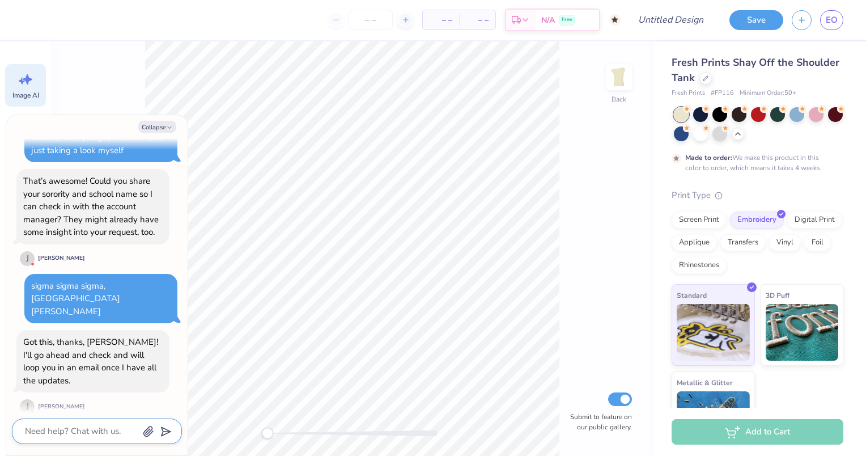
click at [80, 426] on textarea at bounding box center [81, 431] width 115 height 15
type textarea "x"
type textarea "t"
type textarea "x"
type textarea "th"
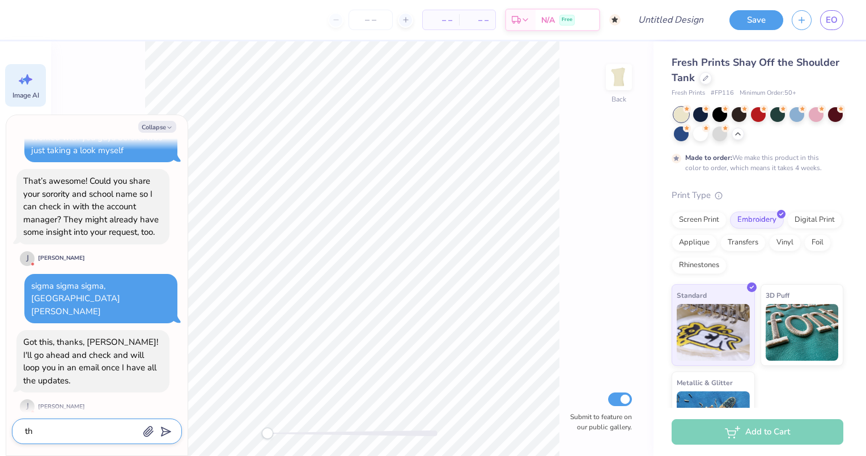
type textarea "x"
type textarea "tha"
type textarea "x"
type textarea "that"
type textarea "x"
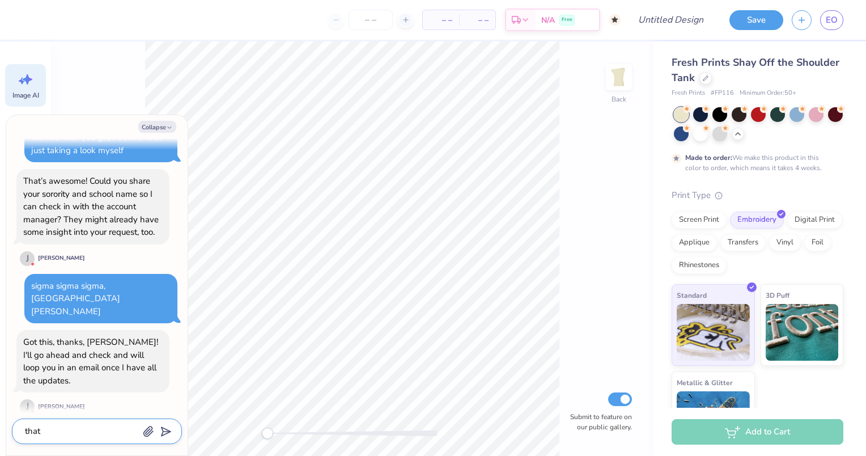
type textarea "thats"
type textarea "x"
type textarea "thats"
type textarea "x"
type textarea "thats"
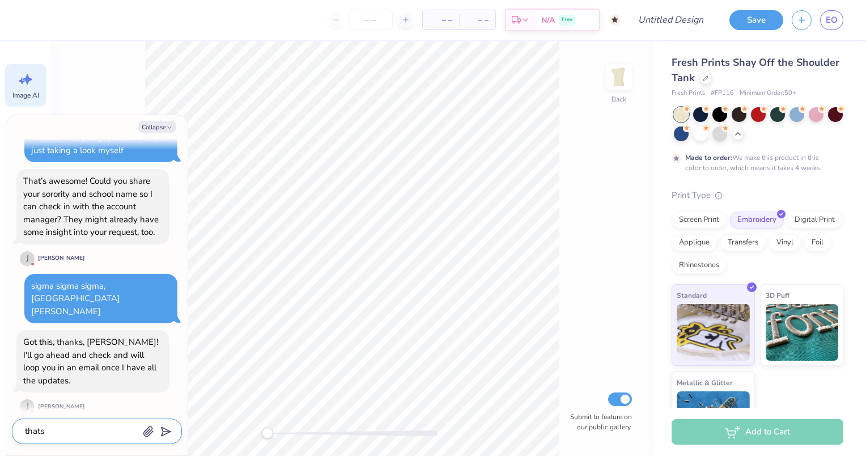
type textarea "x"
type textarea "that"
type textarea "x"
type textarea "tha"
type textarea "x"
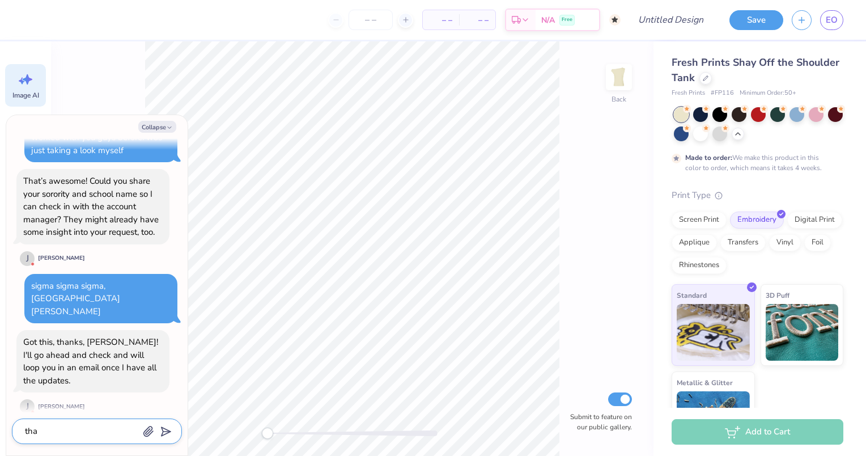
type textarea "th"
type textarea "x"
type textarea "t"
type textarea "x"
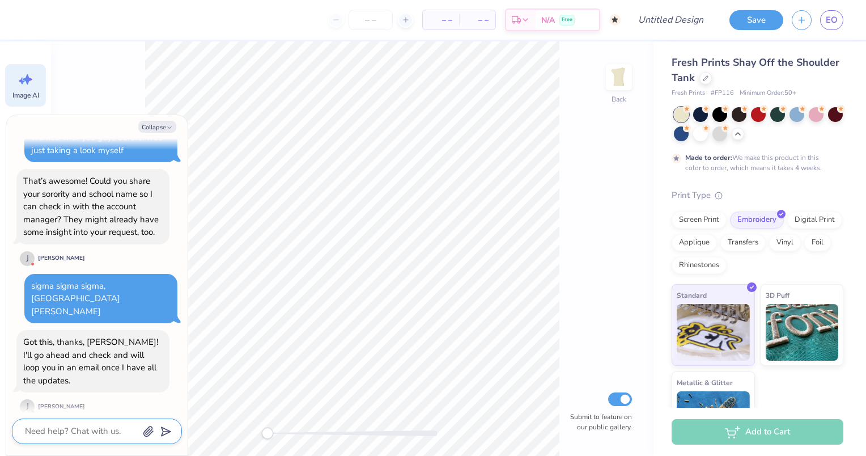
type textarea "a"
type textarea "x"
type textarea "al"
type textarea "x"
type textarea "alo"
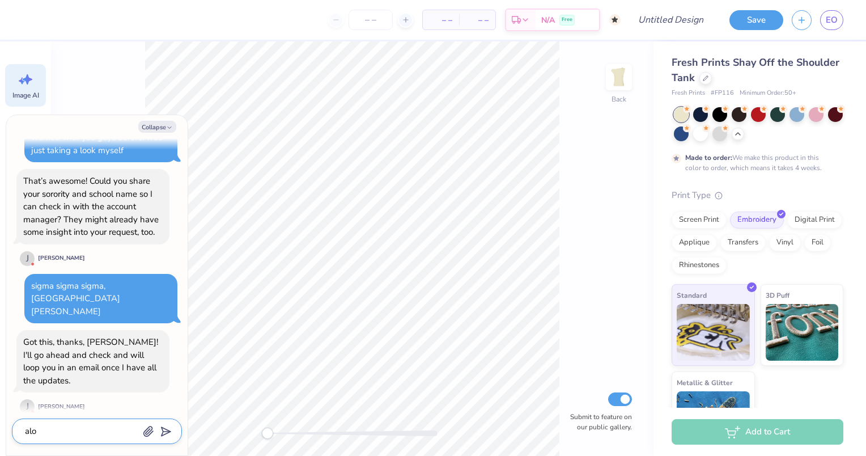
type textarea "x"
type textarea "al"
type textarea "x"
type textarea "als"
type textarea "x"
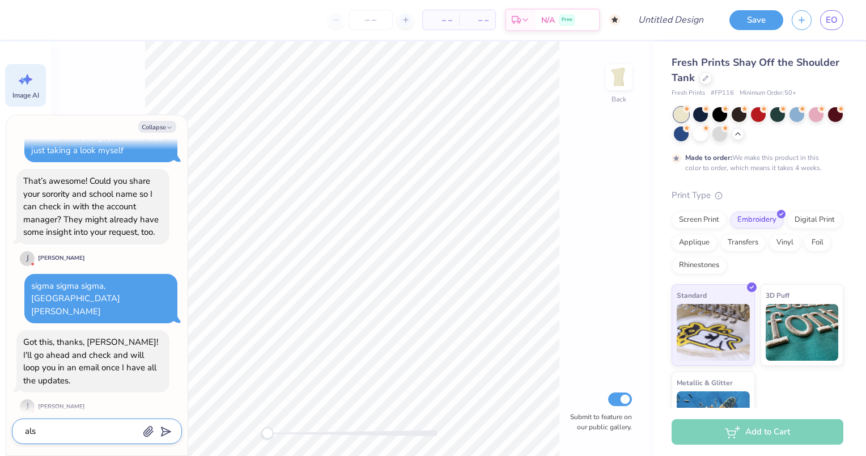
type textarea "also"
type textarea "x"
type textarea "also"
type textarea "x"
type textarea "also l"
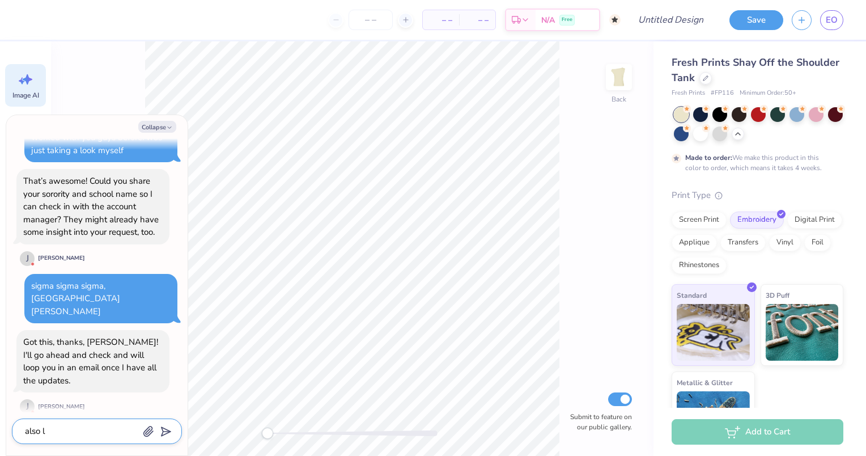
type textarea "x"
type textarea "also lo"
type textarea "x"
type textarea "also loo"
type textarea "x"
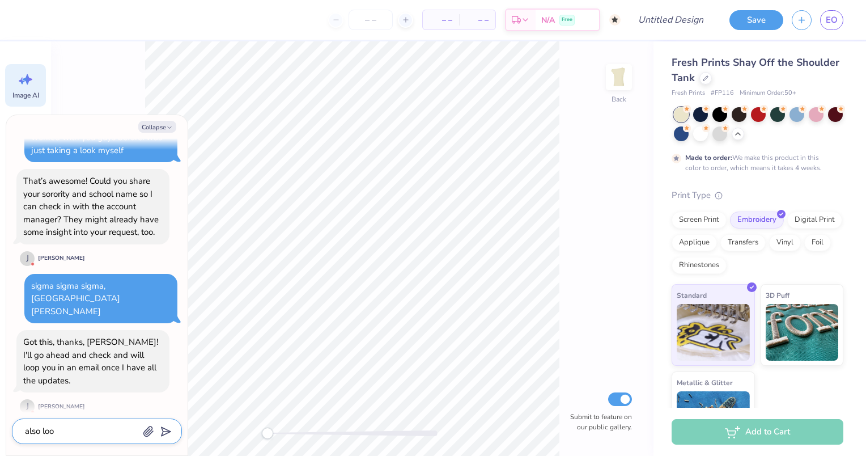
type textarea "also look"
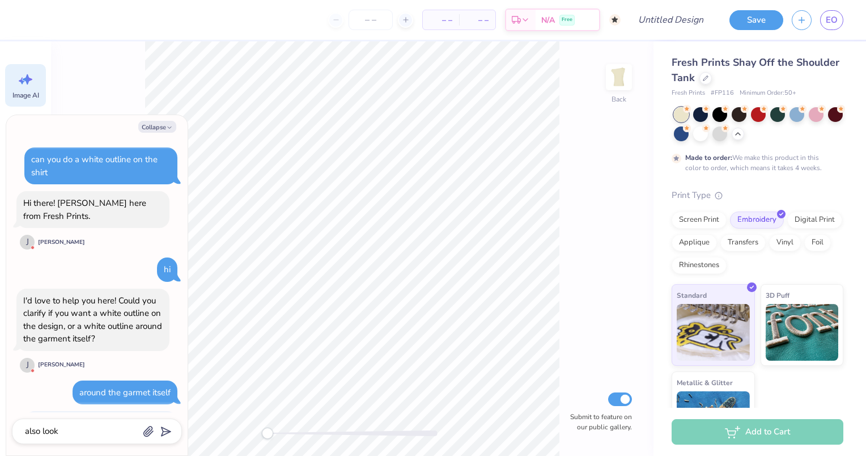
type textarea "x"
type textarea "also looki"
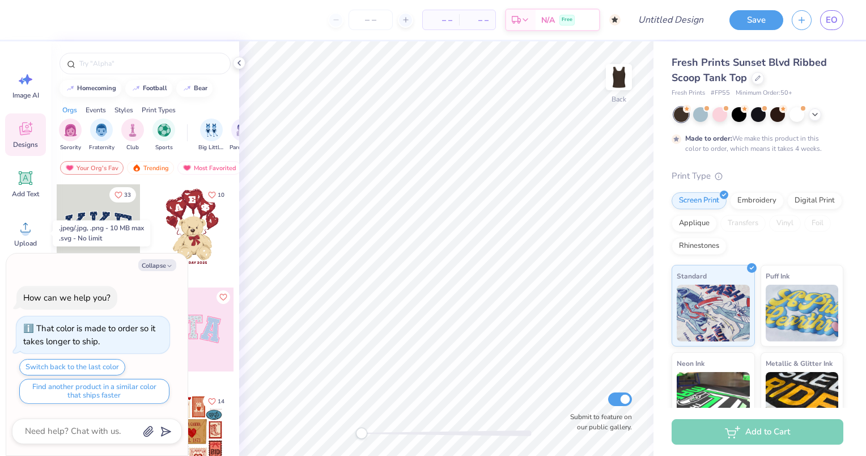
click at [26, 238] on div "Upload" at bounding box center [25, 233] width 41 height 43
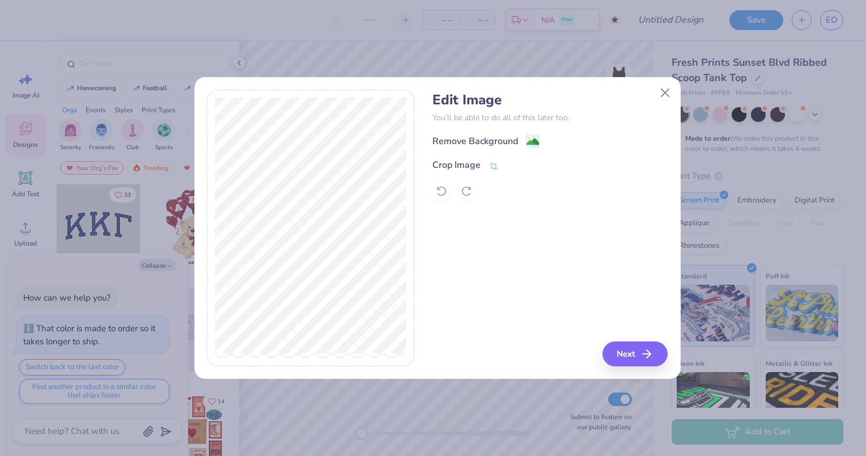
click at [526, 143] on icon at bounding box center [533, 141] width 14 height 14
click at [621, 353] on button "Next" at bounding box center [635, 353] width 65 height 25
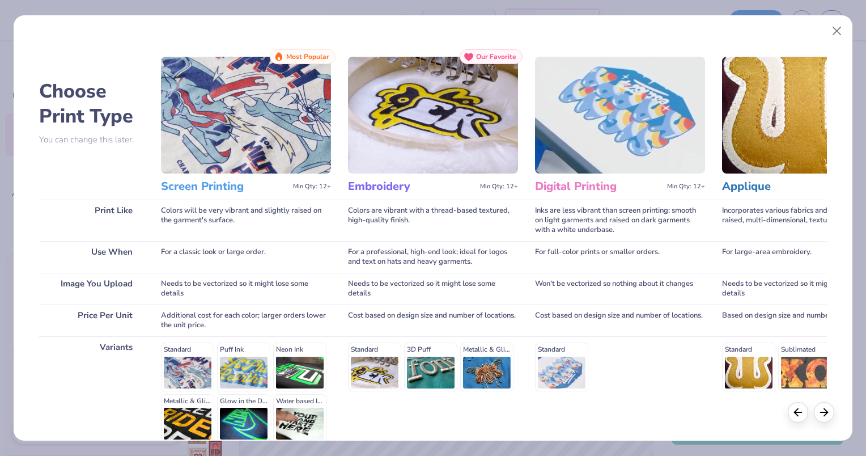
click at [227, 117] on img at bounding box center [246, 115] width 170 height 117
click at [826, 417] on div at bounding box center [824, 412] width 20 height 20
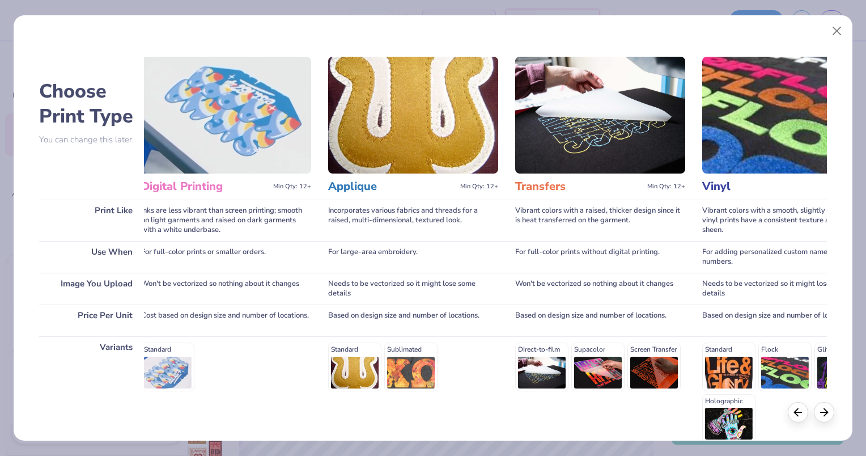
click at [826, 417] on div at bounding box center [824, 412] width 20 height 20
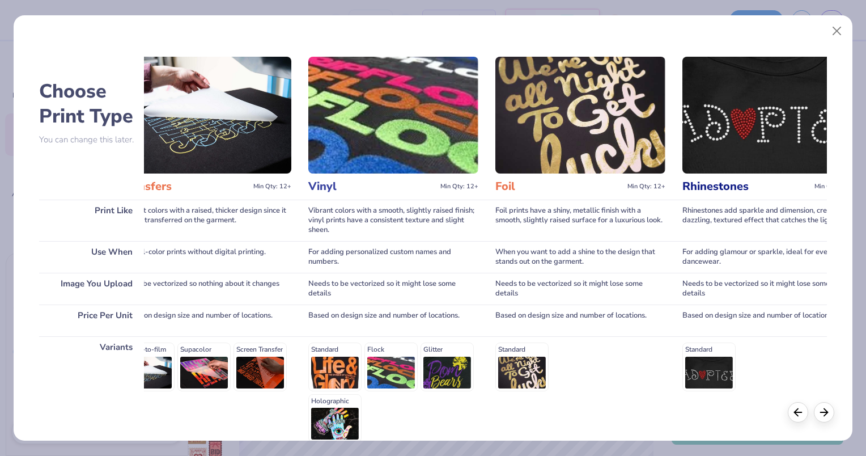
click at [826, 417] on div at bounding box center [824, 412] width 20 height 20
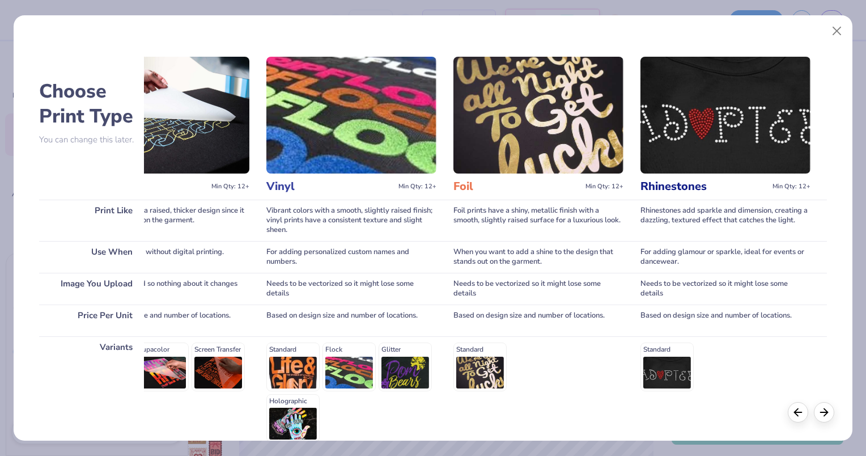
click at [826, 417] on div at bounding box center [824, 412] width 20 height 20
click at [837, 32] on button "Close" at bounding box center [838, 31] width 22 height 22
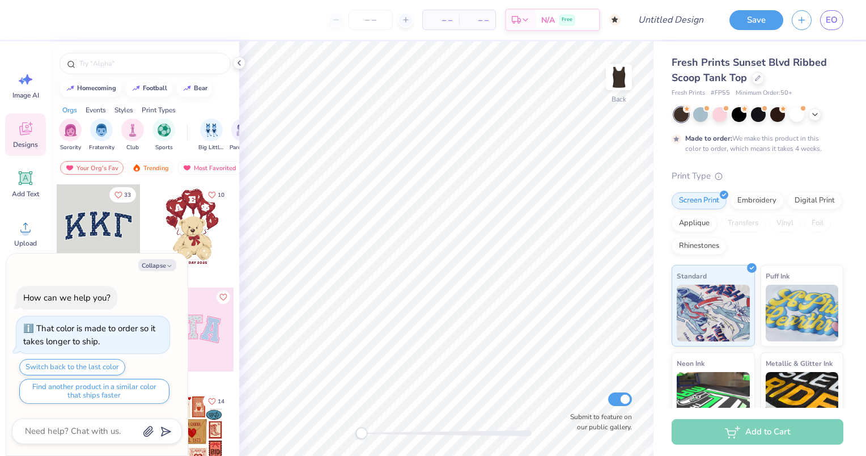
click at [166, 264] on button "Collapse" at bounding box center [157, 265] width 38 height 12
type textarea "x"
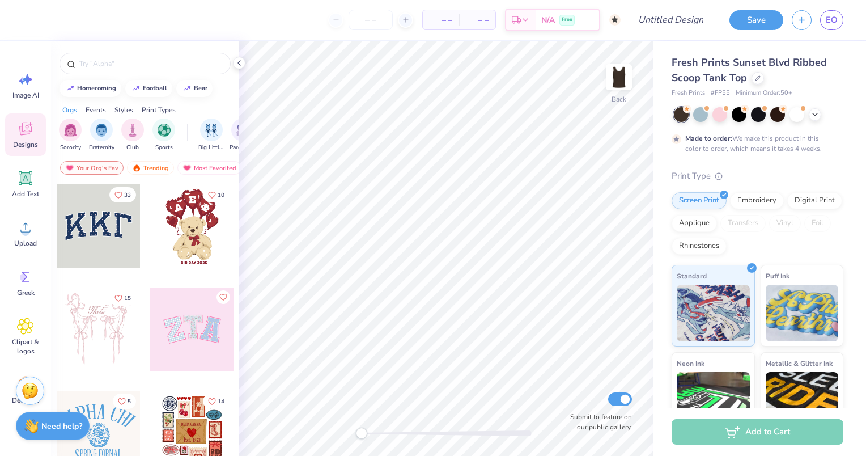
click at [813, 118] on div at bounding box center [815, 114] width 12 height 12
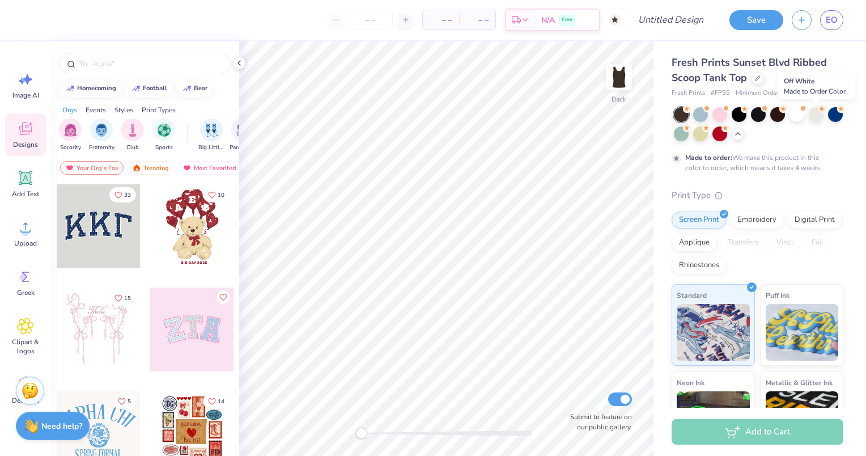
click at [814, 114] on div at bounding box center [816, 114] width 15 height 15
click at [25, 221] on icon at bounding box center [25, 227] width 17 height 17
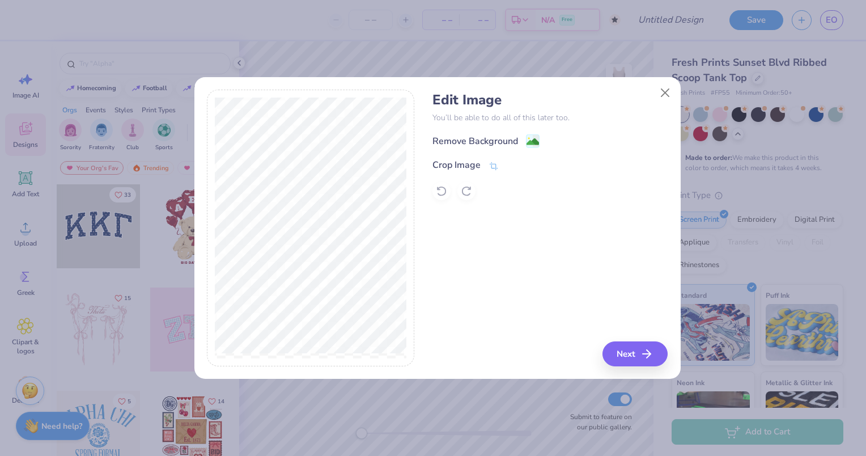
click at [490, 141] on div "Remove Background" at bounding box center [476, 141] width 86 height 14
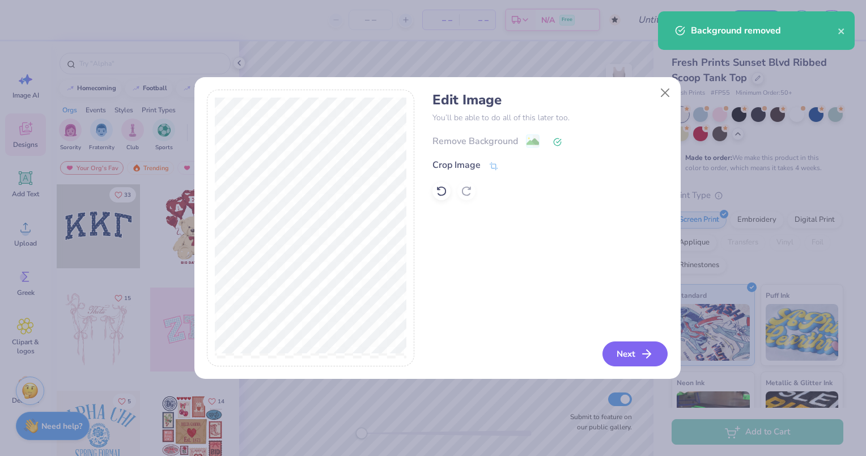
click at [654, 353] on icon "button" at bounding box center [647, 354] width 14 height 14
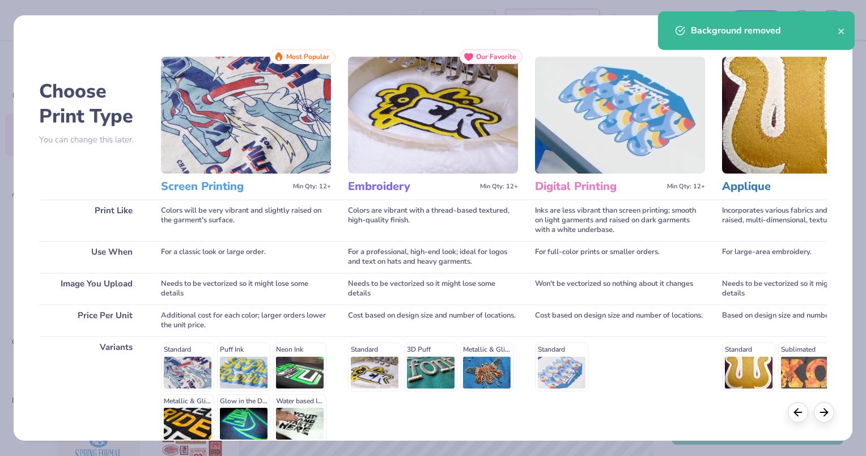
scroll to position [109, 0]
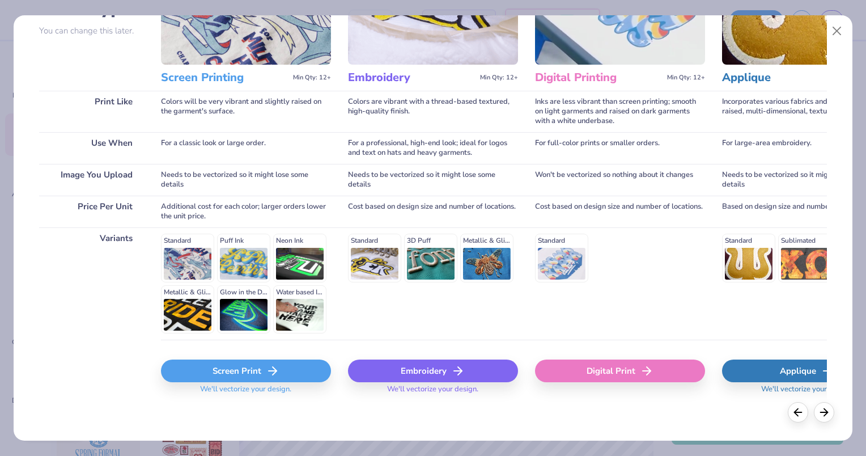
click at [274, 367] on icon at bounding box center [273, 371] width 14 height 14
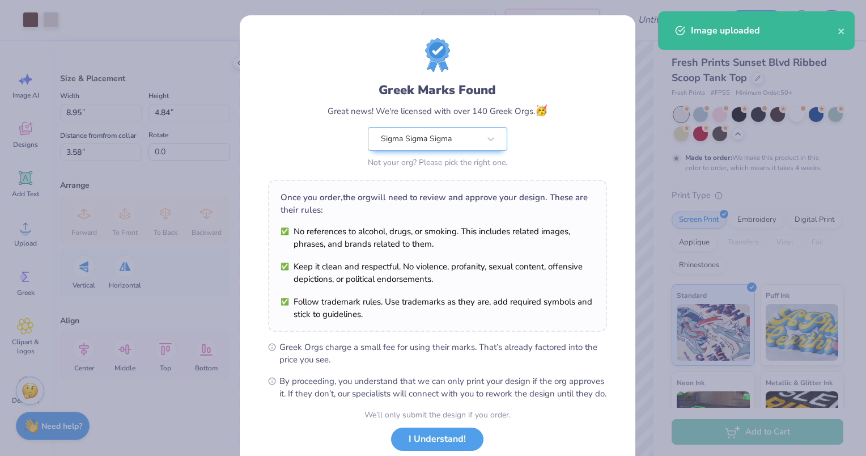
click at [472, 257] on body "Art colors – – Per Item – – Total Est. Delivery N/A Free Design Title Save EO I…" at bounding box center [433, 228] width 866 height 456
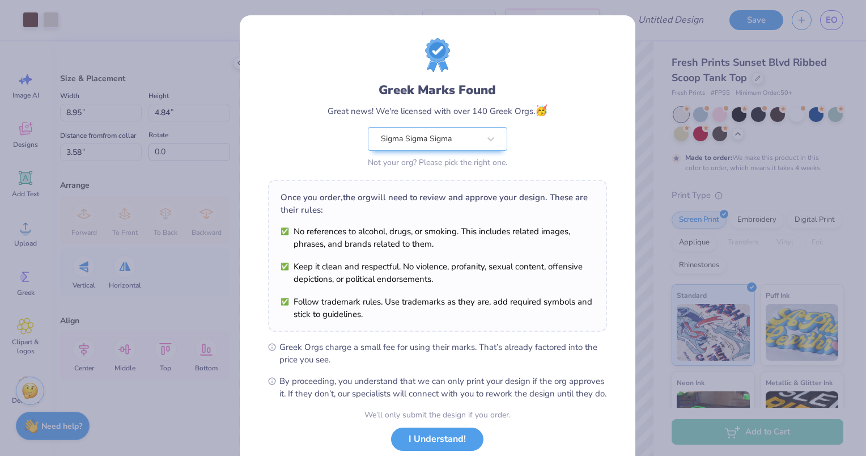
click at [427, 444] on button "I Understand!" at bounding box center [437, 438] width 92 height 23
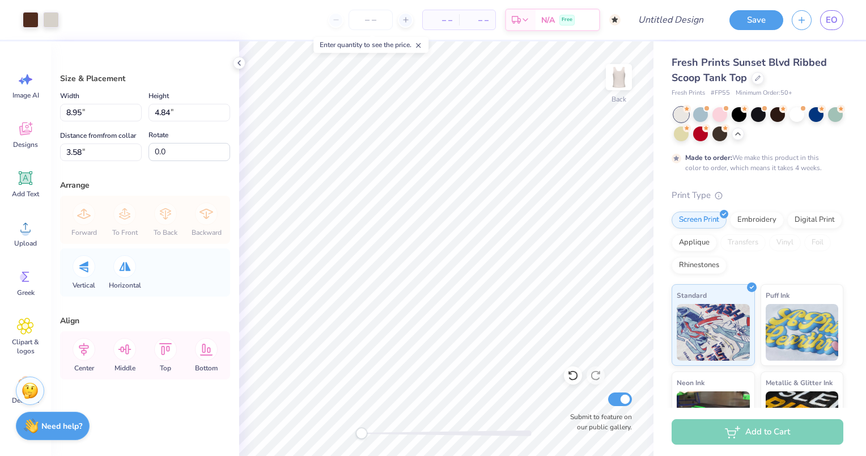
type input "8.13"
type input "4.39"
type input "1.16"
type input "6.83"
type input "3.69"
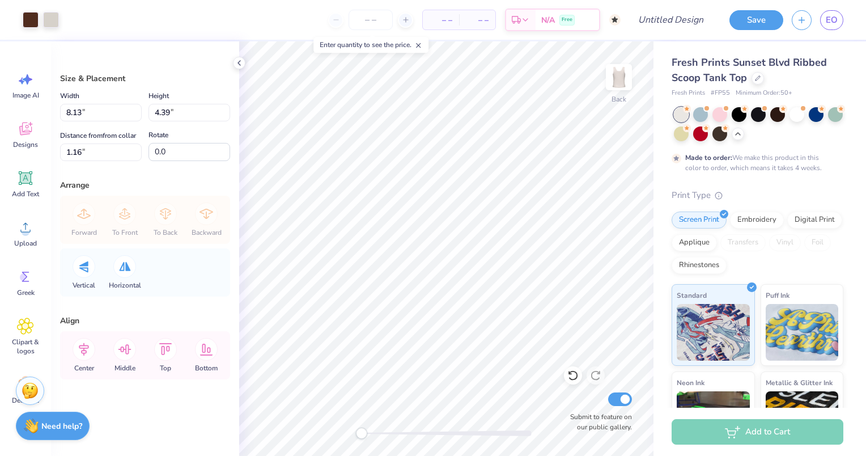
type input "1.12"
type input "5.72"
type input "3.09"
type input "1.16"
type input "6.29"
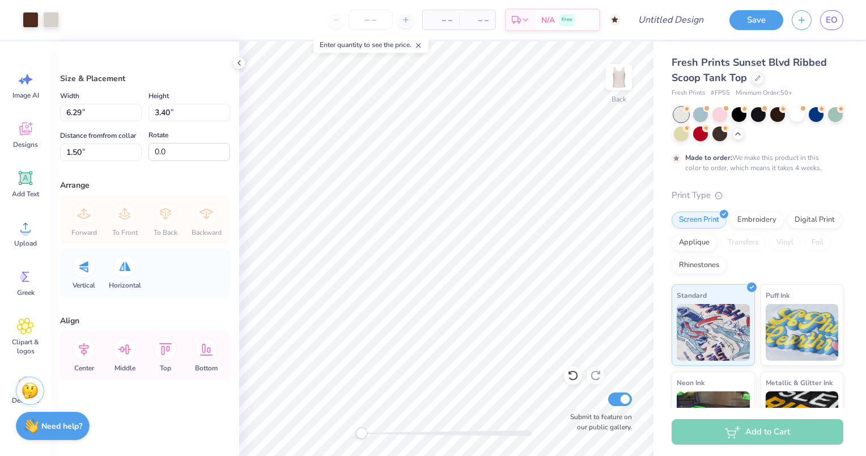
type input "3.40"
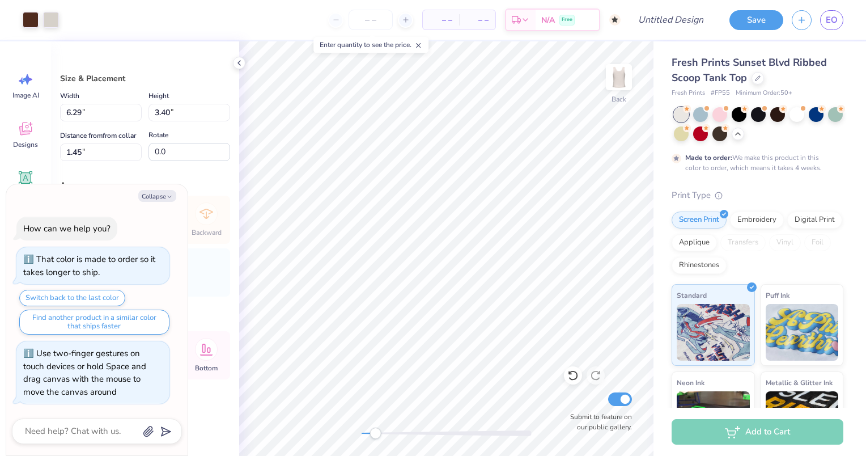
click at [576, 382] on div at bounding box center [573, 375] width 18 height 18
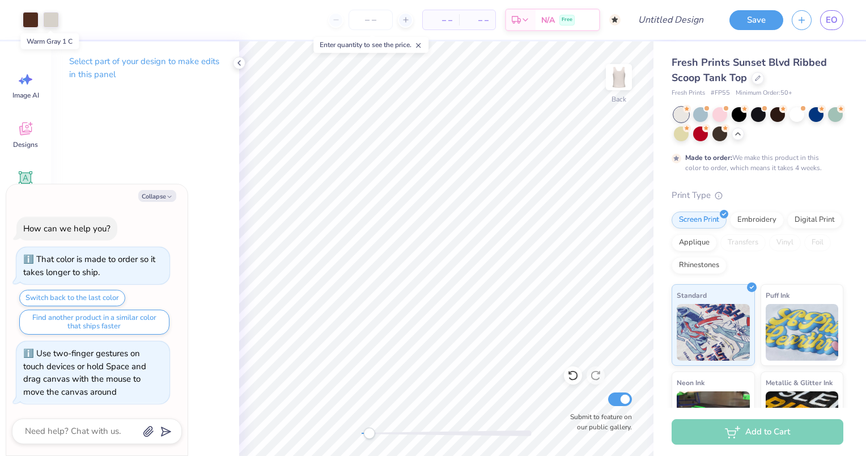
click at [50, 24] on div at bounding box center [51, 20] width 16 height 16
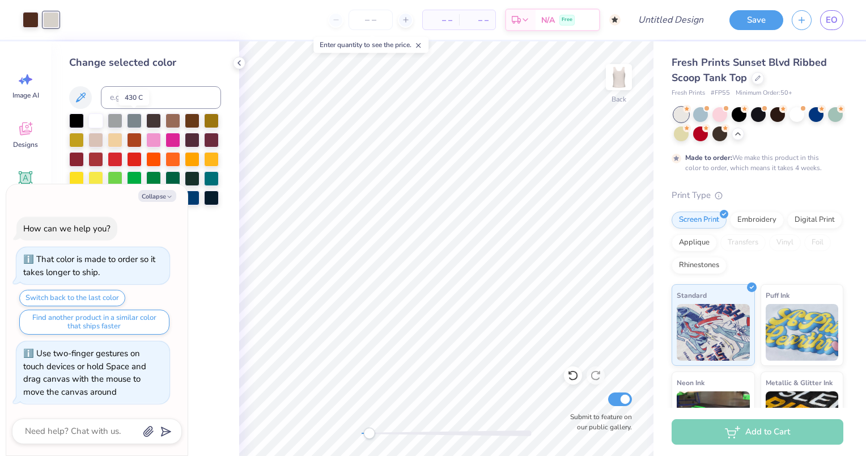
click at [137, 118] on div at bounding box center [134, 120] width 15 height 15
click at [132, 139] on div at bounding box center [134, 140] width 15 height 15
click at [152, 172] on div at bounding box center [153, 178] width 15 height 15
click at [194, 122] on div at bounding box center [192, 120] width 15 height 15
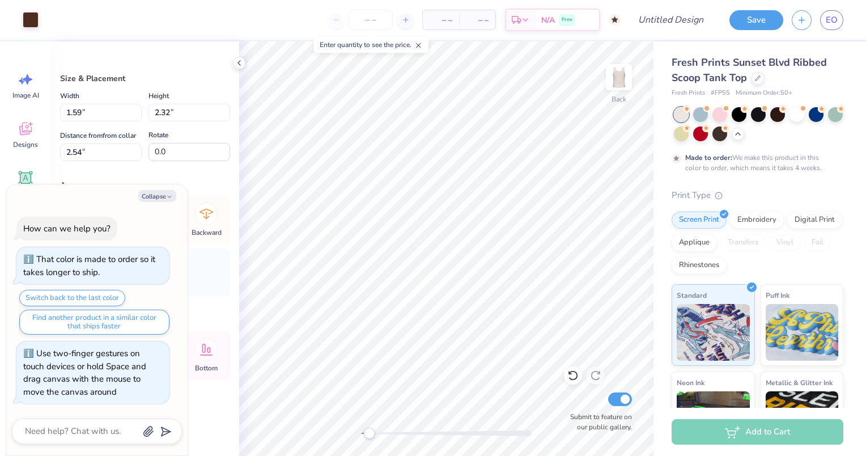
type textarea "x"
type input "1.41"
type input "2.22"
type input "2.62"
click at [31, 14] on div at bounding box center [31, 20] width 16 height 16
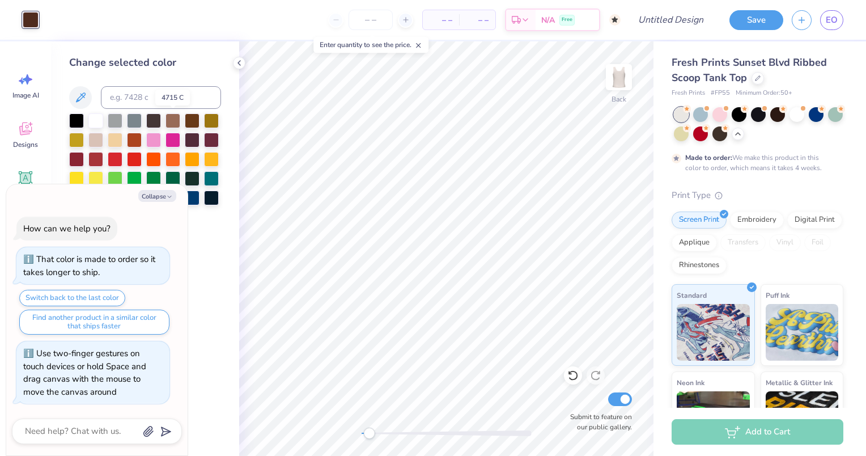
click at [172, 119] on div at bounding box center [173, 120] width 15 height 15
click at [575, 375] on icon at bounding box center [573, 375] width 11 height 11
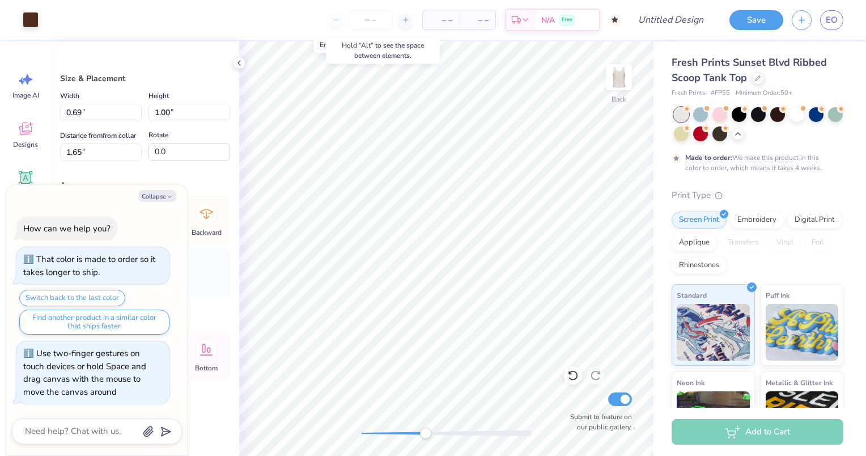
click at [570, 376] on icon at bounding box center [573, 375] width 11 height 11
click at [34, 22] on div at bounding box center [31, 20] width 16 height 16
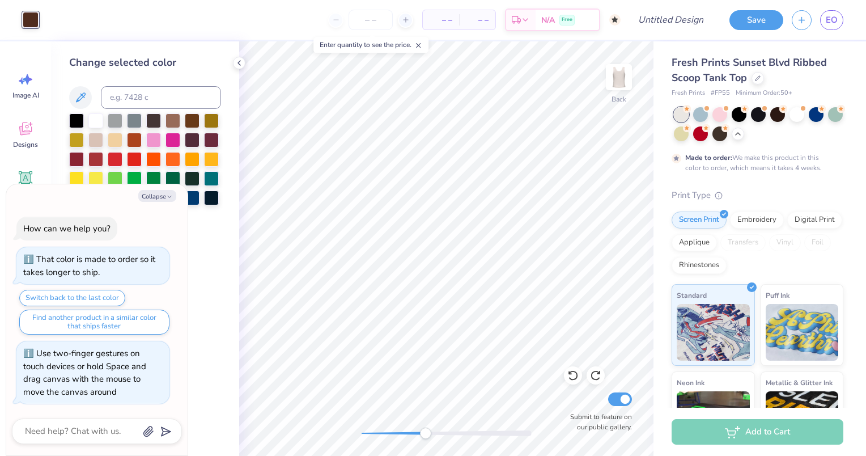
click at [209, 121] on div at bounding box center [211, 120] width 15 height 15
click at [573, 375] on icon at bounding box center [573, 375] width 11 height 11
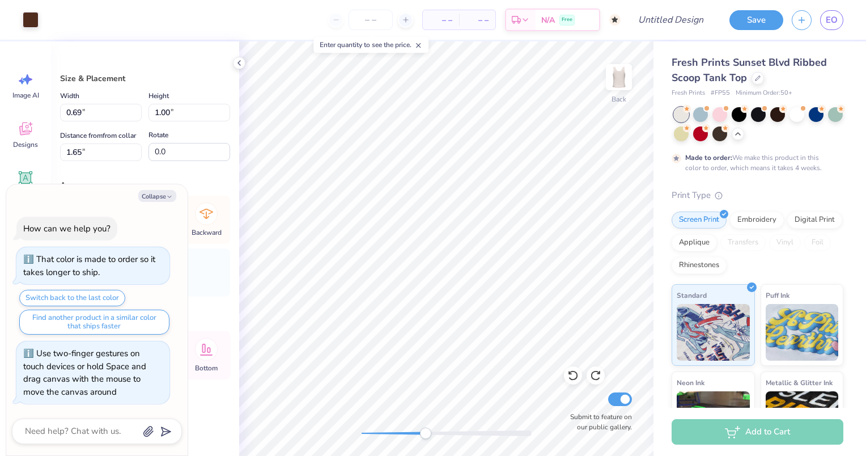
click at [160, 197] on button "Collapse" at bounding box center [157, 196] width 38 height 12
type textarea "x"
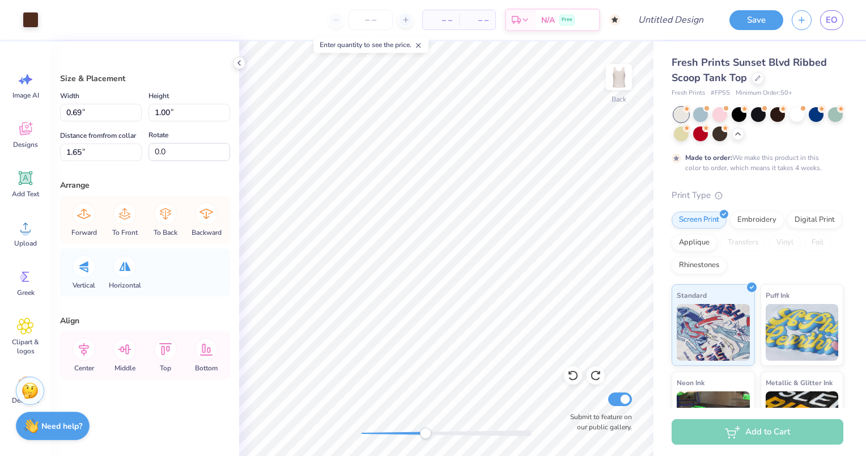
click at [29, 225] on icon at bounding box center [25, 227] width 17 height 17
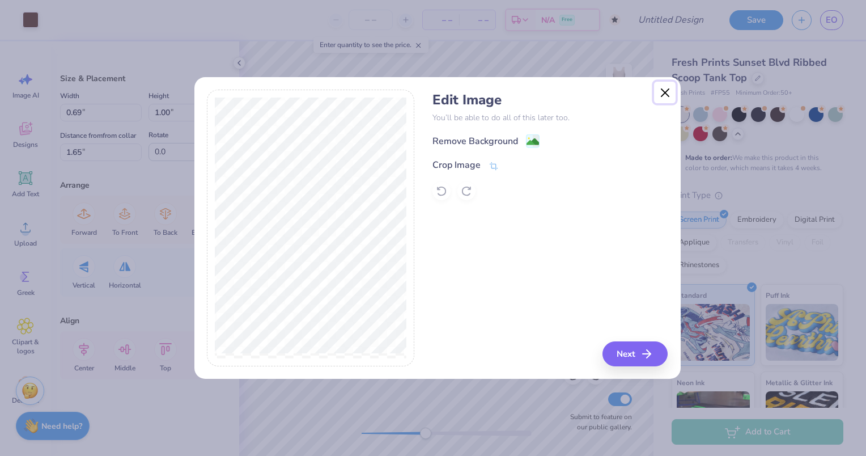
click at [662, 90] on button "Close" at bounding box center [665, 93] width 22 height 22
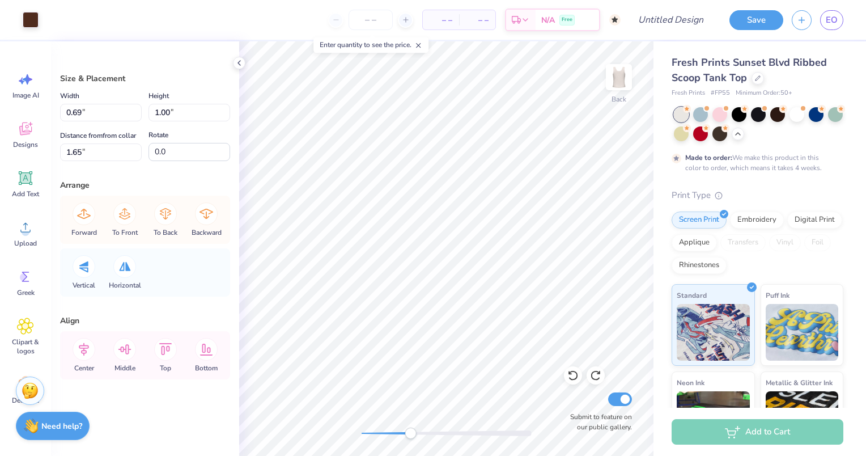
click at [239, 62] on icon at bounding box center [239, 62] width 9 height 9
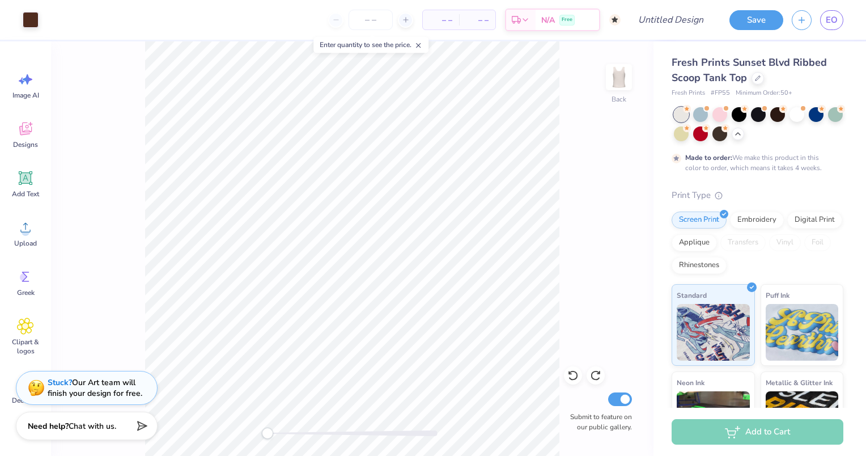
click at [28, 94] on span "Image AI" at bounding box center [25, 95] width 27 height 9
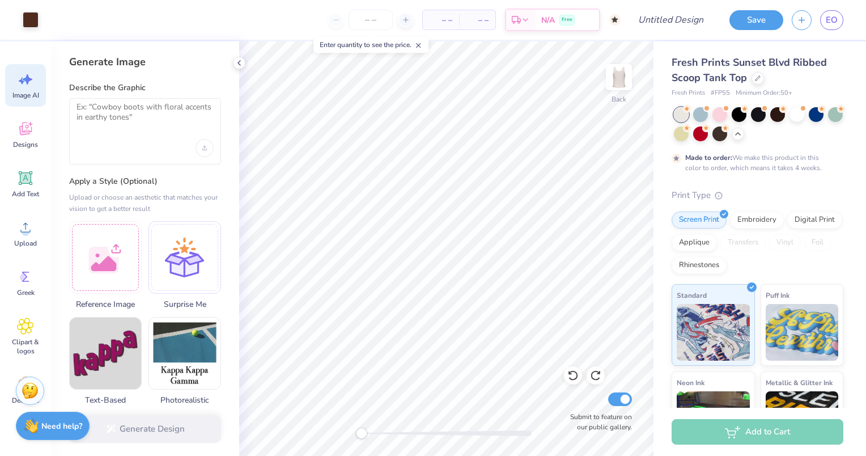
click at [160, 136] on div at bounding box center [145, 131] width 152 height 66
click at [123, 110] on textarea at bounding box center [145, 116] width 137 height 28
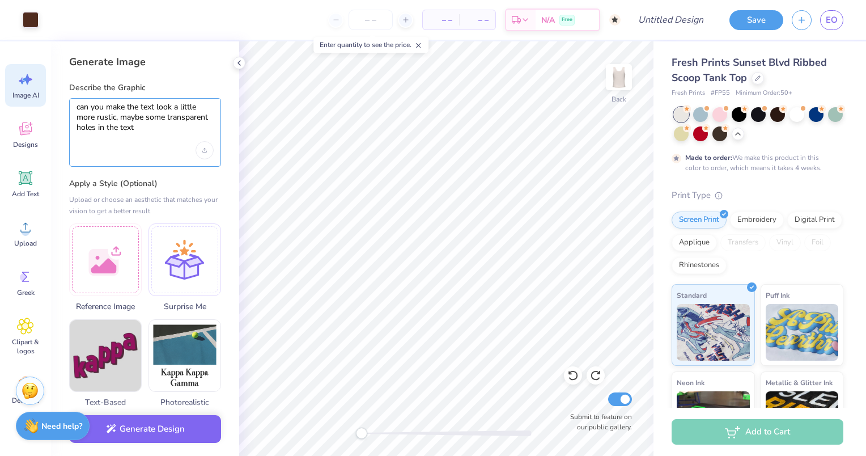
type textarea "can you make the text look a little more rustic, maybe some transparent holes i…"
click at [154, 429] on button "Generate Design" at bounding box center [145, 429] width 152 height 28
